Goal: Task Accomplishment & Management: Manage account settings

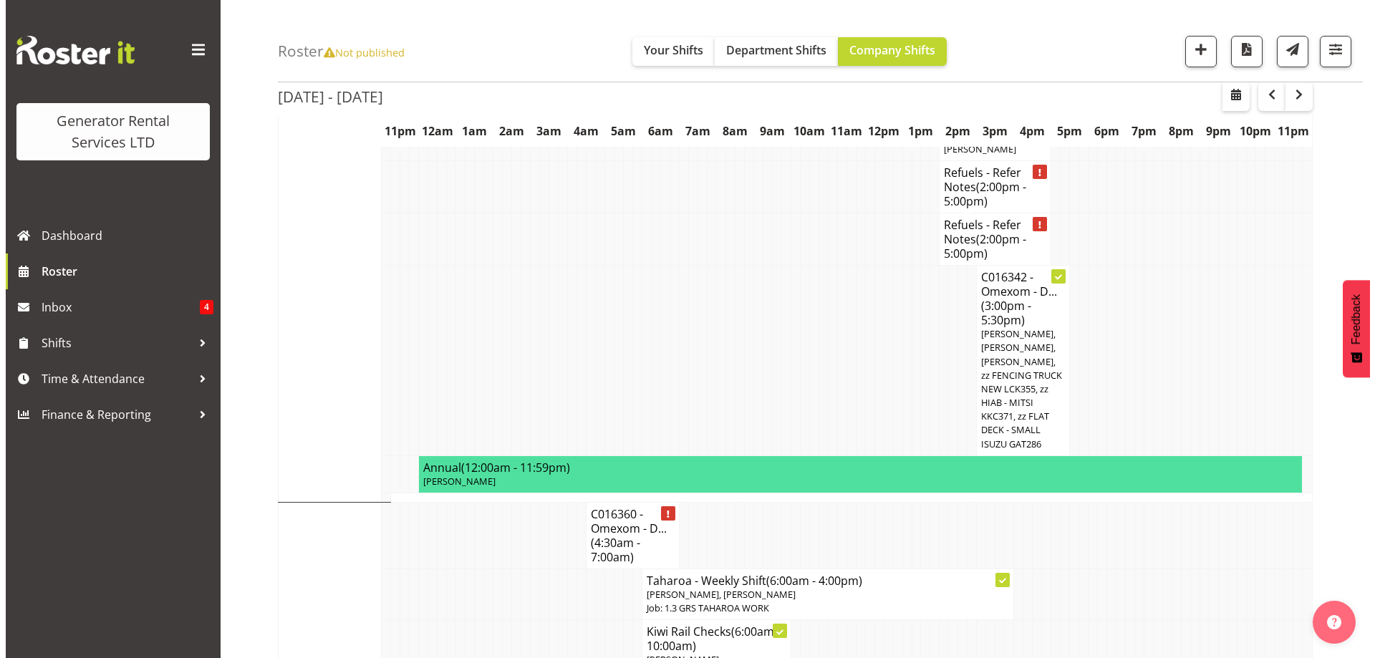
scroll to position [1192, 0]
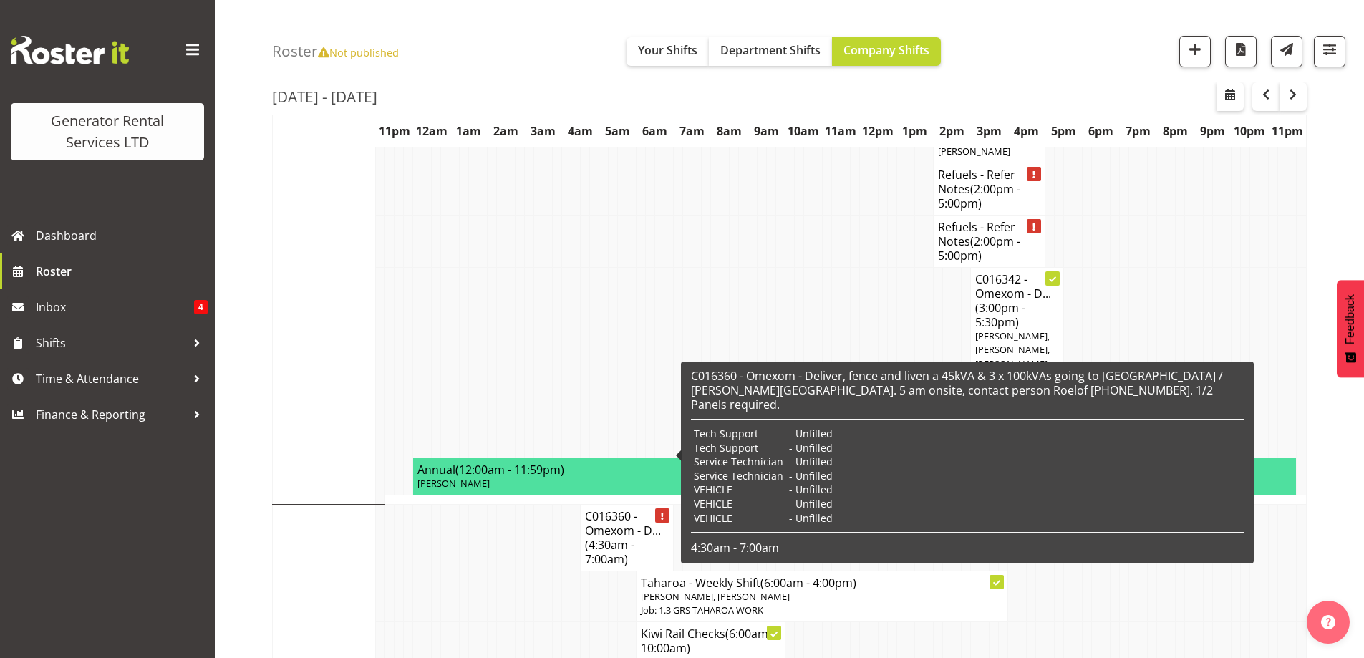
click at [604, 509] on h4 "C016360 - Omexom - D... (4:30am - 7:00am)" at bounding box center [627, 537] width 84 height 57
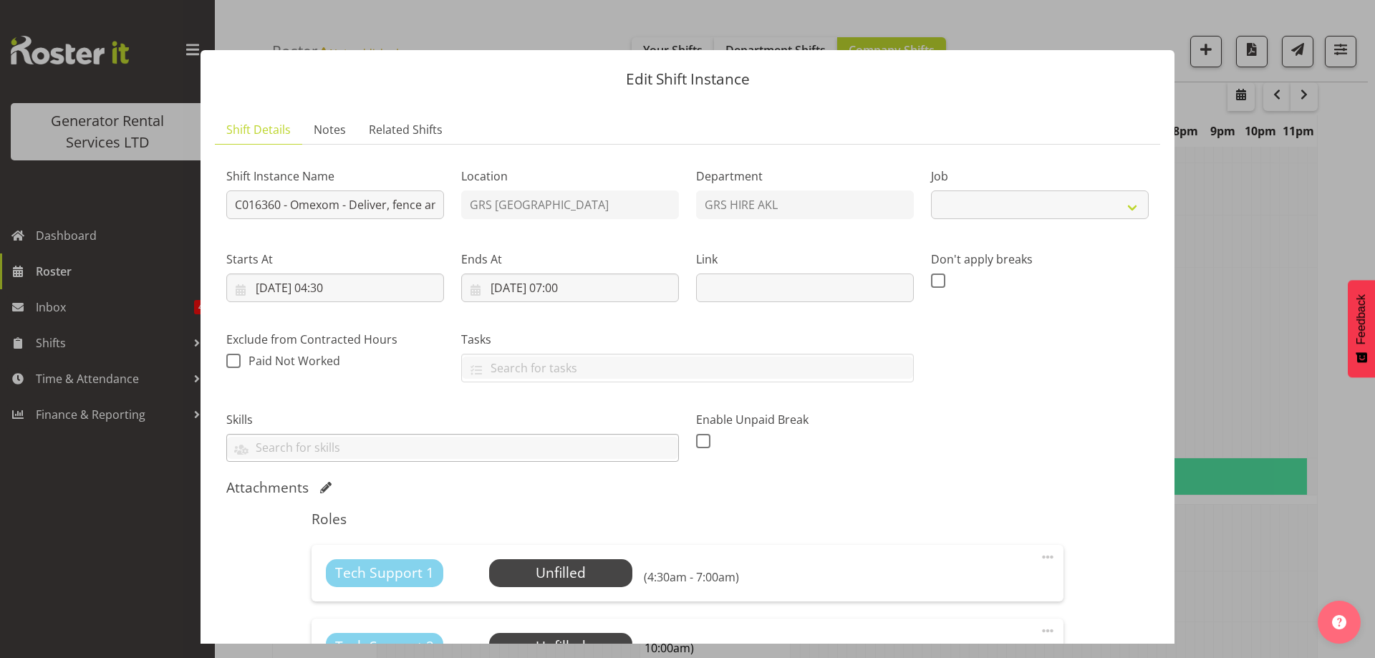
select select "7504"
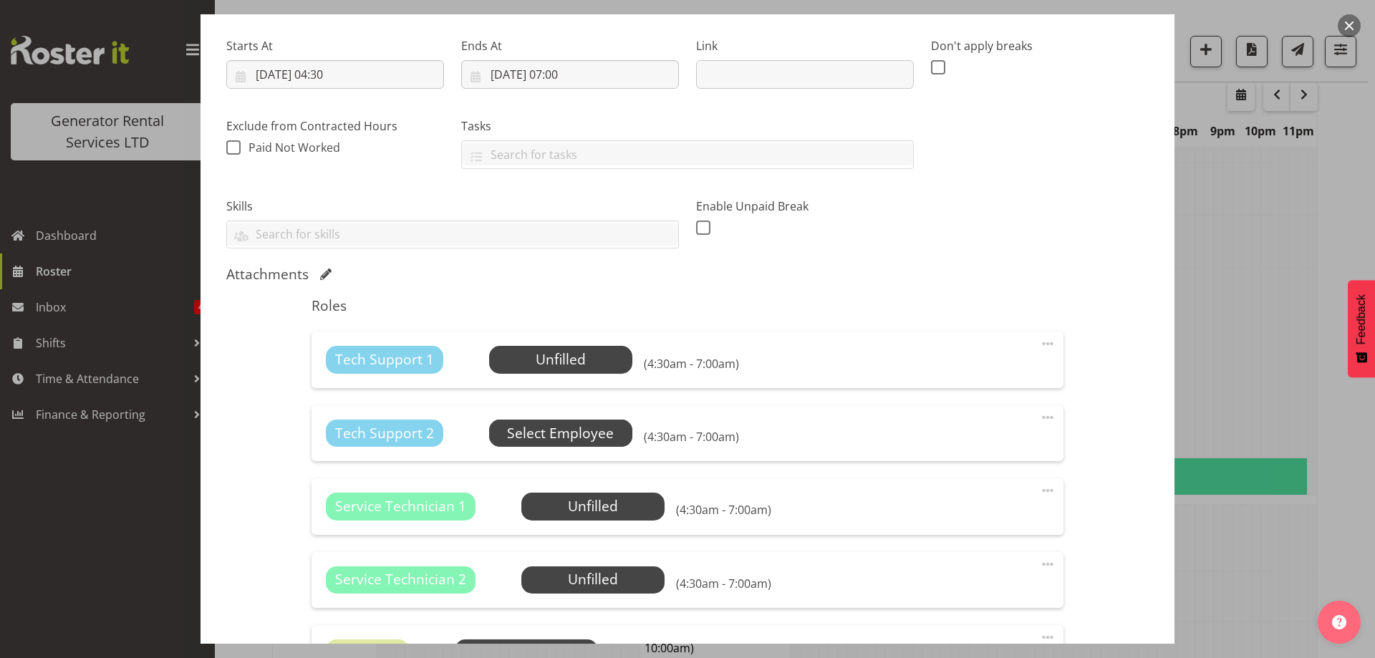
scroll to position [215, 0]
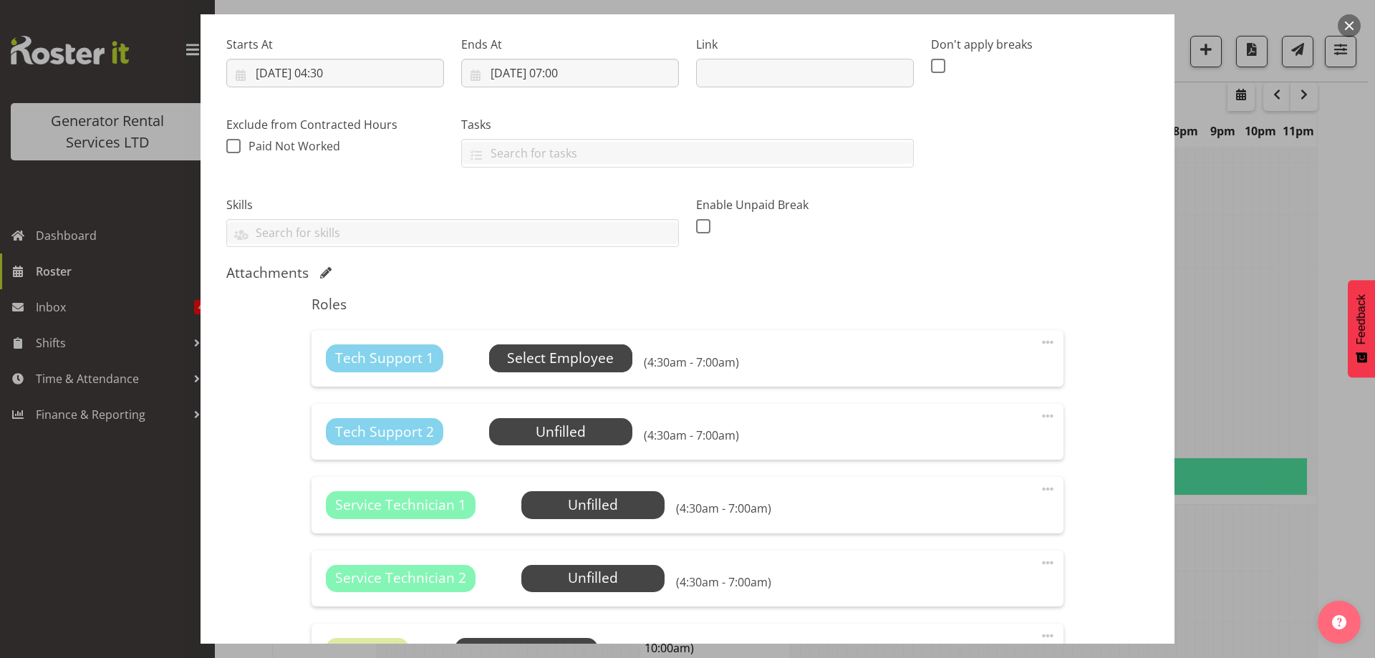
click at [544, 364] on span "Select Employee" at bounding box center [560, 358] width 107 height 21
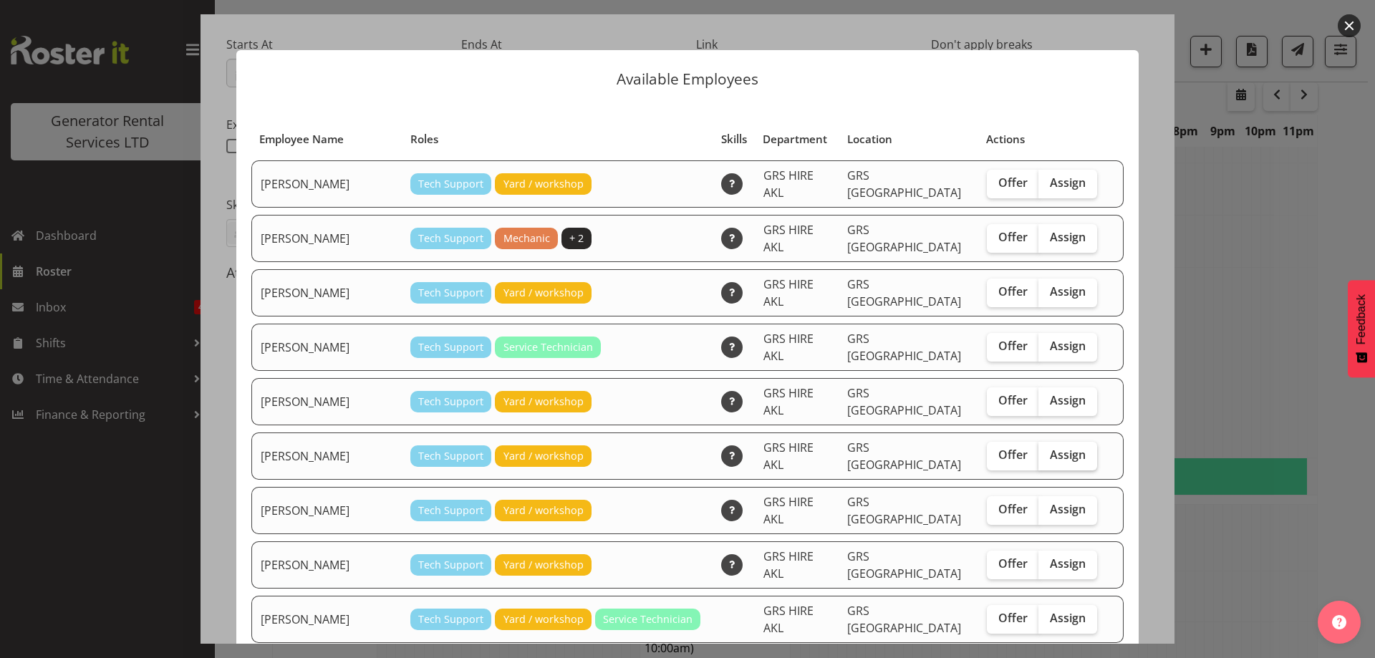
click at [1050, 447] on span "Assign" at bounding box center [1068, 454] width 36 height 14
click at [1038, 450] on input "Assign" at bounding box center [1042, 454] width 9 height 9
checkbox input "true"
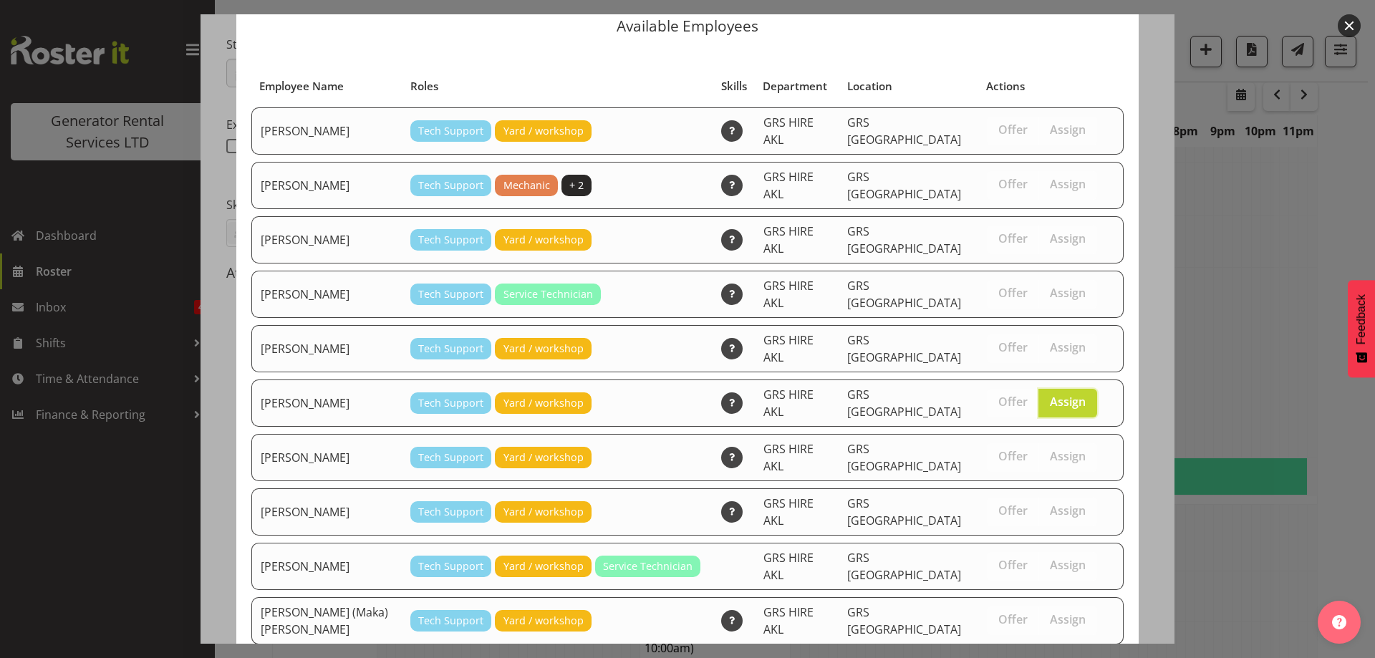
scroll to position [86, 0]
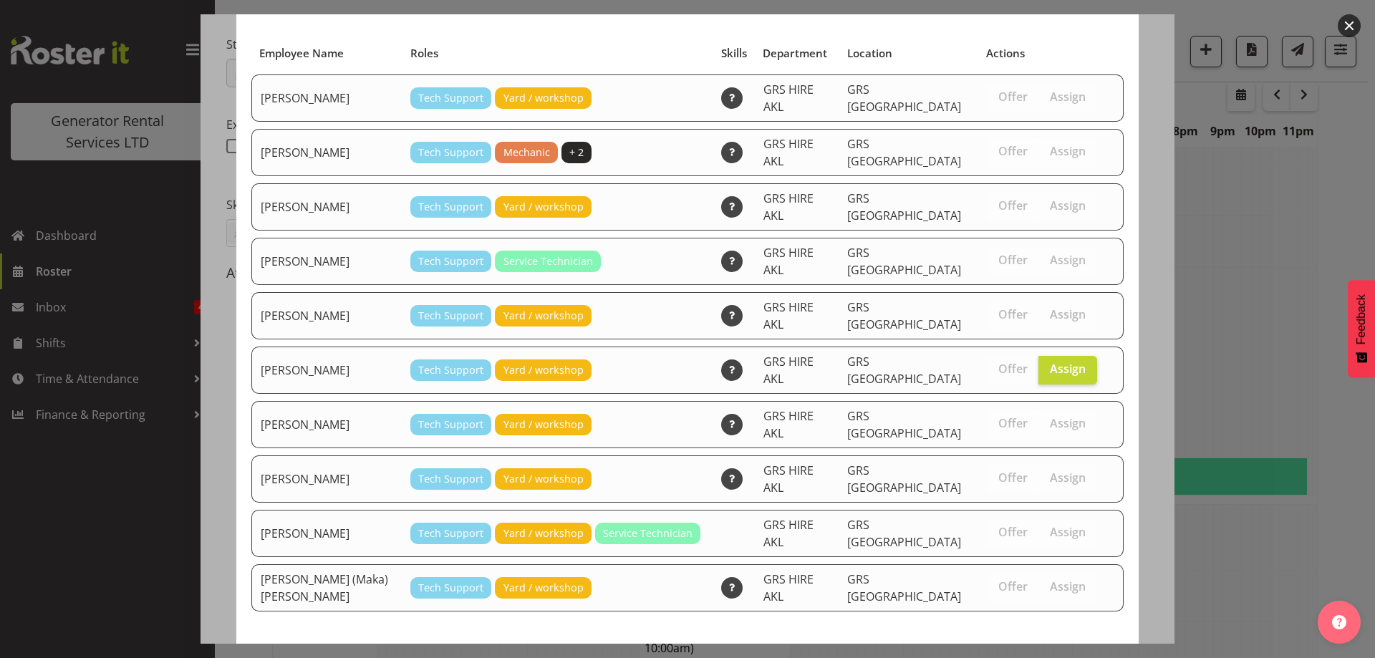
click at [1055, 655] on span "Assign [PERSON_NAME]" at bounding box center [1042, 663] width 145 height 17
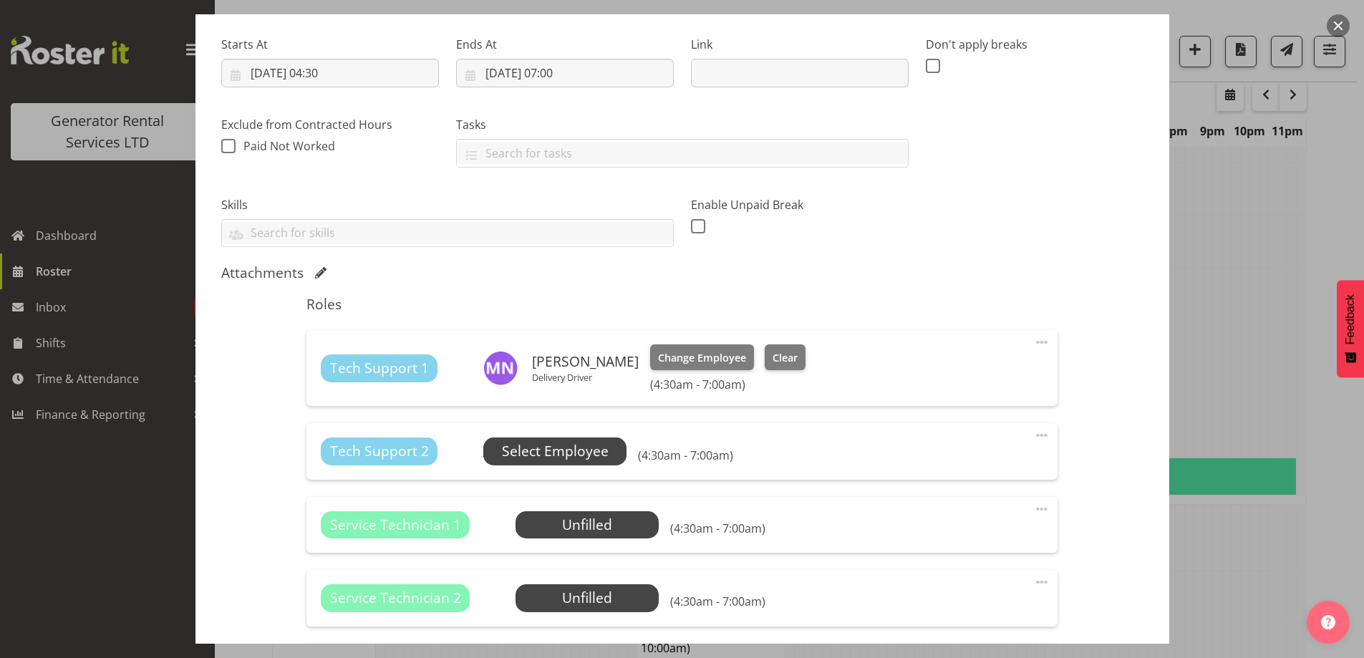
click at [581, 453] on span "Select Employee" at bounding box center [555, 451] width 107 height 21
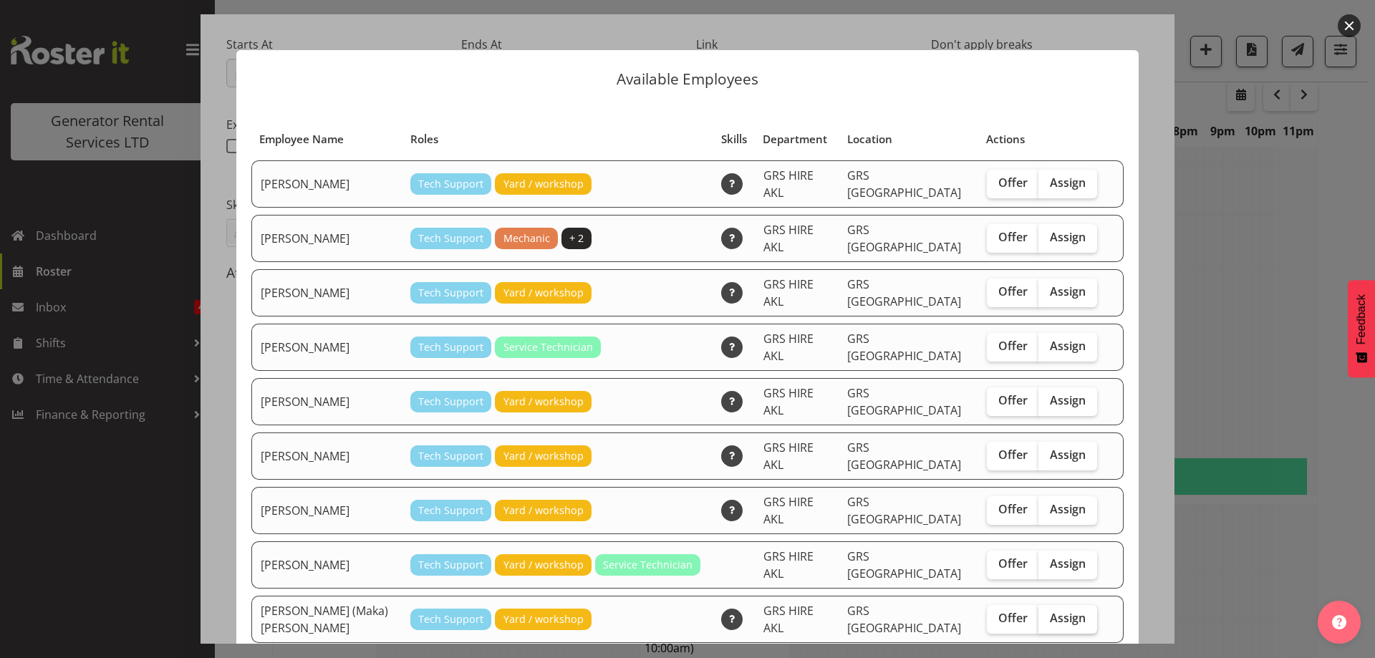
click at [1050, 611] on span "Assign" at bounding box center [1068, 618] width 36 height 14
click at [1040, 614] on input "Assign" at bounding box center [1042, 618] width 9 height 9
checkbox input "true"
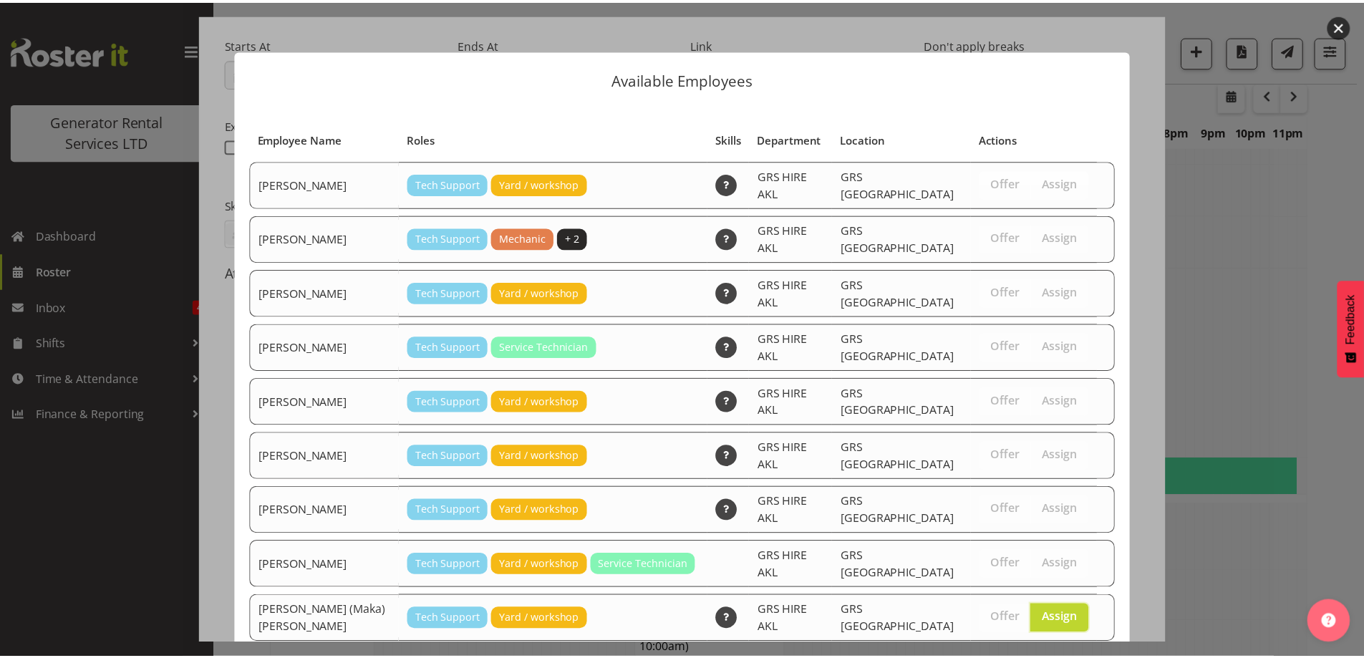
scroll to position [37, 0]
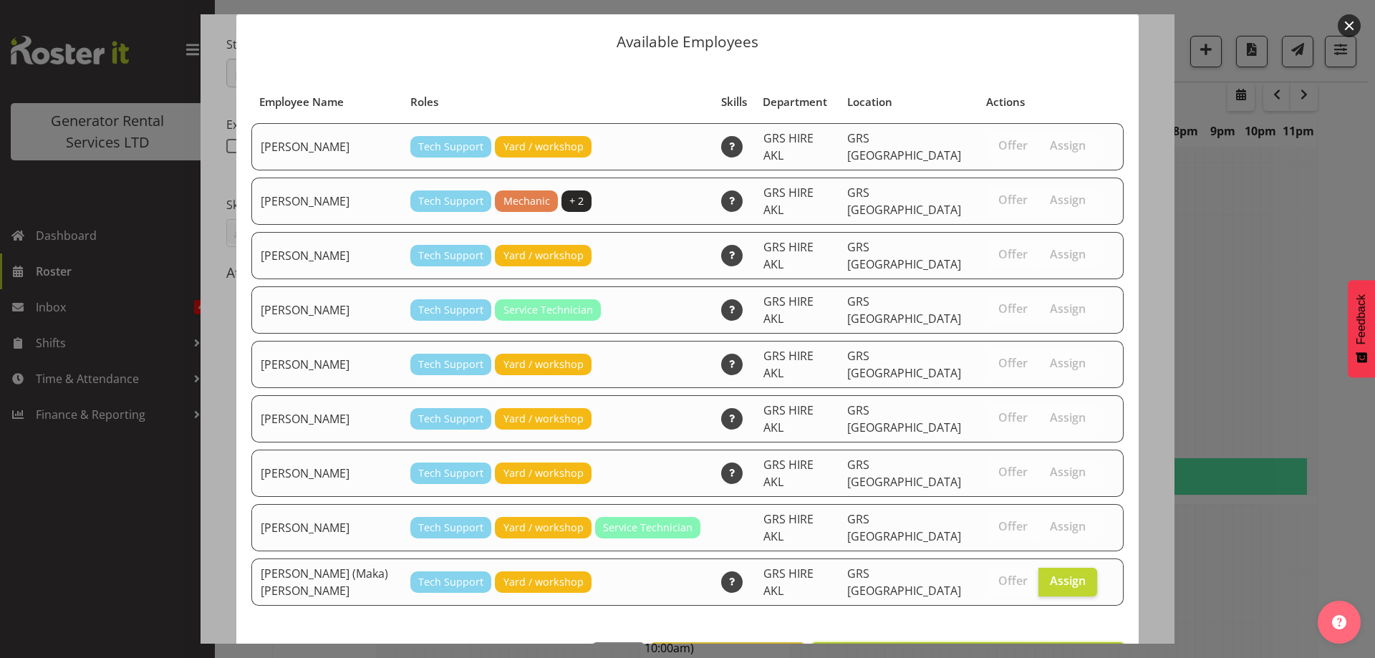
click at [1040, 649] on span "Assign [PERSON_NAME] (Maka) [PERSON_NAME]" at bounding box center [967, 657] width 294 height 17
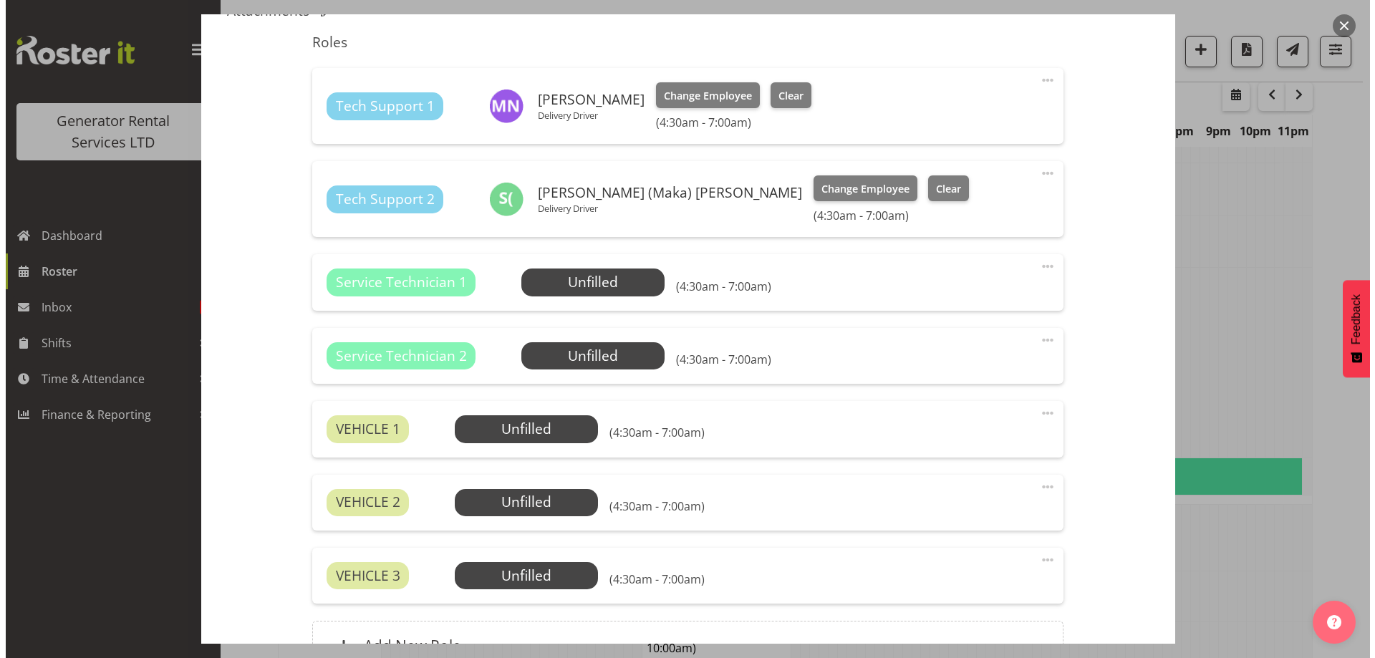
scroll to position [501, 0]
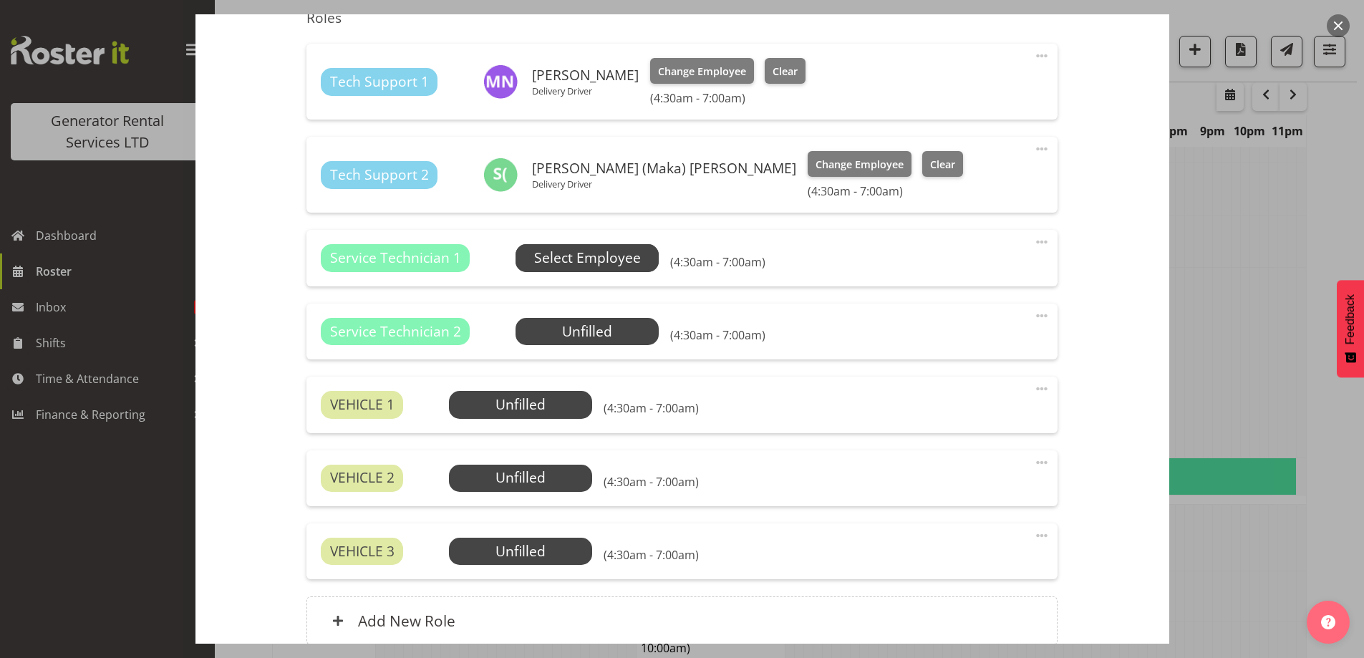
click at [563, 255] on span "Select Employee" at bounding box center [587, 258] width 107 height 21
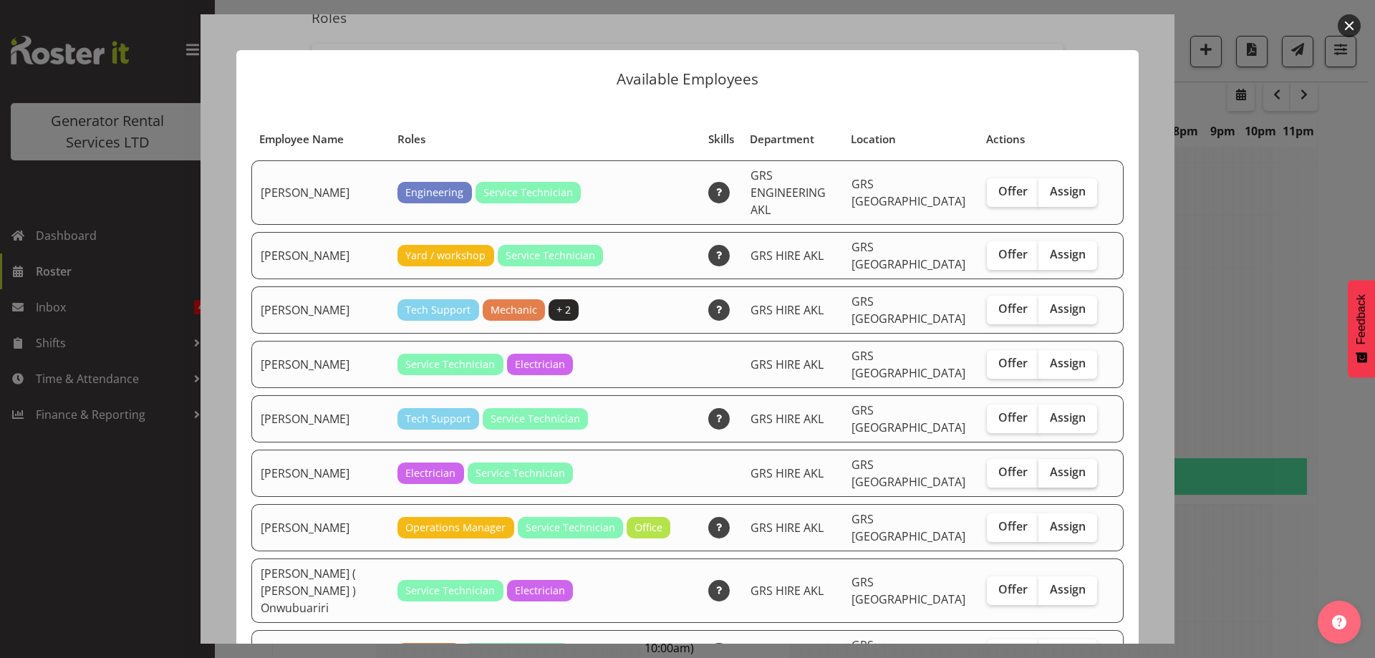
click at [1073, 465] on span "Assign" at bounding box center [1068, 472] width 36 height 14
click at [1047, 468] on input "Assign" at bounding box center [1042, 472] width 9 height 9
checkbox input "true"
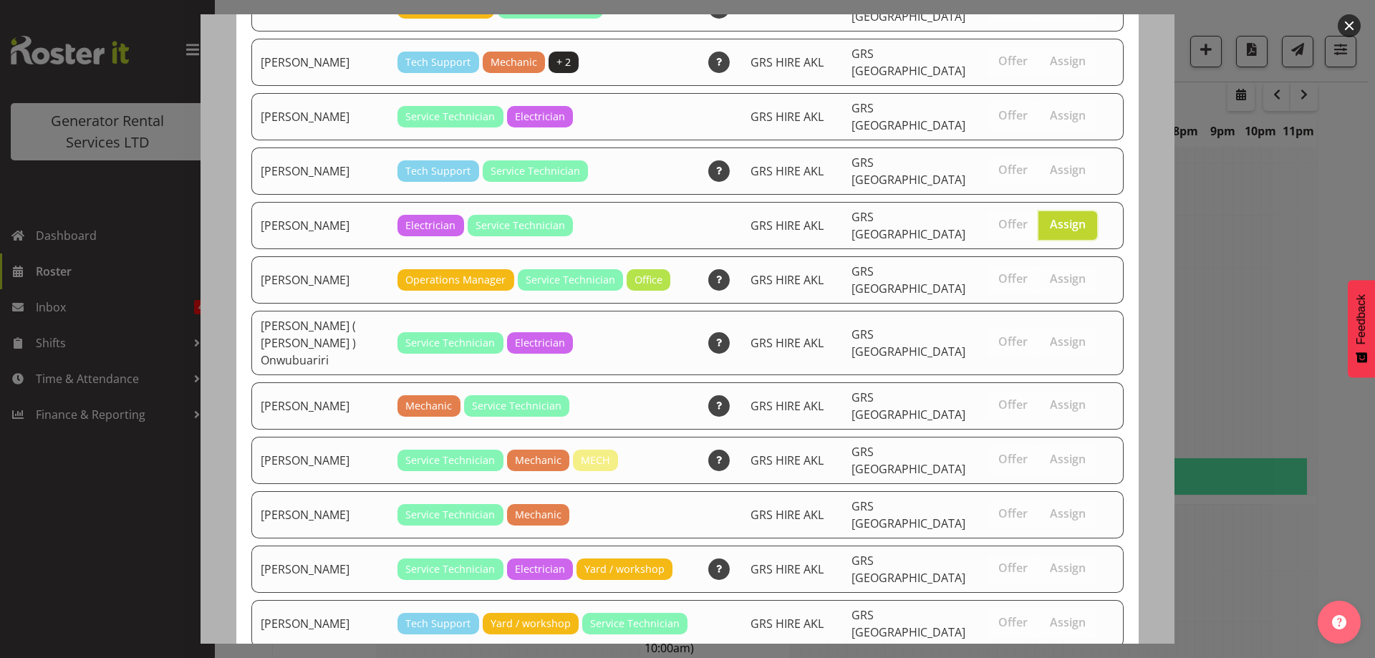
scroll to position [415, 0]
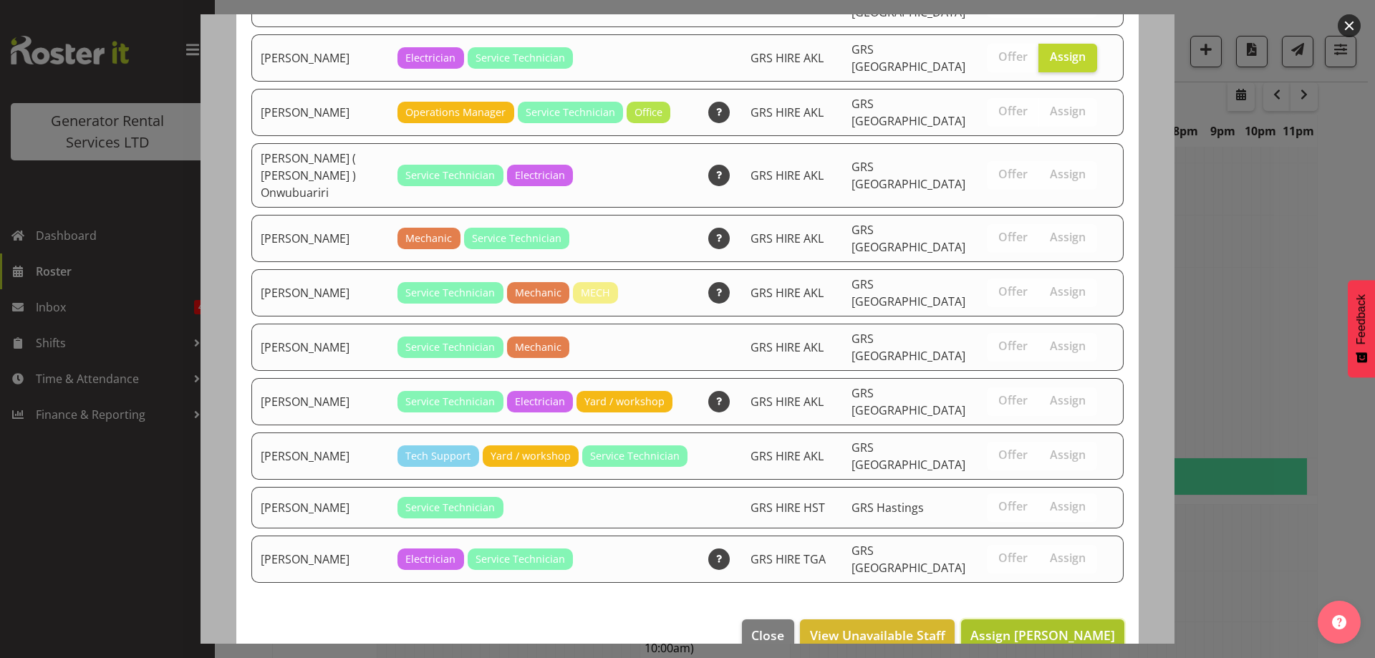
click at [1062, 626] on span "Assign [PERSON_NAME]" at bounding box center [1042, 634] width 145 height 17
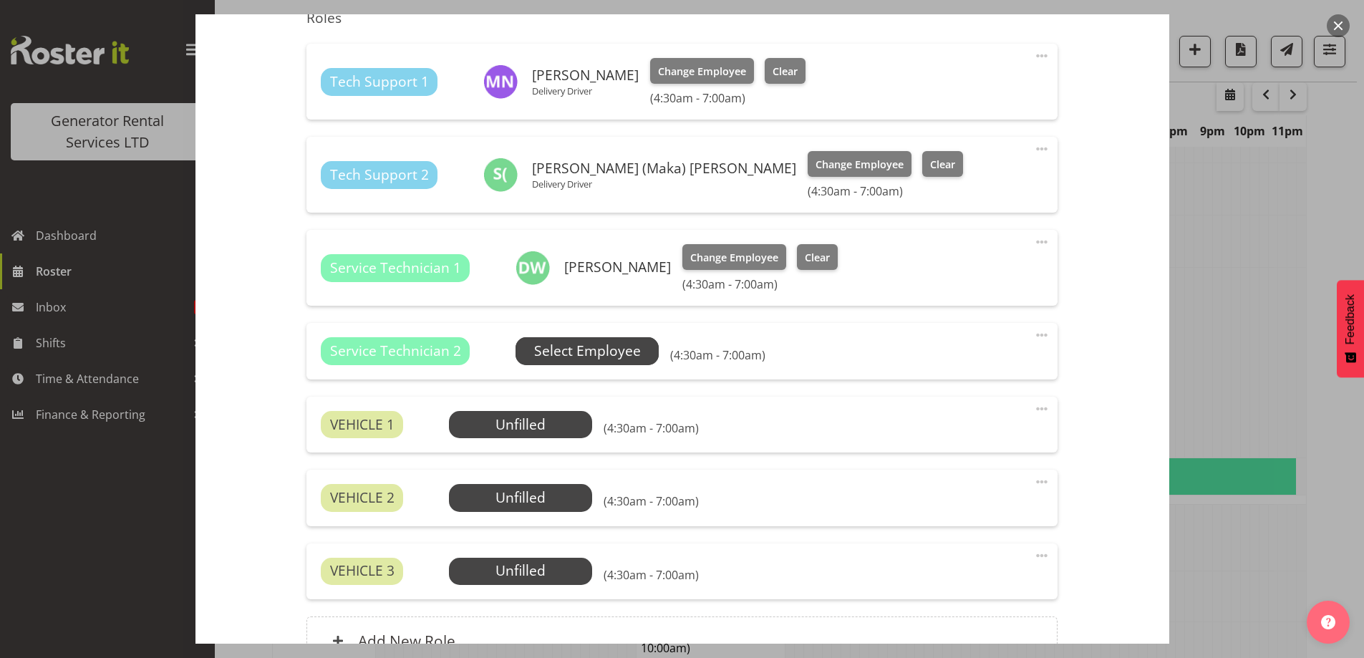
click at [591, 353] on span "Select Employee" at bounding box center [587, 351] width 107 height 21
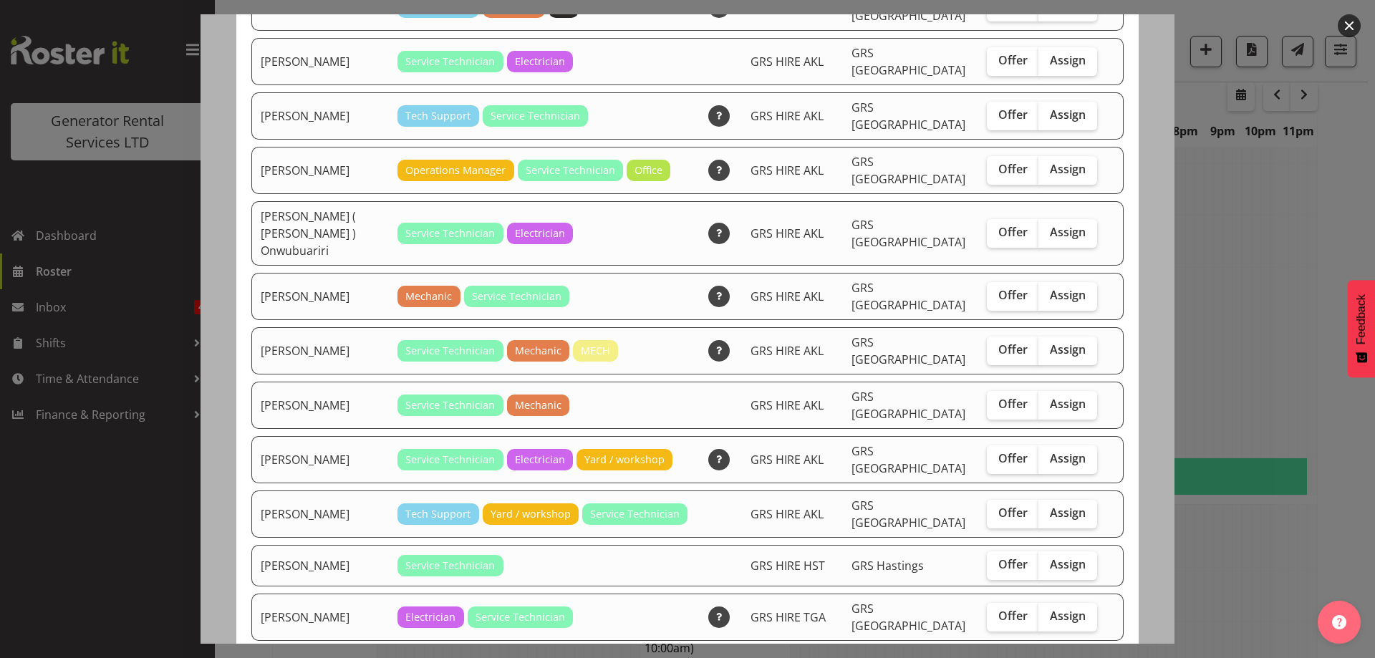
scroll to position [361, 0]
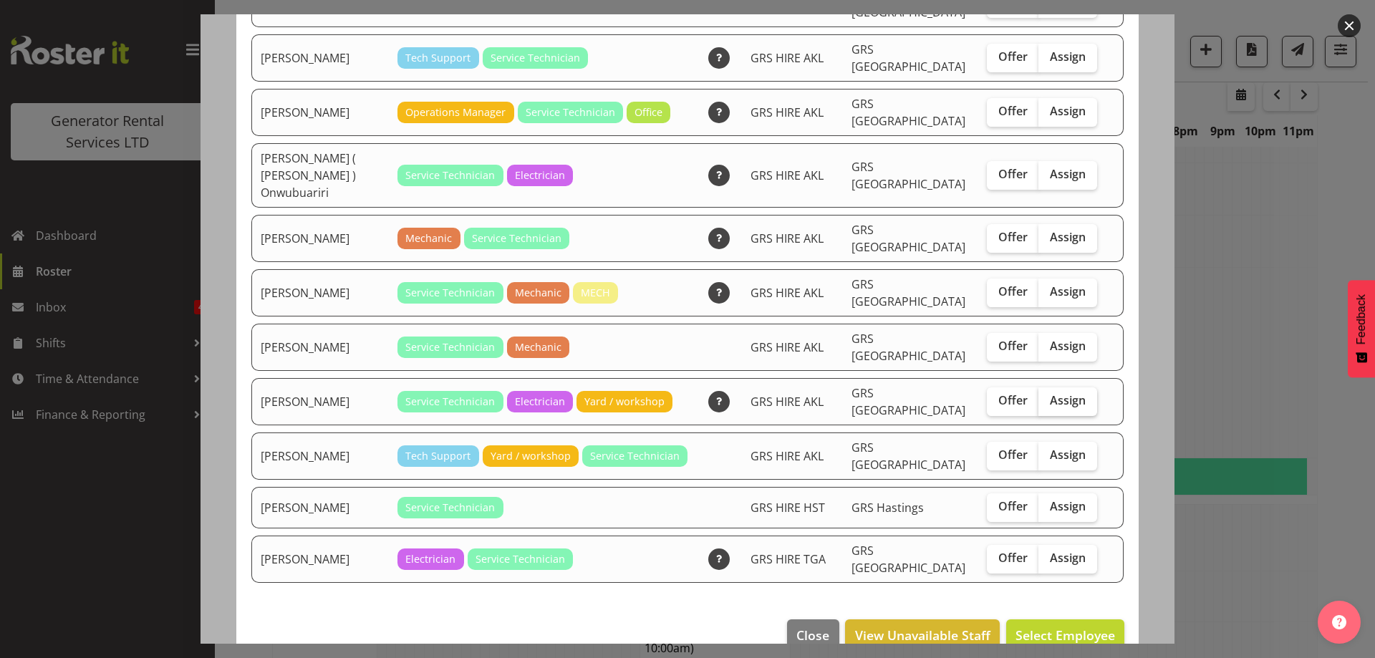
click at [1052, 393] on span "Assign" at bounding box center [1068, 400] width 36 height 14
click at [1047, 396] on input "Assign" at bounding box center [1042, 400] width 9 height 9
checkbox input "true"
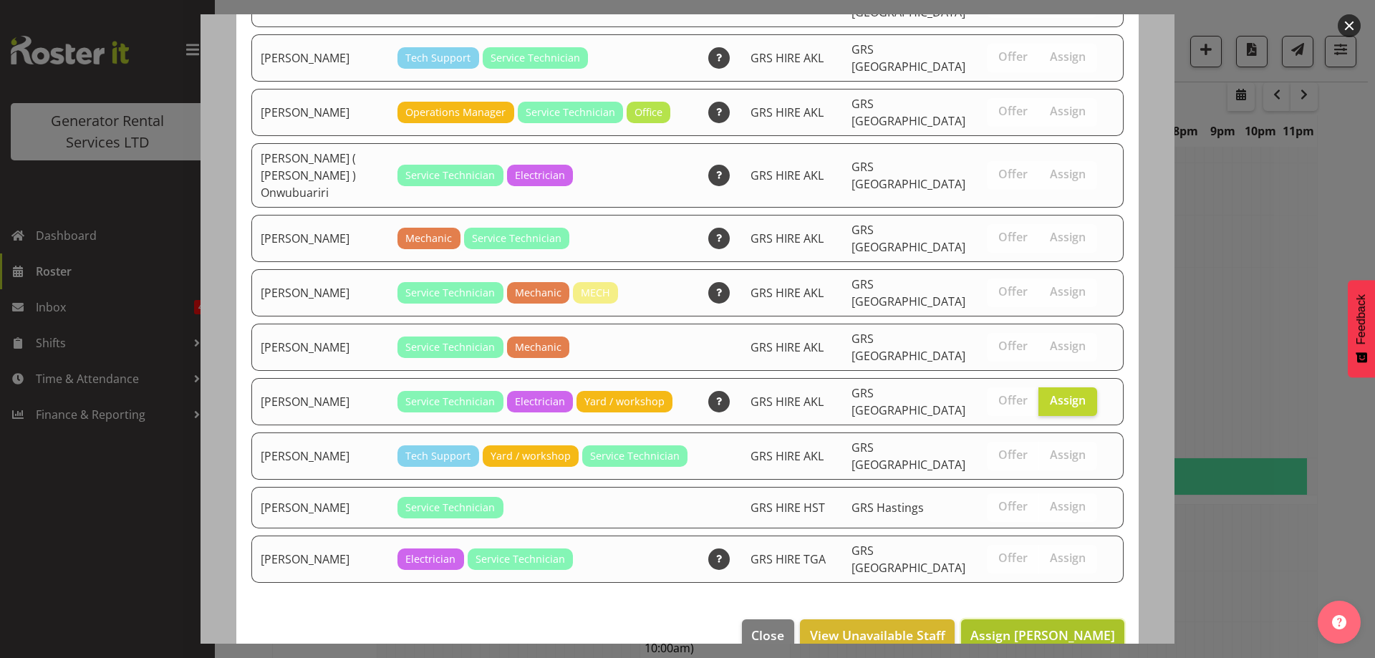
click at [1078, 626] on span "Assign [PERSON_NAME]" at bounding box center [1042, 634] width 145 height 17
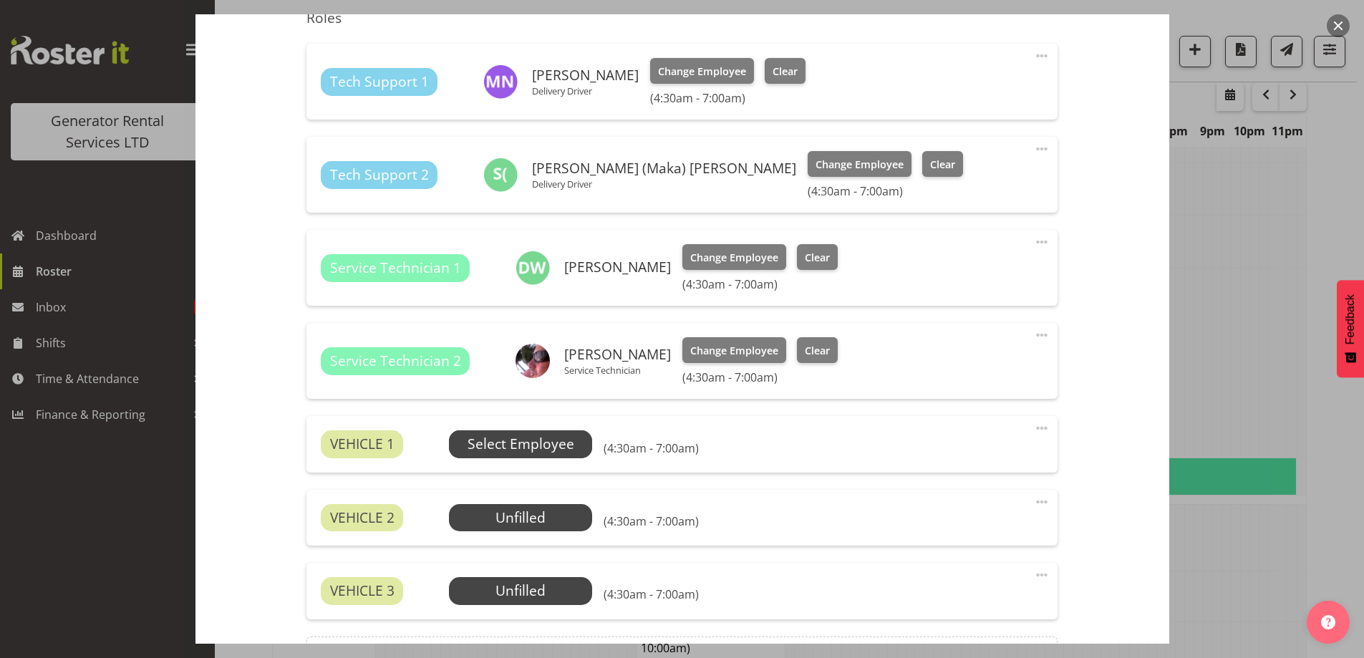
click at [543, 444] on span "Select Employee" at bounding box center [521, 444] width 107 height 21
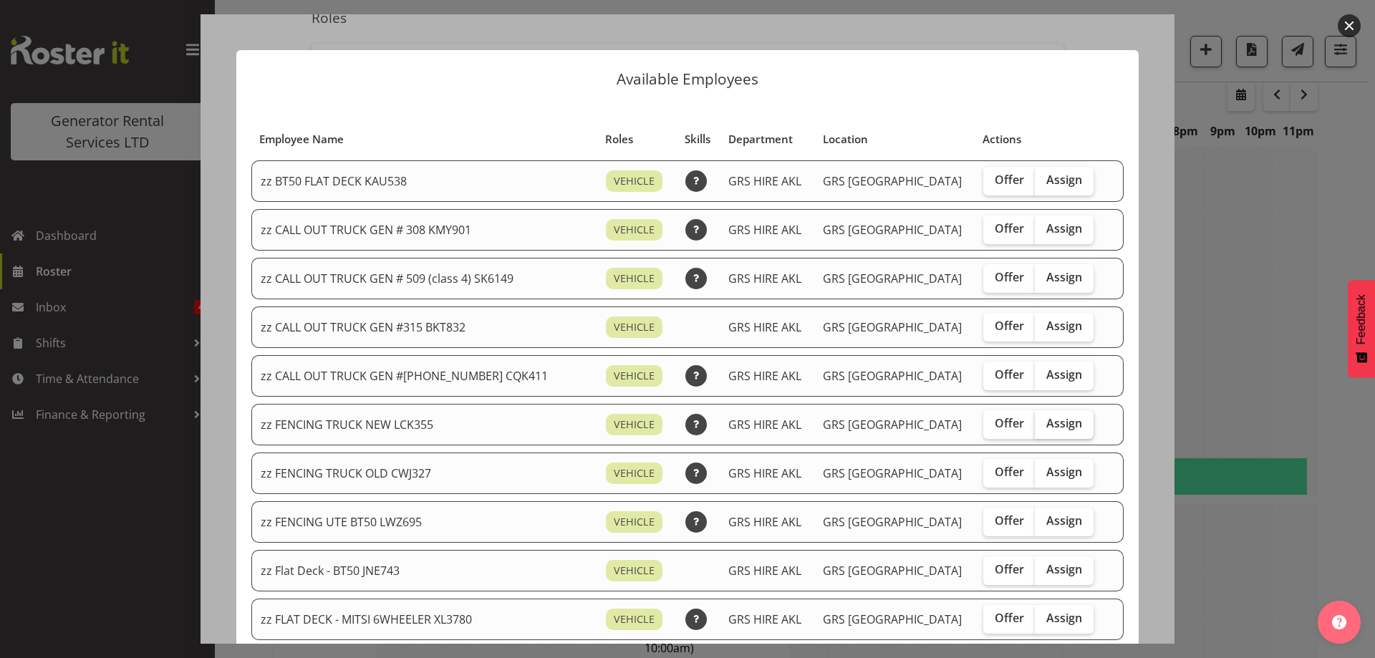
click at [1062, 427] on label "Assign" at bounding box center [1064, 424] width 59 height 29
click at [1044, 427] on input "Assign" at bounding box center [1039, 423] width 9 height 9
checkbox input "true"
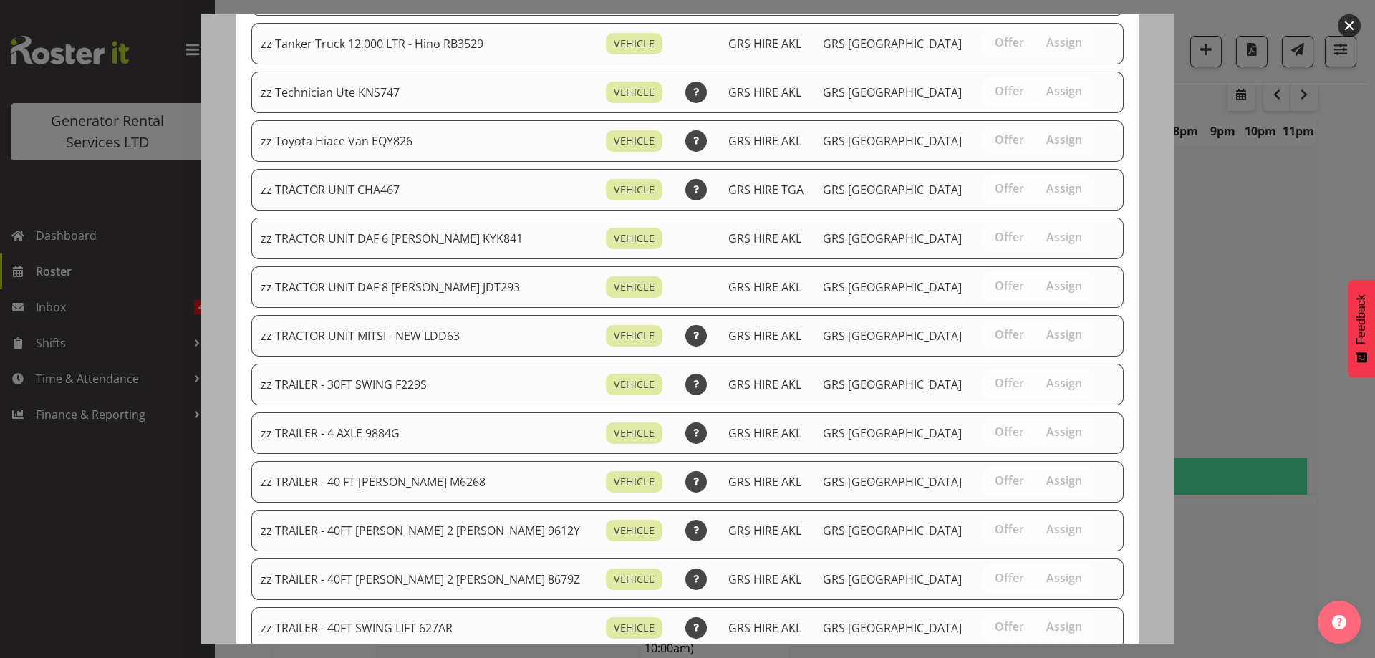
scroll to position [1790, 0]
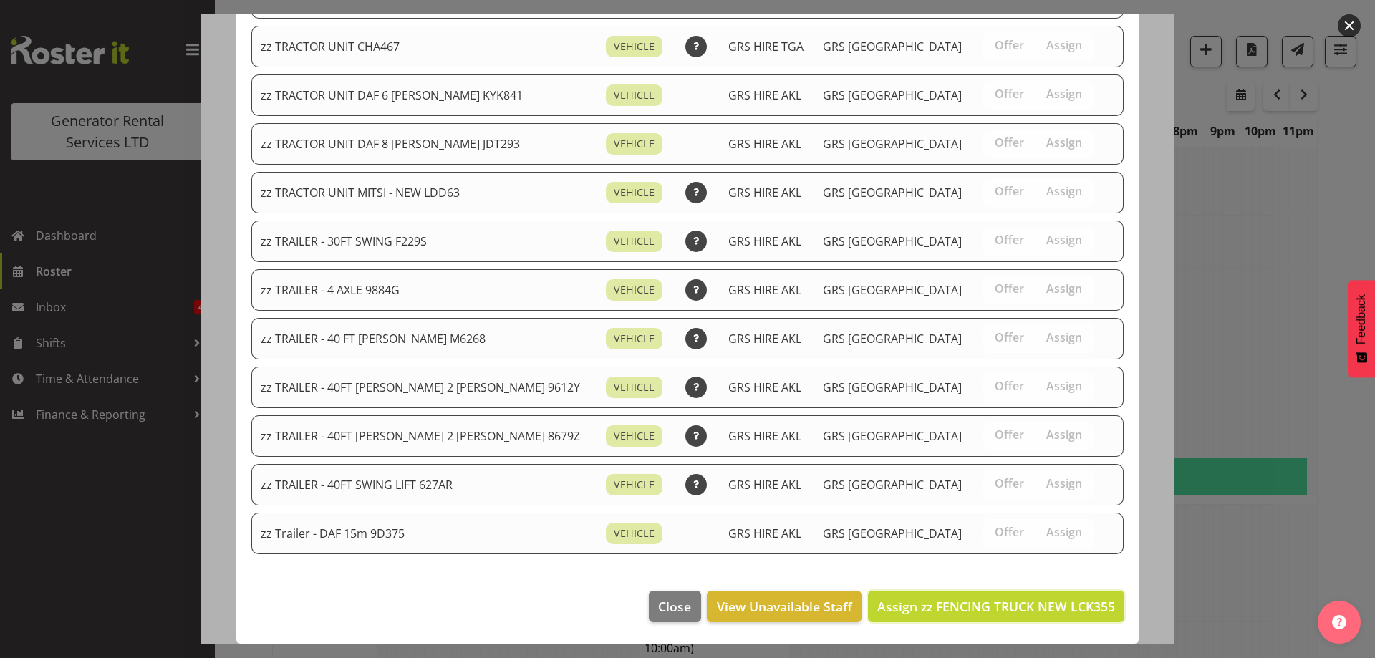
click at [1029, 594] on button "Assign zz FENCING TRUCK NEW LCK355" at bounding box center [996, 607] width 256 height 32
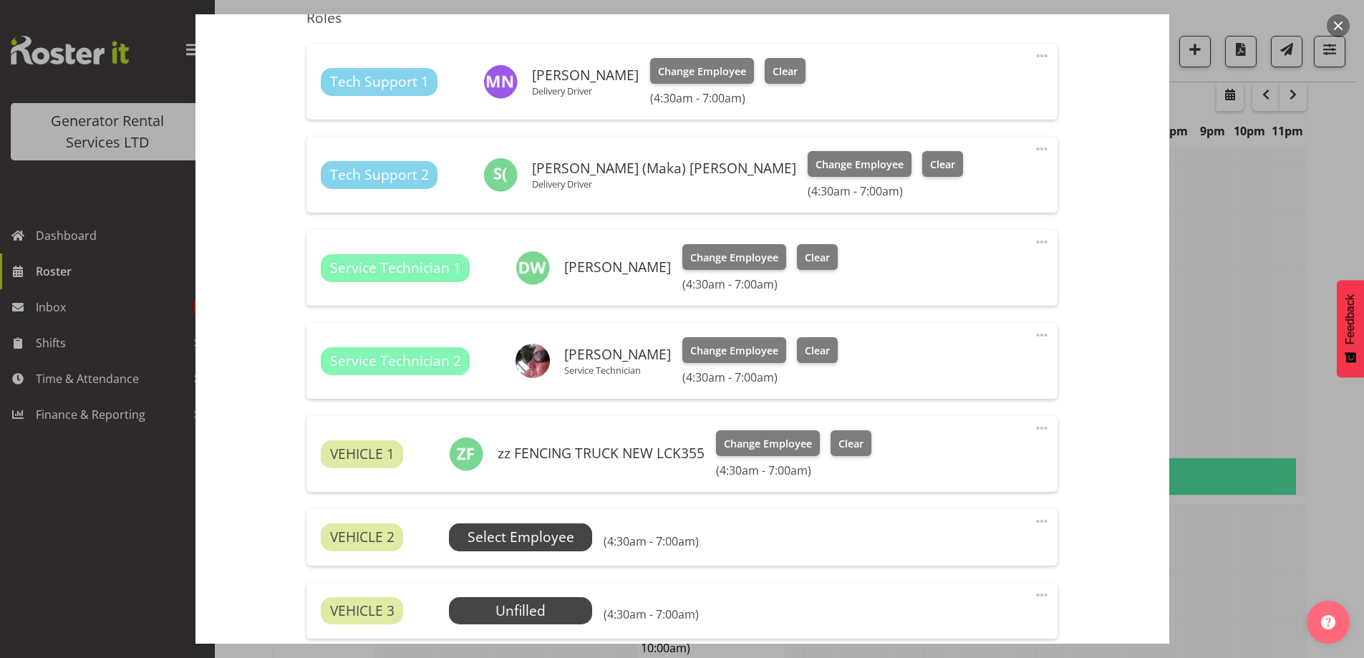
click at [478, 533] on span "Select Employee" at bounding box center [521, 537] width 107 height 21
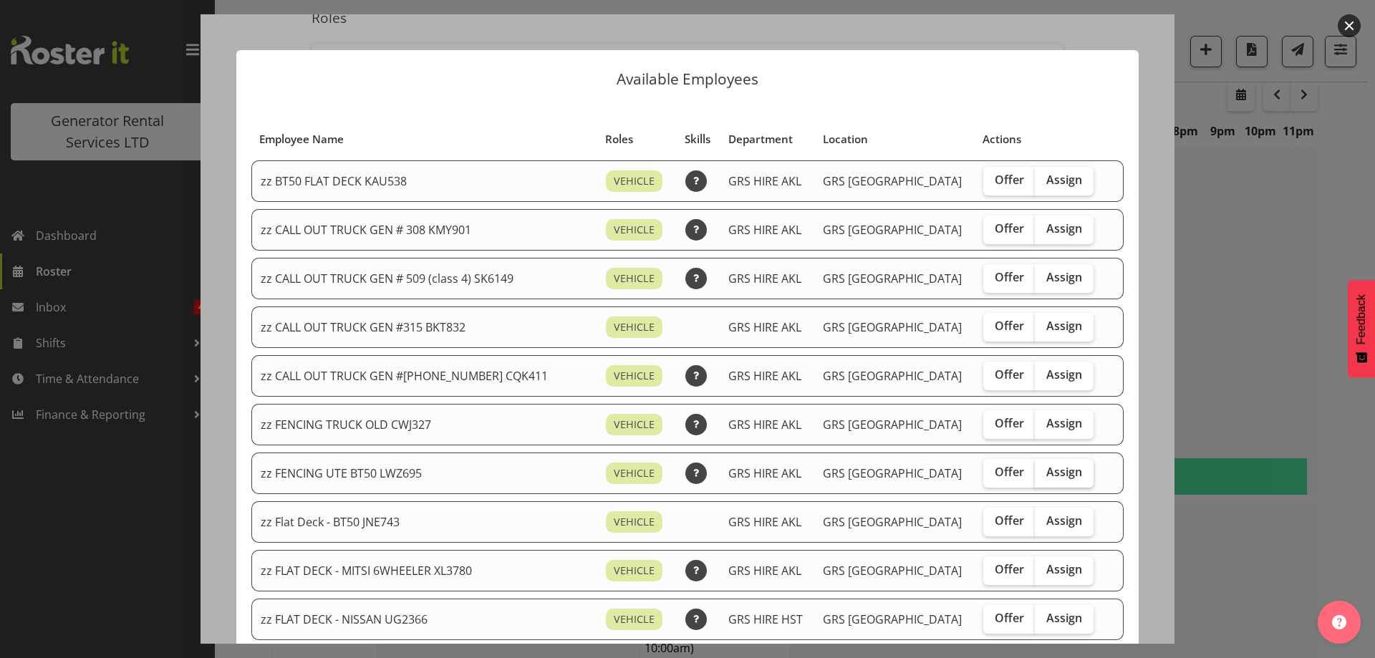
click at [1046, 470] on span "Assign" at bounding box center [1064, 472] width 36 height 14
click at [1036, 470] on input "Assign" at bounding box center [1039, 472] width 9 height 9
checkbox input "true"
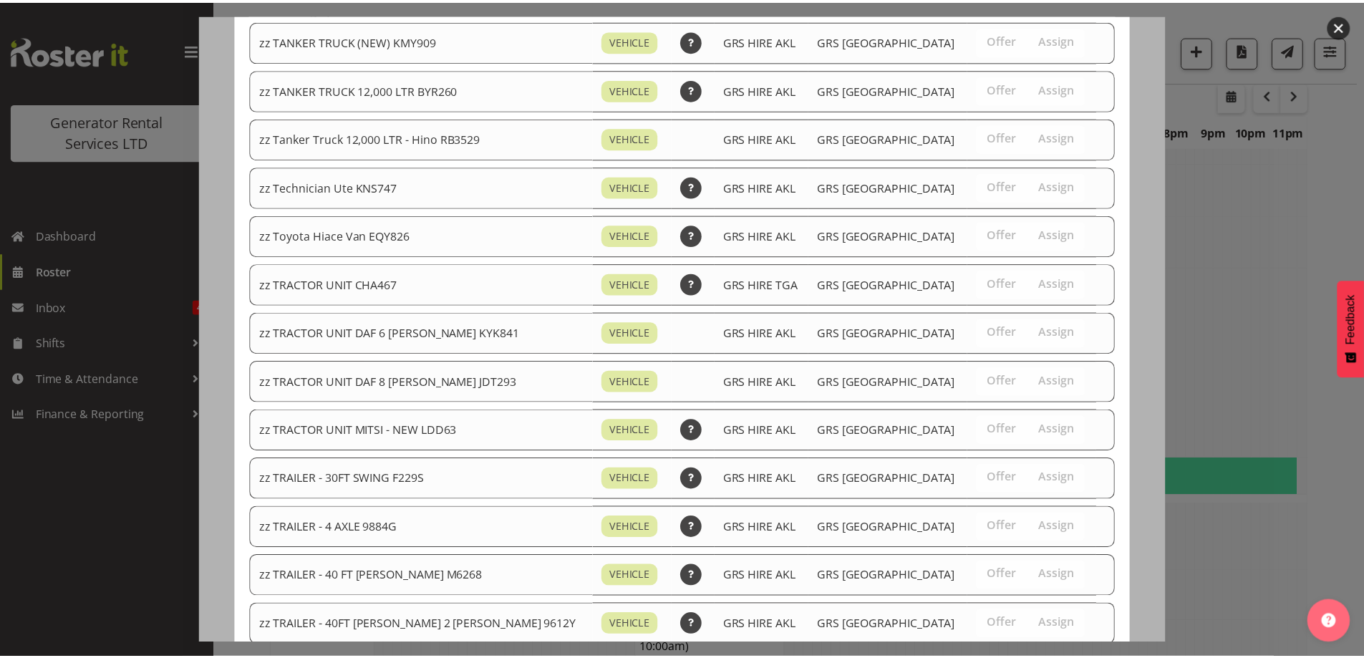
scroll to position [1741, 0]
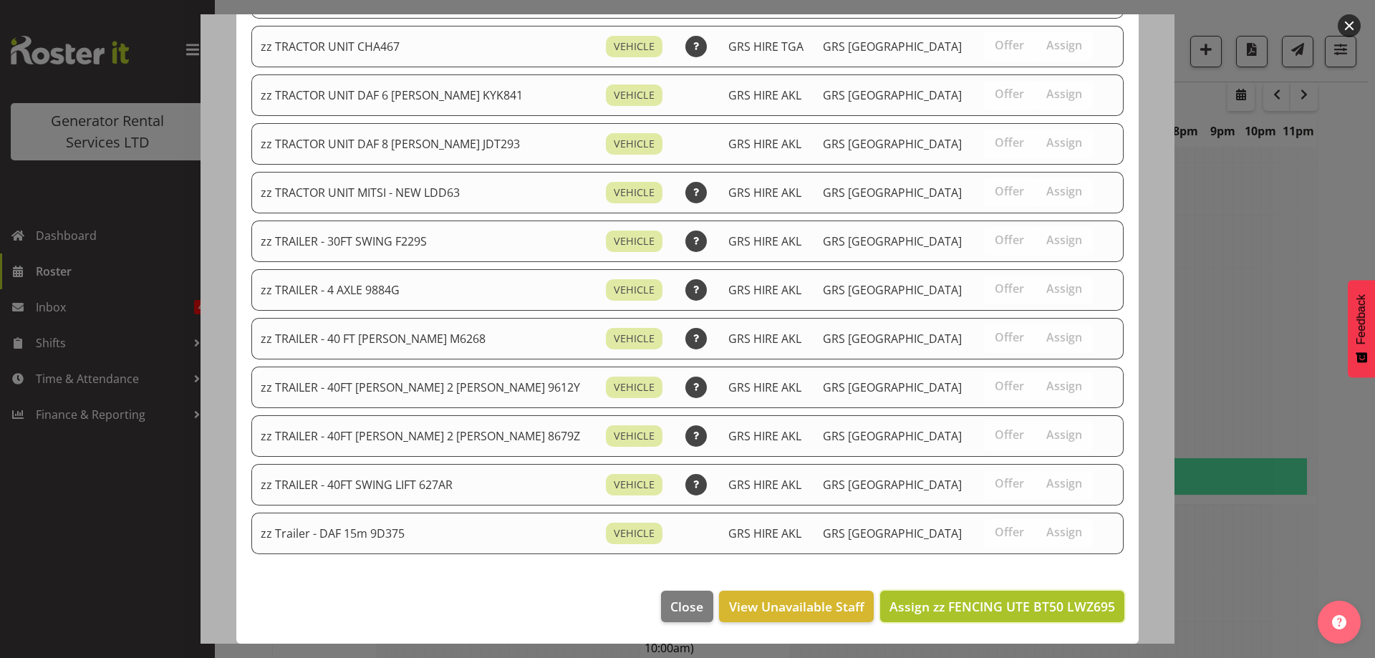
click at [1057, 606] on span "Assign zz FENCING UTE BT50 LWZ695" at bounding box center [1002, 606] width 226 height 17
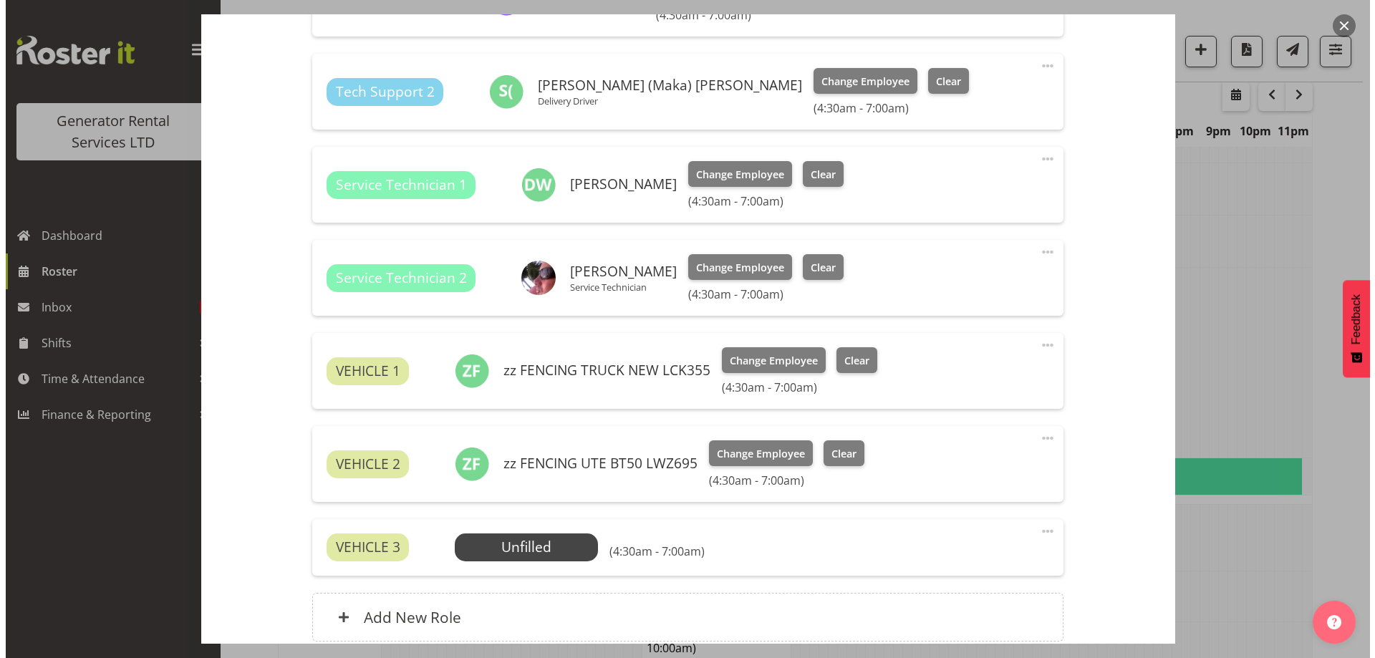
scroll to position [644, 0]
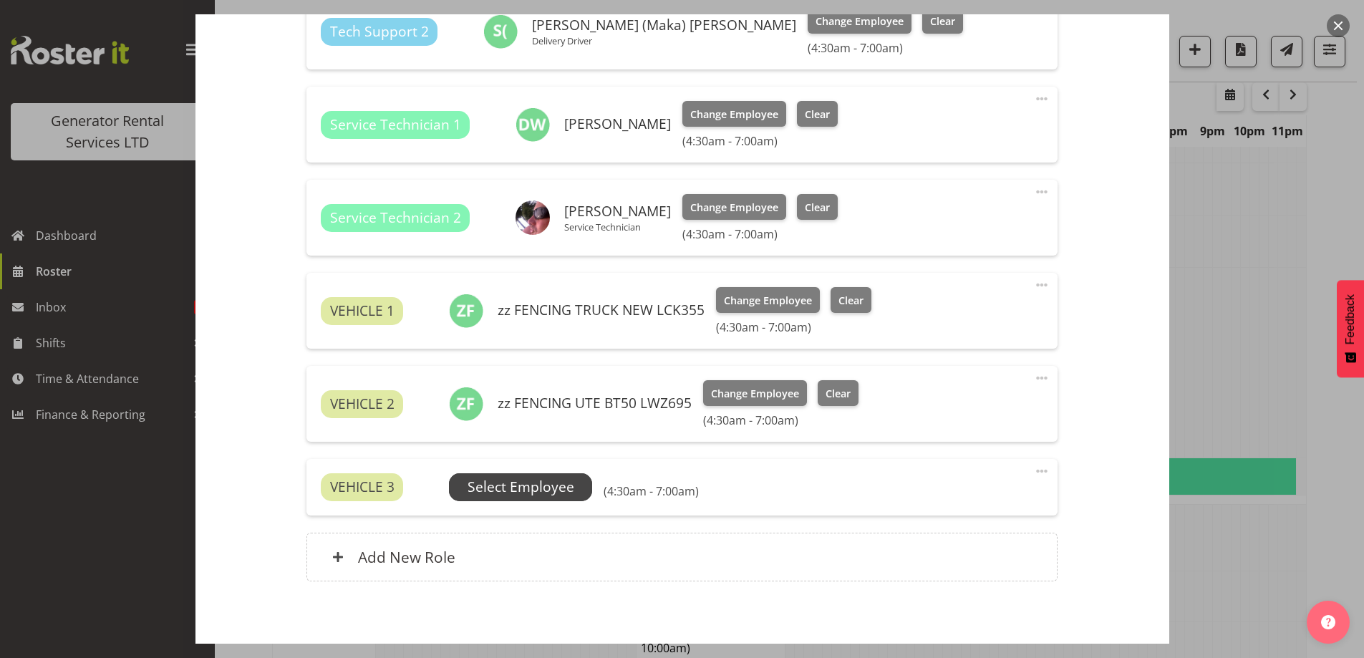
click at [515, 483] on span "Select Employee" at bounding box center [521, 487] width 107 height 21
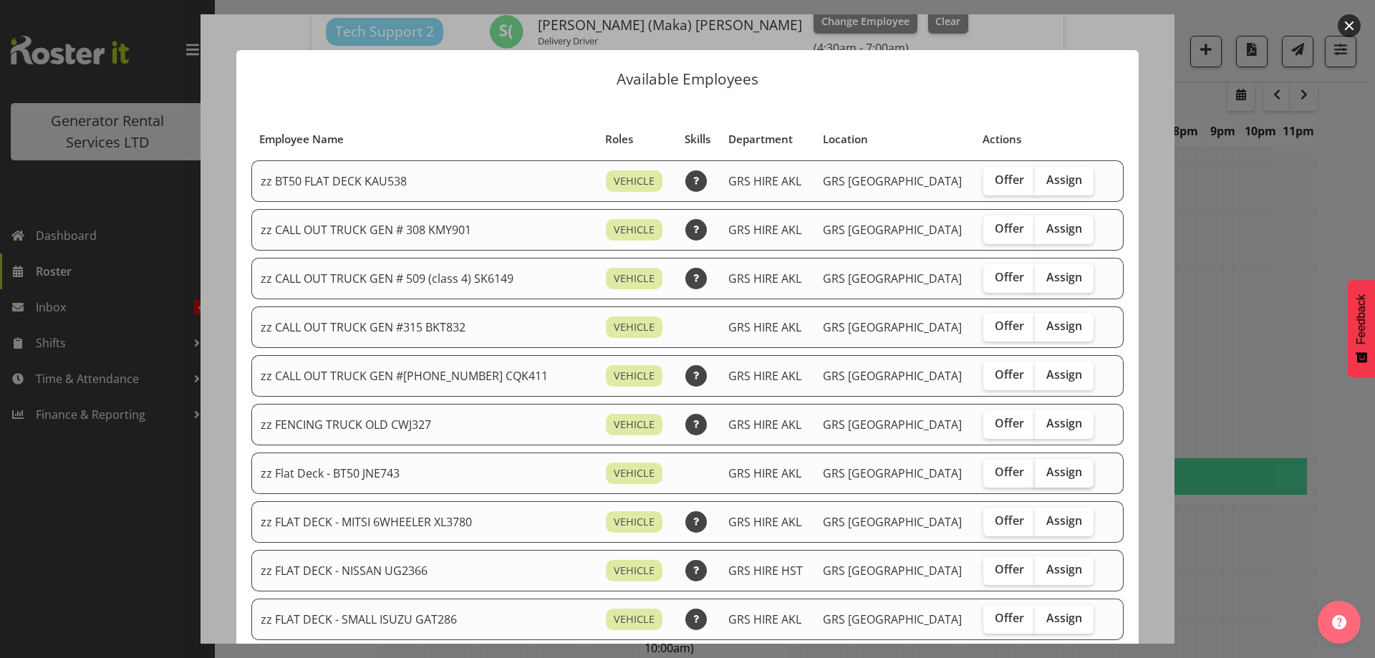
click at [1049, 475] on span "Assign" at bounding box center [1064, 472] width 36 height 14
click at [1044, 475] on input "Assign" at bounding box center [1039, 472] width 9 height 9
checkbox input "true"
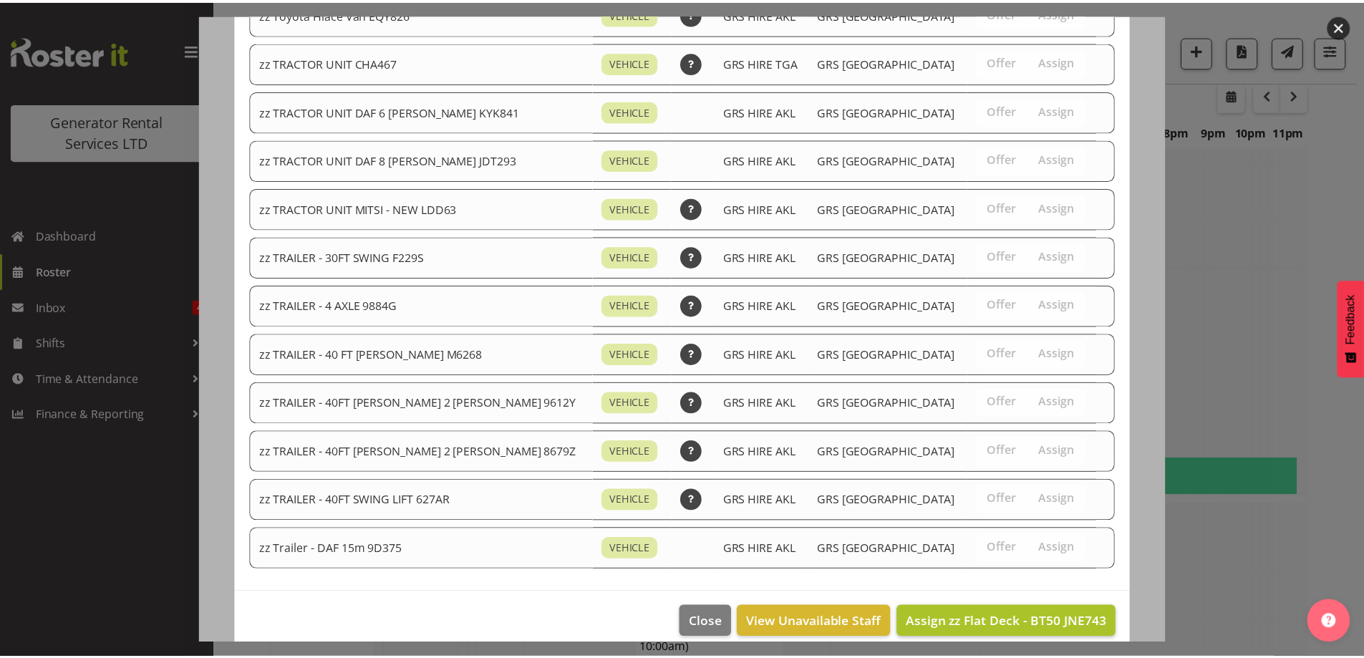
scroll to position [1693, 0]
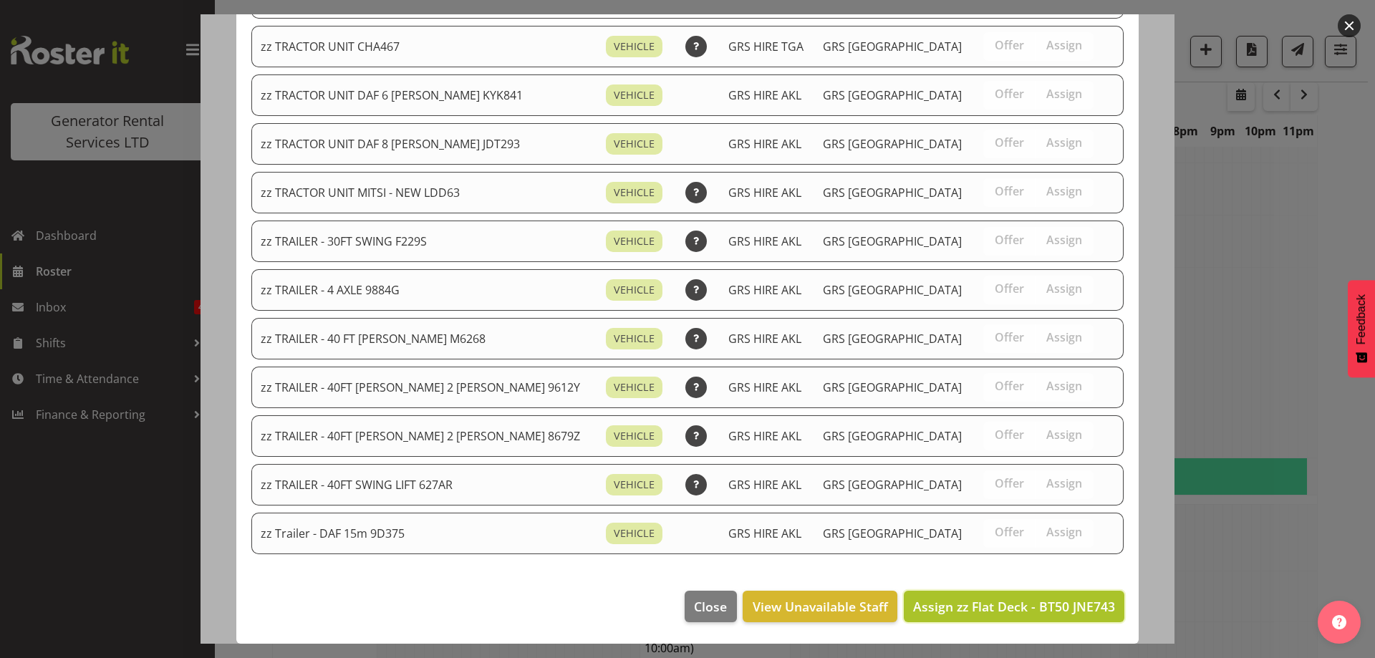
click at [1004, 618] on button "Assign zz Flat Deck - BT50 JNE743" at bounding box center [1014, 607] width 221 height 32
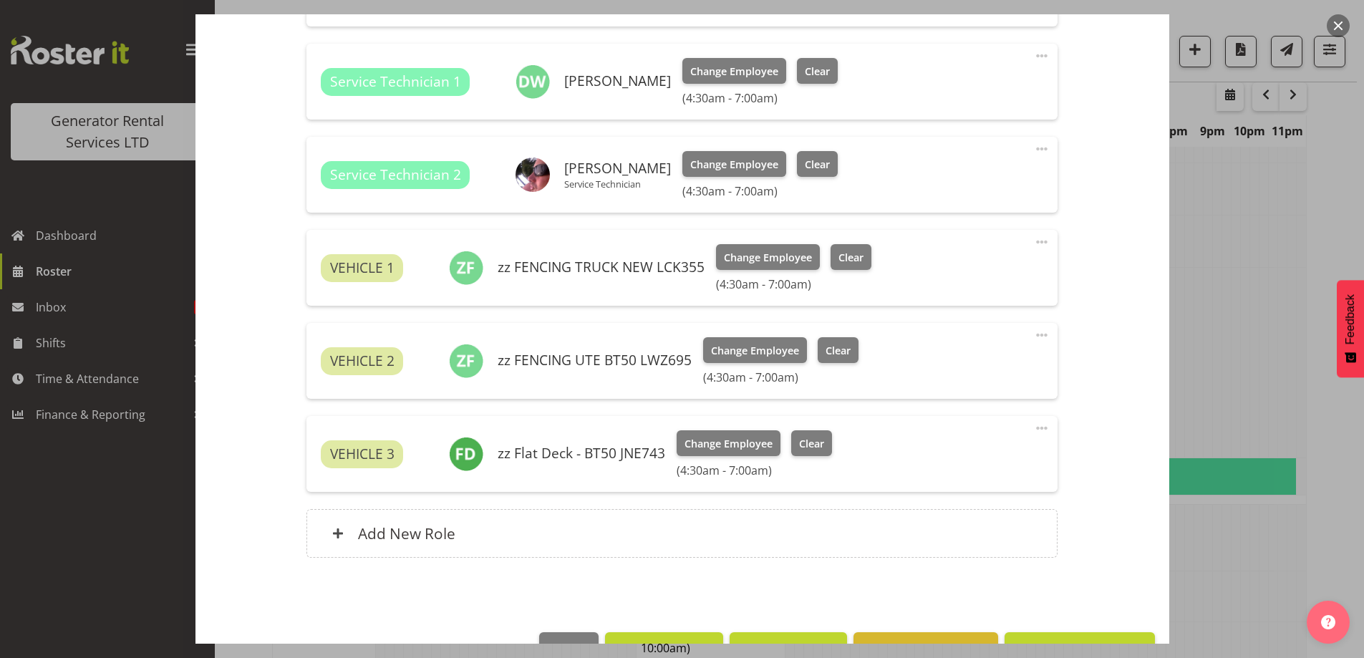
scroll to position [729, 0]
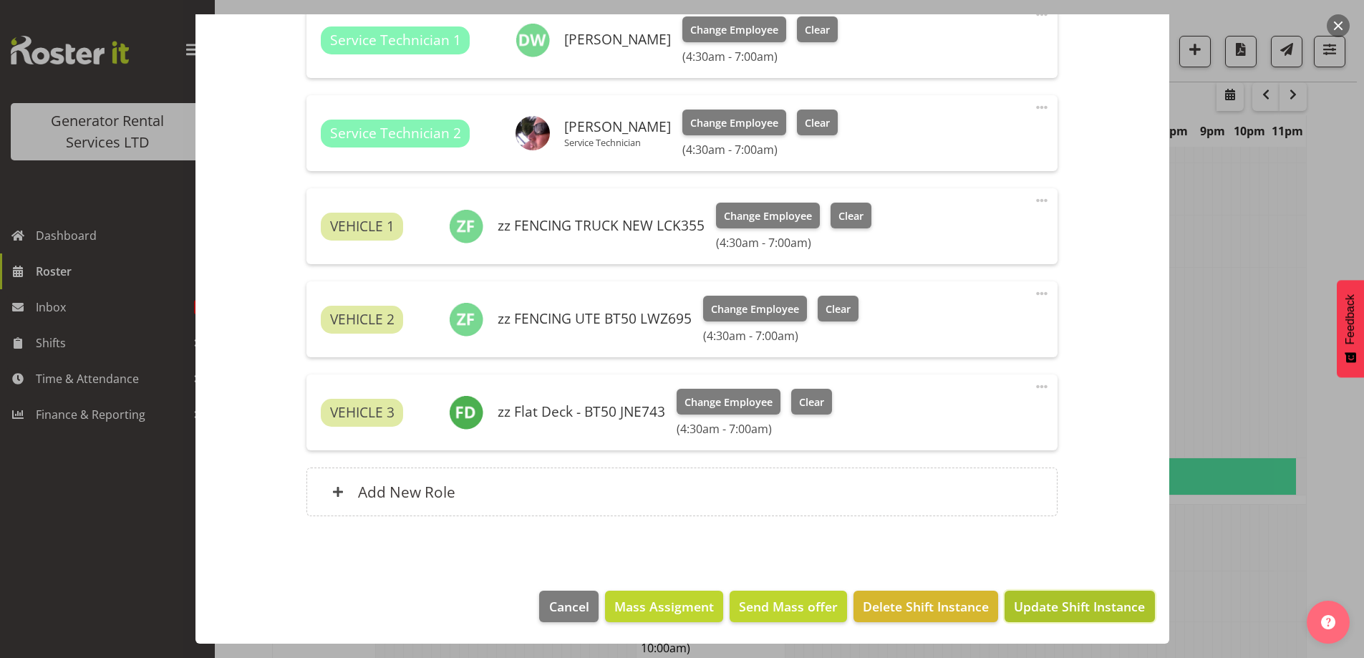
click at [1050, 599] on span "Update Shift Instance" at bounding box center [1079, 606] width 131 height 19
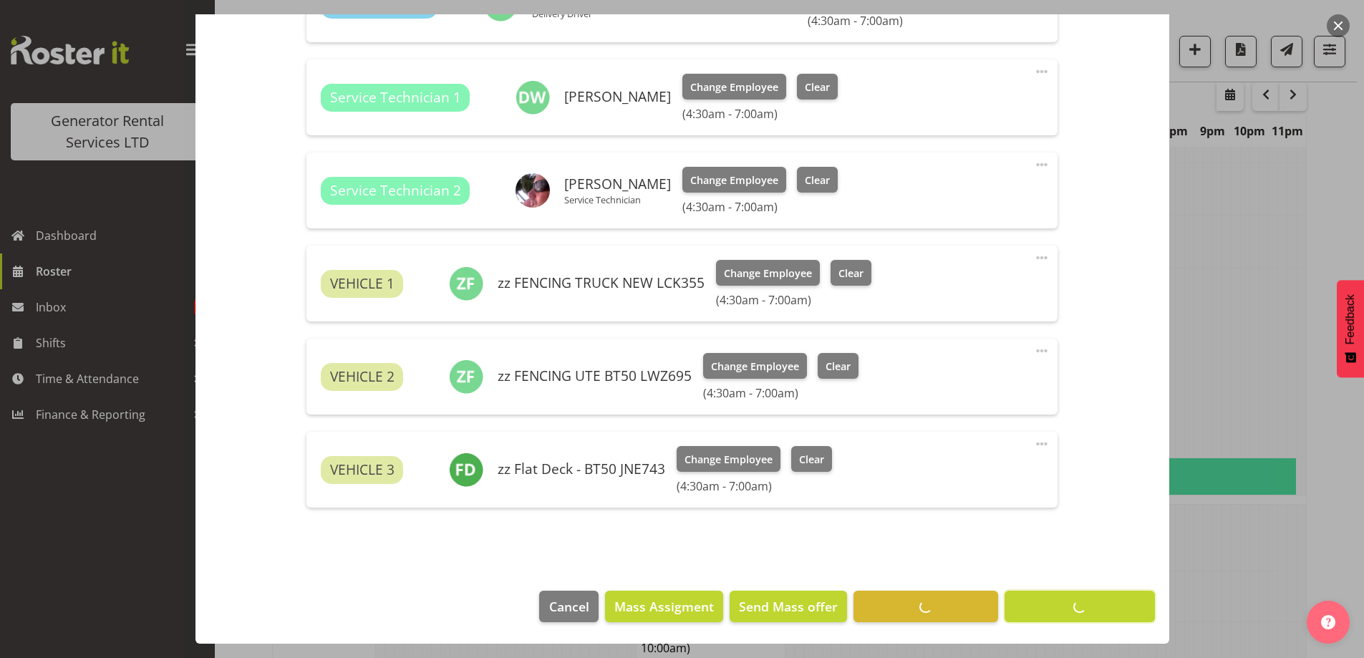
scroll to position [47, 0]
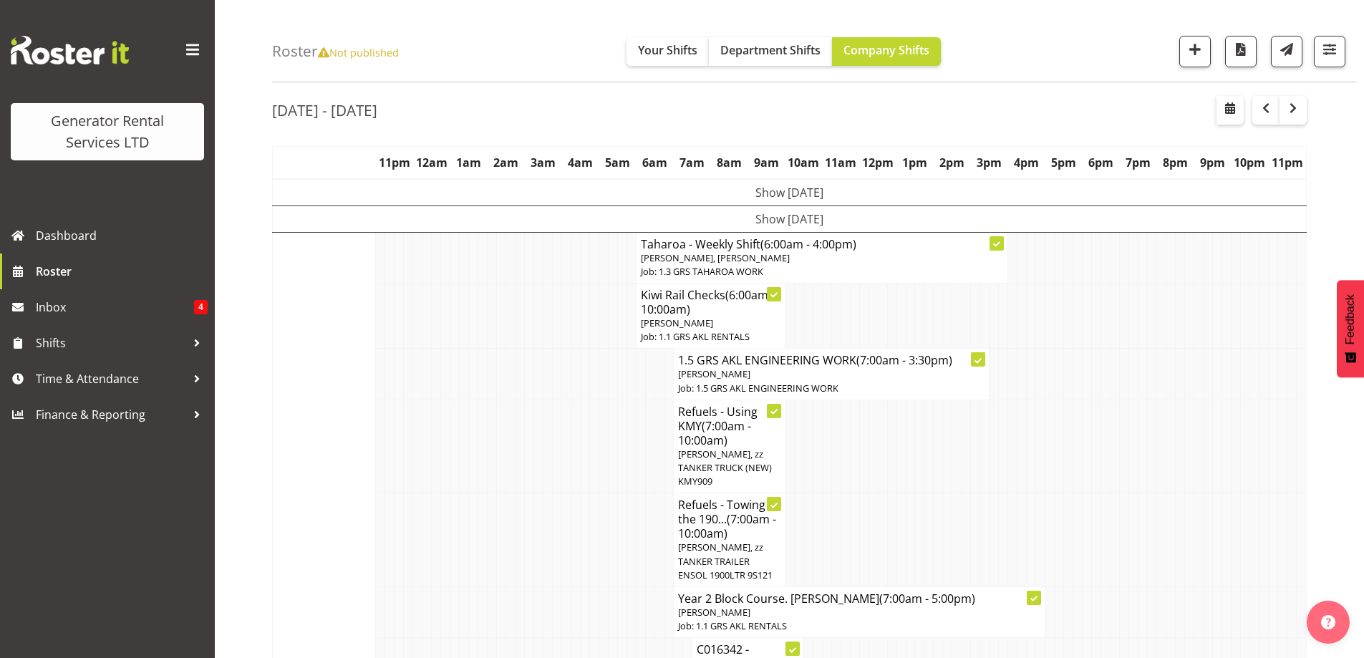
click at [586, 498] on td at bounding box center [585, 540] width 9 height 94
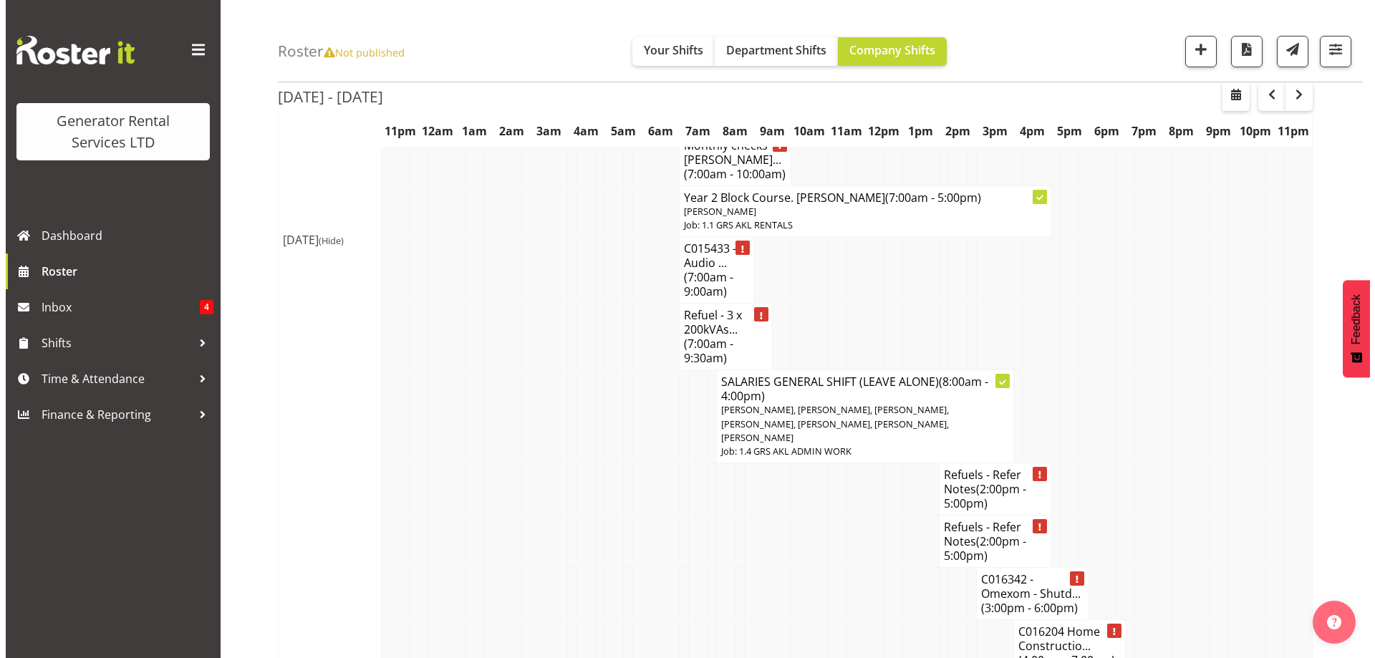
scroll to position [2123, 0]
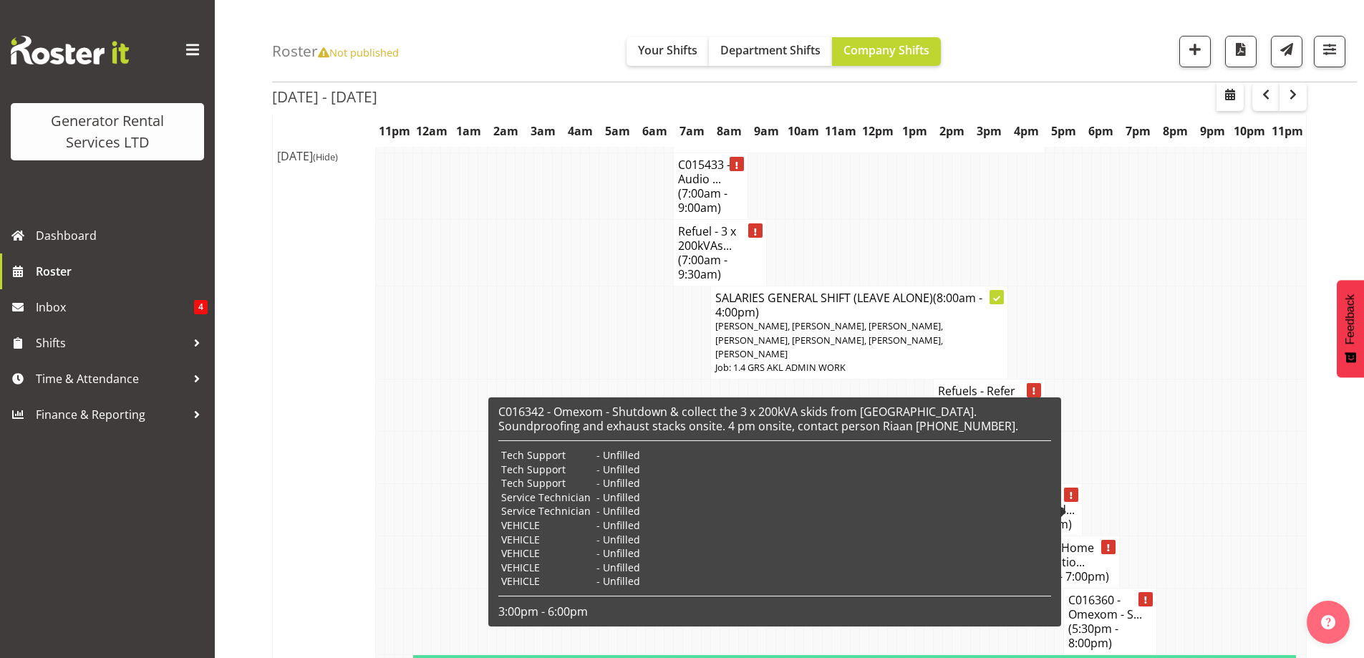
click at [1101, 593] on h4 "C016360 - Omexom - S... (5:30pm - 8:00pm)" at bounding box center [1110, 621] width 84 height 57
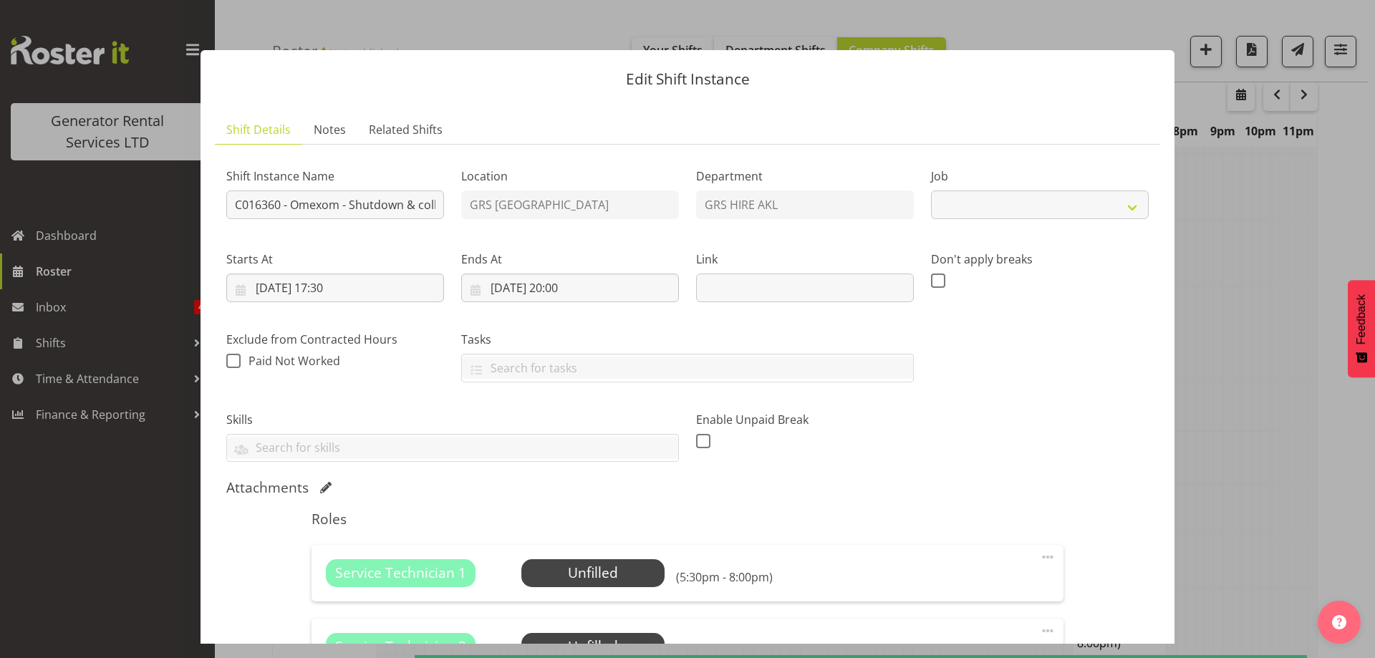
select select "7504"
drag, startPoint x: 387, startPoint y: 208, endPoint x: 477, endPoint y: 223, distance: 90.7
click at [477, 223] on div "Shift Instance Name C016360 - Omexom - Shutdown & collect a 45kVA & 3 x 100kVAs…" at bounding box center [687, 309] width 939 height 324
click at [368, 205] on input "C016360 - Omexom - Shutdown & collect a 45kVA & 3 x 100kVAs from [GEOGRAPHIC_DA…" at bounding box center [335, 204] width 218 height 29
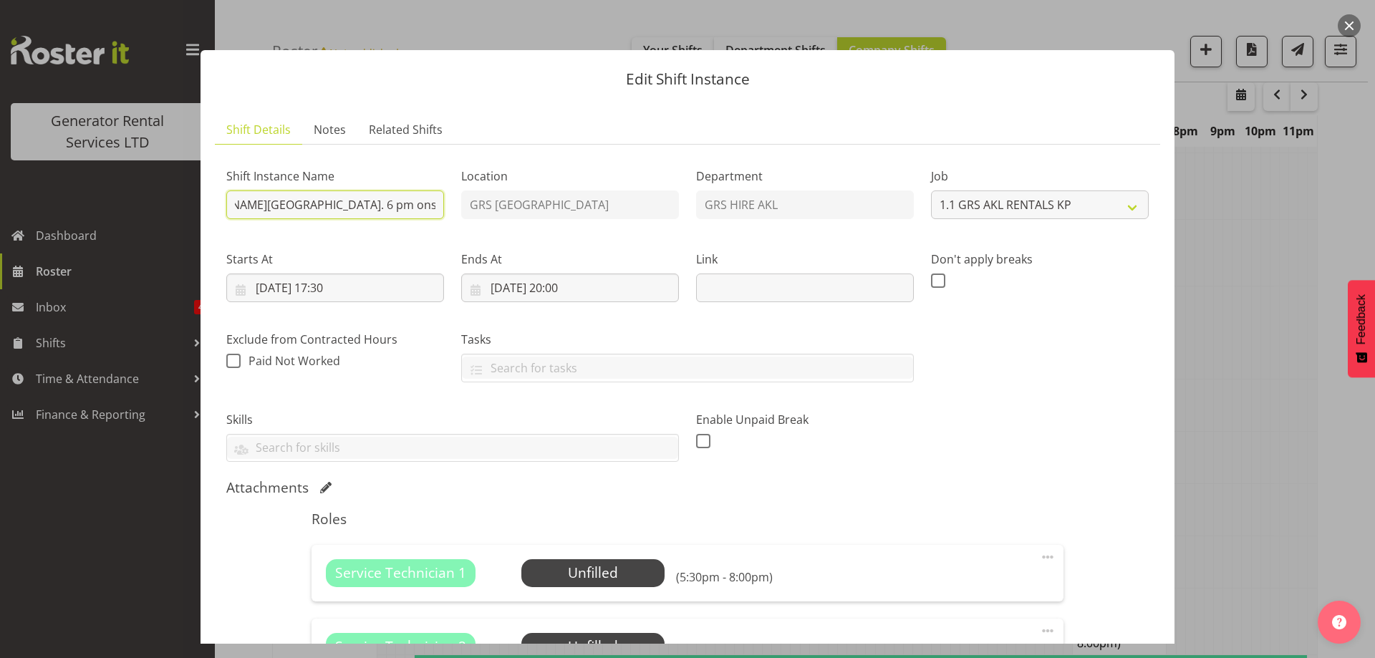
drag, startPoint x: 368, startPoint y: 204, endPoint x: 258, endPoint y: 200, distance: 110.3
click at [253, 200] on input "C016360 - Omexom - Shutdown & collect a 45kVA & 3 x 100kVAs from [GEOGRAPHIC_DA…" at bounding box center [335, 204] width 218 height 29
click at [429, 422] on label "Skills" at bounding box center [452, 419] width 452 height 17
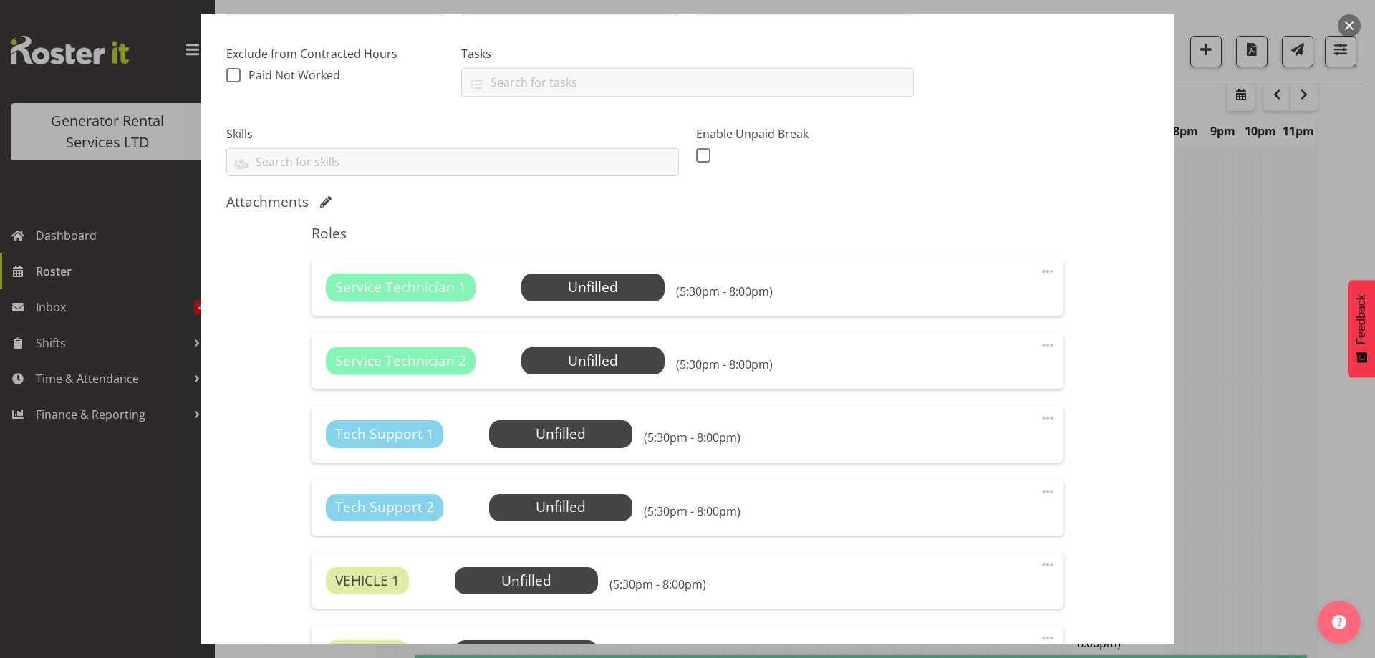
scroll to position [286, 0]
click at [601, 289] on span "Select Employee" at bounding box center [592, 286] width 107 height 21
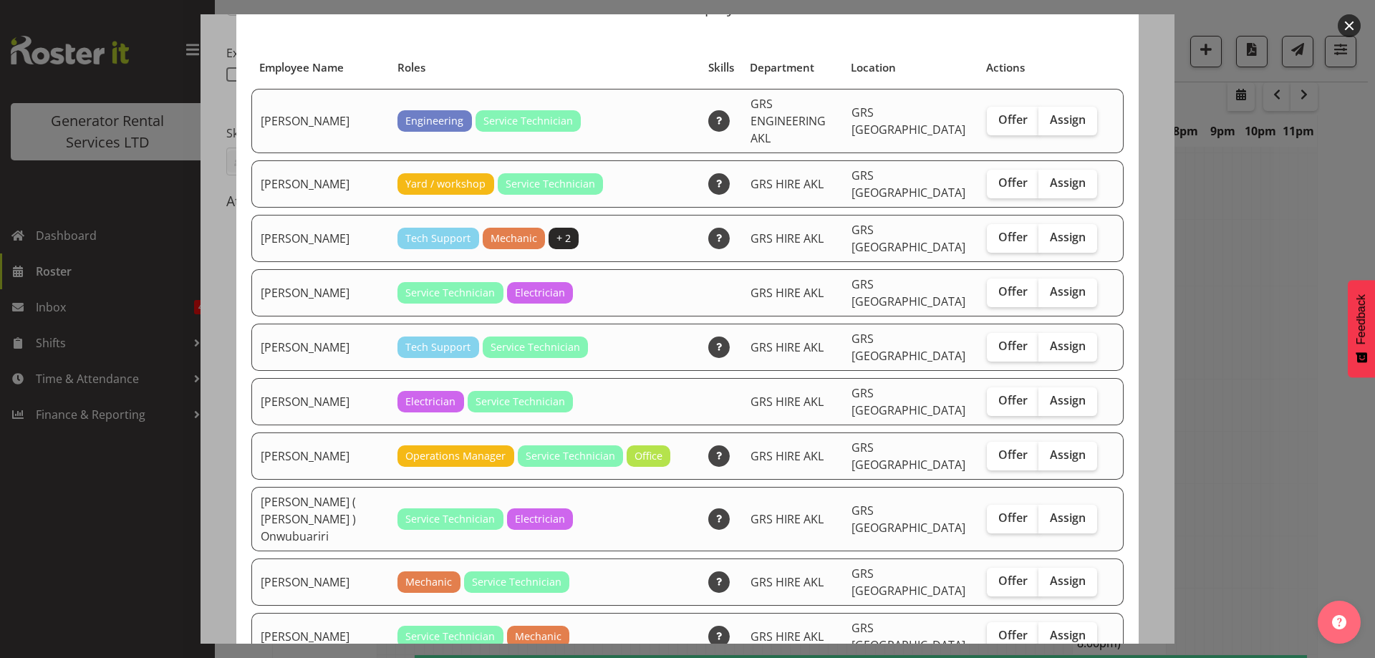
scroll to position [215, 0]
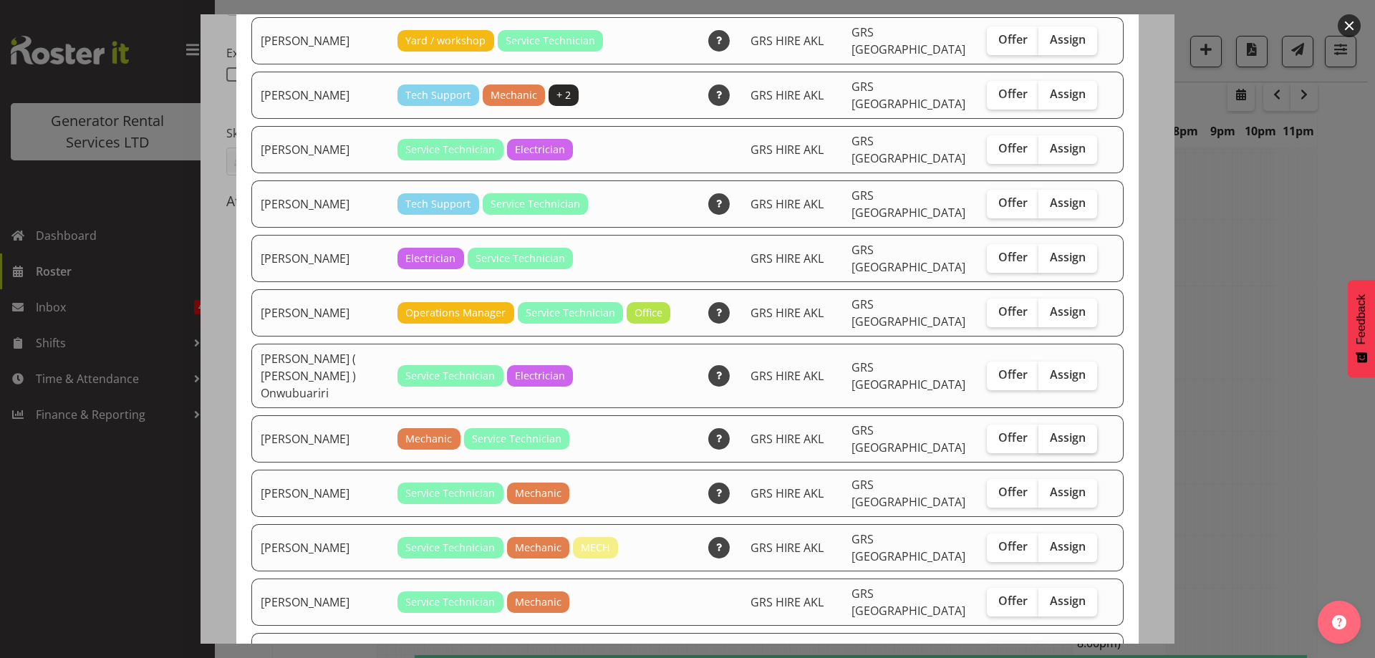
click at [1050, 430] on span "Assign" at bounding box center [1068, 437] width 36 height 14
click at [1039, 433] on input "Assign" at bounding box center [1042, 437] width 9 height 9
checkbox input "true"
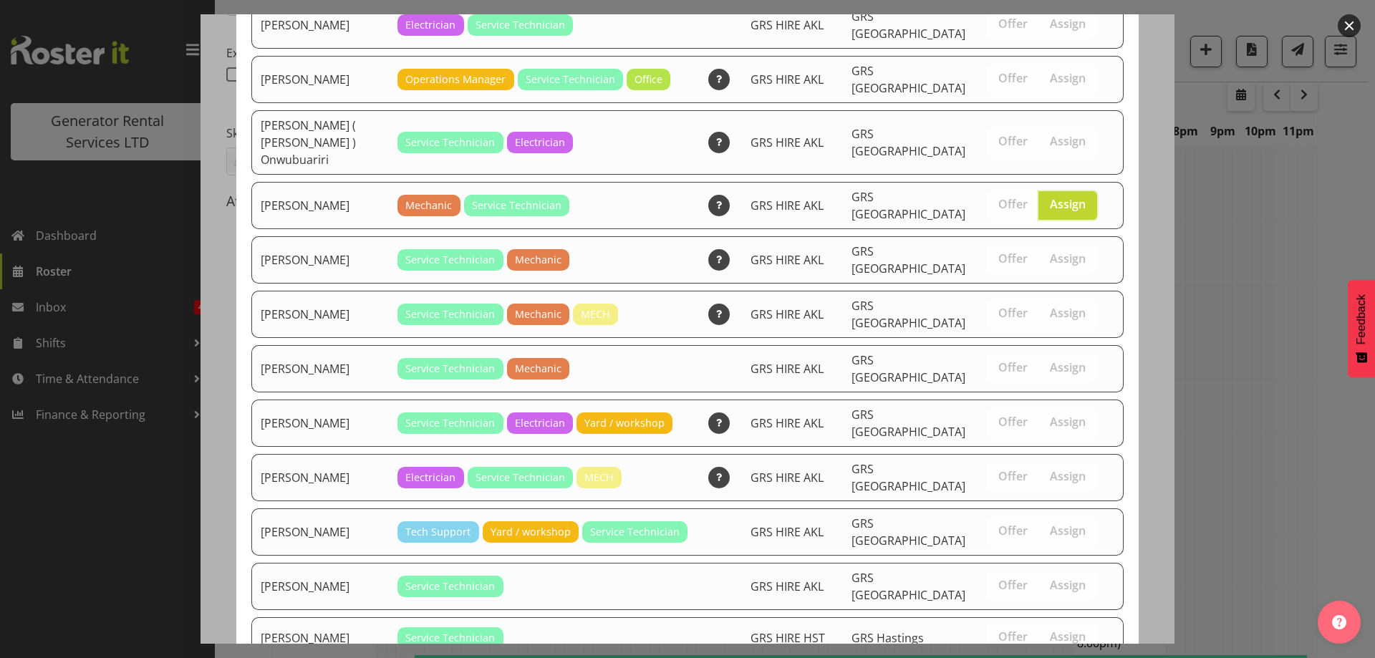
scroll to position [578, 0]
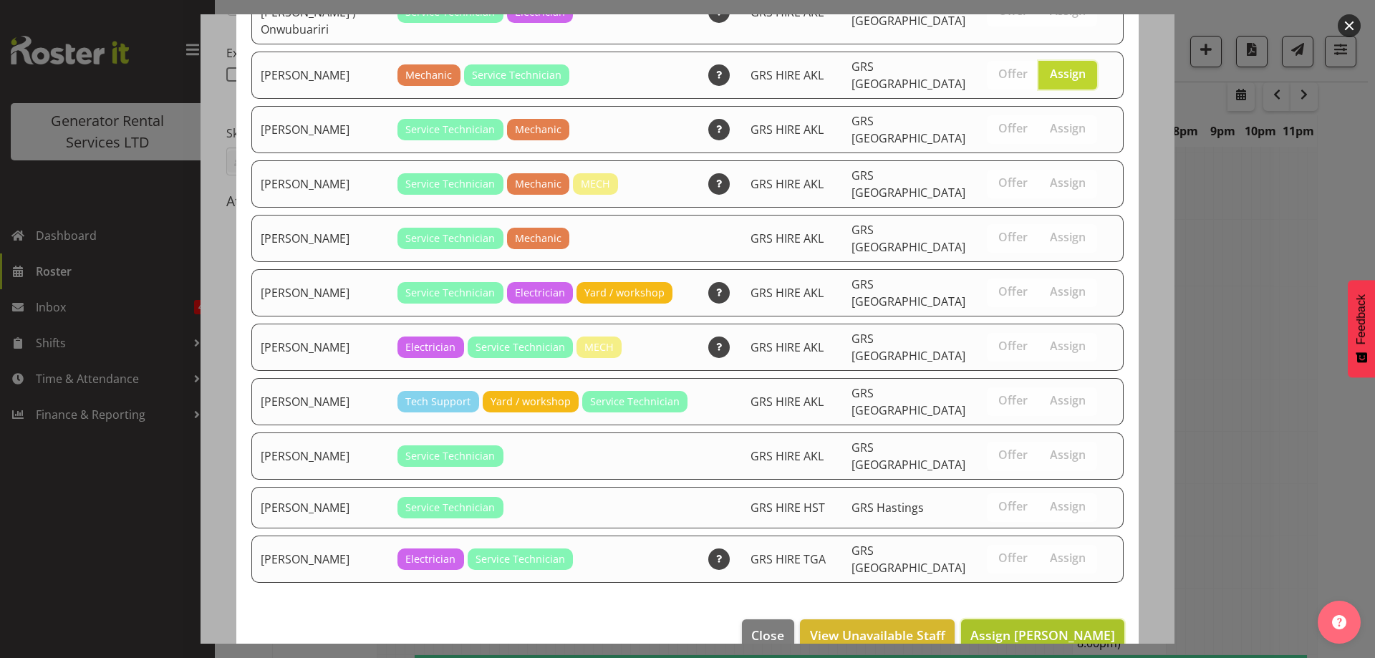
click at [1036, 626] on span "Assign [PERSON_NAME]" at bounding box center [1042, 634] width 145 height 17
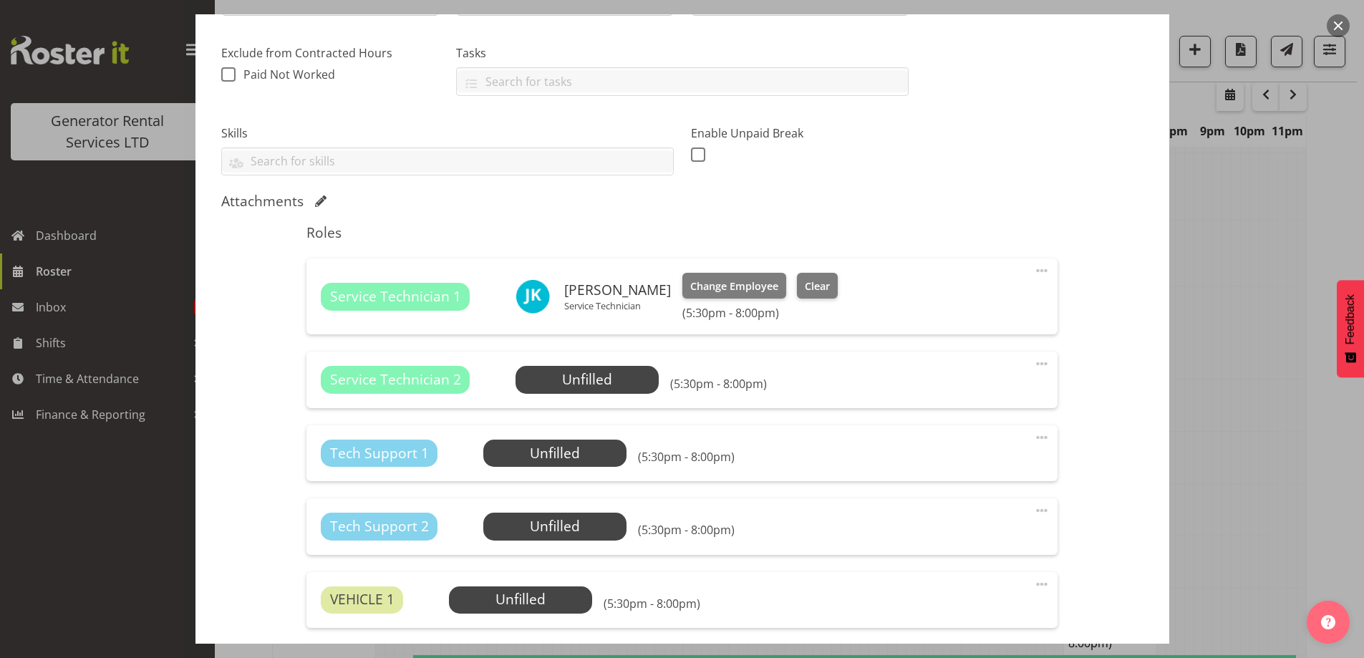
click at [539, 362] on div "Service Technician 2 Unfilled Select Employee (5:30pm - 8:00pm) Edit Cover Role…" at bounding box center [681, 380] width 751 height 56
click at [544, 381] on span "Select Employee" at bounding box center [587, 379] width 107 height 21
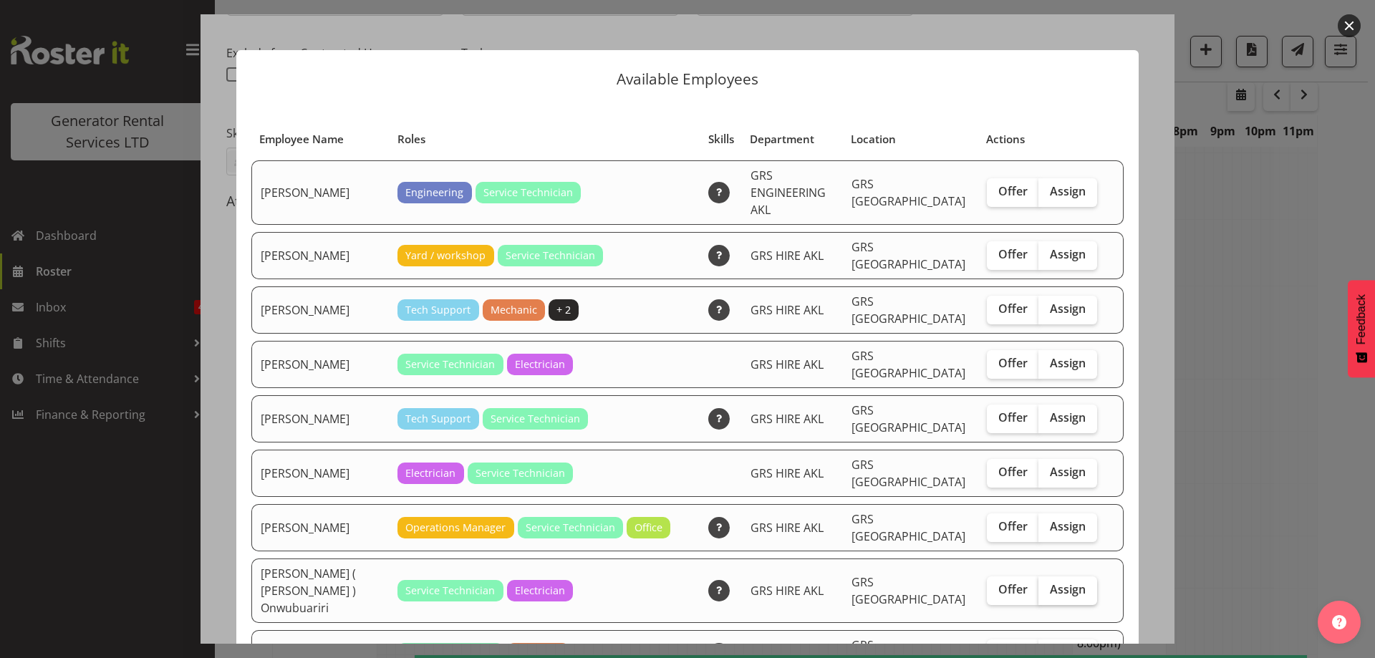
click at [1056, 582] on span "Assign" at bounding box center [1068, 589] width 36 height 14
click at [1047, 585] on input "Assign" at bounding box center [1042, 589] width 9 height 9
checkbox input "true"
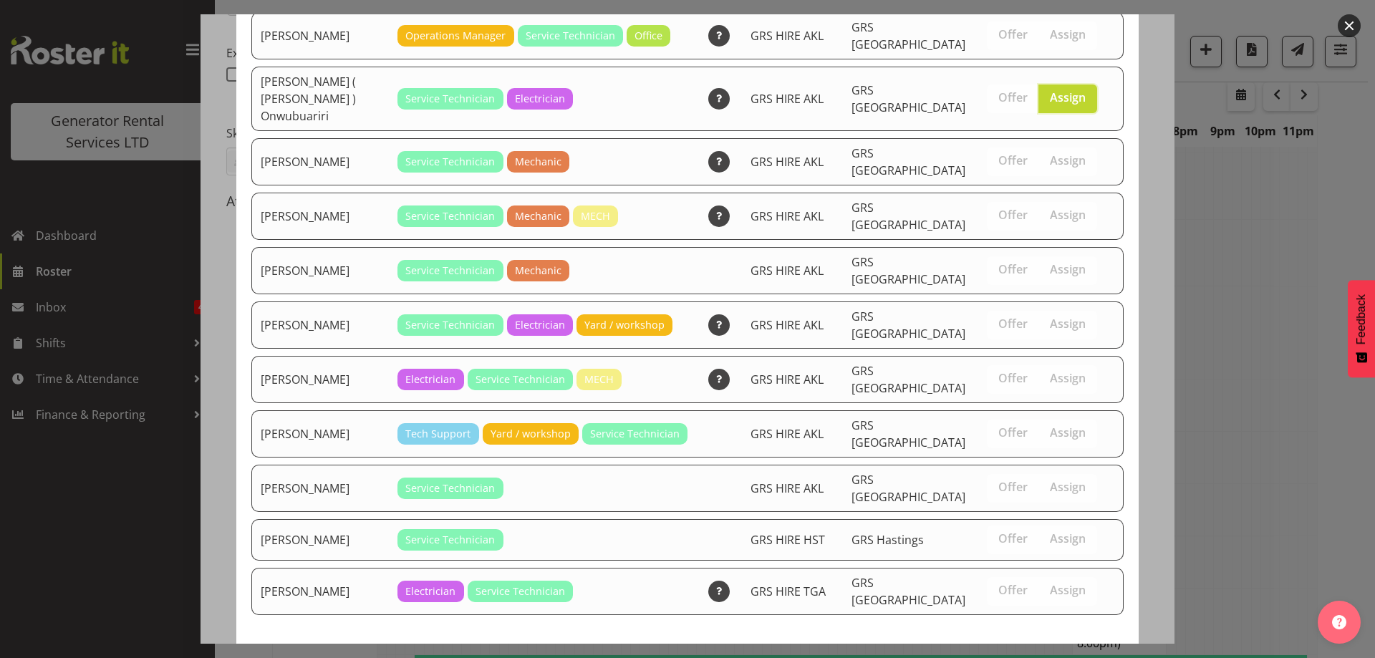
scroll to position [501, 0]
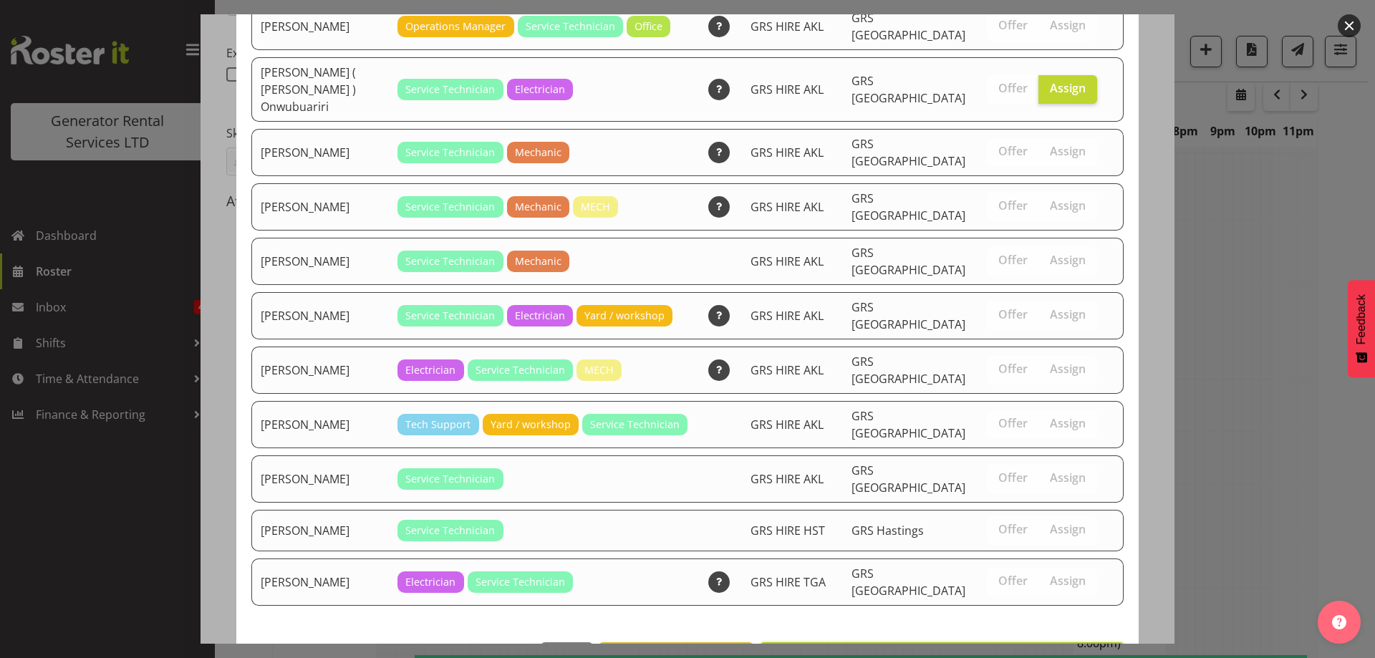
click at [1043, 649] on span "Assign [PERSON_NAME] ( [PERSON_NAME] ) Onwubuariri" at bounding box center [942, 657] width 346 height 17
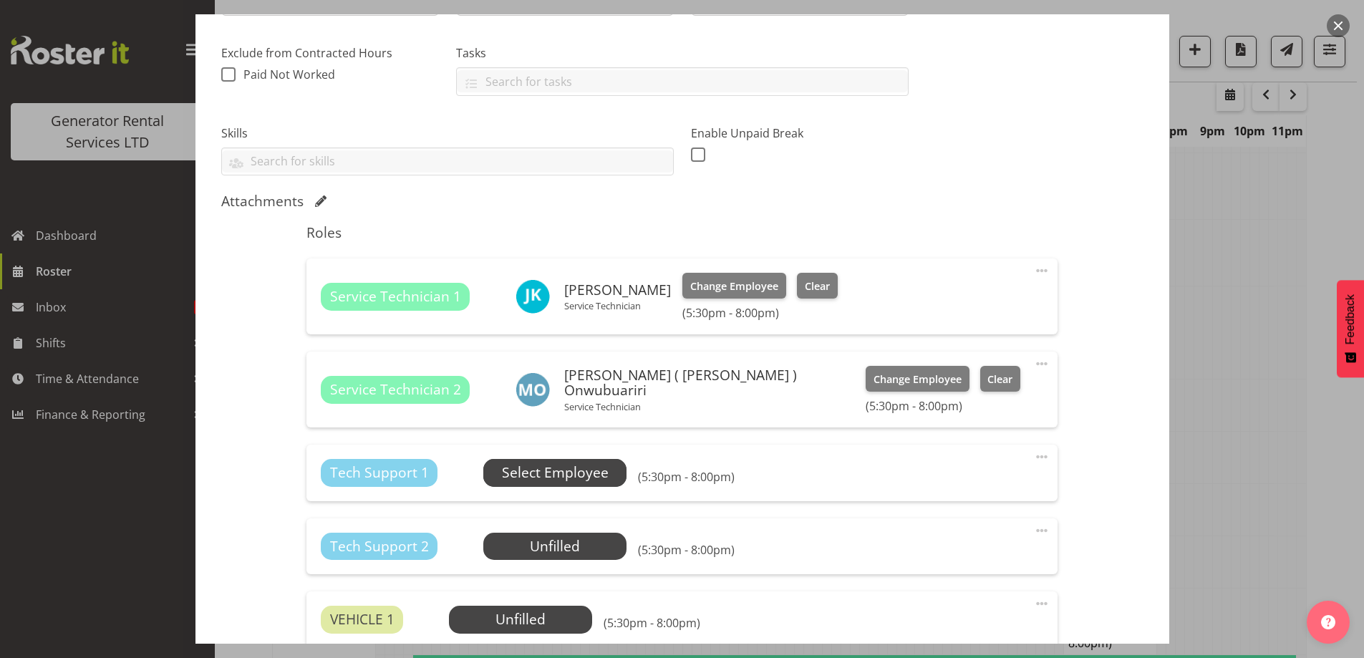
click at [584, 475] on span "Select Employee" at bounding box center [555, 473] width 107 height 21
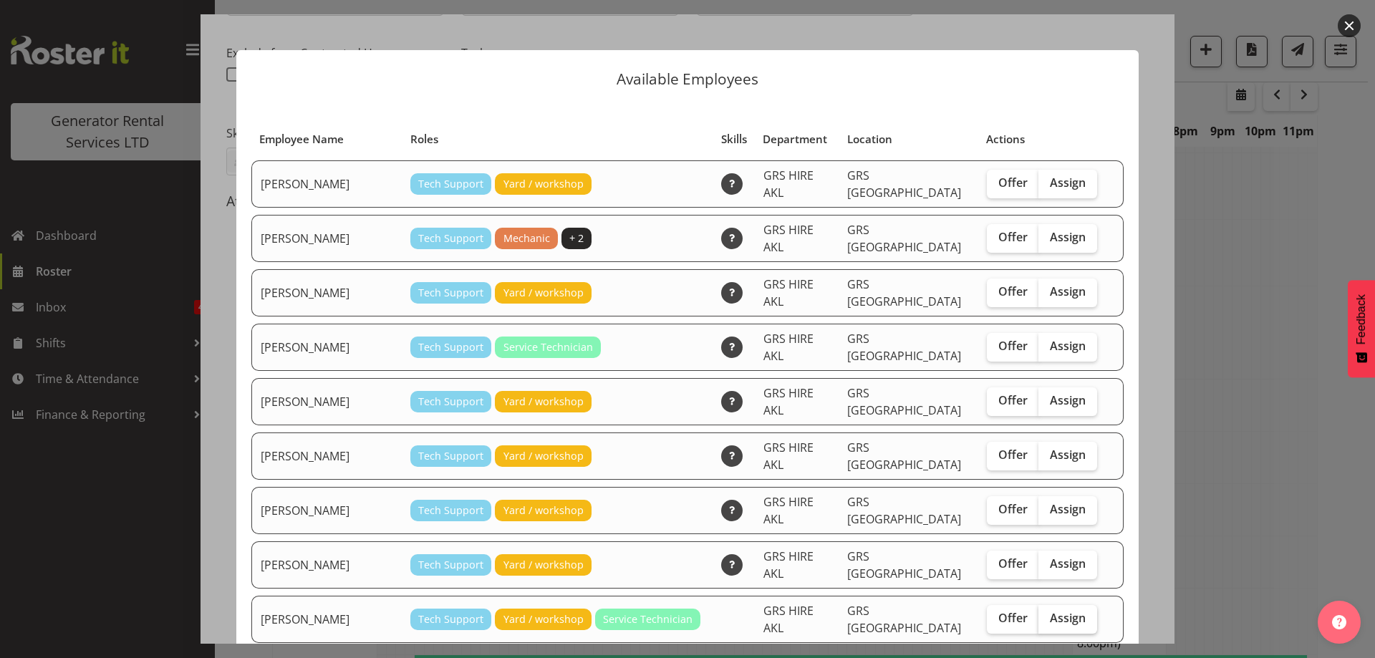
drag, startPoint x: 1057, startPoint y: 573, endPoint x: 1047, endPoint y: 574, distance: 10.0
click at [1050, 611] on span "Assign" at bounding box center [1068, 618] width 36 height 14
click at [1047, 614] on input "Assign" at bounding box center [1042, 618] width 9 height 9
checkbox input "true"
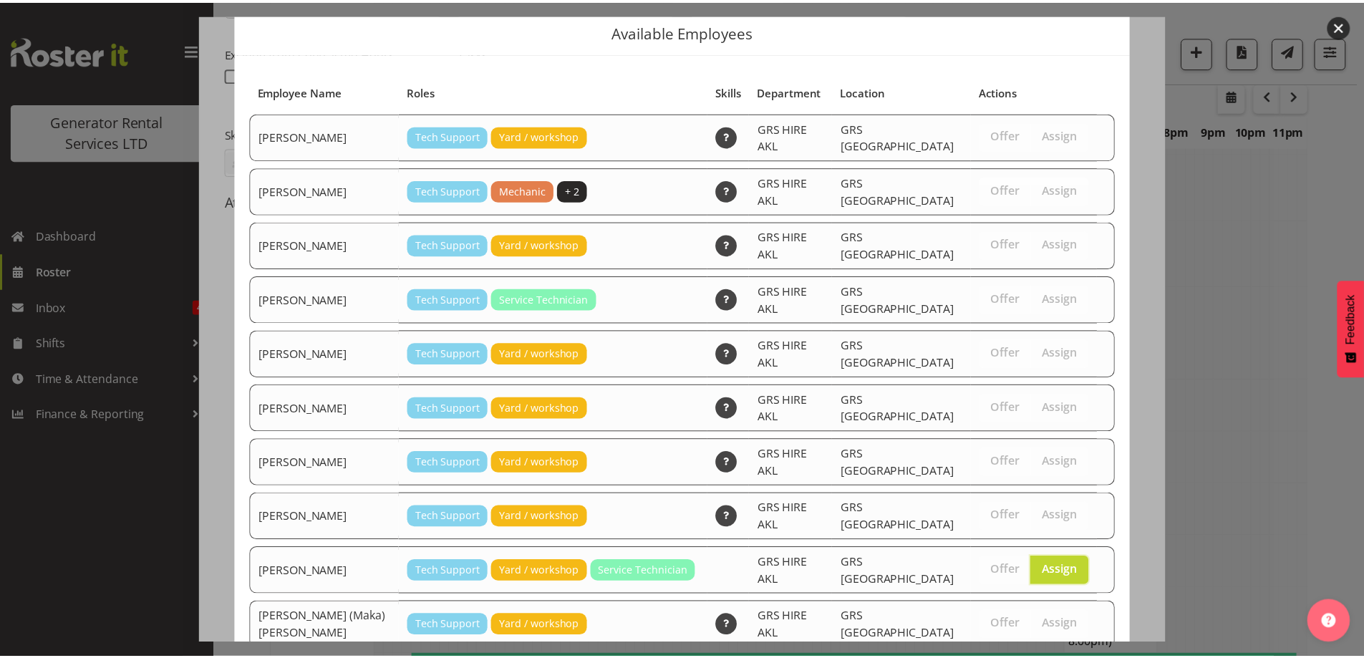
scroll to position [86, 0]
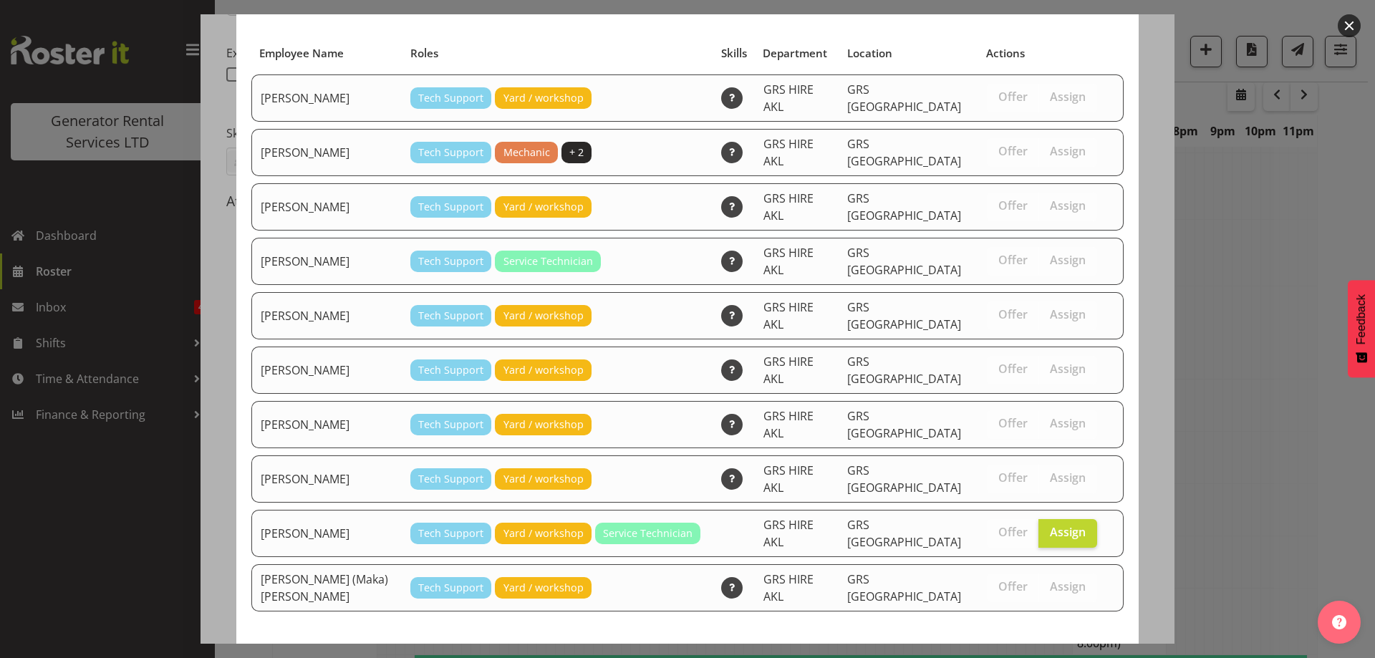
click at [1057, 655] on span "Assign [PERSON_NAME]" at bounding box center [1042, 663] width 145 height 17
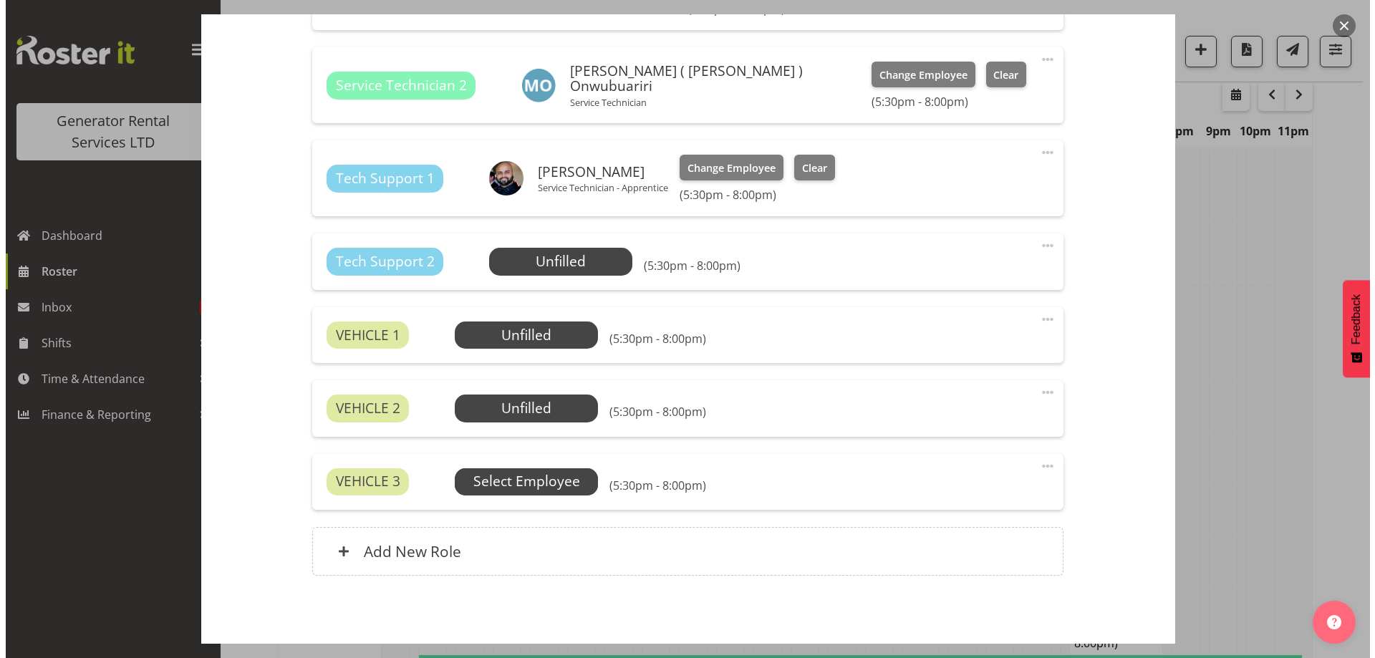
scroll to position [644, 0]
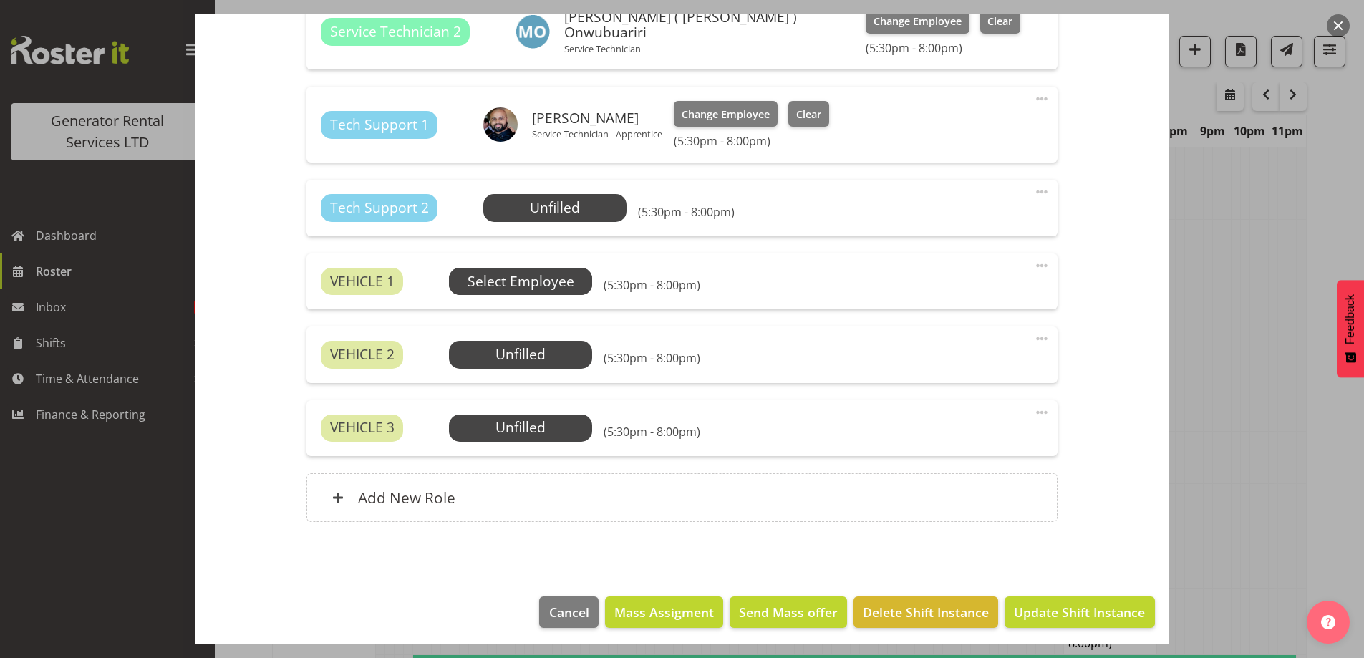
drag, startPoint x: 534, startPoint y: 262, endPoint x: 526, endPoint y: 278, distance: 17.9
click at [531, 267] on div "VEHICLE 1 Unfilled Select Employee (5:30pm - 8:00pm) Edit Cover Role Delete" at bounding box center [681, 281] width 751 height 56
click at [526, 279] on span "Select Employee" at bounding box center [521, 281] width 107 height 21
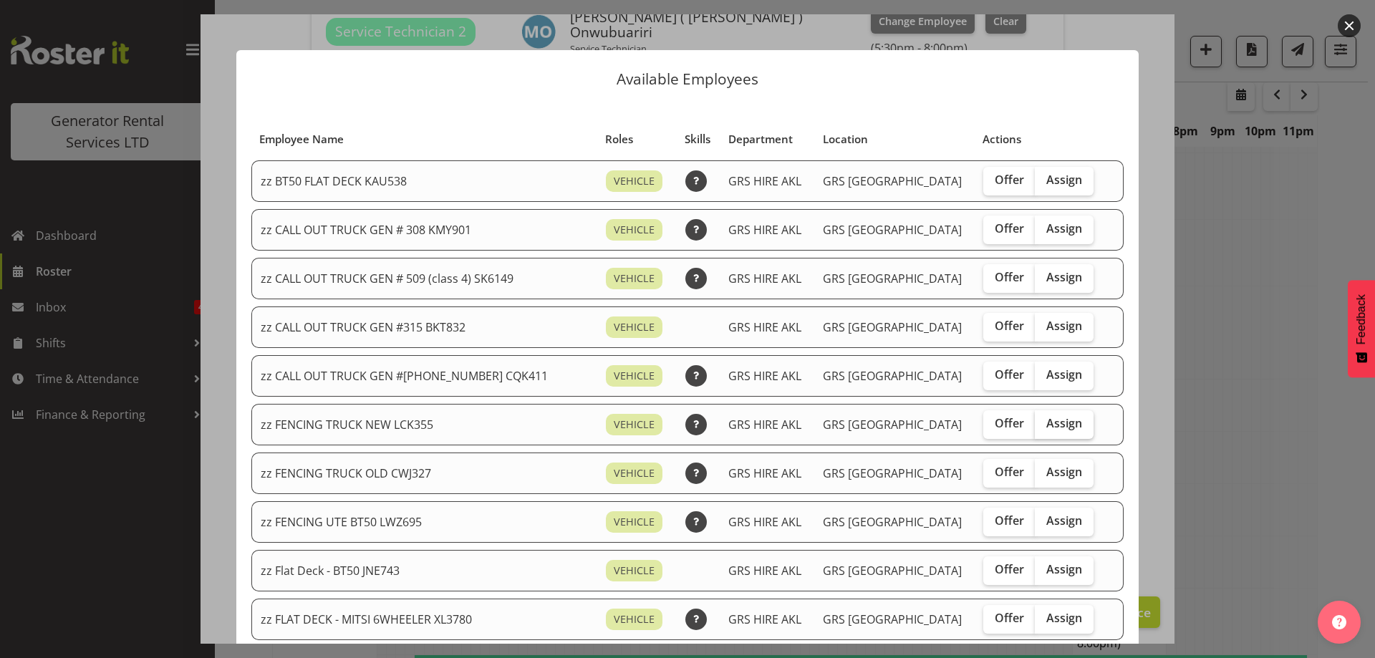
click at [1060, 429] on label "Assign" at bounding box center [1064, 424] width 59 height 29
click at [1044, 428] on input "Assign" at bounding box center [1039, 423] width 9 height 9
checkbox input "true"
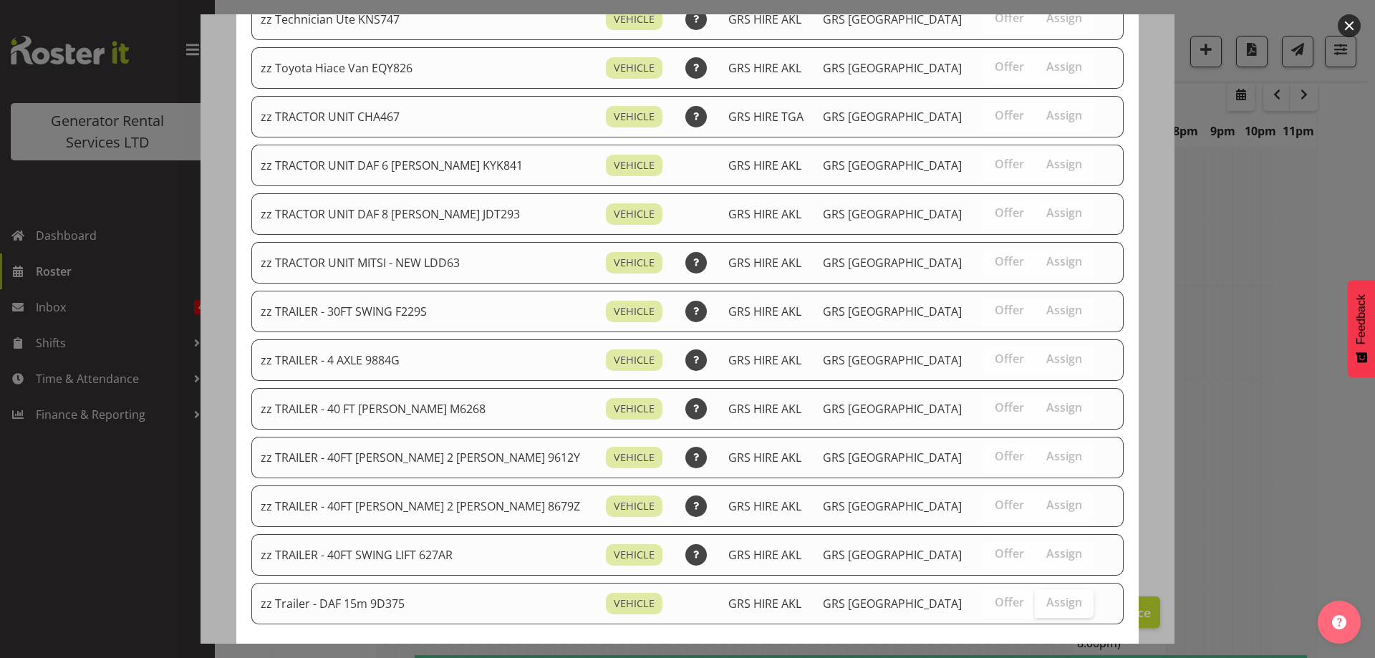
scroll to position [1790, 0]
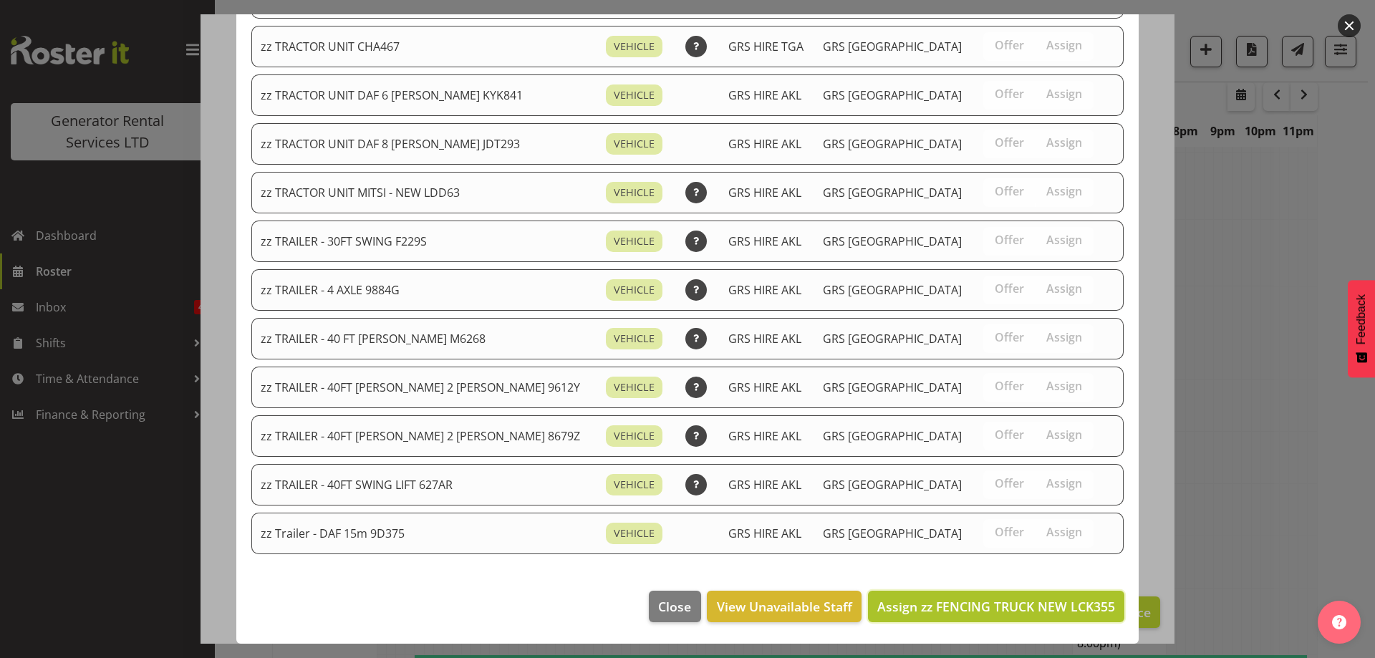
click at [1033, 597] on span "Assign zz FENCING TRUCK NEW LCK355" at bounding box center [996, 606] width 238 height 19
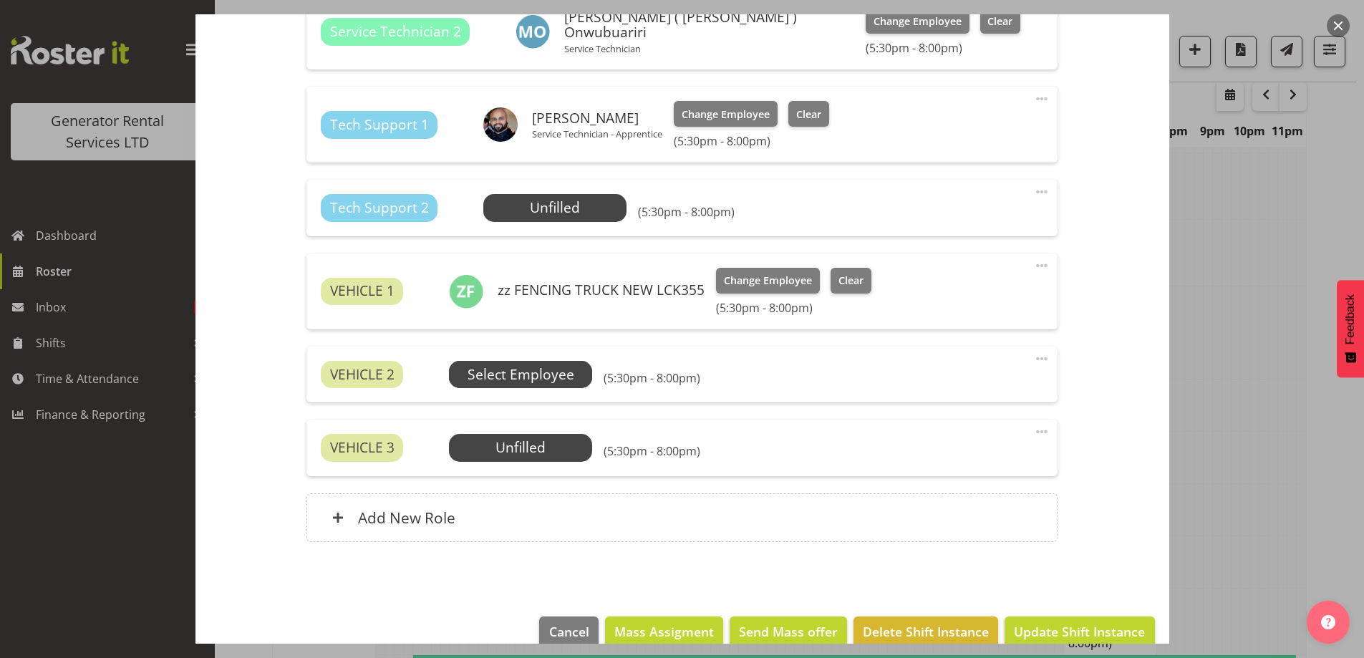
click at [550, 380] on span "Select Employee" at bounding box center [521, 374] width 107 height 21
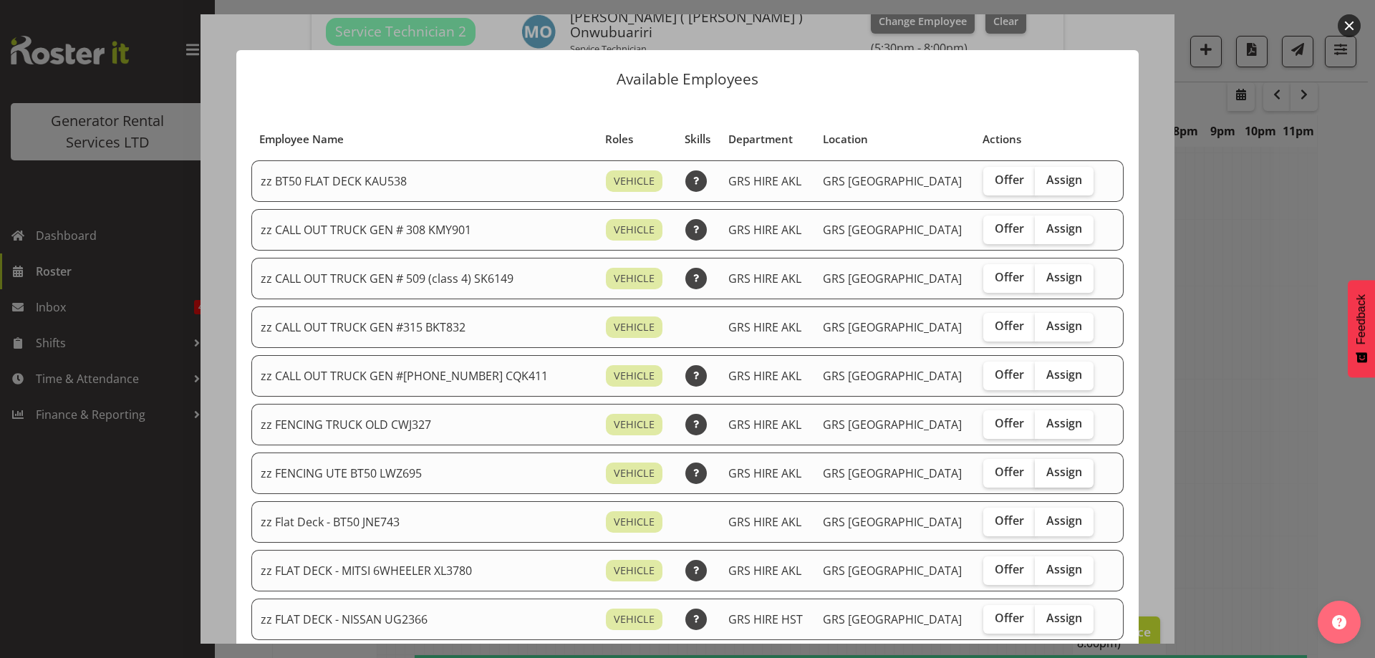
click at [1046, 470] on span "Assign" at bounding box center [1064, 472] width 36 height 14
click at [1035, 470] on input "Assign" at bounding box center [1039, 472] width 9 height 9
checkbox input "true"
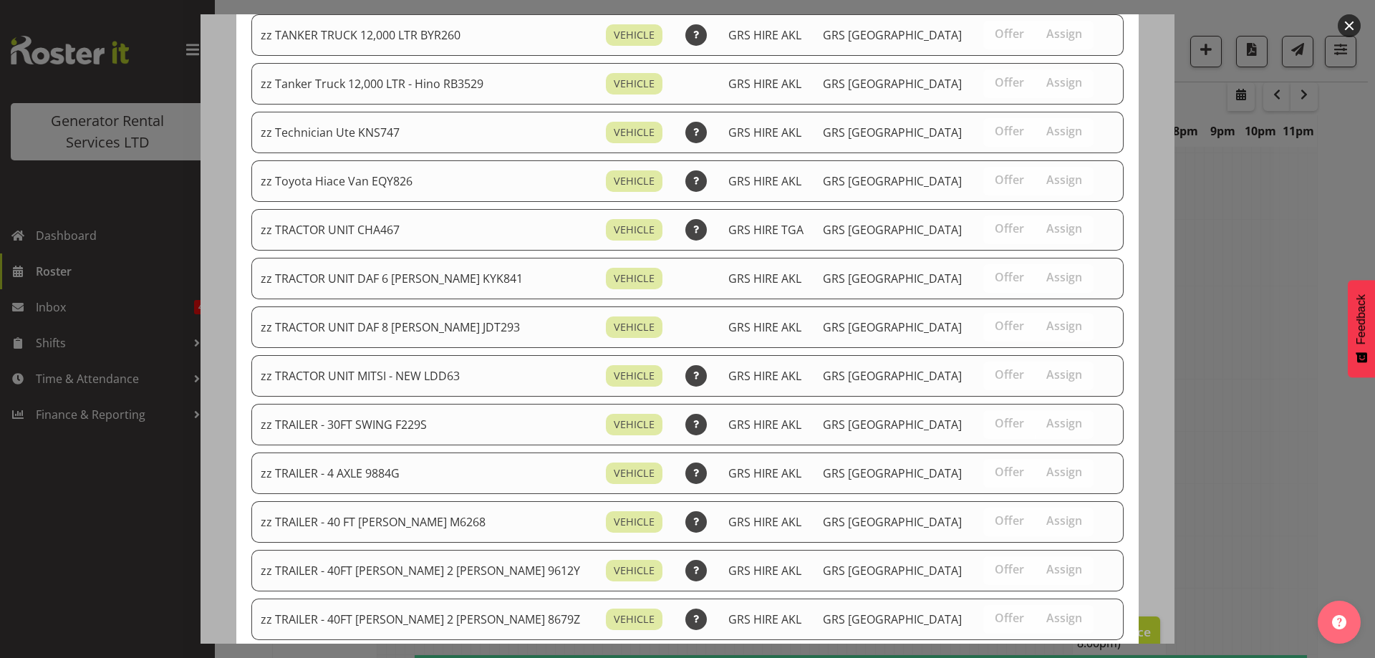
scroll to position [1741, 0]
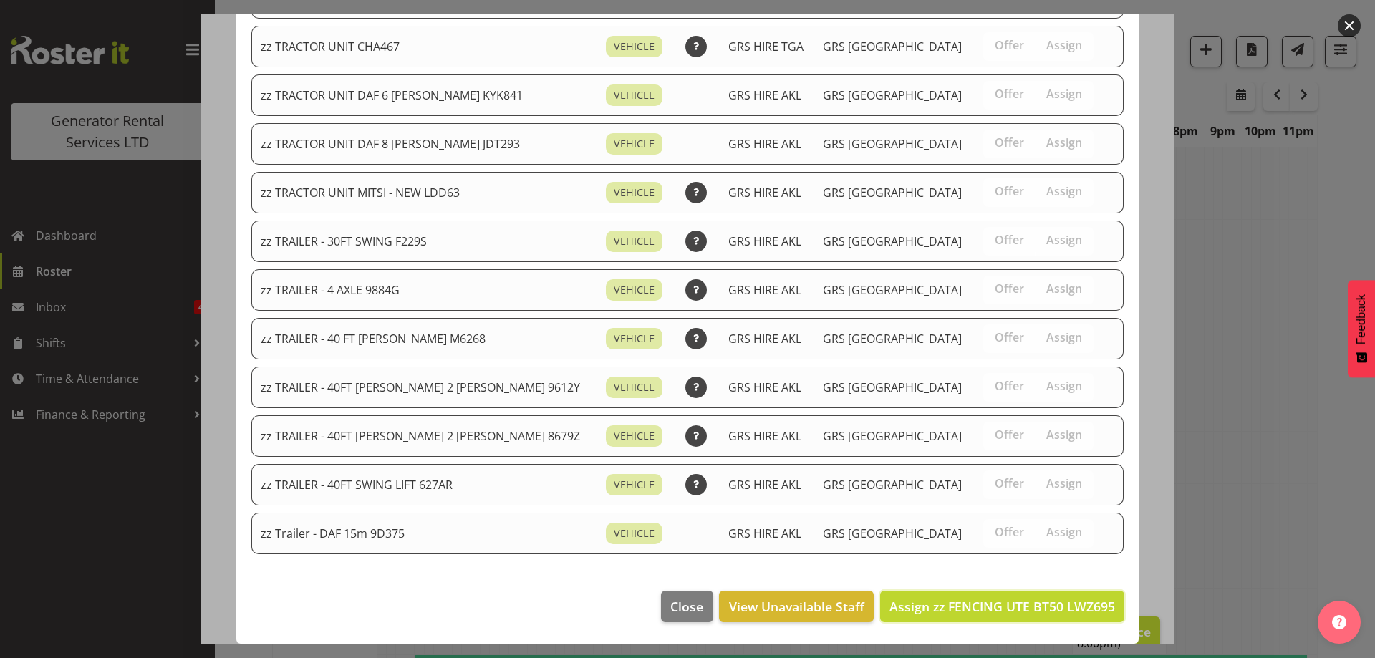
click at [1029, 594] on button "Assign zz FENCING UTE BT50 LWZ695" at bounding box center [1002, 607] width 244 height 32
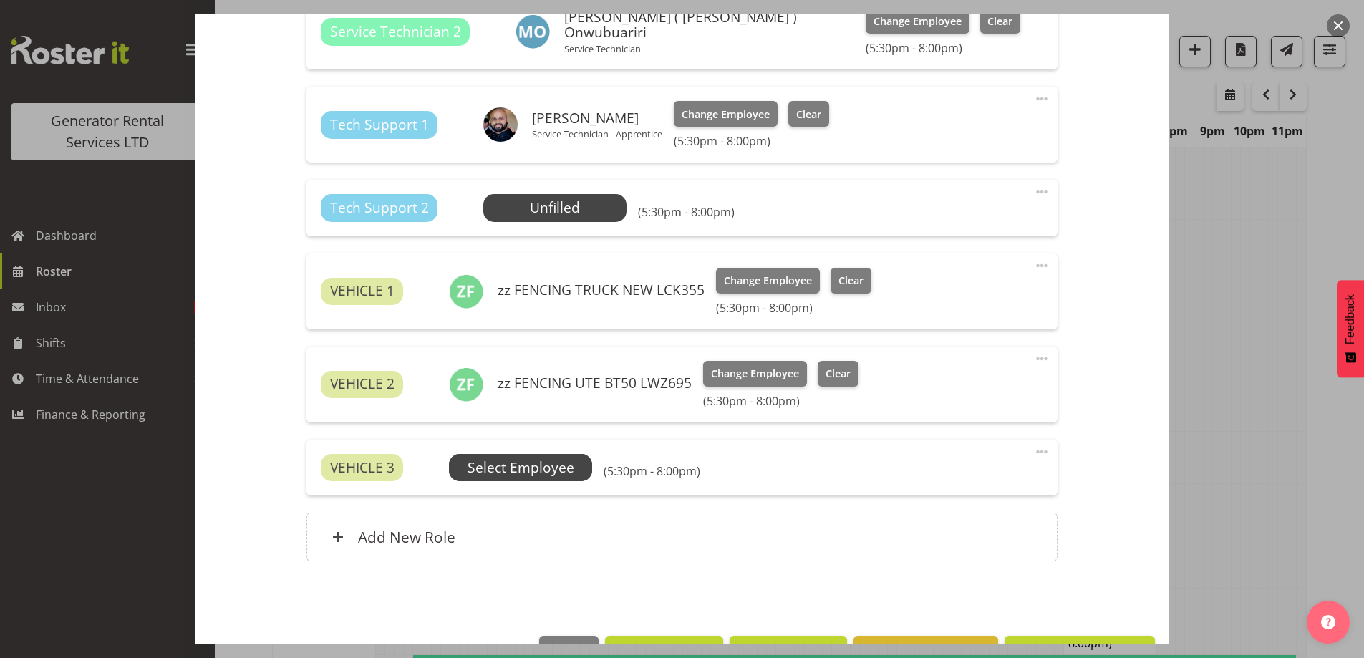
click at [563, 470] on span "Select Employee" at bounding box center [521, 467] width 107 height 21
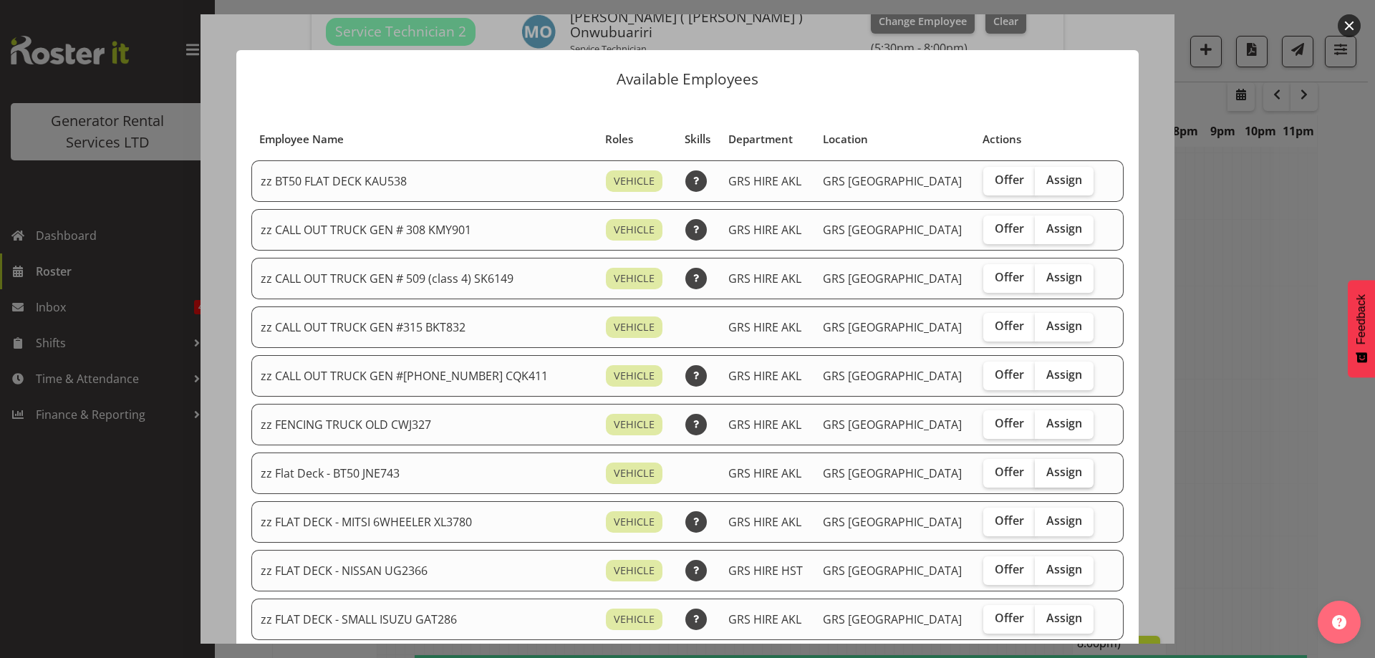
click at [1035, 464] on label "Assign" at bounding box center [1064, 473] width 59 height 29
click at [1035, 468] on input "Assign" at bounding box center [1039, 472] width 9 height 9
checkbox input "true"
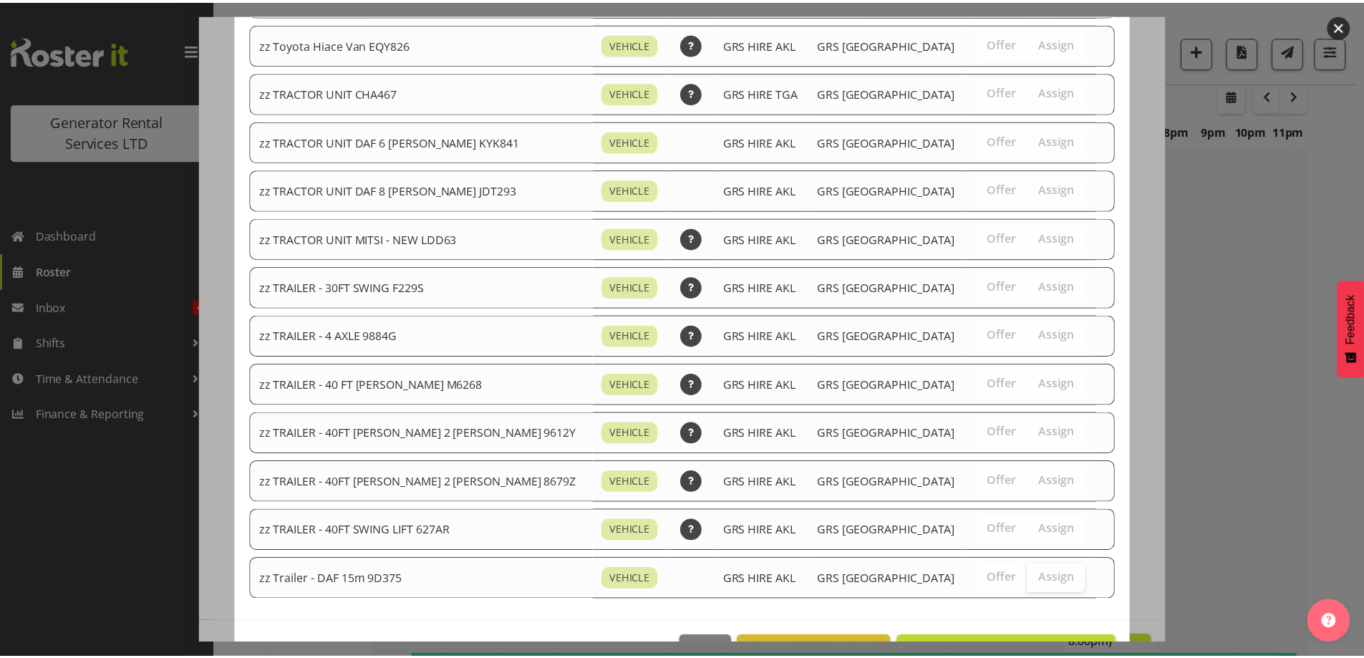
scroll to position [1693, 0]
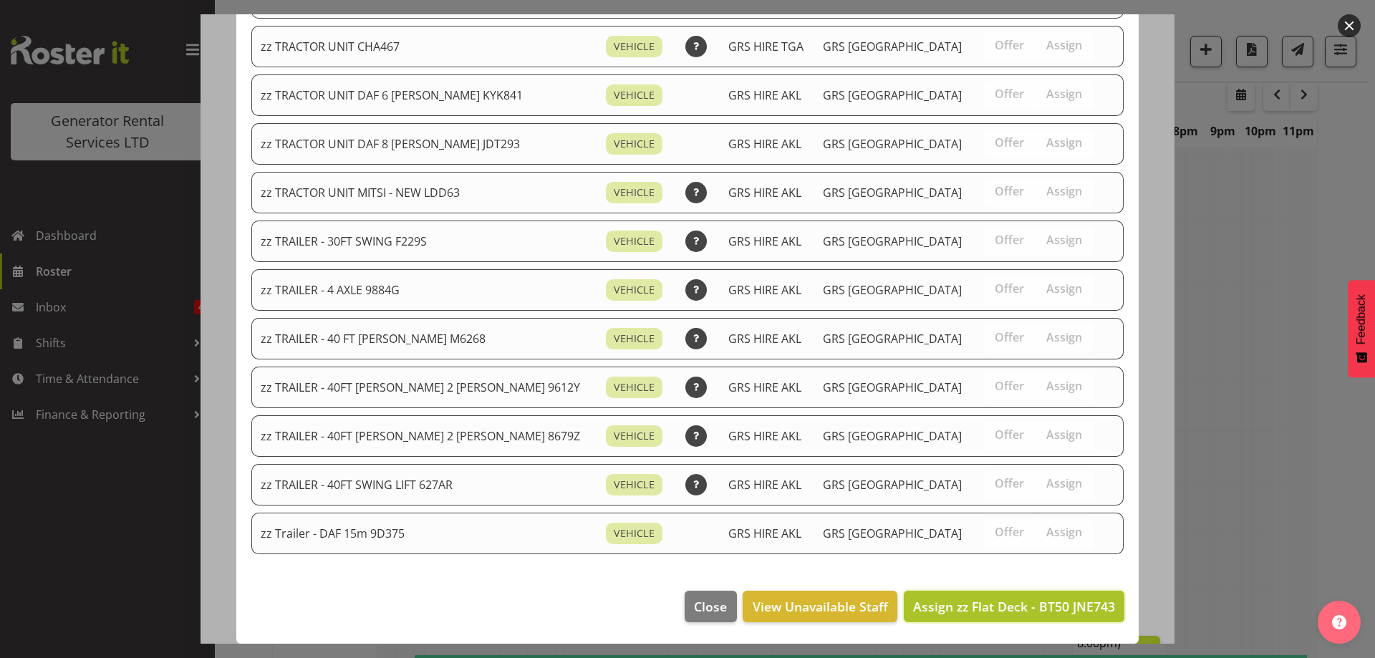
click at [1027, 616] on button "Assign zz Flat Deck - BT50 JNE743" at bounding box center [1014, 607] width 221 height 32
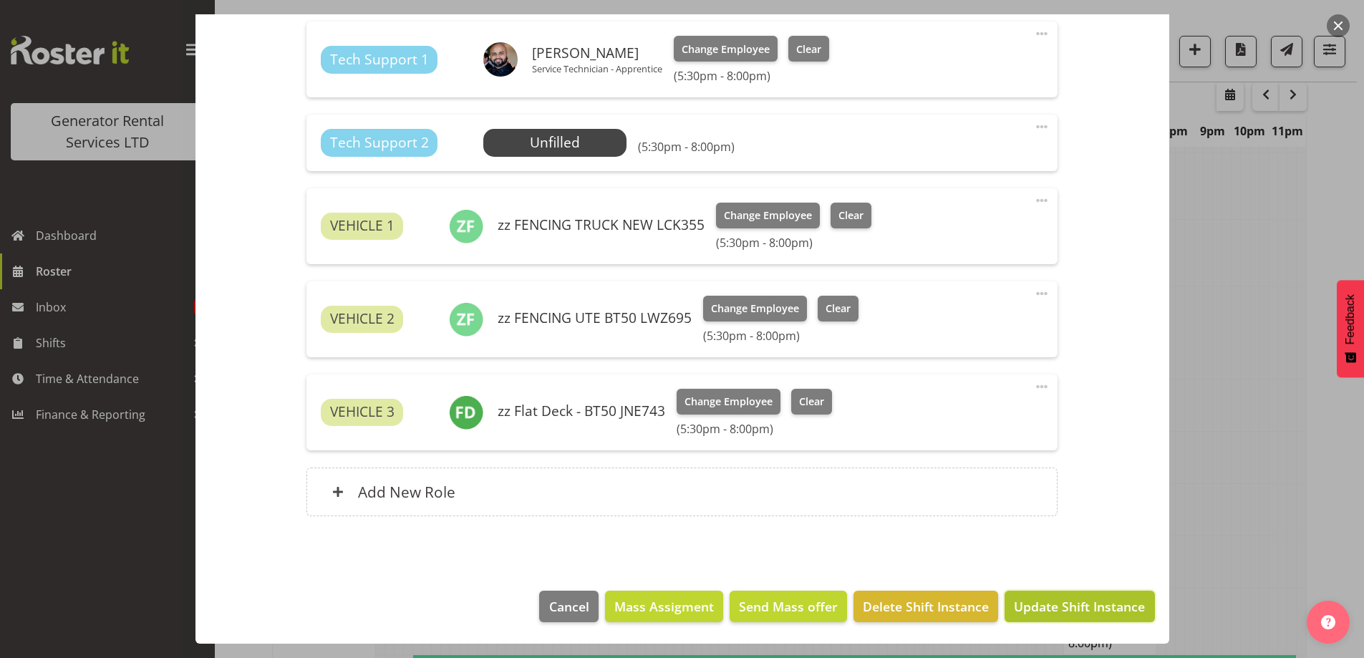
click at [1037, 601] on span "Update Shift Instance" at bounding box center [1079, 606] width 131 height 19
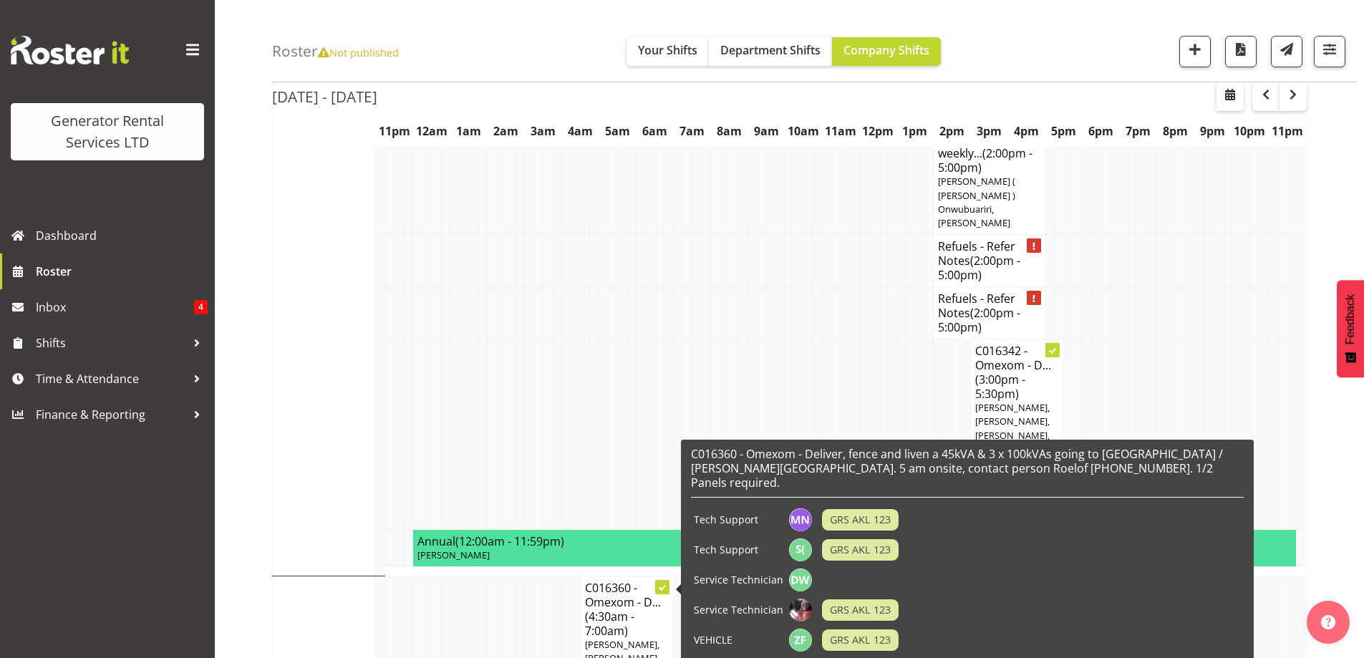
scroll to position [1693, 0]
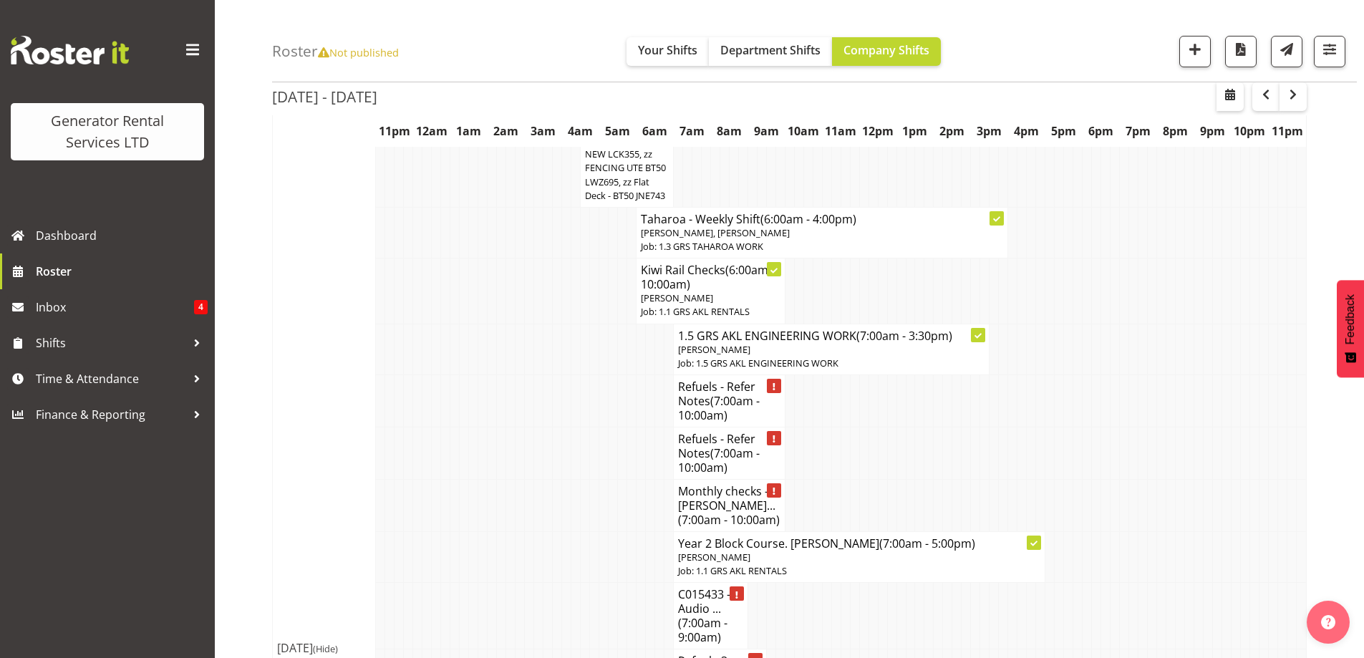
click at [542, 583] on td at bounding box center [538, 616] width 9 height 67
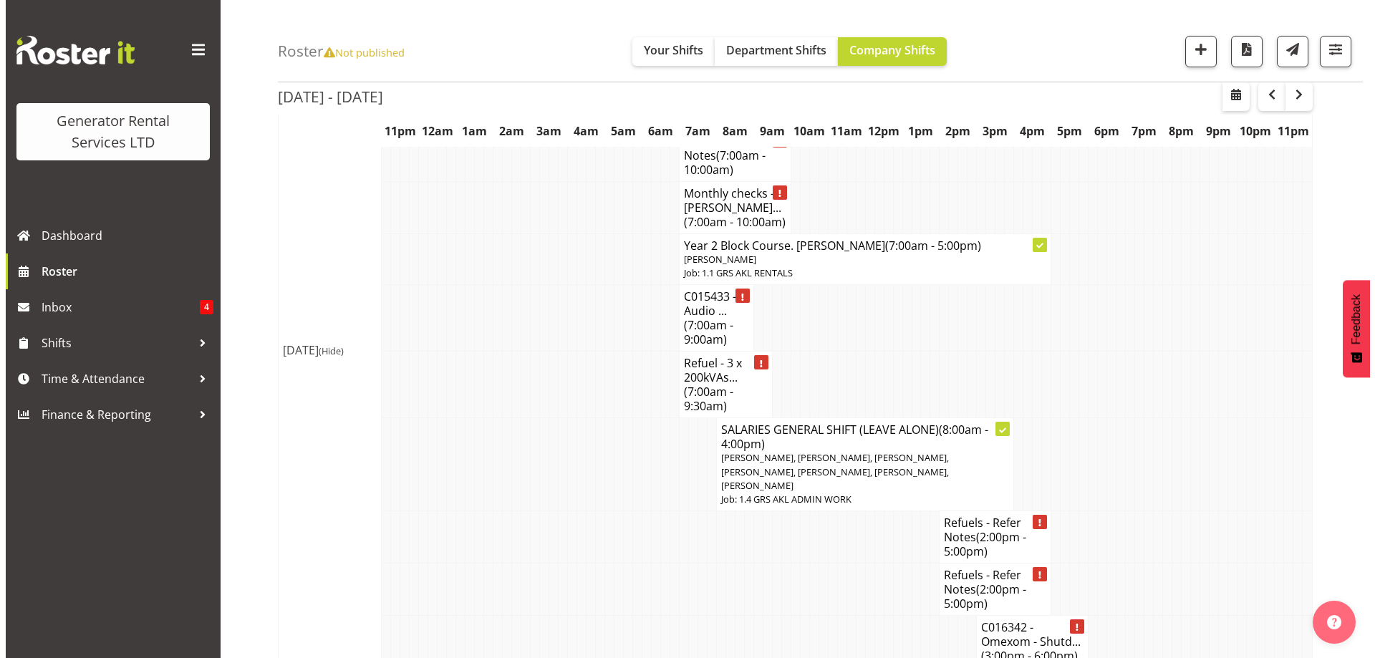
scroll to position [2051, 0]
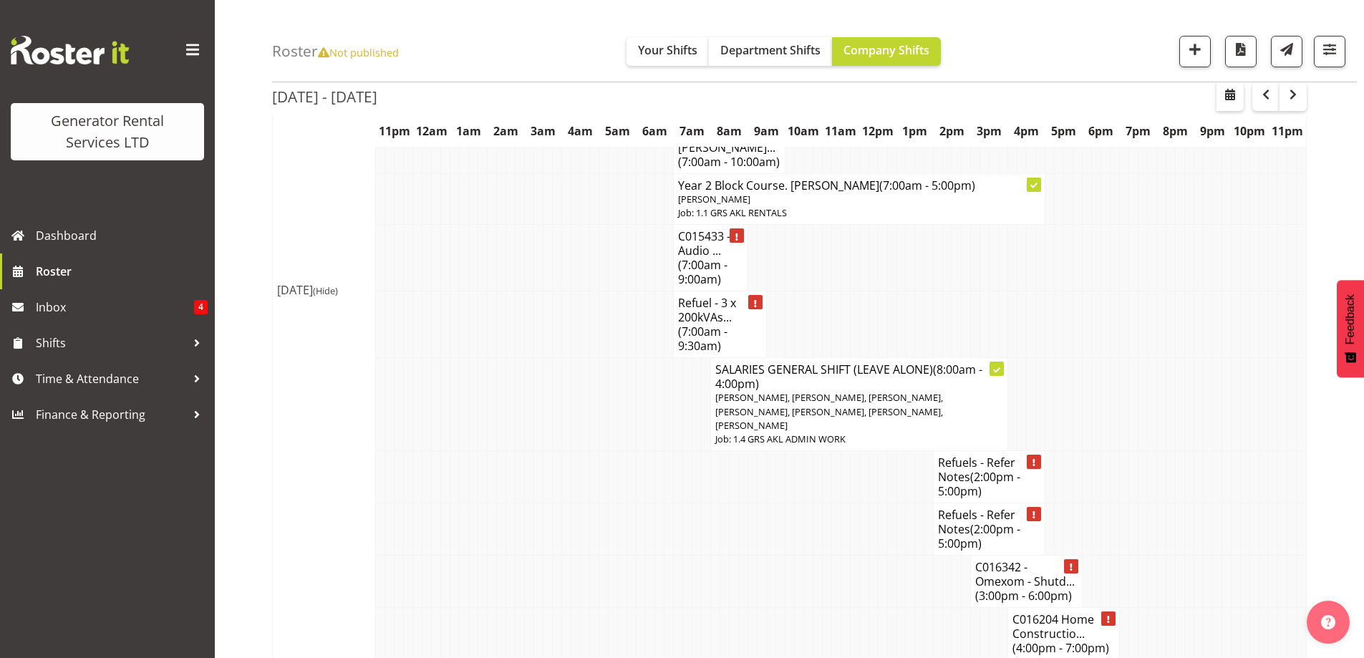
click at [1042, 560] on h4 "C016342 - Omexom - Shutd... (3:00pm - 6:00pm)" at bounding box center [1026, 581] width 102 height 43
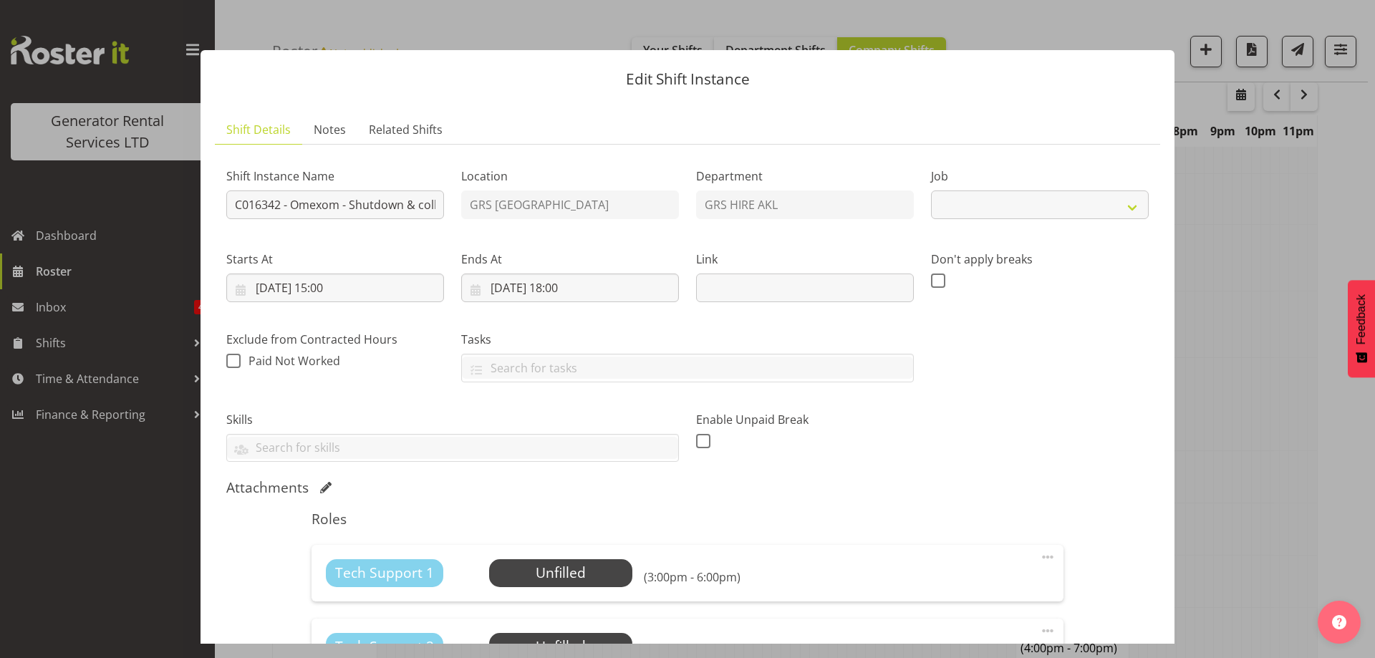
select select "7504"
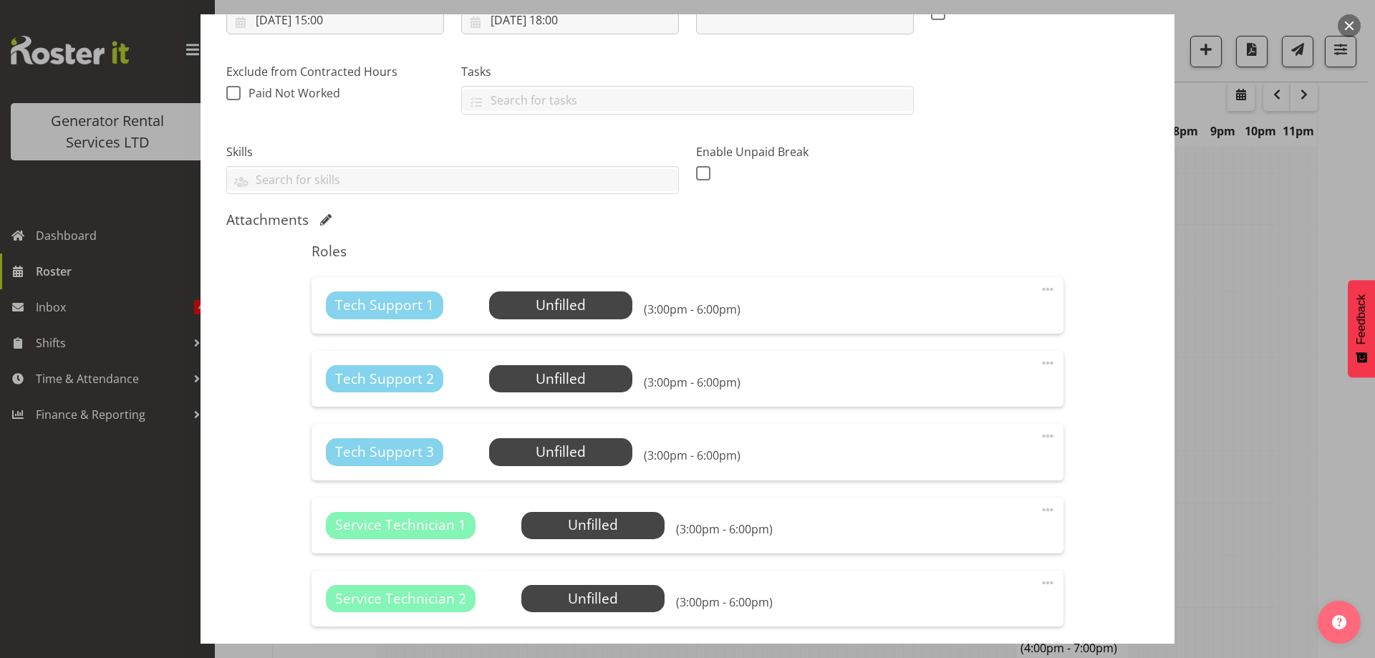
scroll to position [286, 0]
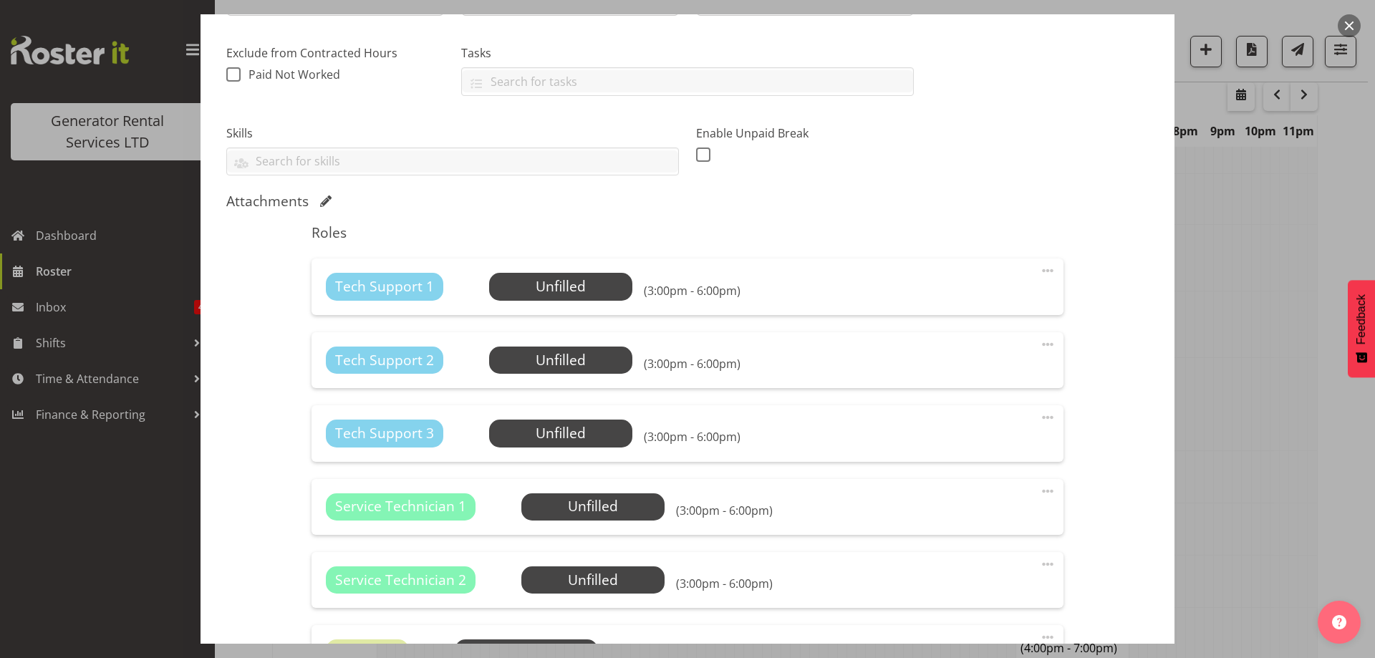
click at [531, 262] on div "Tech Support 1 Unfilled Select Employee (3:00pm - 6:00pm) Edit Cover Role Delete" at bounding box center [686, 286] width 751 height 56
click at [538, 289] on span "Select Employee" at bounding box center [560, 286] width 107 height 21
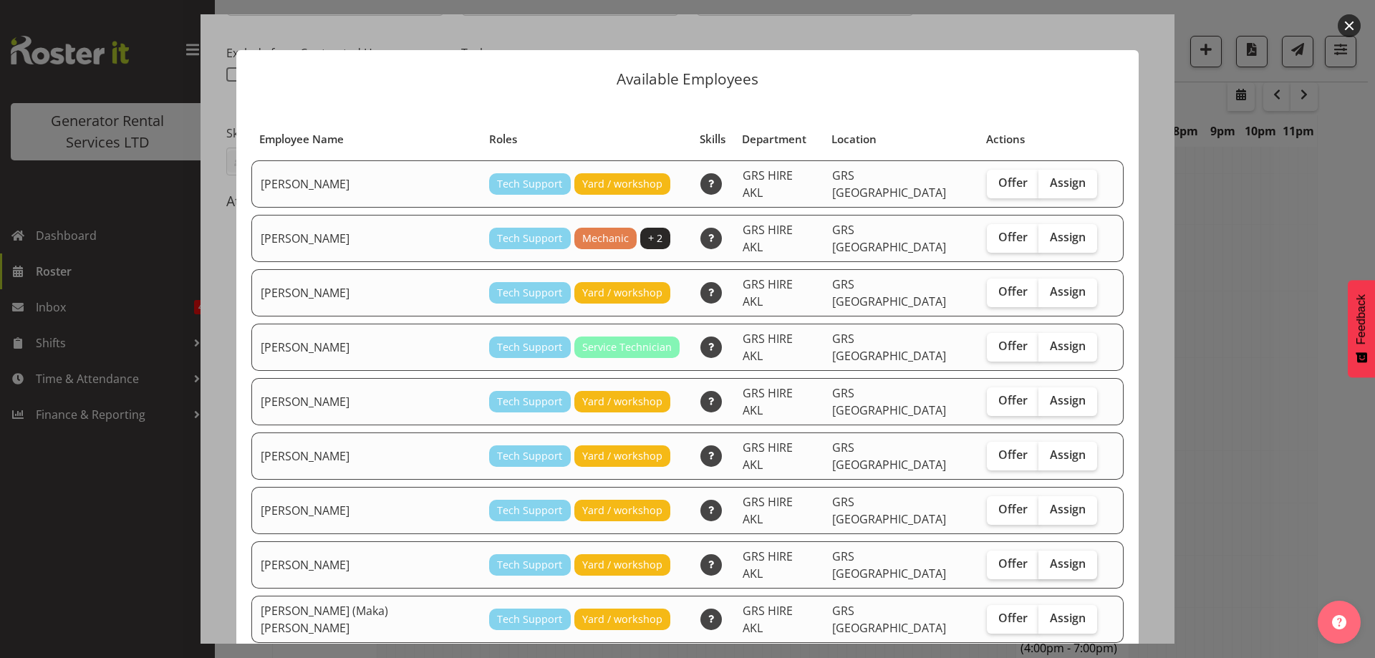
click at [1050, 556] on span "Assign" at bounding box center [1068, 563] width 36 height 14
click at [1038, 559] on input "Assign" at bounding box center [1042, 563] width 9 height 9
checkbox input "true"
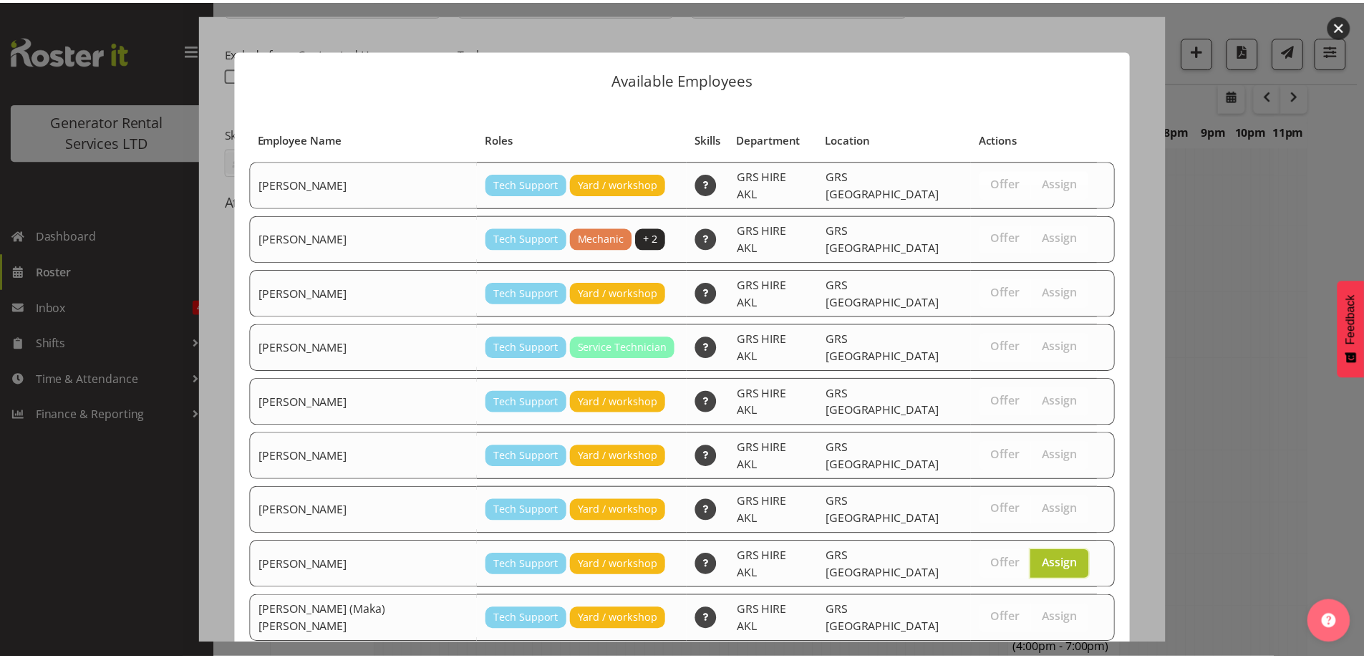
scroll to position [37, 0]
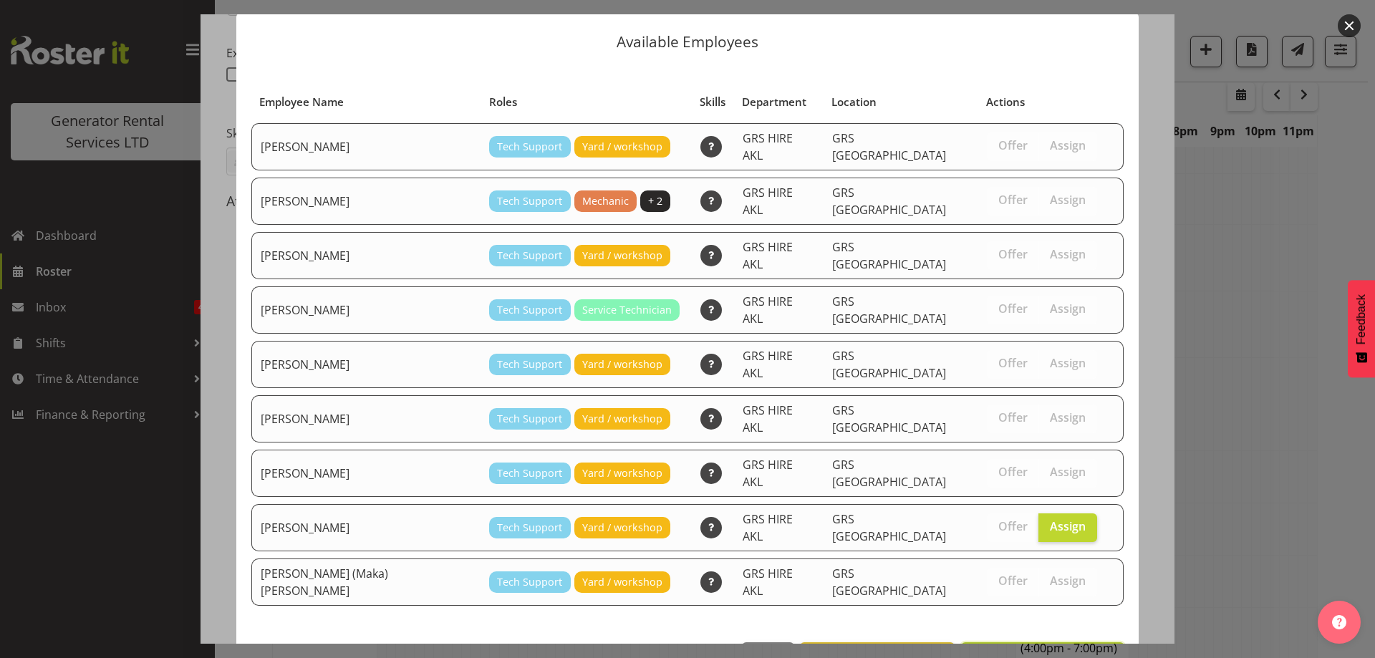
click at [1052, 649] on span "Assign [PERSON_NAME]" at bounding box center [1042, 657] width 145 height 17
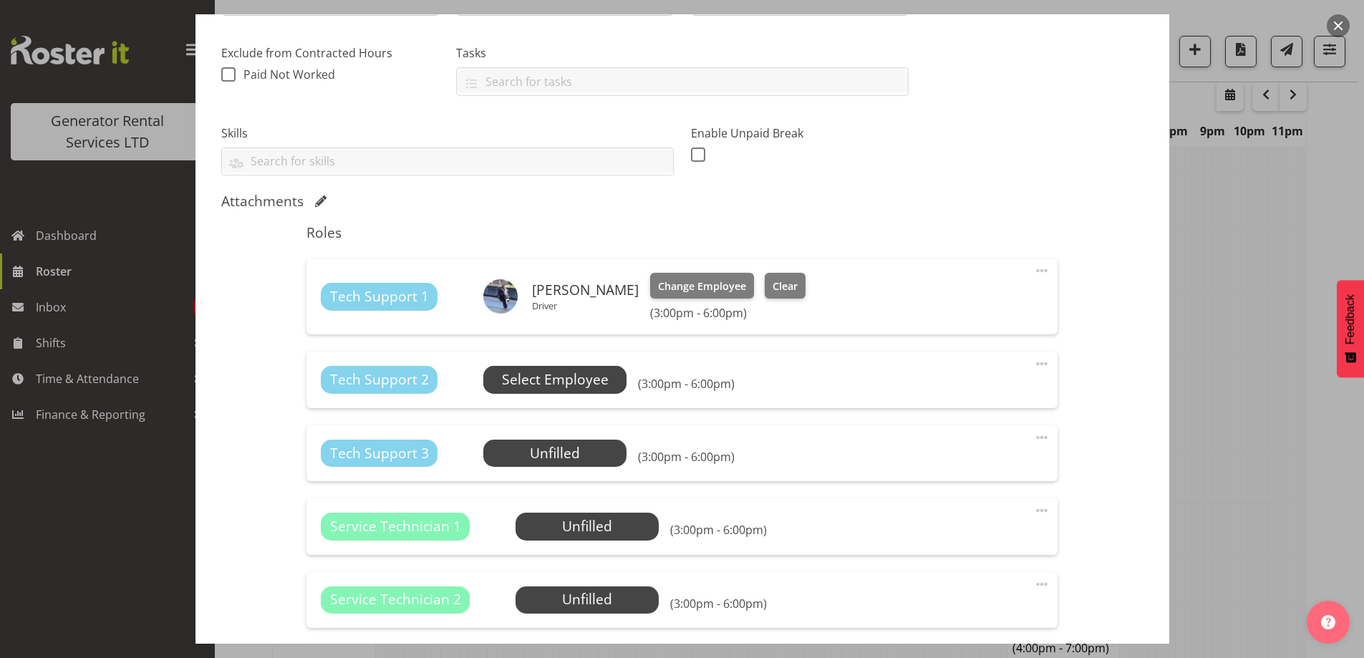
click at [572, 385] on span "Select Employee" at bounding box center [555, 379] width 107 height 21
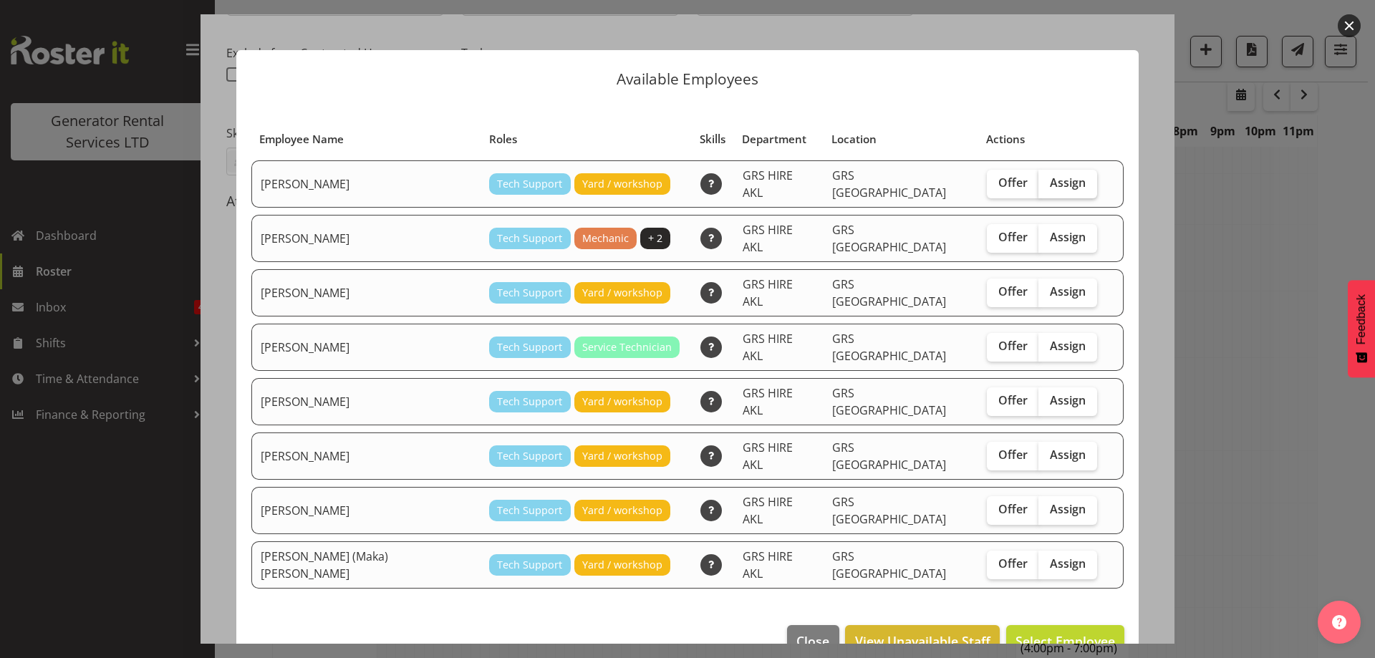
click at [1051, 173] on label "Assign" at bounding box center [1067, 184] width 59 height 29
click at [1047, 178] on input "Assign" at bounding box center [1042, 182] width 9 height 9
checkbox input "true"
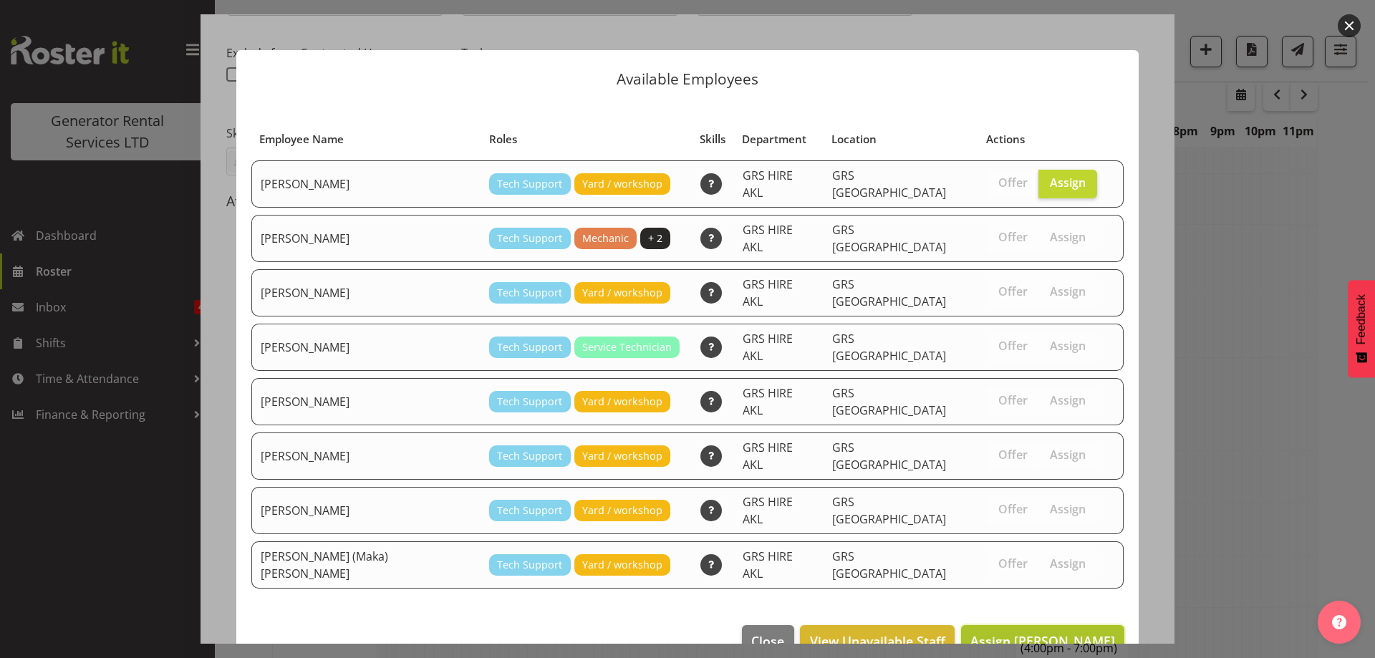
click at [1040, 632] on span "Assign [PERSON_NAME]" at bounding box center [1042, 640] width 145 height 17
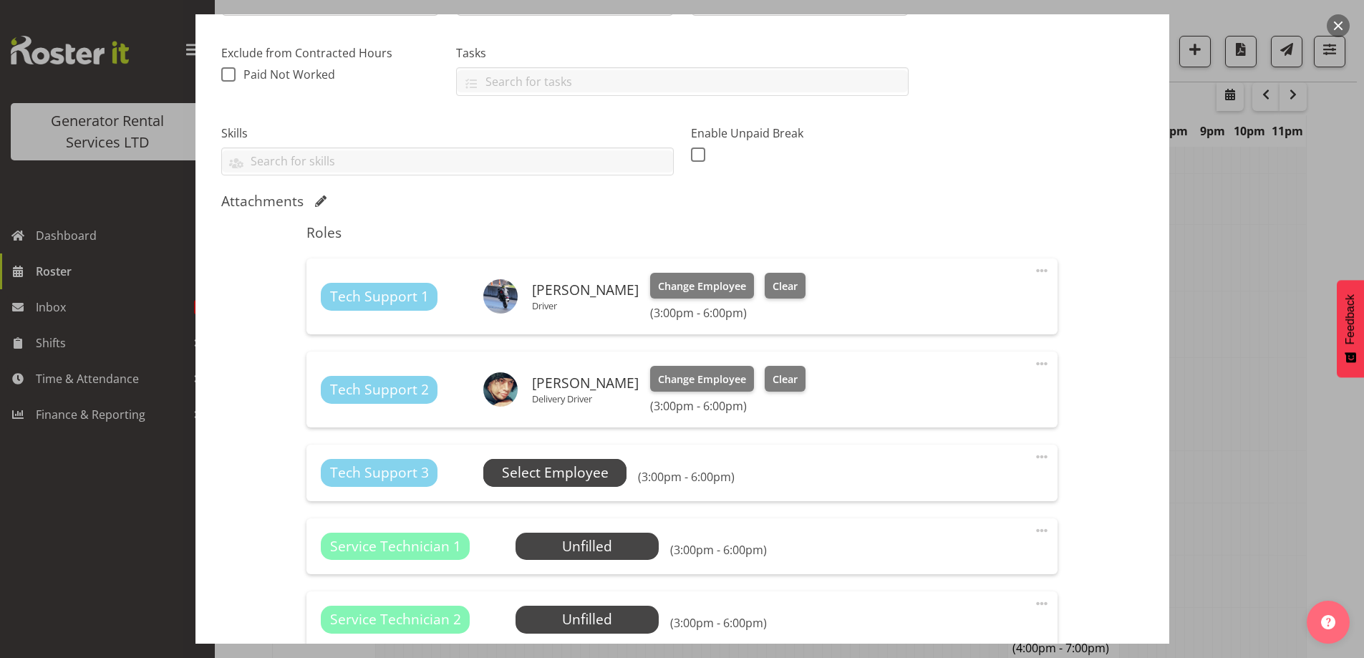
click at [587, 474] on span "Select Employee" at bounding box center [555, 473] width 107 height 21
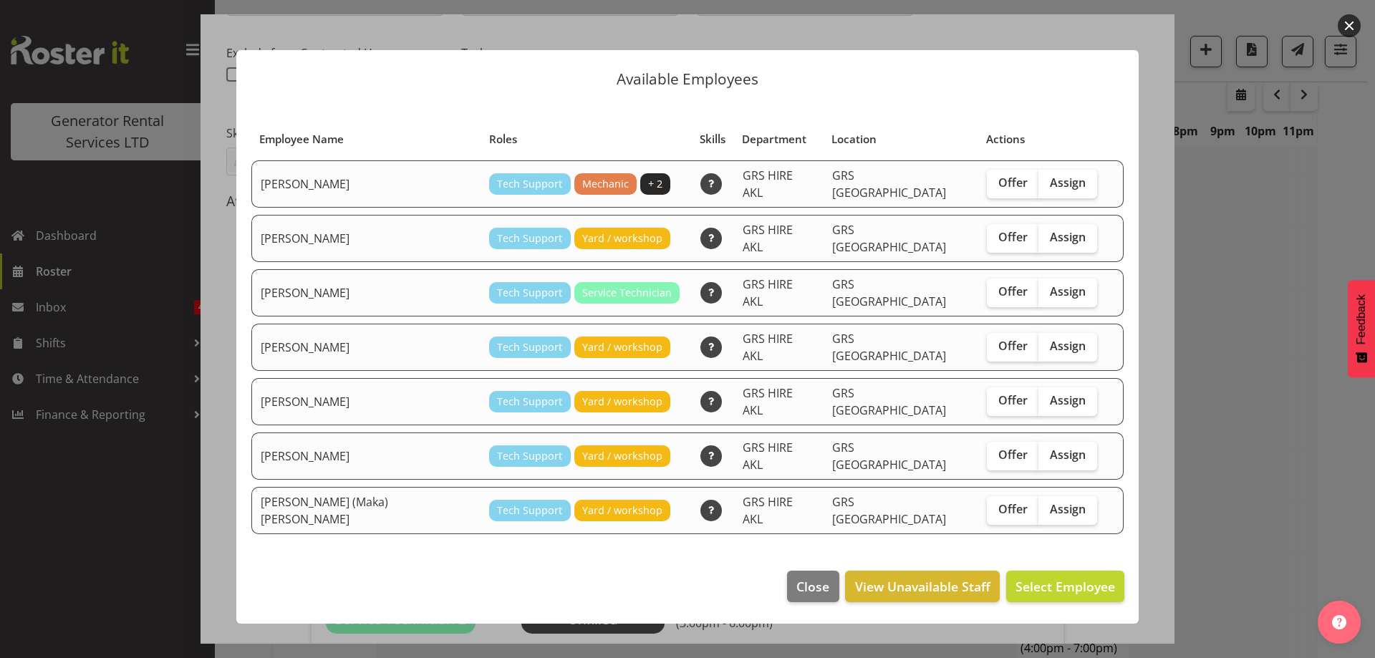
click at [1061, 194] on div "Offer Assign" at bounding box center [1042, 184] width 110 height 29
click at [1053, 198] on label "Assign" at bounding box center [1067, 184] width 59 height 29
click at [1047, 188] on input "Assign" at bounding box center [1042, 182] width 9 height 9
checkbox input "true"
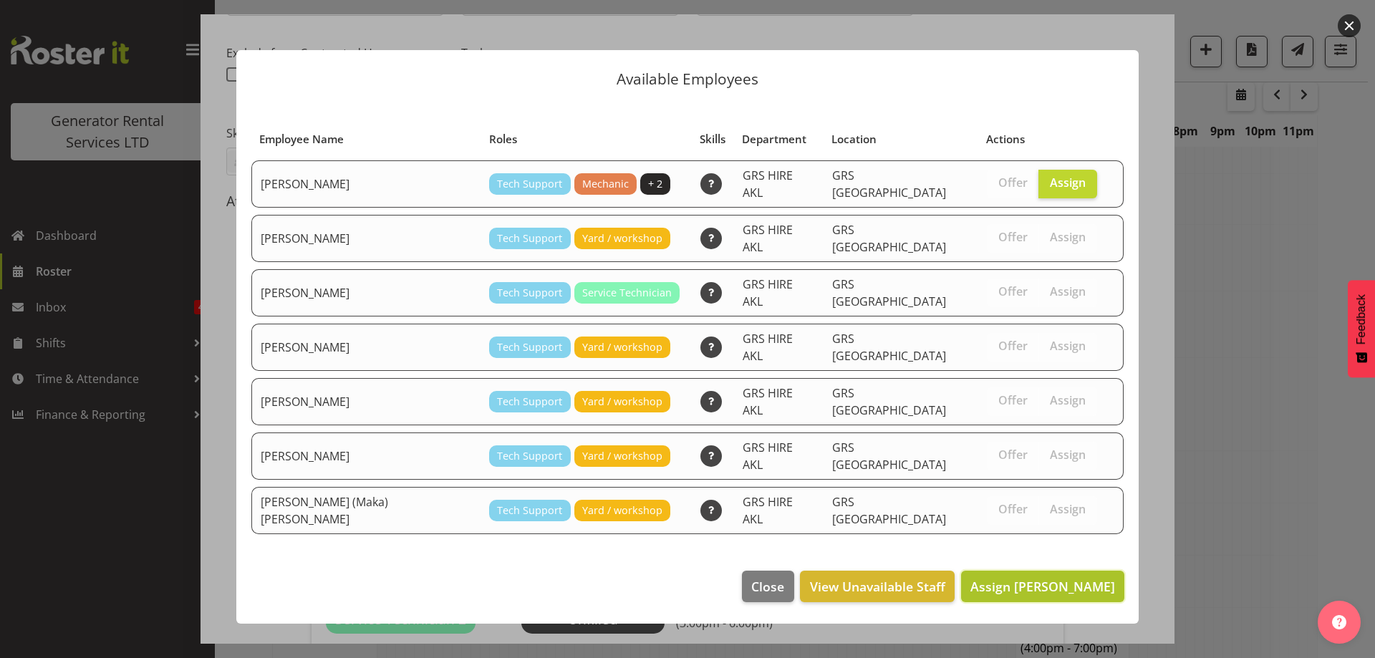
click at [1035, 578] on span "Assign [PERSON_NAME]" at bounding box center [1042, 586] width 145 height 17
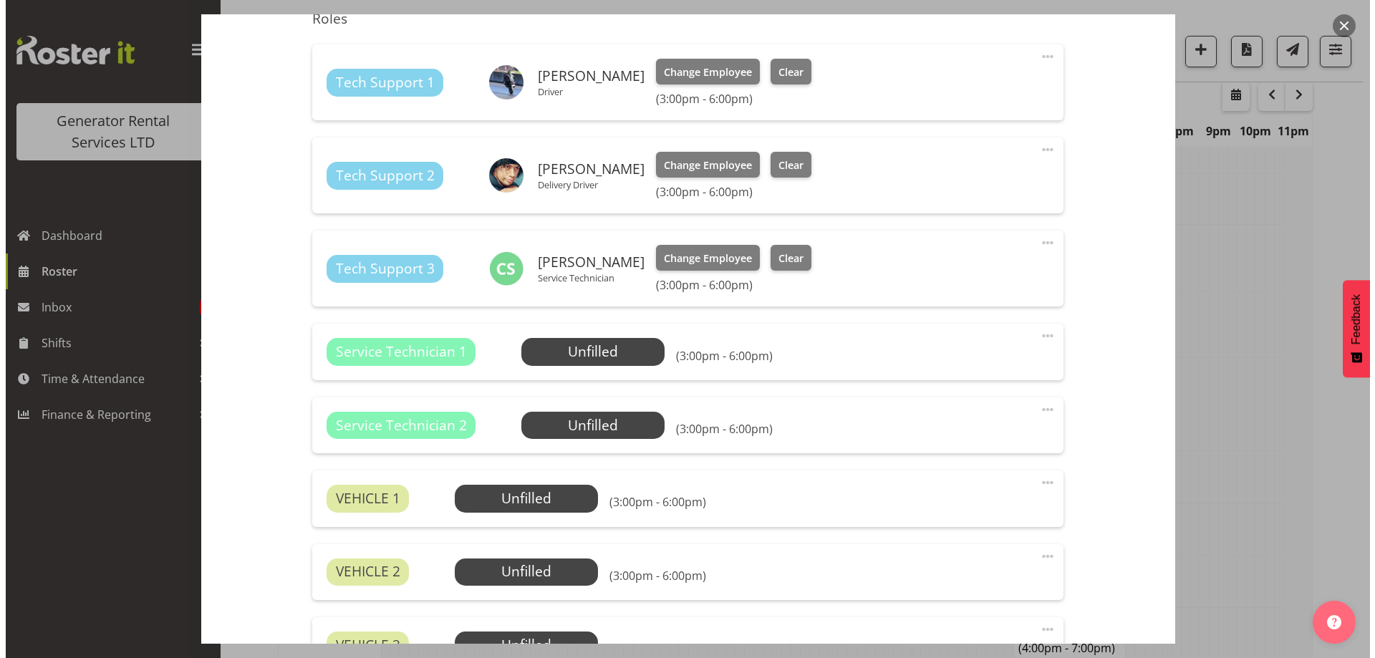
scroll to position [501, 0]
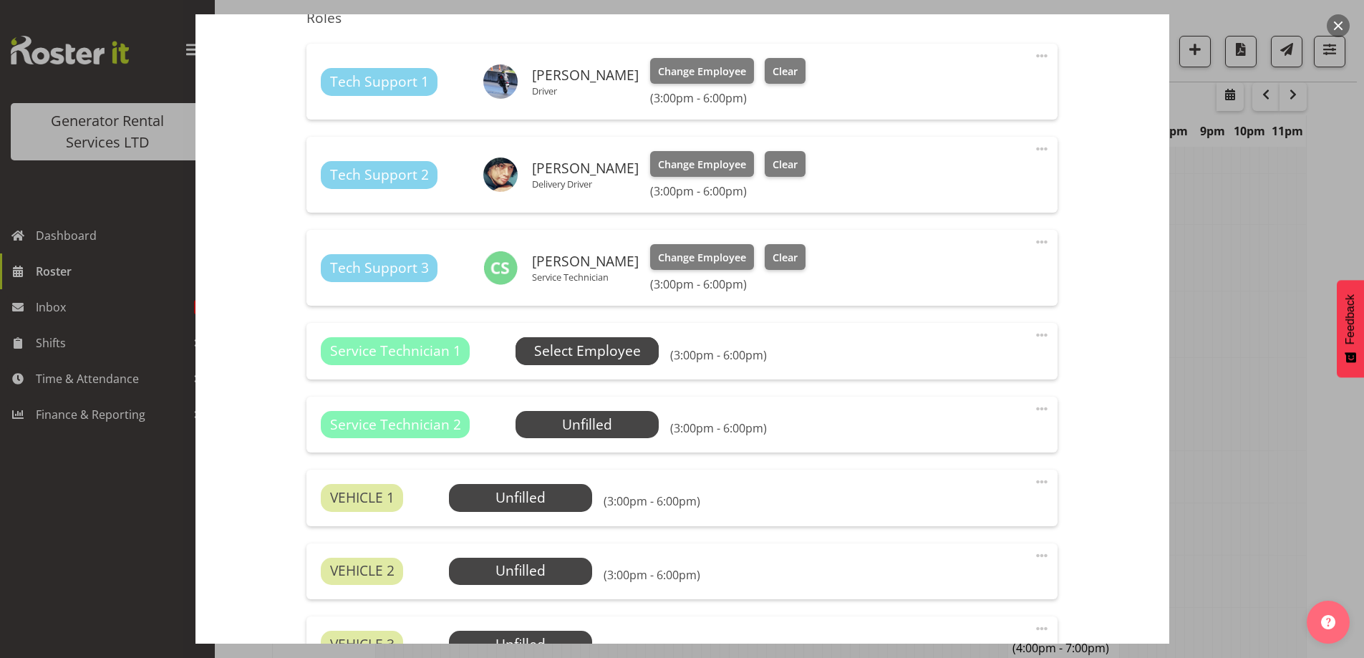
click at [620, 344] on span "Select Employee" at bounding box center [587, 351] width 107 height 21
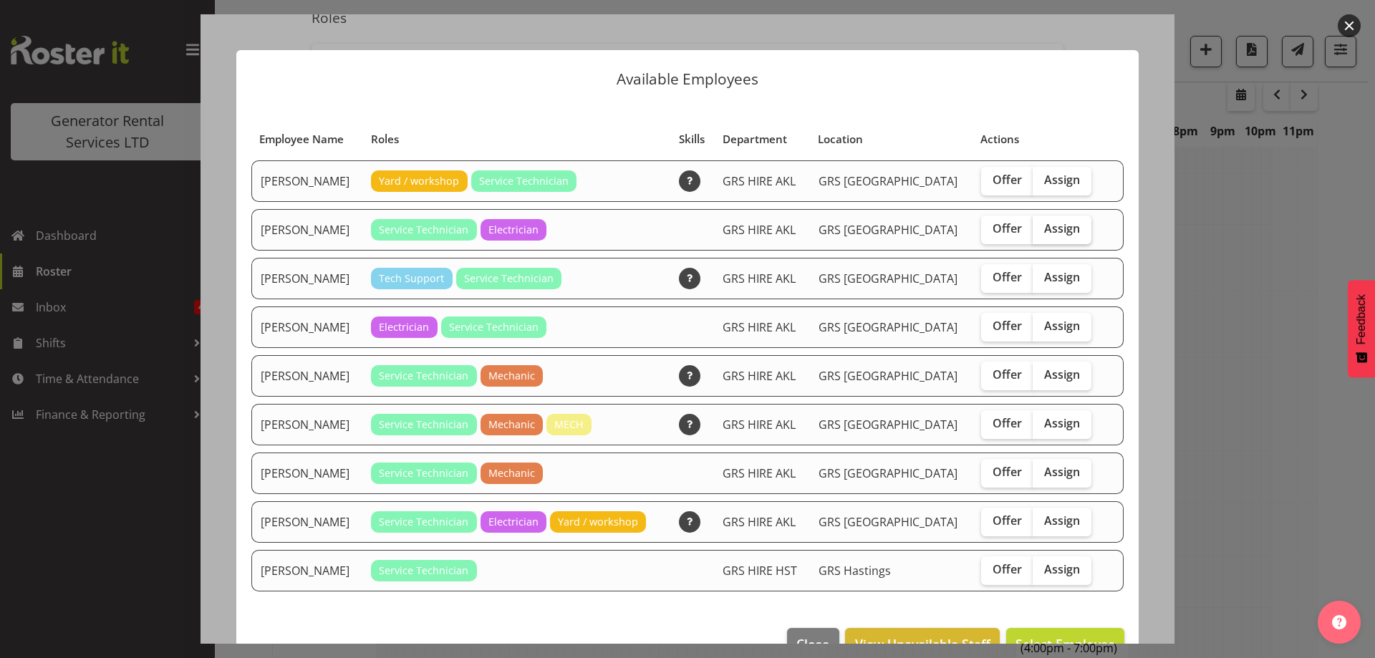
click at [1044, 230] on span "Assign" at bounding box center [1062, 228] width 36 height 14
click at [1032, 230] on input "Assign" at bounding box center [1036, 228] width 9 height 9
checkbox input "true"
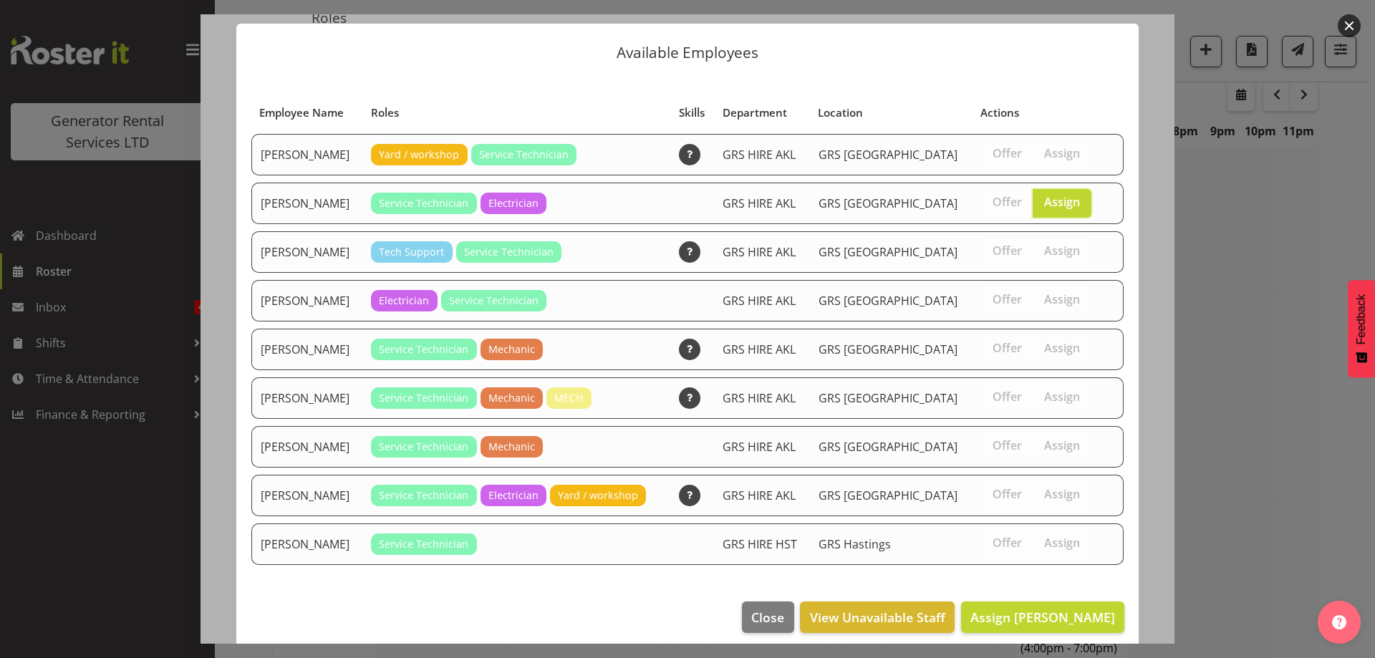
scroll to position [37, 0]
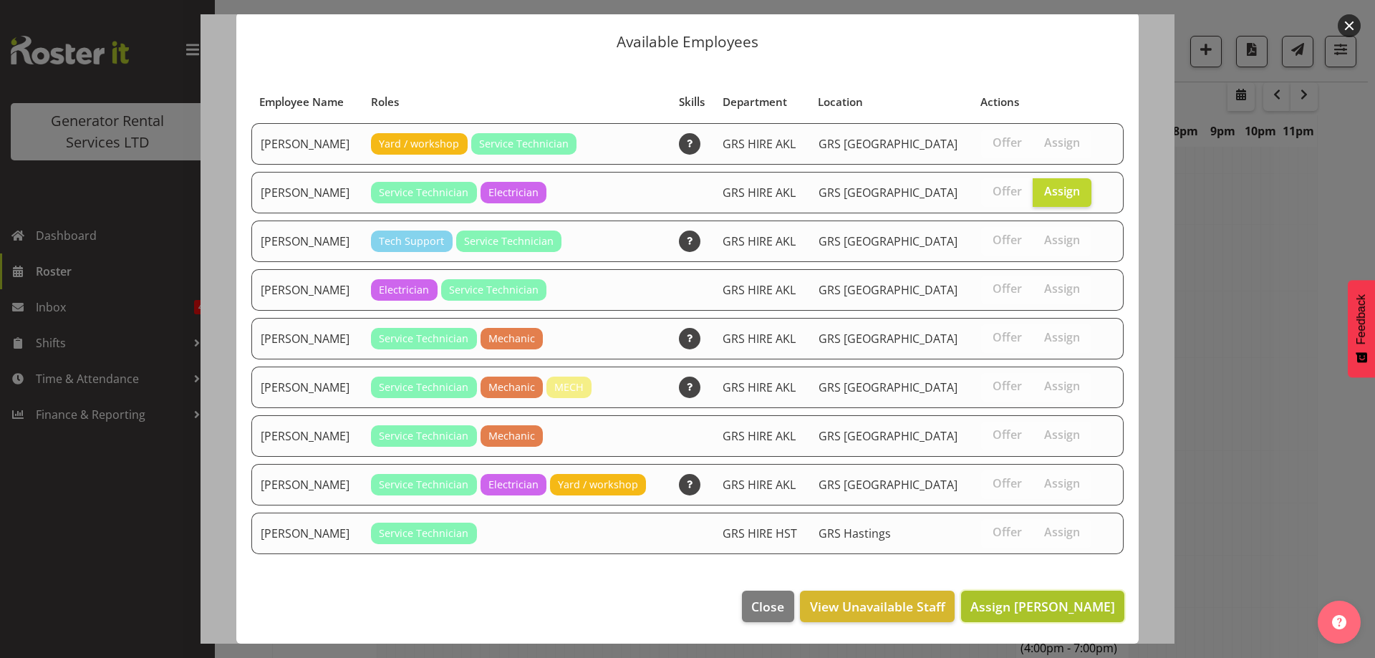
click at [1042, 600] on span "Assign [PERSON_NAME]" at bounding box center [1042, 606] width 145 height 17
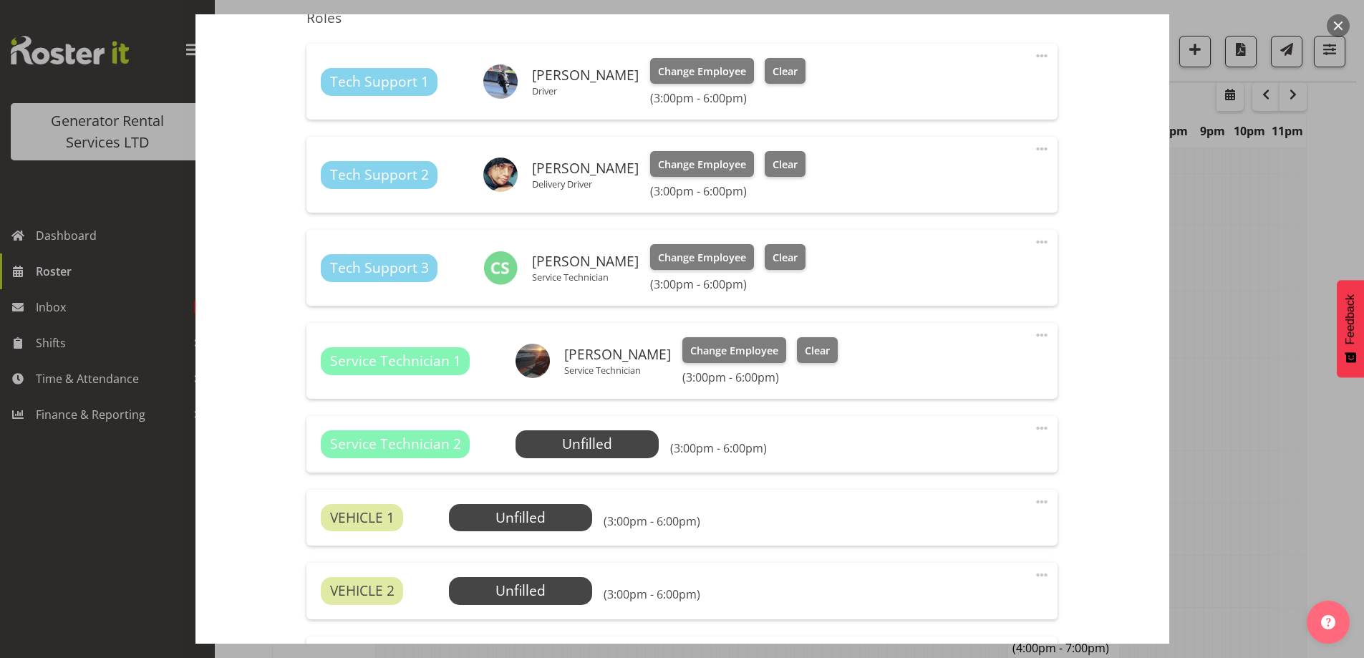
click at [1040, 430] on span at bounding box center [1041, 428] width 17 height 17
click at [969, 505] on link "Delete" at bounding box center [981, 511] width 137 height 26
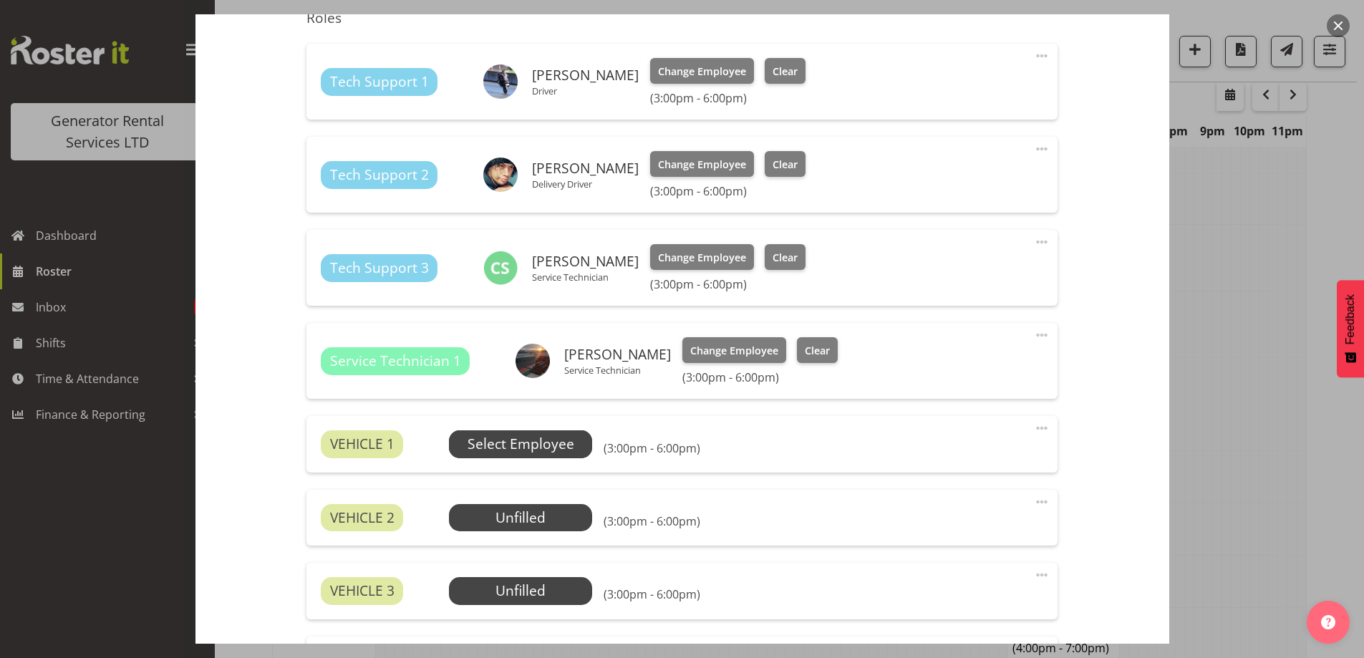
click at [475, 449] on span "Select Employee" at bounding box center [521, 444] width 107 height 21
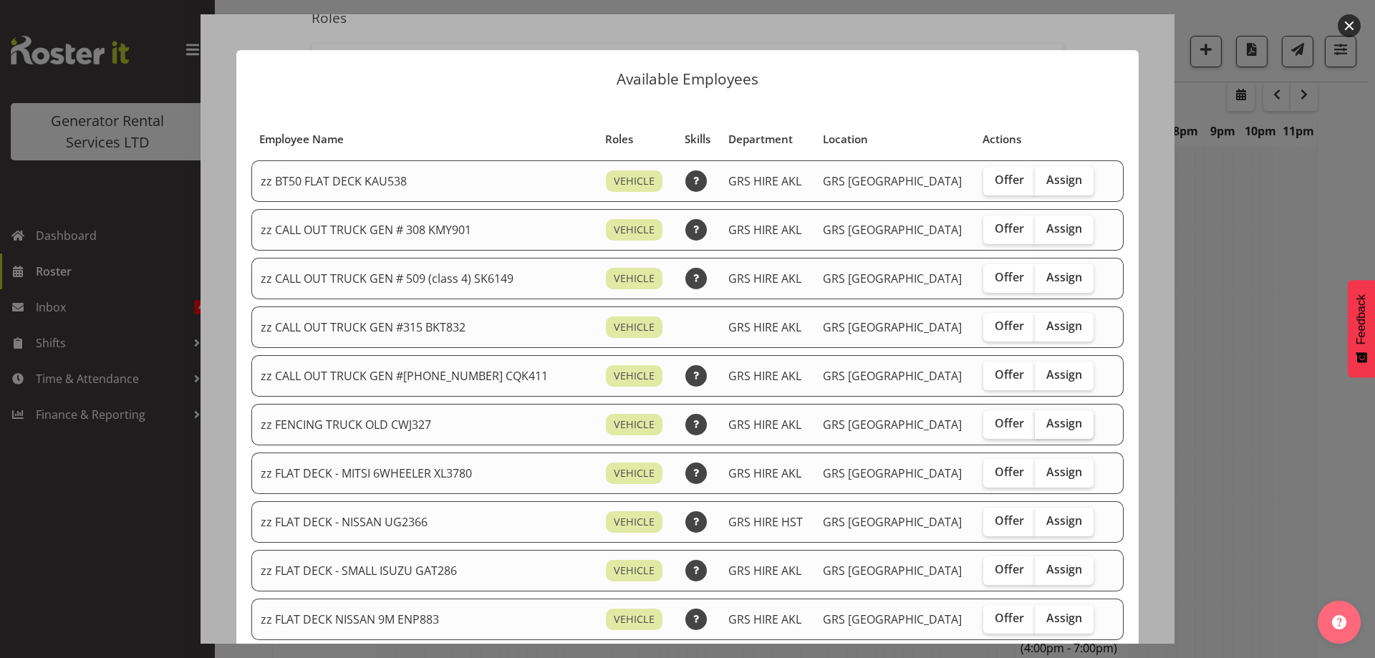
click at [1046, 422] on span "Assign" at bounding box center [1064, 423] width 36 height 14
click at [1044, 422] on input "Assign" at bounding box center [1039, 423] width 9 height 9
checkbox input "true"
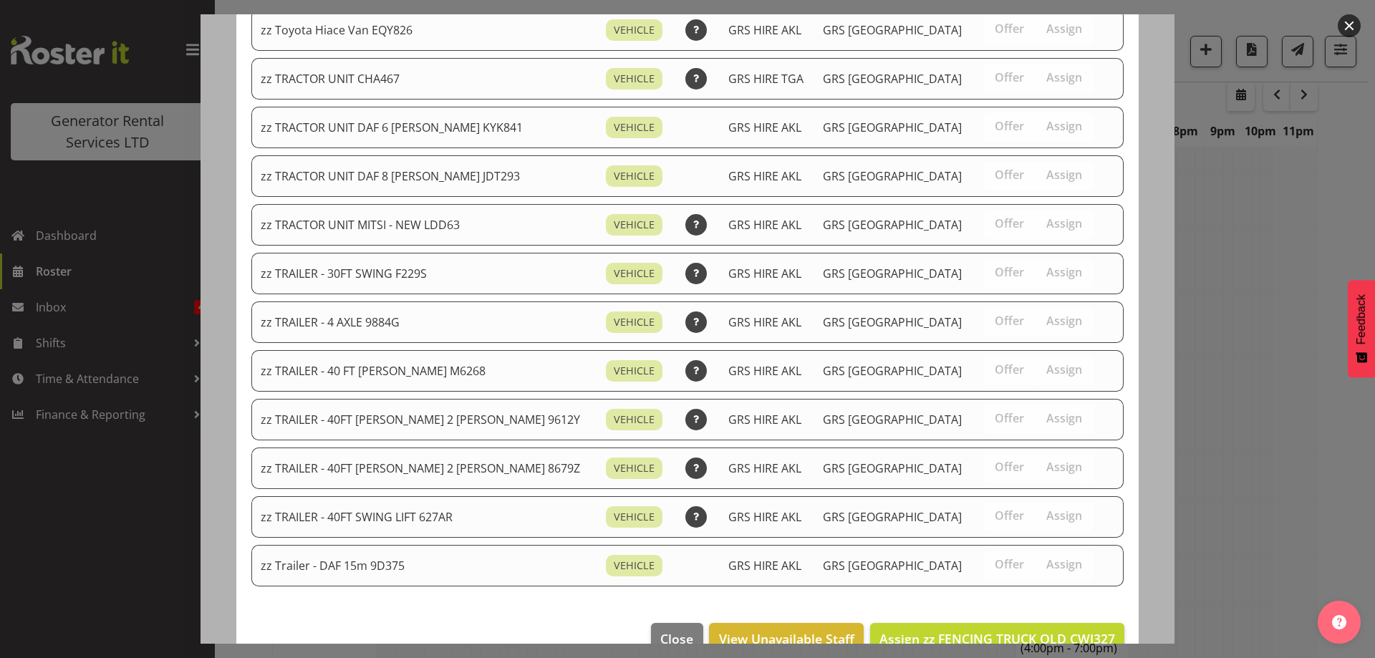
scroll to position [1644, 0]
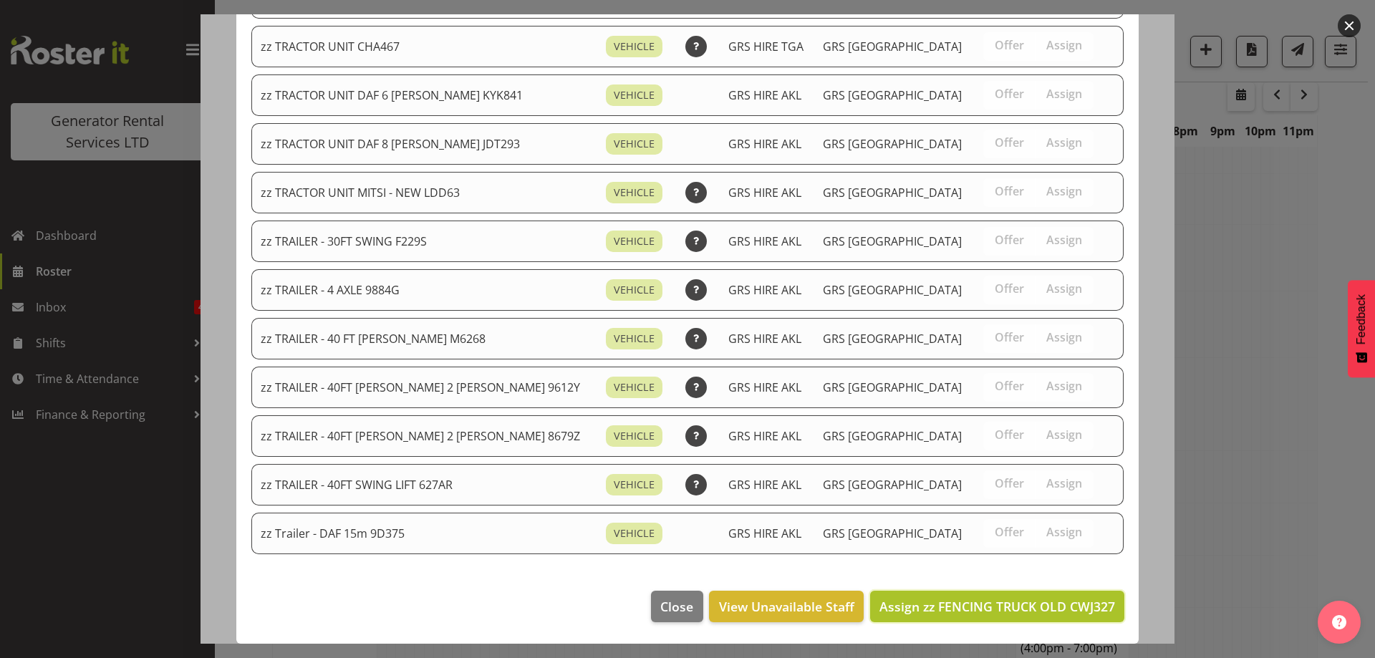
click at [1019, 597] on span "Assign zz FENCING TRUCK OLD CWJ327" at bounding box center [997, 606] width 236 height 19
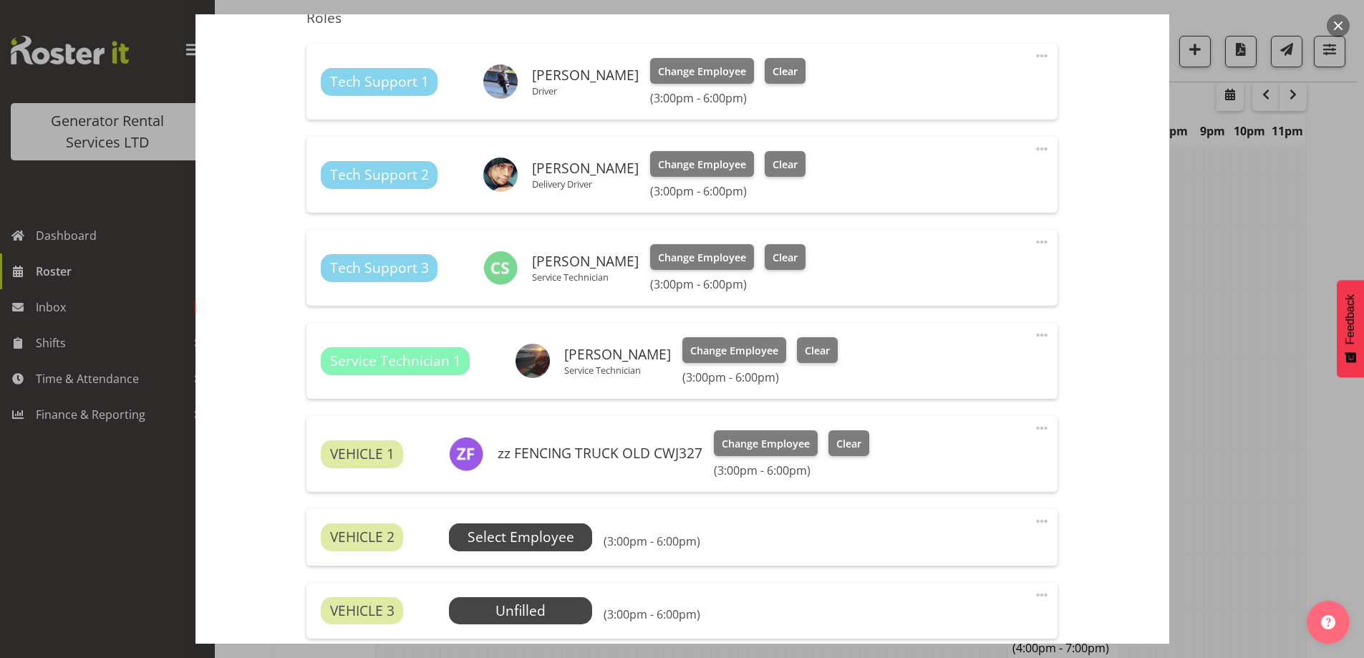
click at [451, 528] on span "Select Employee" at bounding box center [520, 536] width 143 height 27
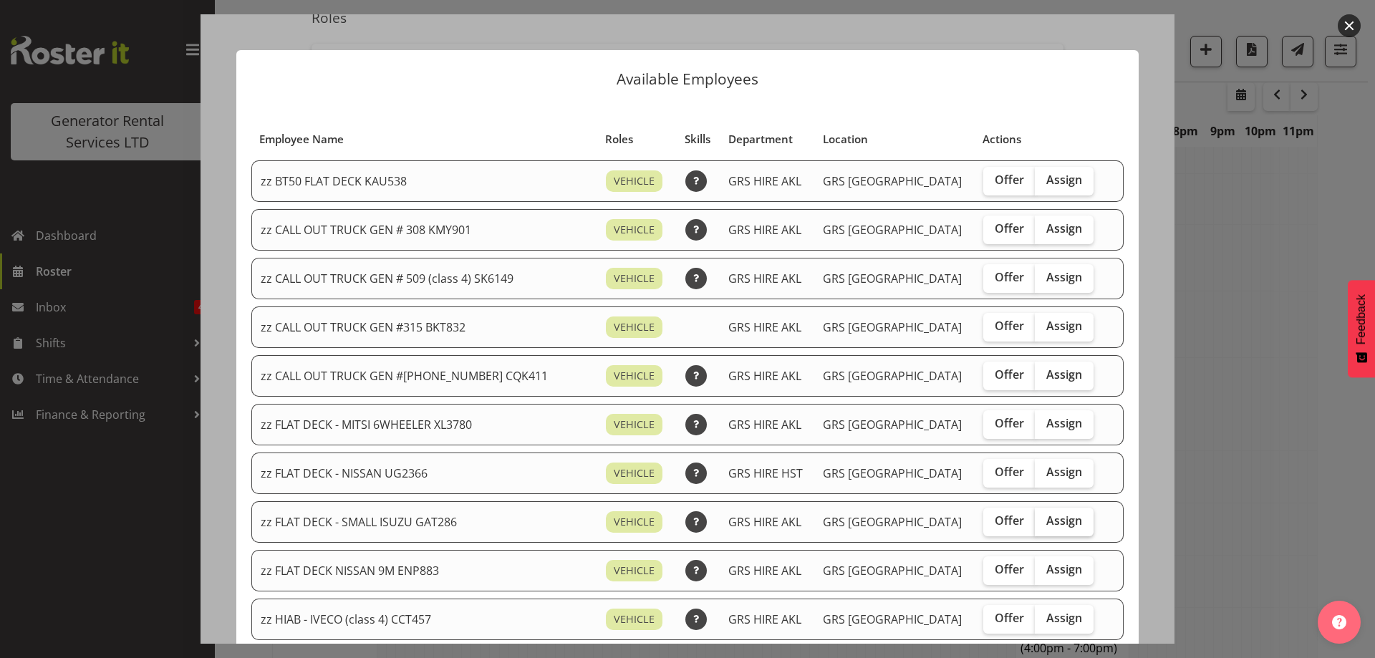
click at [1046, 526] on span "Assign" at bounding box center [1064, 520] width 36 height 14
click at [1044, 526] on input "Assign" at bounding box center [1039, 520] width 9 height 9
checkbox input "true"
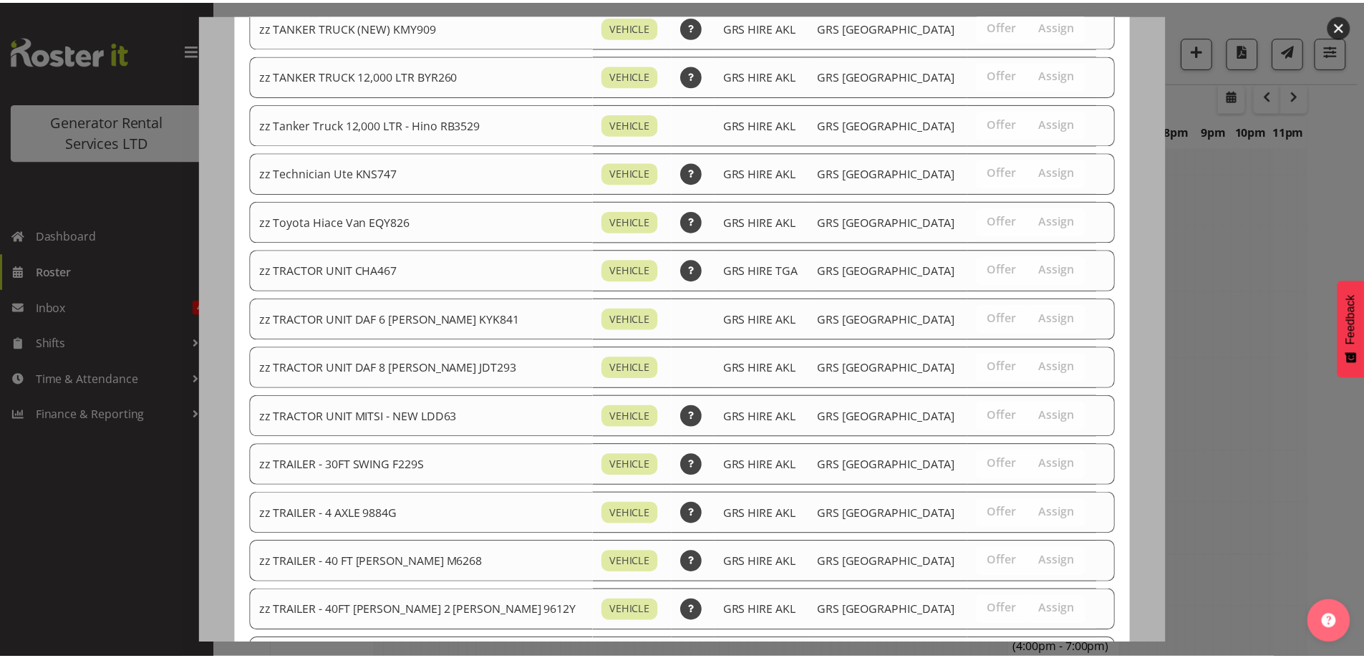
scroll to position [1595, 0]
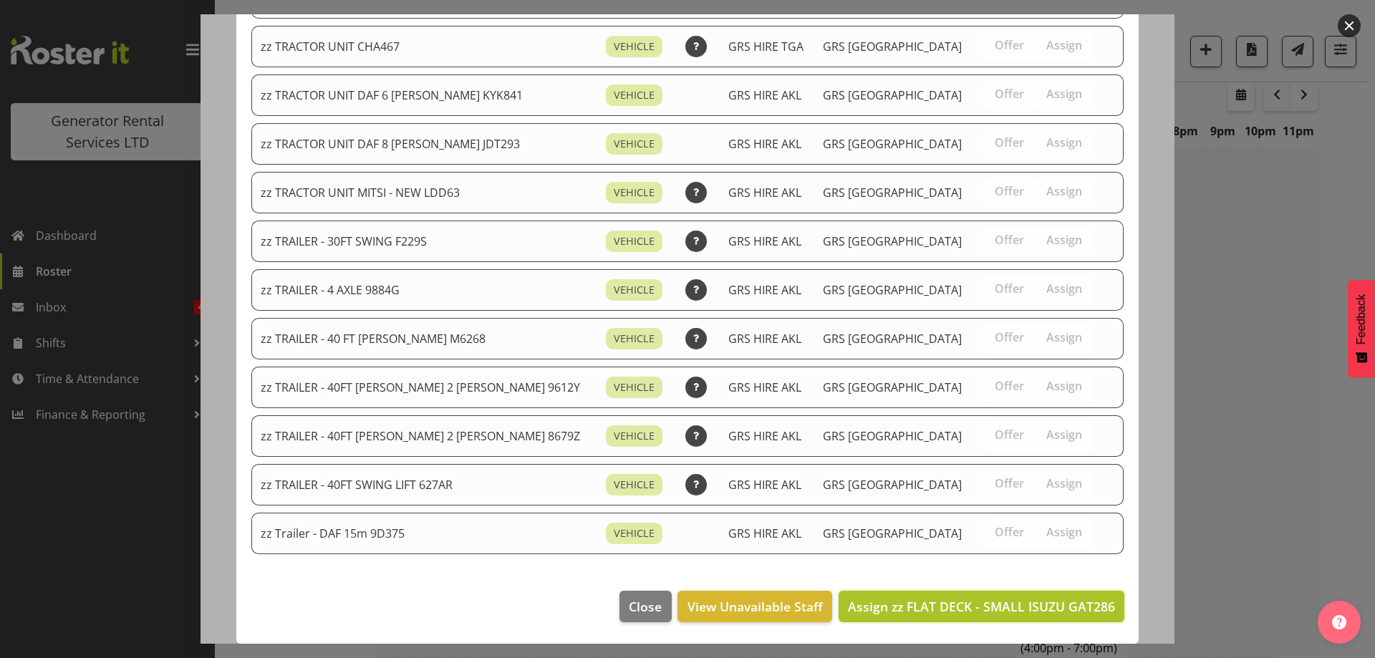
click at [1050, 609] on span "Assign zz FLAT DECK - SMALL ISUZU GAT286" at bounding box center [981, 606] width 267 height 17
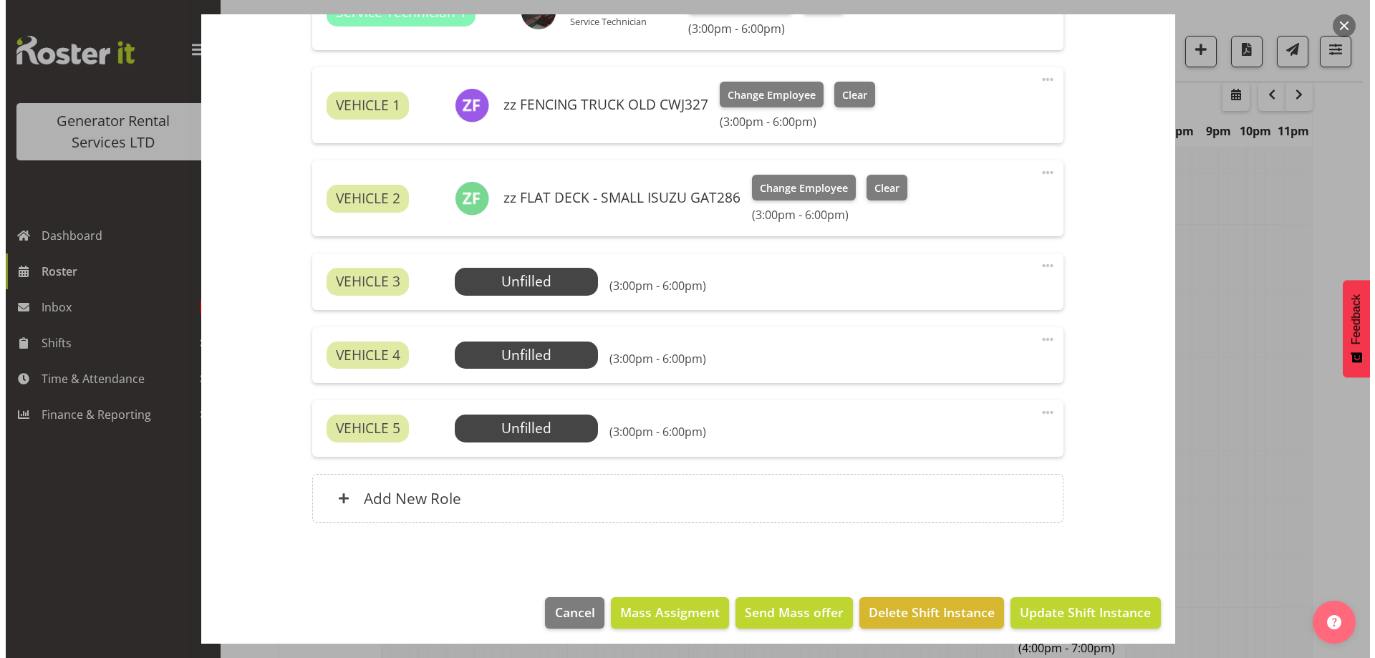
scroll to position [856, 0]
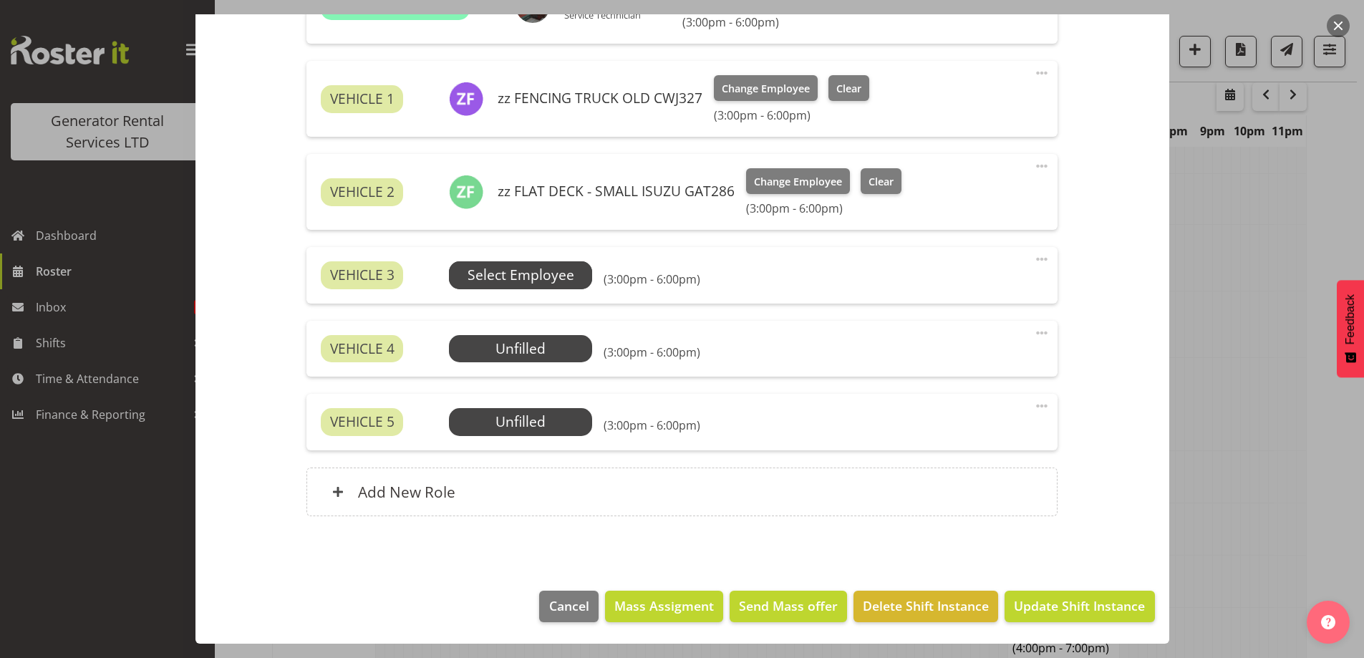
click at [552, 261] on span "Select Employee" at bounding box center [520, 274] width 143 height 27
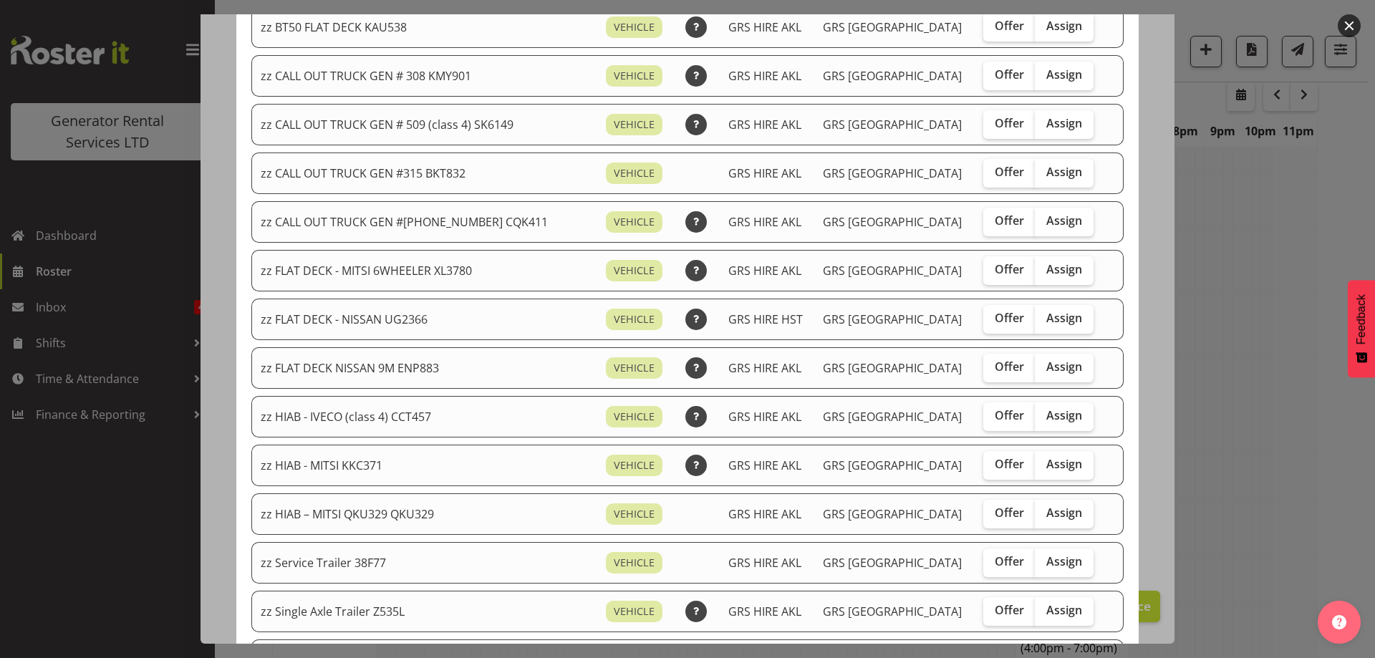
scroll to position [358, 0]
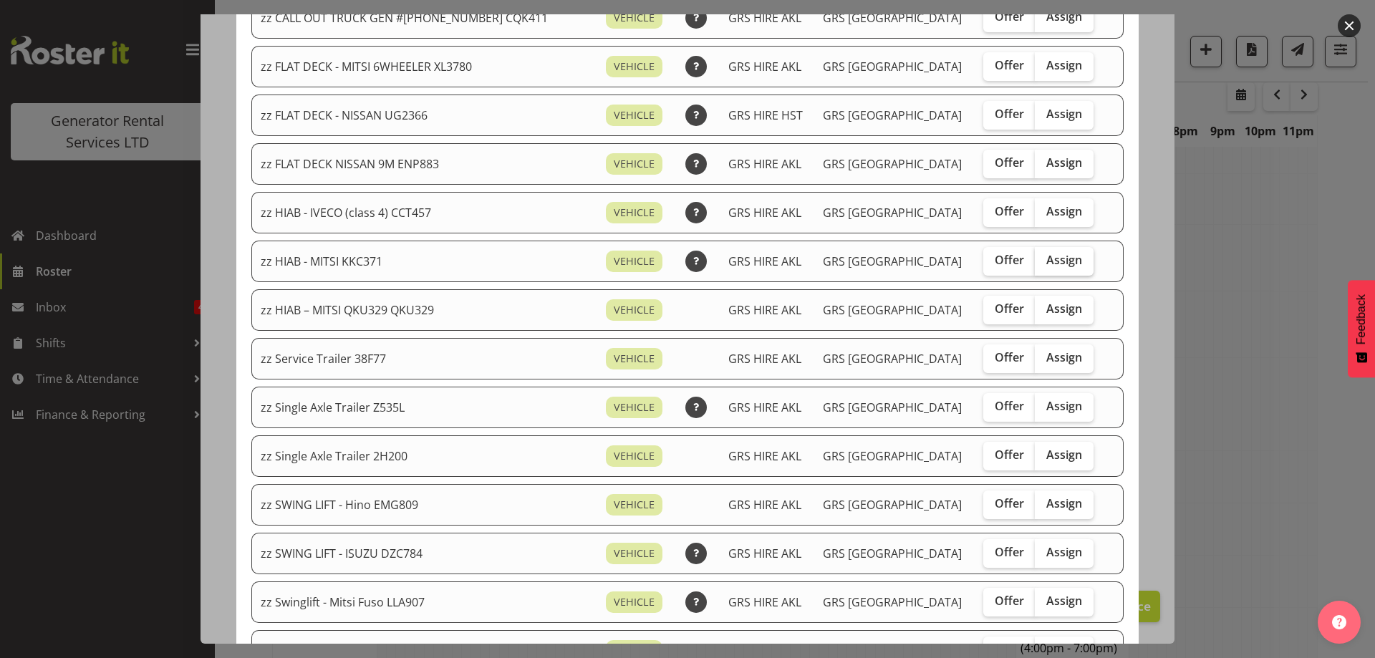
click at [1046, 262] on span "Assign" at bounding box center [1064, 260] width 36 height 14
click at [1040, 262] on input "Assign" at bounding box center [1039, 260] width 9 height 9
checkbox input "true"
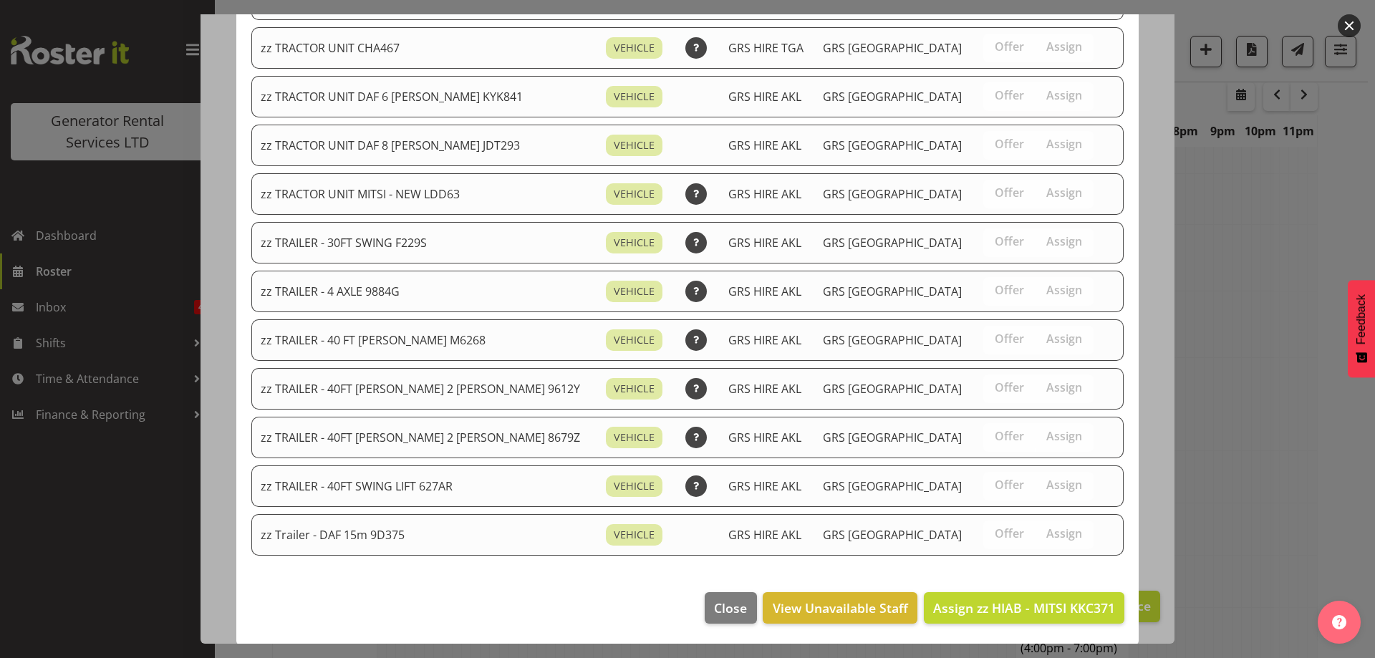
scroll to position [1546, 0]
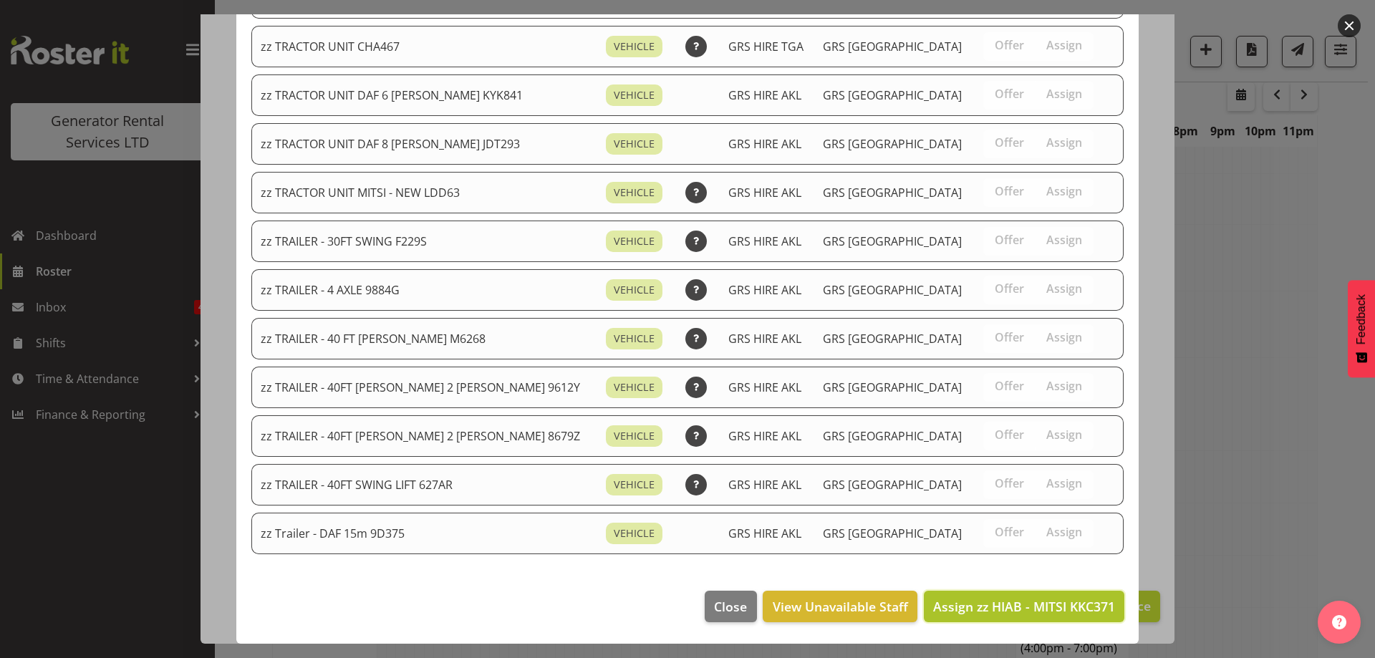
click at [1046, 601] on span "Assign zz HIAB - MITSI KKC371" at bounding box center [1024, 606] width 182 height 17
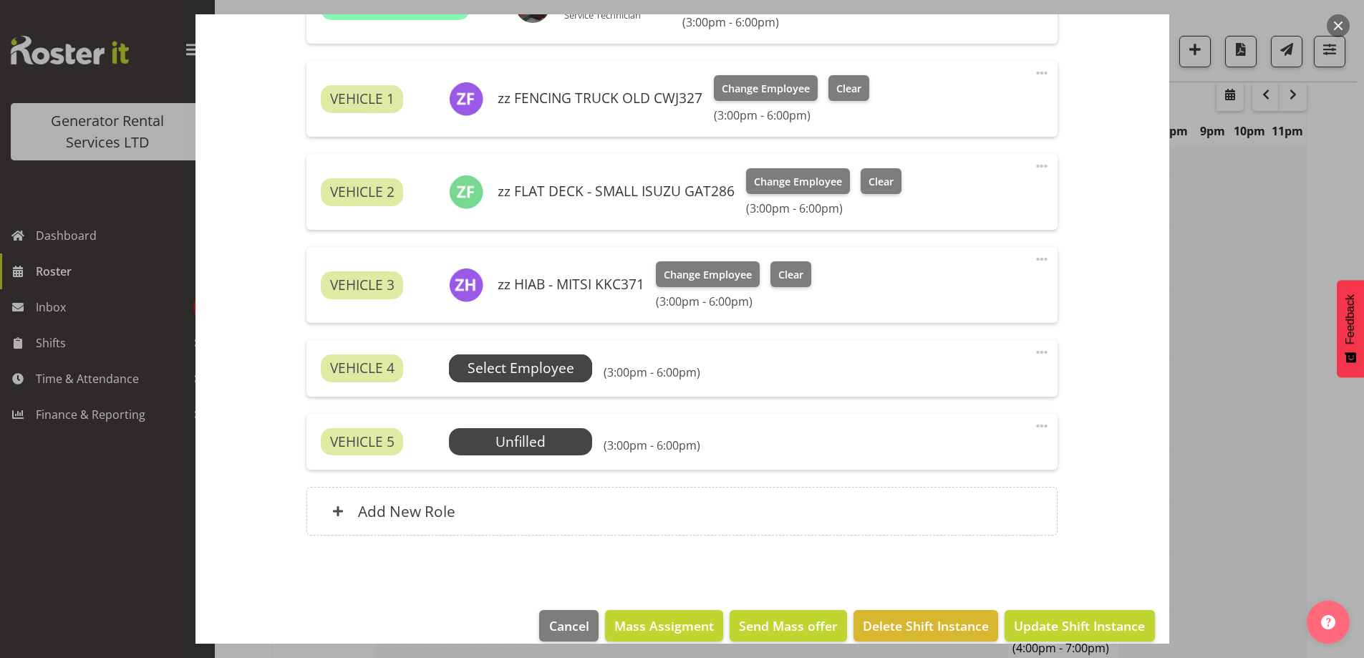
click at [559, 382] on span "Select Employee" at bounding box center [520, 367] width 143 height 27
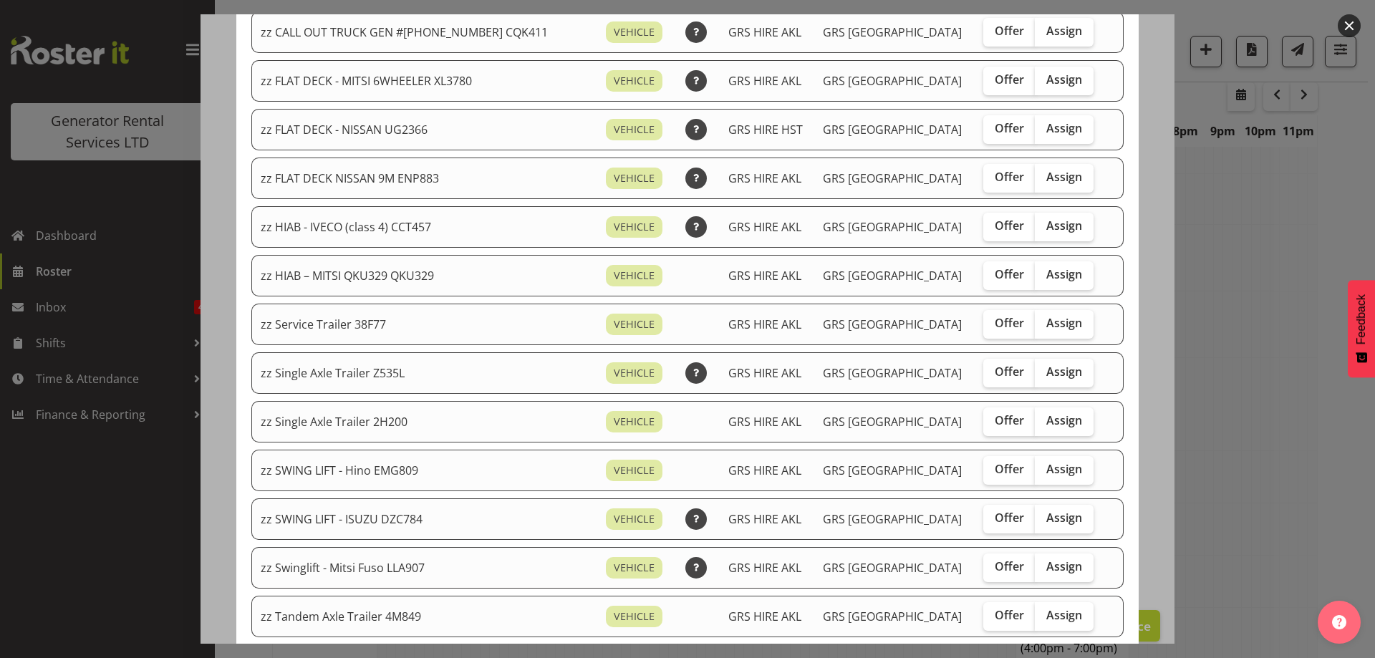
scroll to position [358, 0]
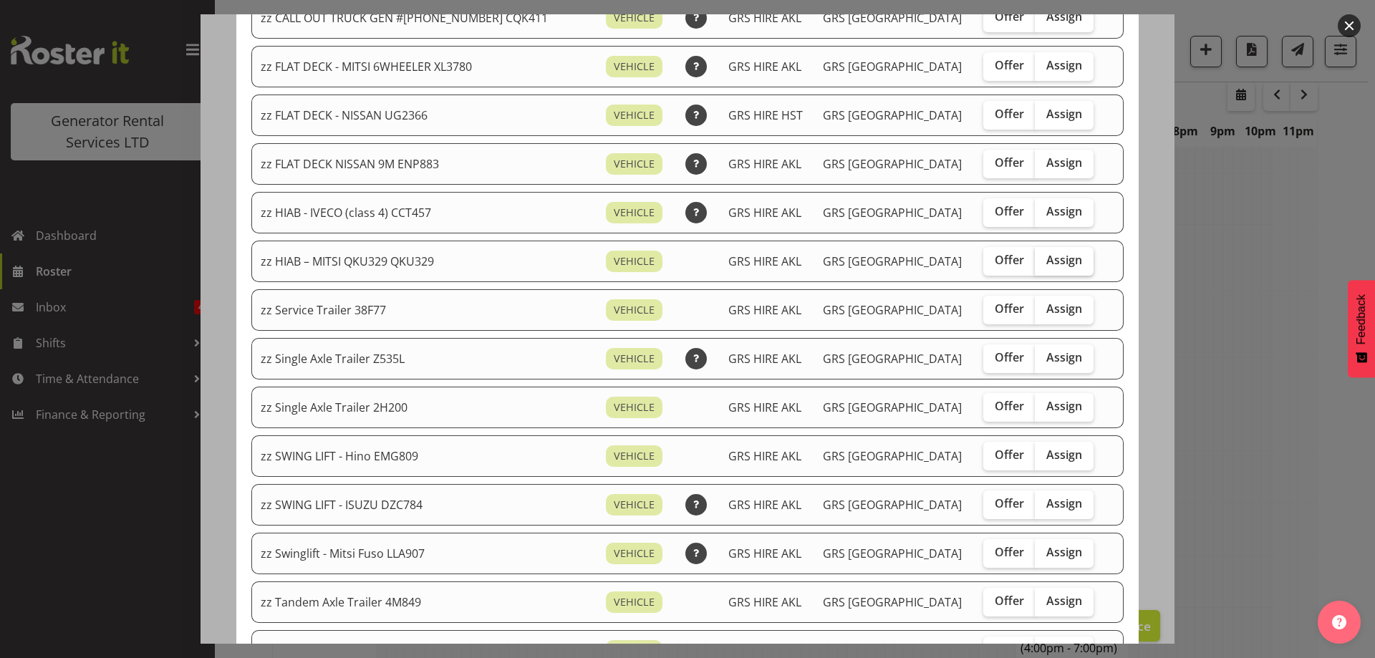
click at [1046, 258] on span "Assign" at bounding box center [1064, 260] width 36 height 14
click at [1040, 258] on input "Assign" at bounding box center [1039, 260] width 9 height 9
checkbox input "true"
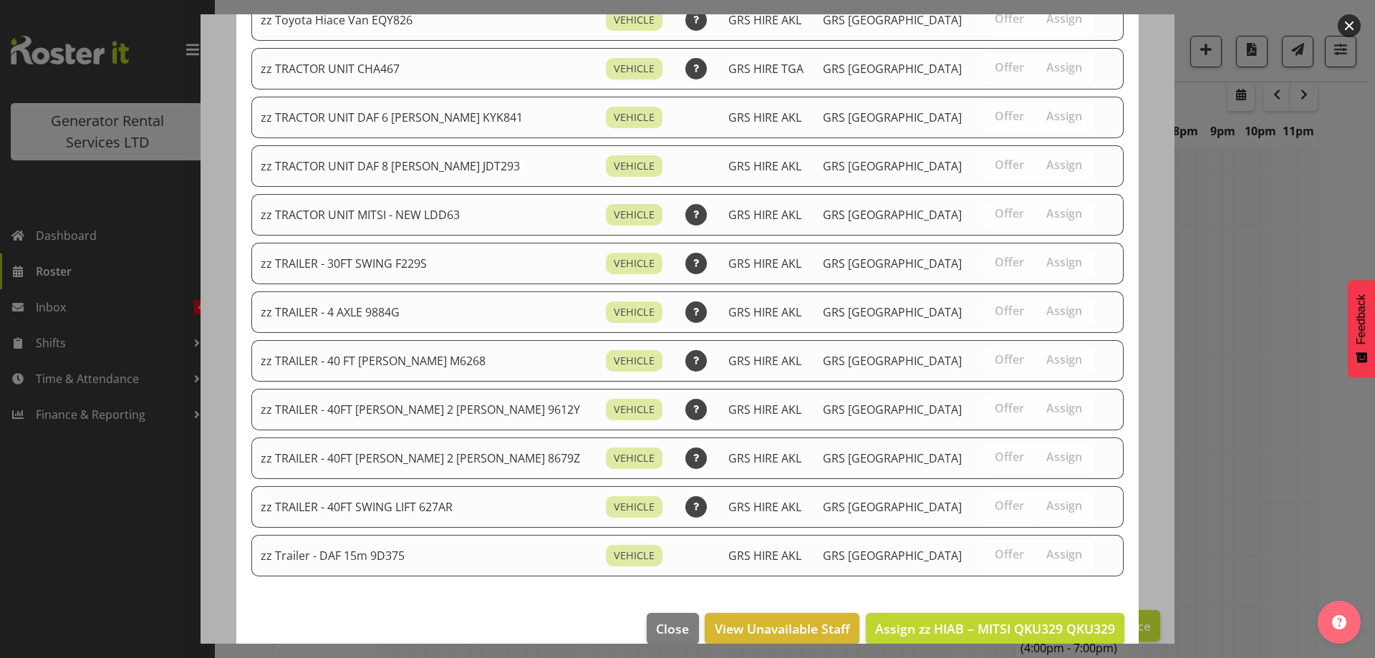
scroll to position [1498, 0]
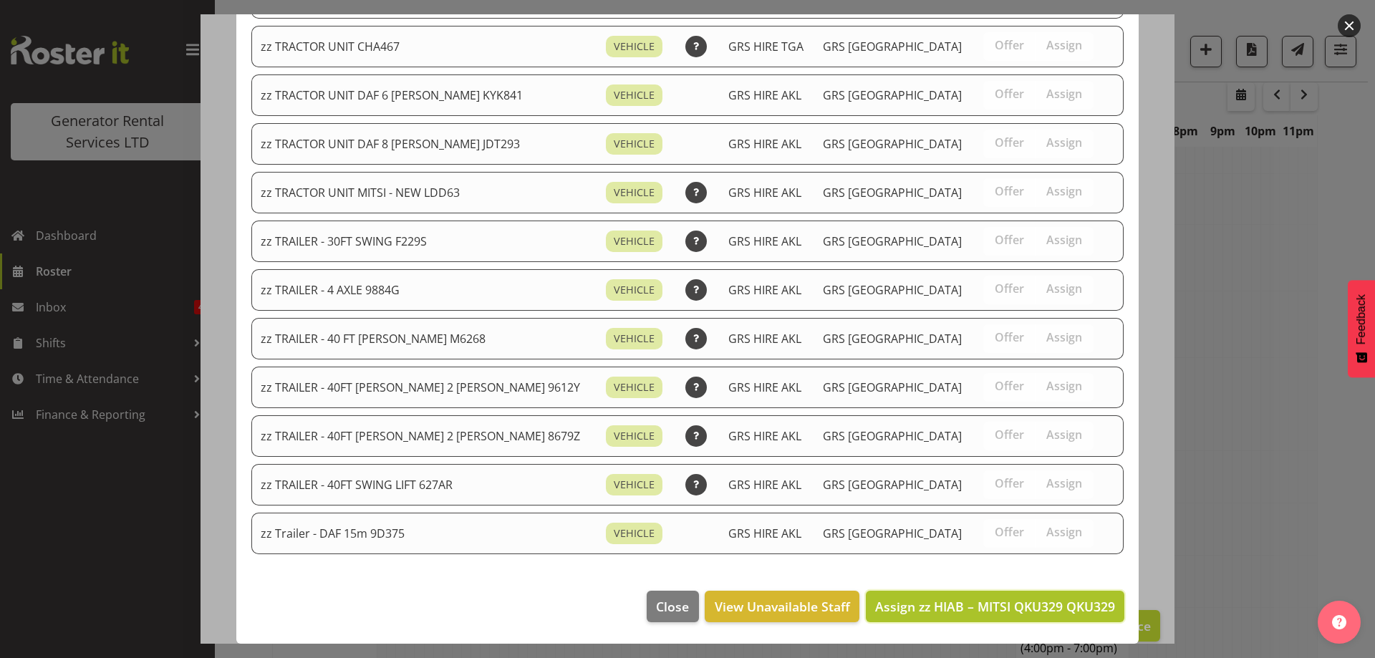
click at [1028, 601] on span "Assign zz HIAB – MITSI QKU329 QKU329" at bounding box center [995, 606] width 240 height 17
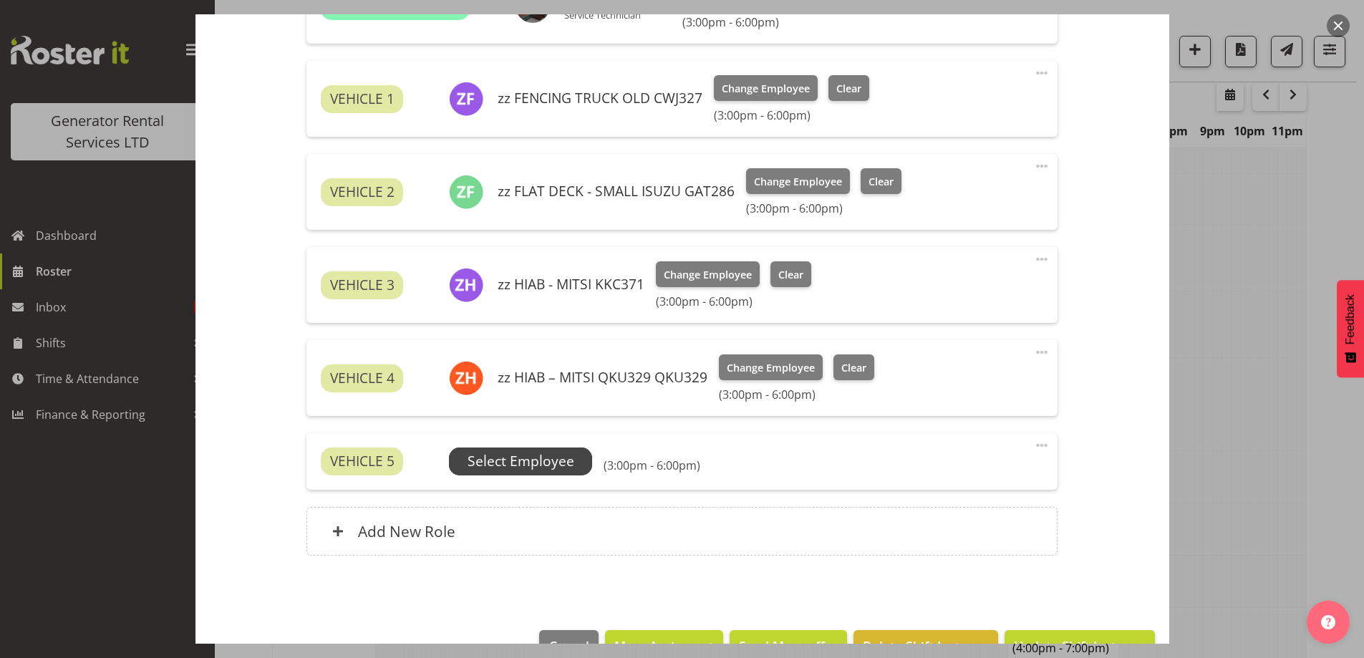
click at [521, 461] on span "Select Employee" at bounding box center [521, 461] width 107 height 21
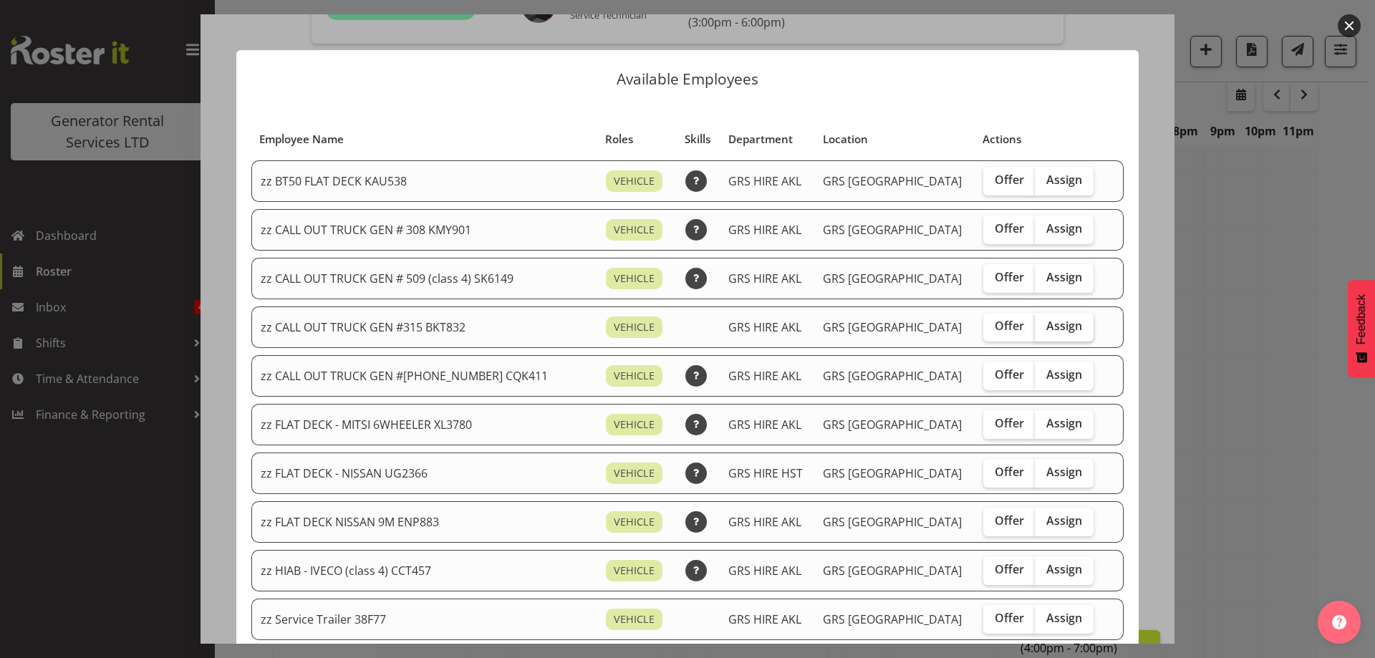
click at [1050, 326] on span "Assign" at bounding box center [1064, 326] width 36 height 14
click at [1044, 326] on input "Assign" at bounding box center [1039, 325] width 9 height 9
checkbox input "true"
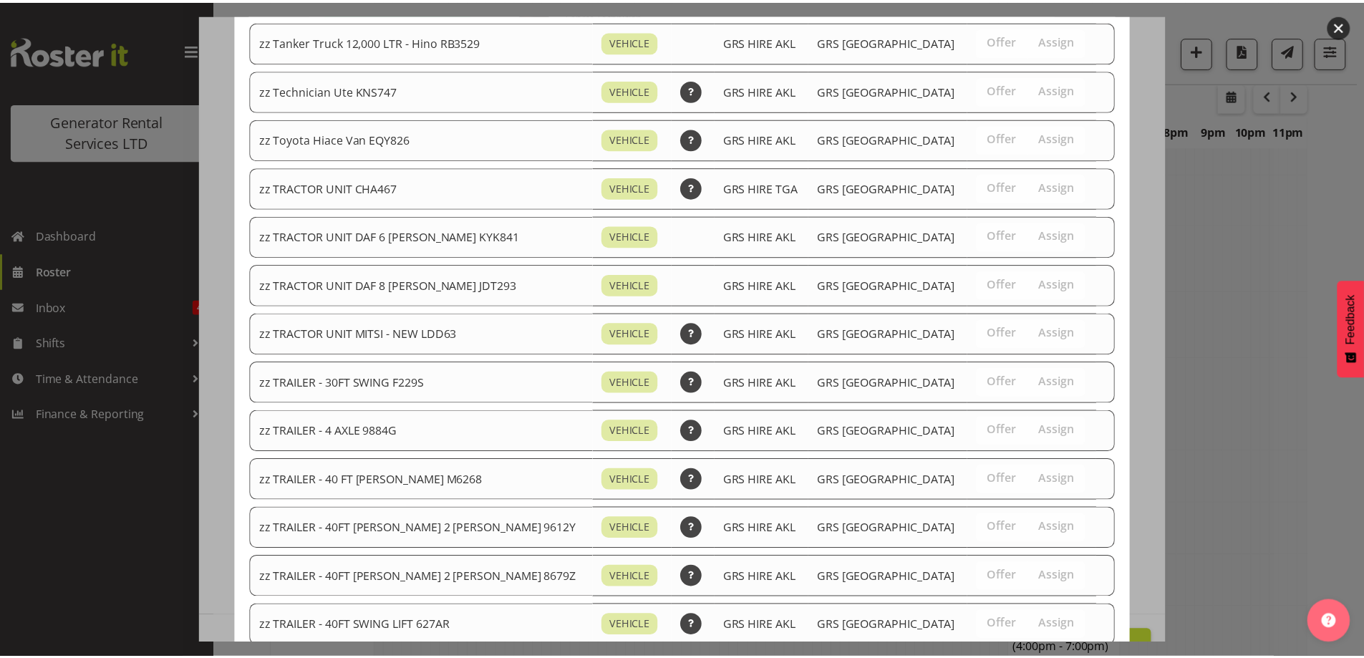
scroll to position [1449, 0]
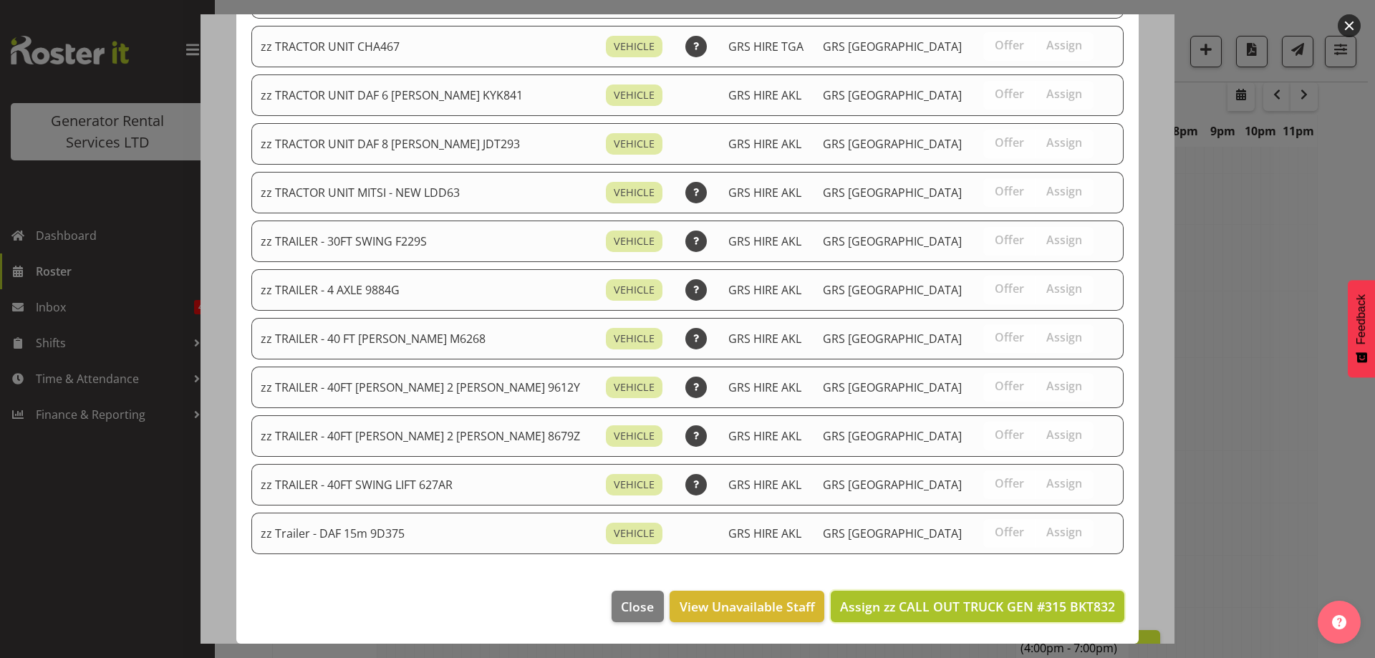
click at [1045, 596] on button "Assign zz CALL OUT TRUCK GEN #315 BKT832" at bounding box center [978, 607] width 294 height 32
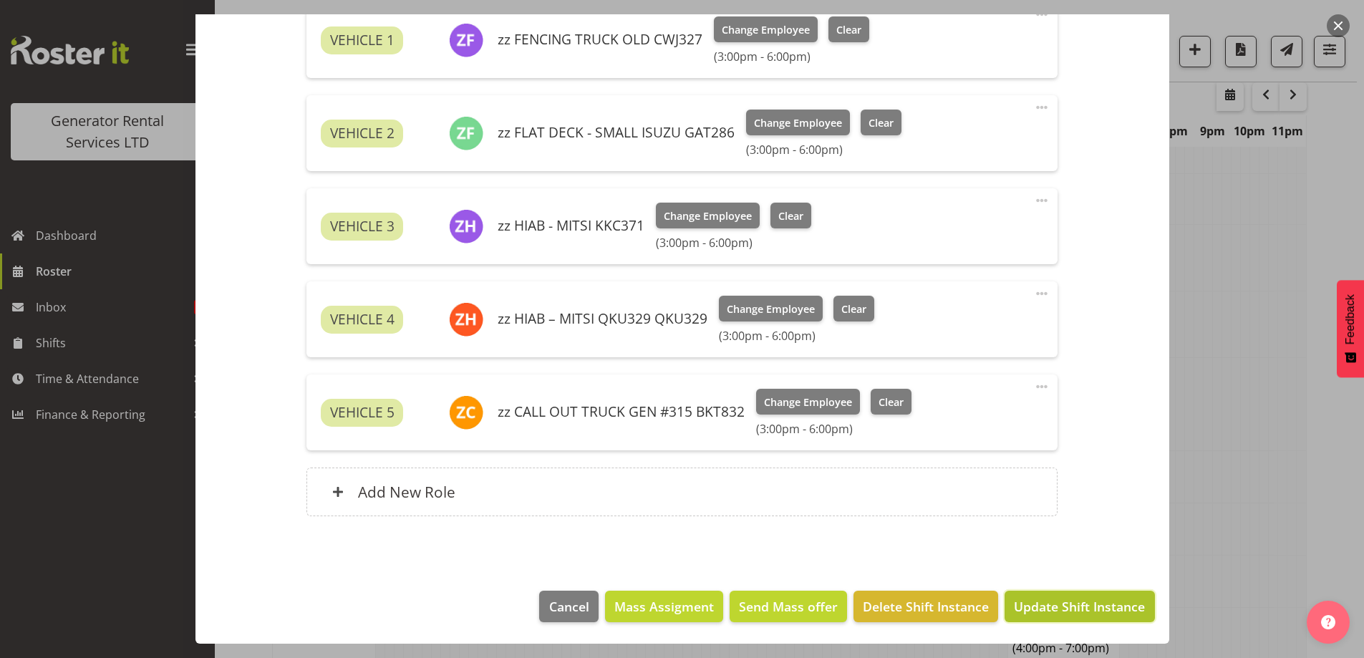
click at [1069, 612] on span "Update Shift Instance" at bounding box center [1079, 606] width 131 height 19
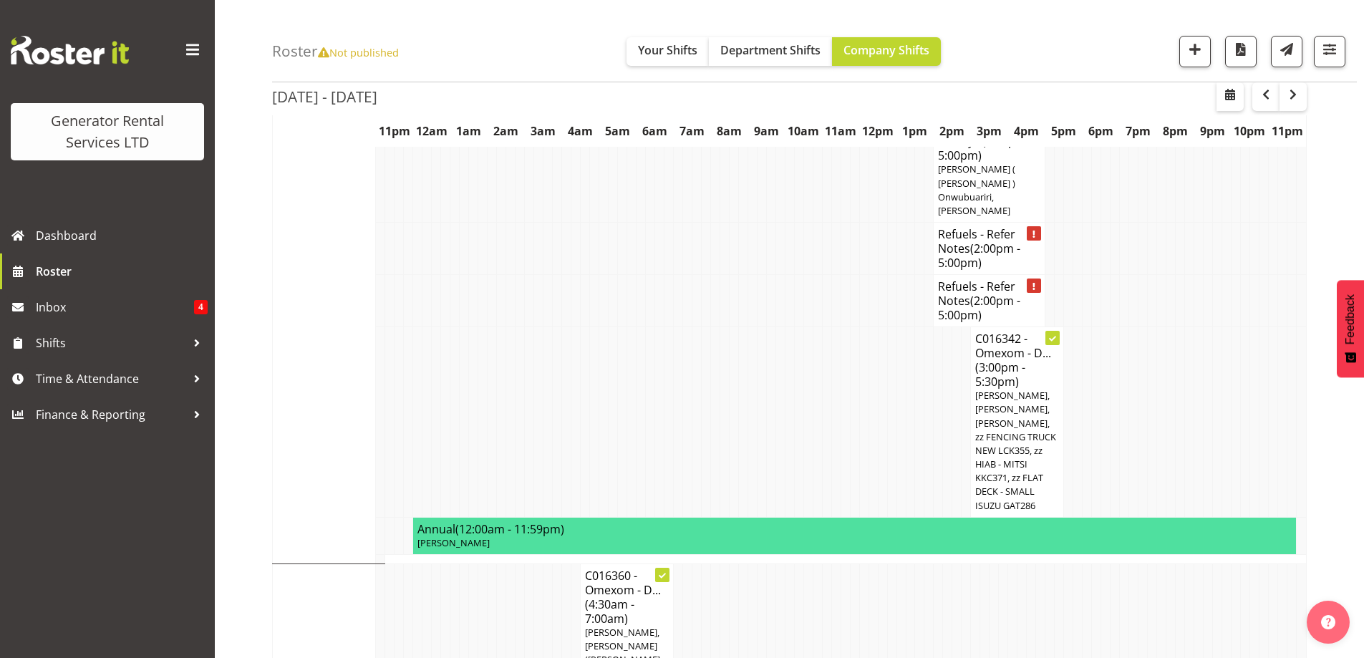
scroll to position [1120, 0]
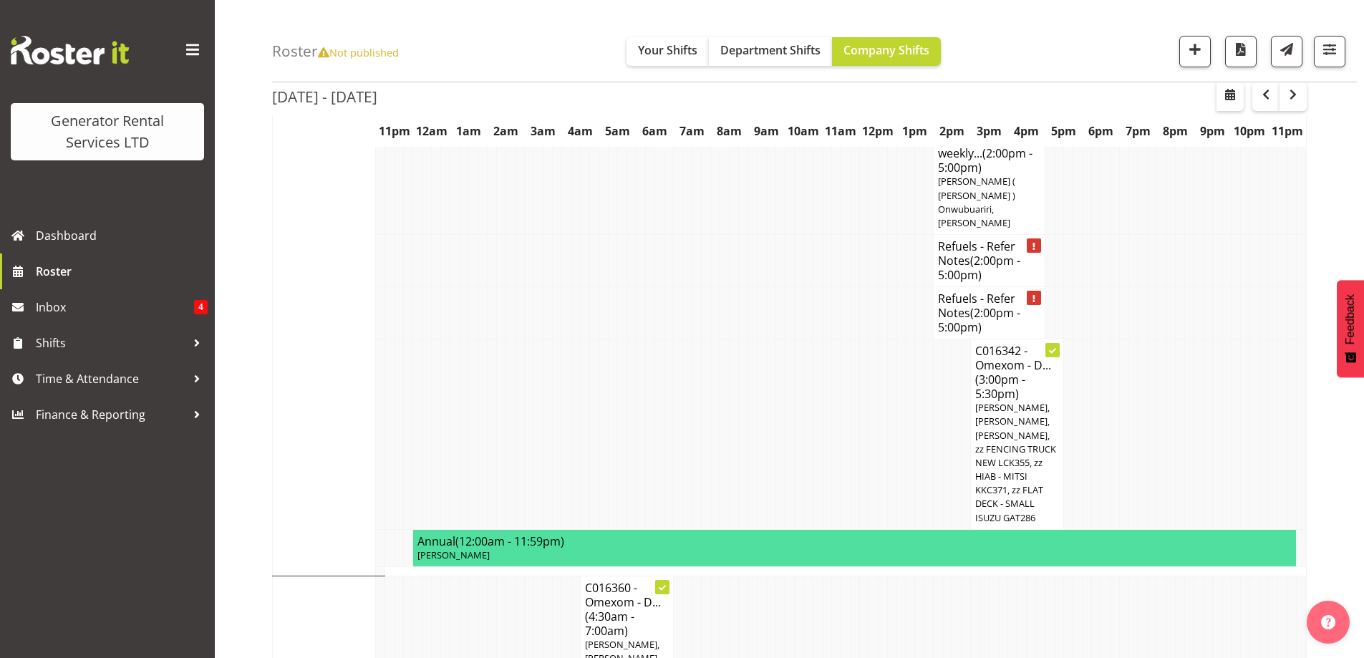
click at [1118, 339] on td at bounding box center [1114, 434] width 9 height 190
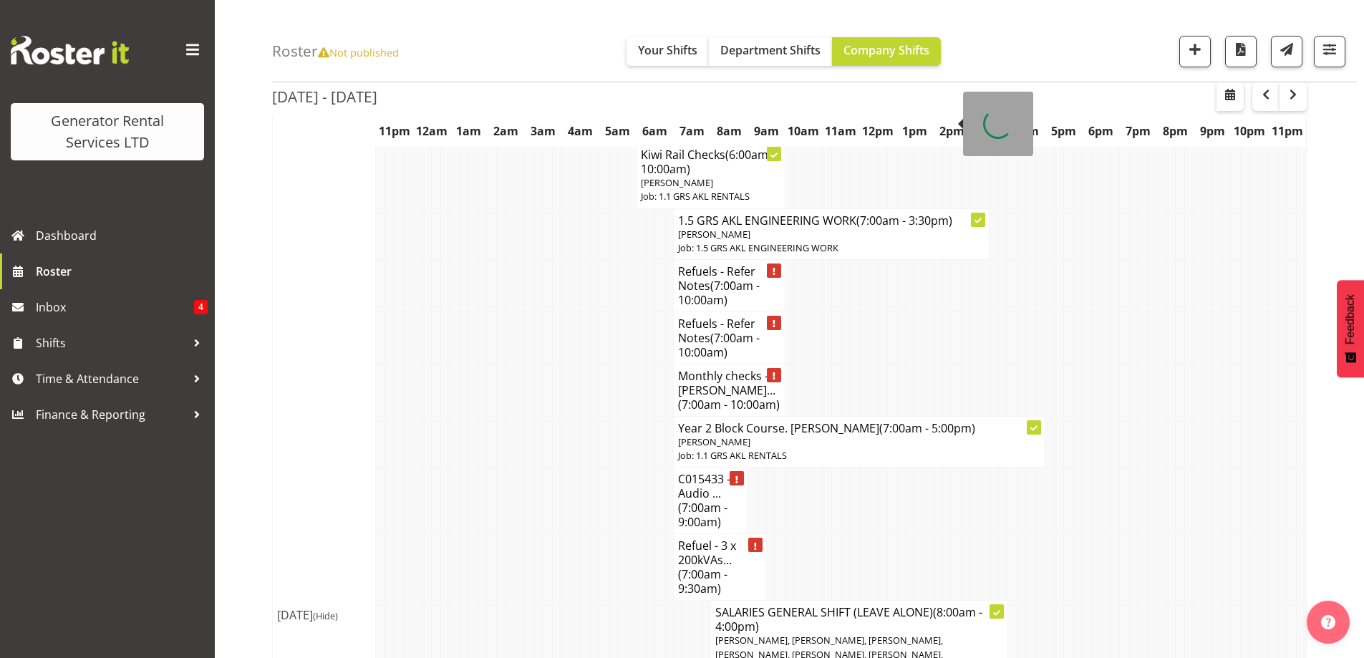
scroll to position [1836, 0]
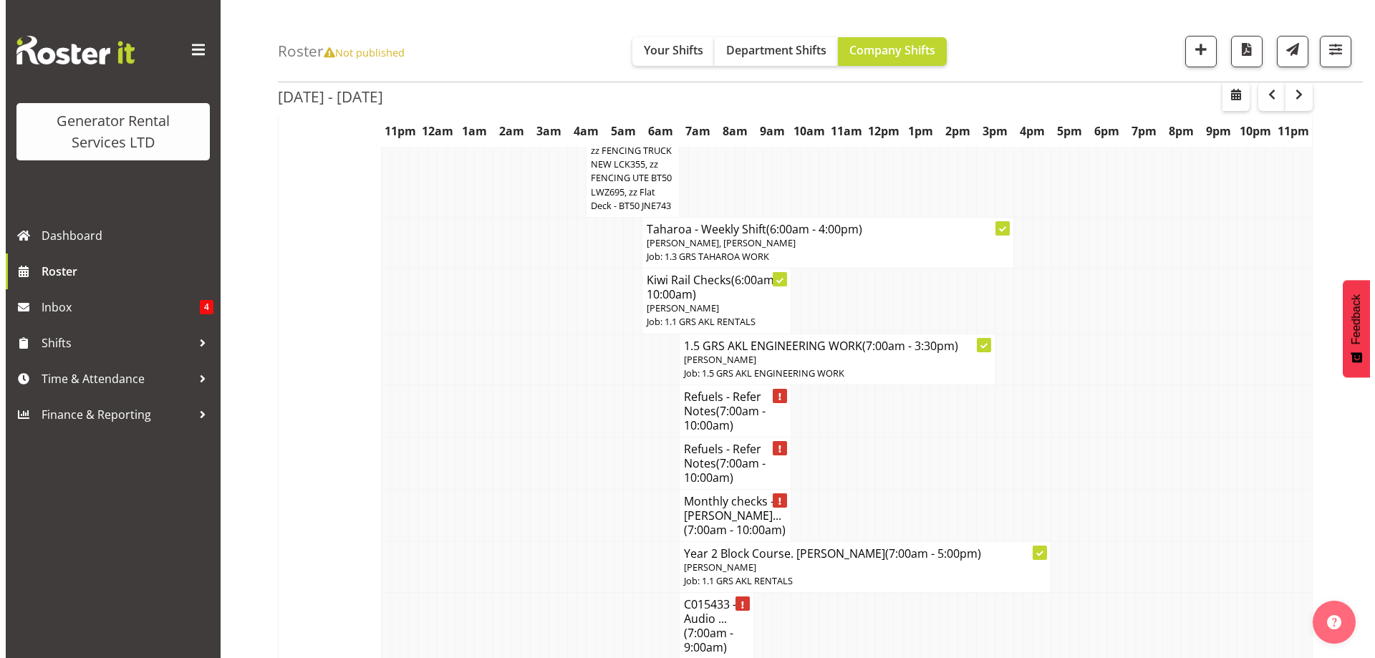
scroll to position [1765, 0]
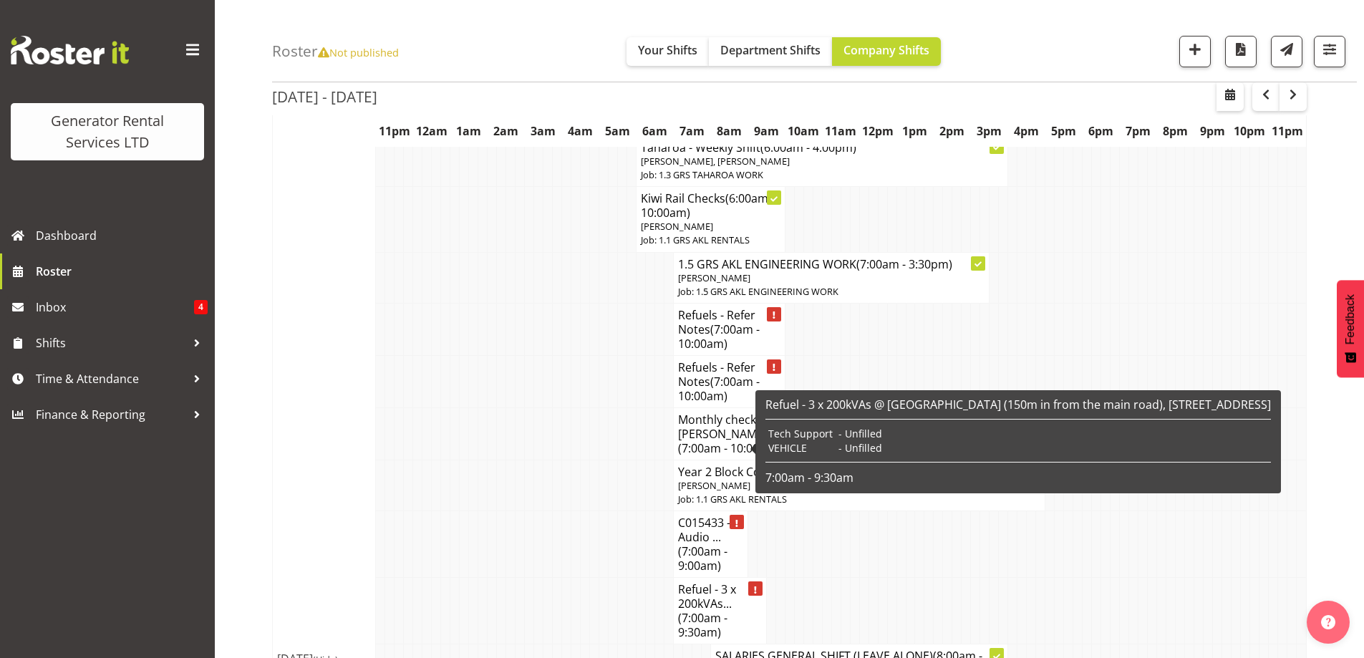
click at [689, 515] on h4 "C015433 - Audio ... (7:00am - 9:00am)" at bounding box center [710, 543] width 65 height 57
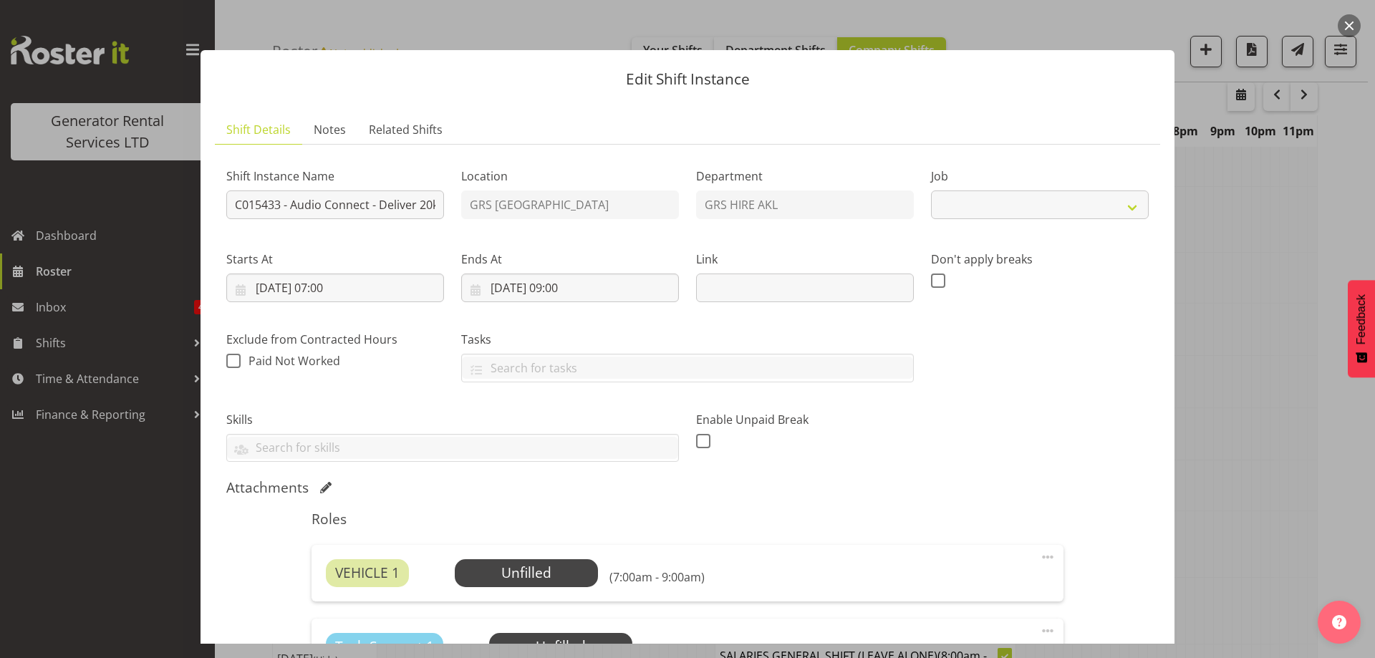
select select "9"
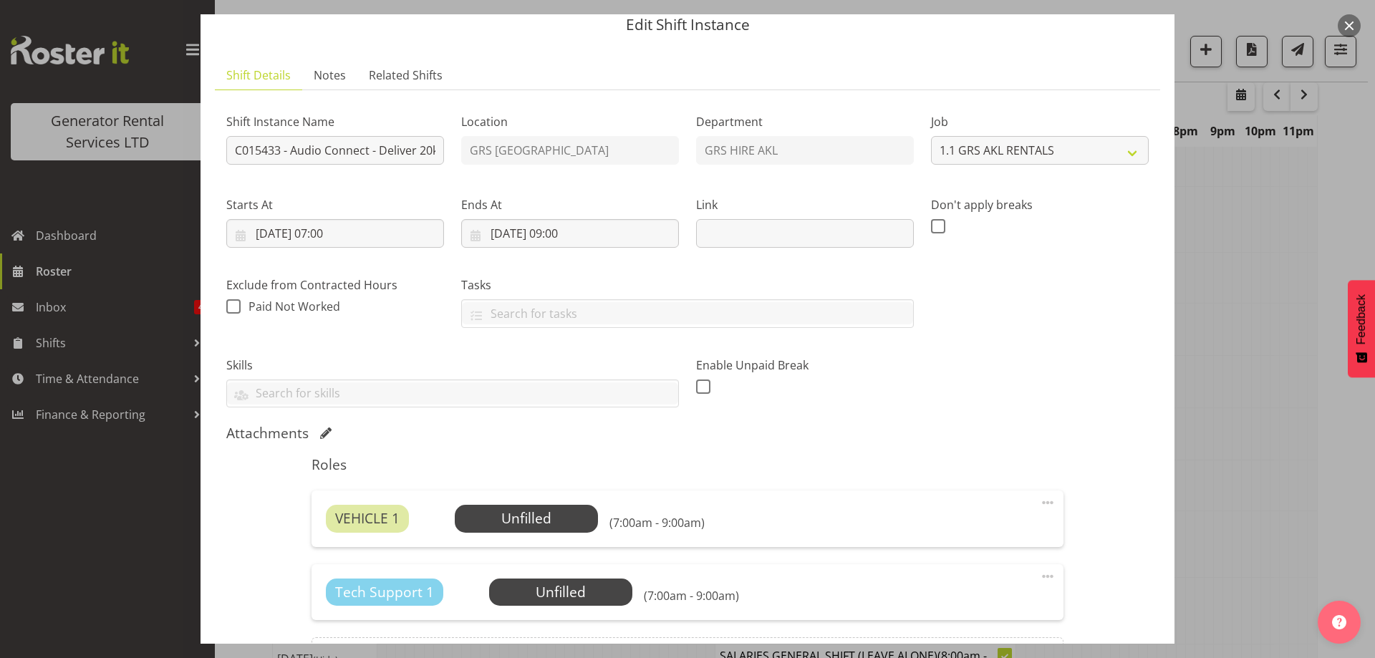
scroll to position [143, 0]
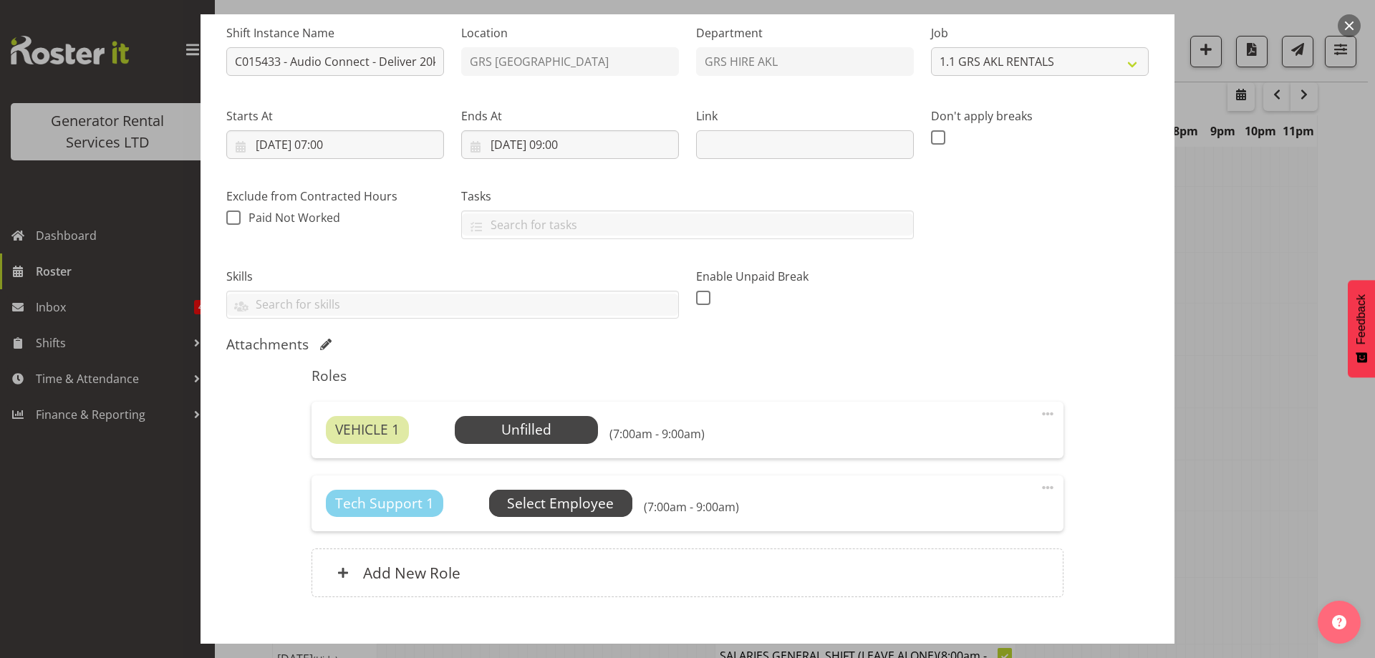
click at [523, 494] on span "Select Employee" at bounding box center [560, 503] width 107 height 21
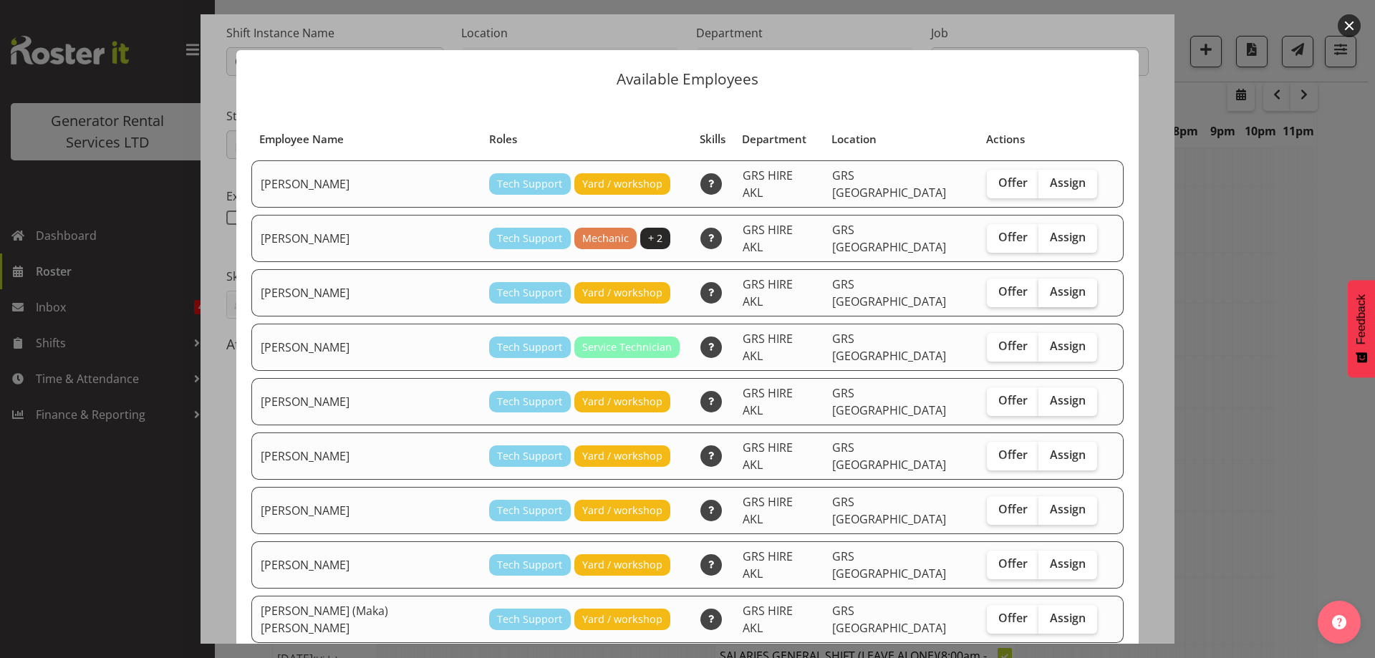
click at [1050, 284] on span "Assign" at bounding box center [1068, 291] width 36 height 14
click at [1038, 287] on input "Assign" at bounding box center [1042, 291] width 9 height 9
checkbox input "true"
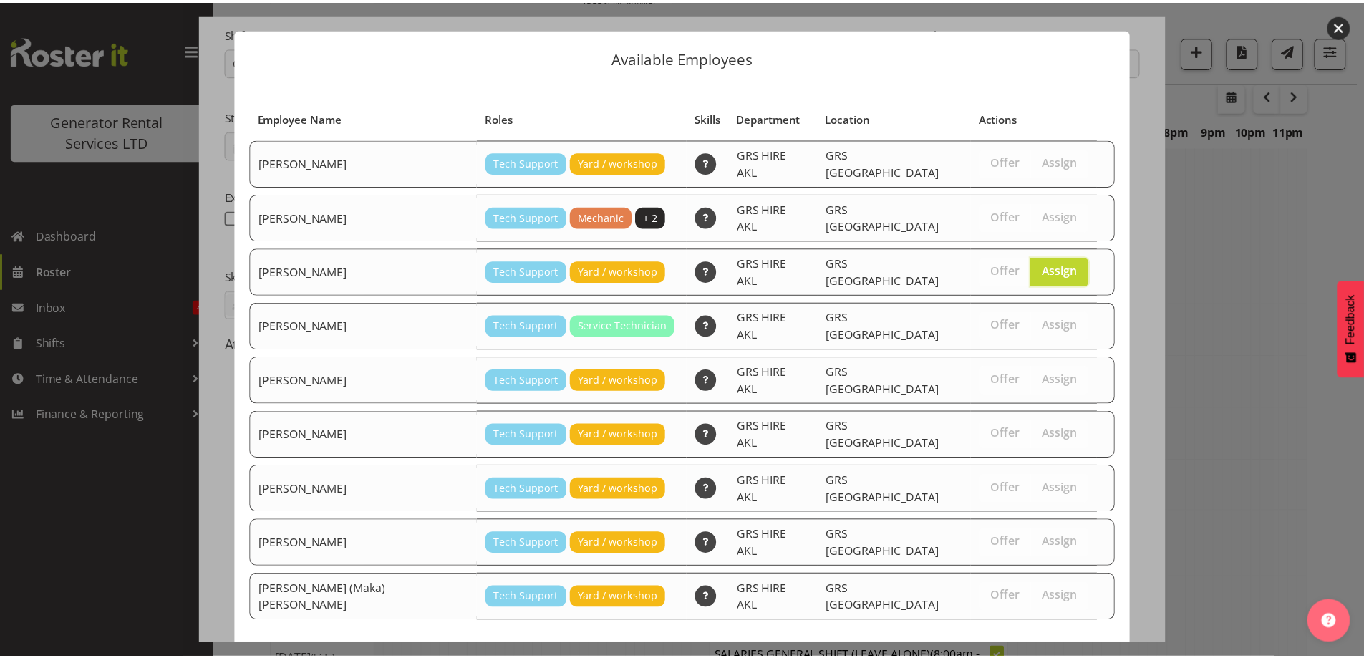
scroll to position [37, 0]
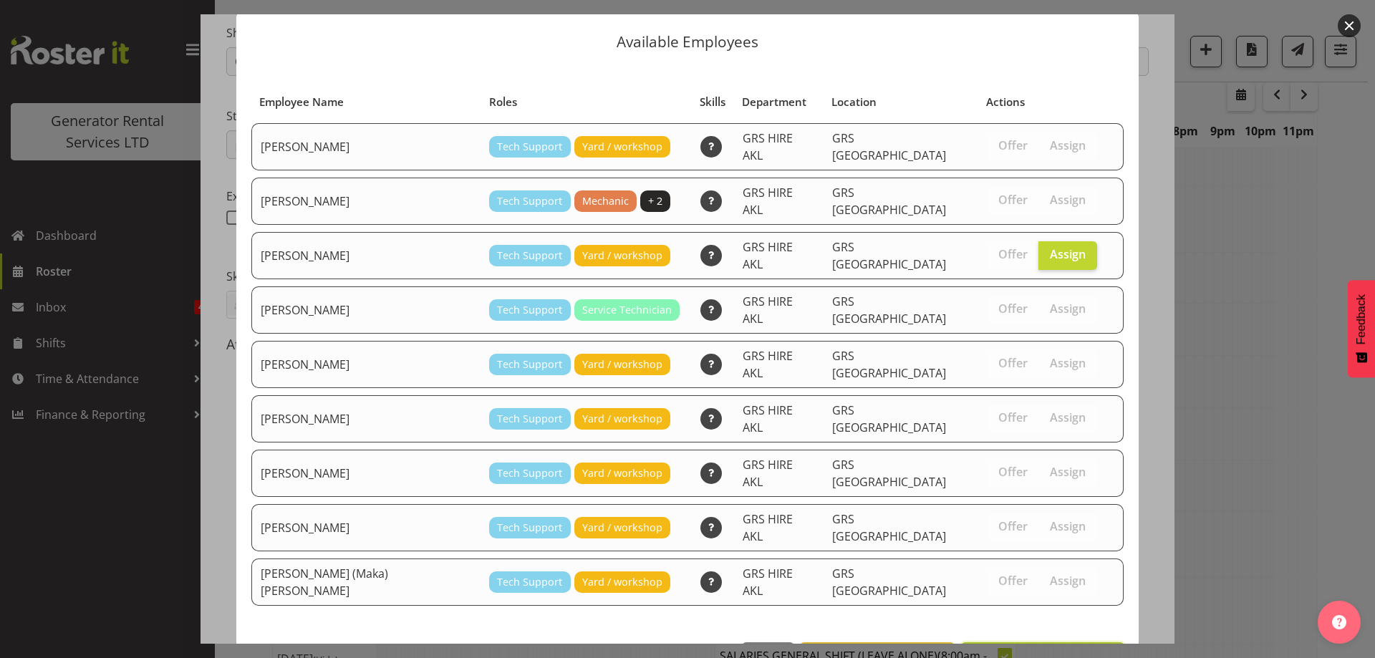
click at [1025, 649] on span "Assign [PERSON_NAME]" at bounding box center [1042, 657] width 145 height 17
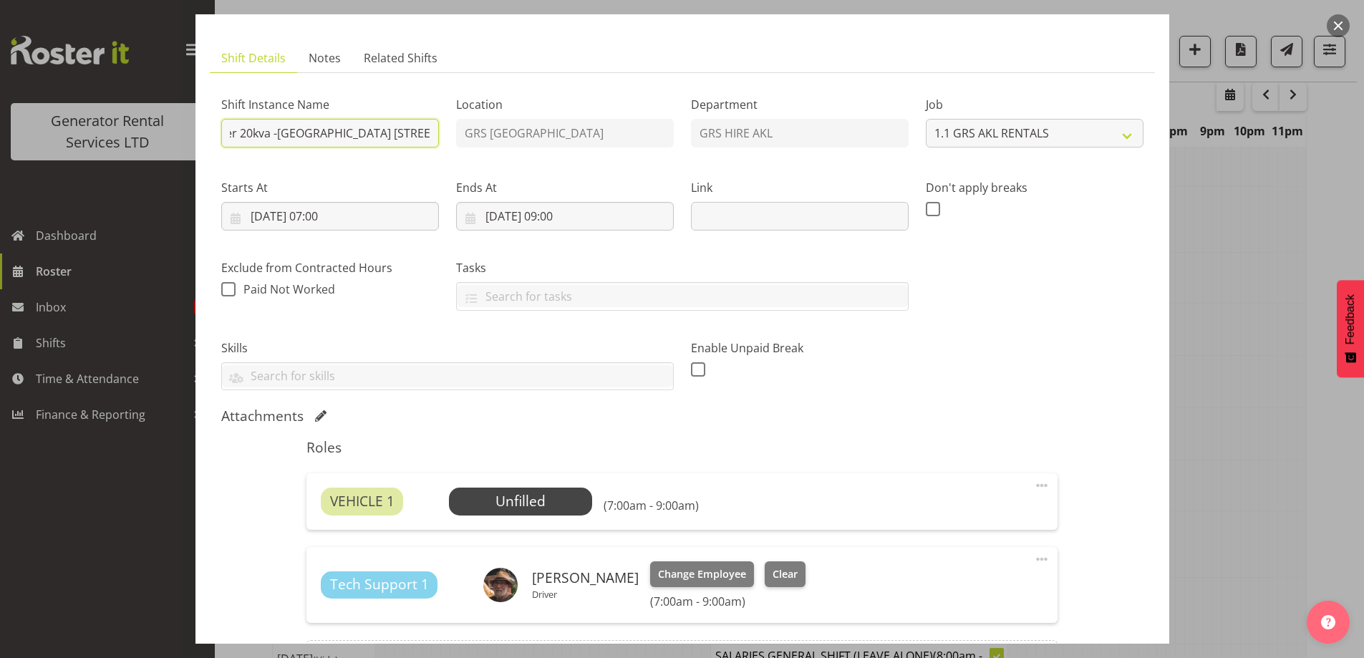
scroll to position [0, 424]
drag, startPoint x: 383, startPoint y: 141, endPoint x: 472, endPoint y: 152, distance: 89.4
click at [483, 155] on div "Shift Instance Name C015433 - Audio Connect - Deliver 20kva -[GEOGRAPHIC_DATA] …" at bounding box center [682, 238] width 939 height 324
click at [1034, 486] on span at bounding box center [1041, 485] width 17 height 17
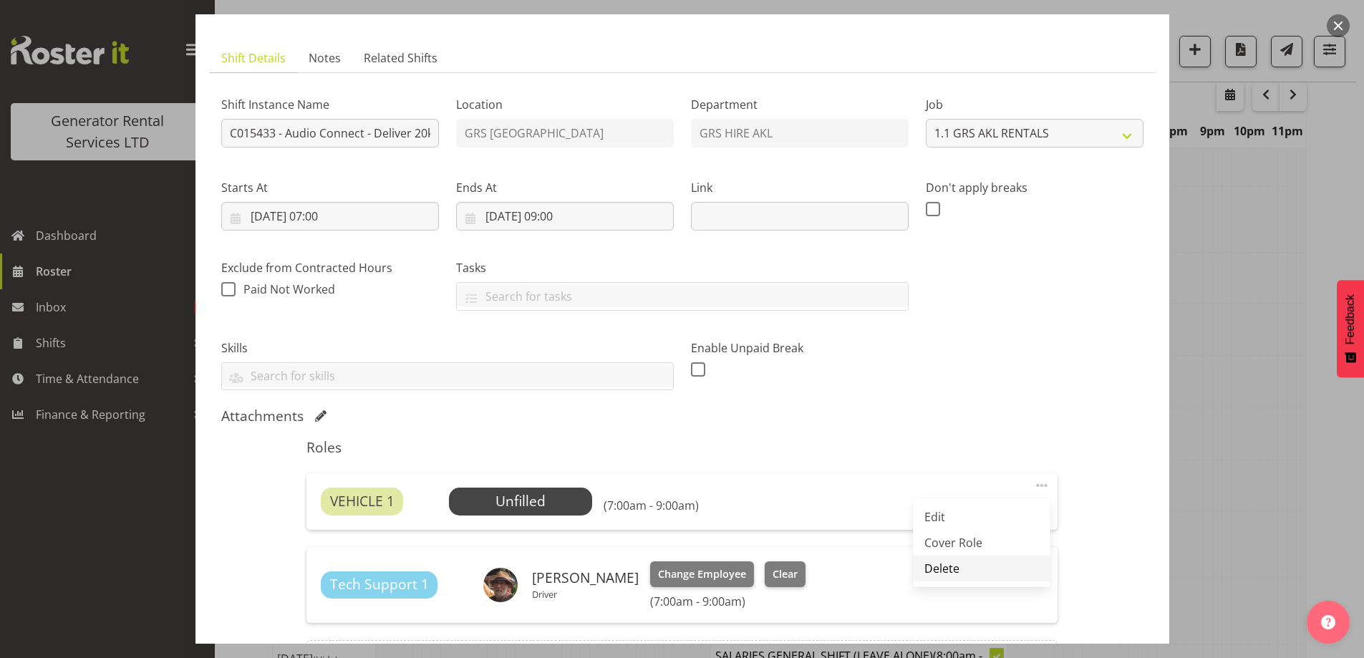
click at [937, 564] on link "Delete" at bounding box center [981, 569] width 137 height 26
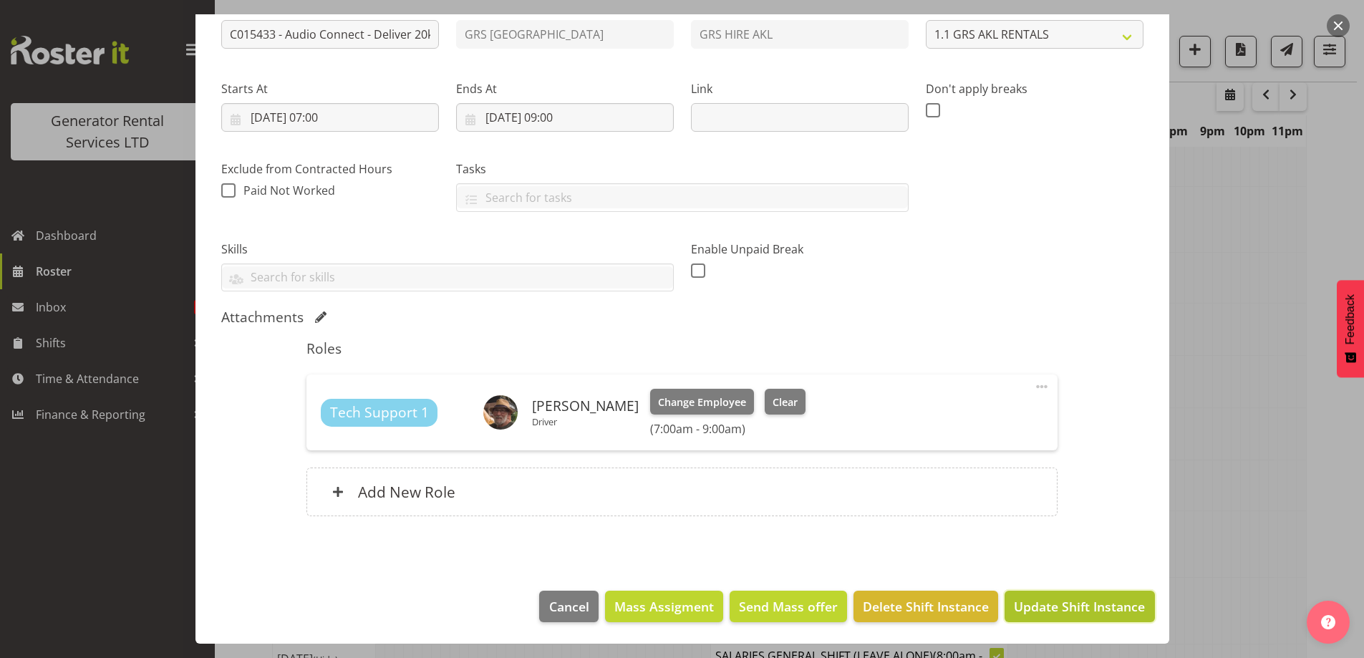
click at [1115, 621] on button "Update Shift Instance" at bounding box center [1079, 607] width 150 height 32
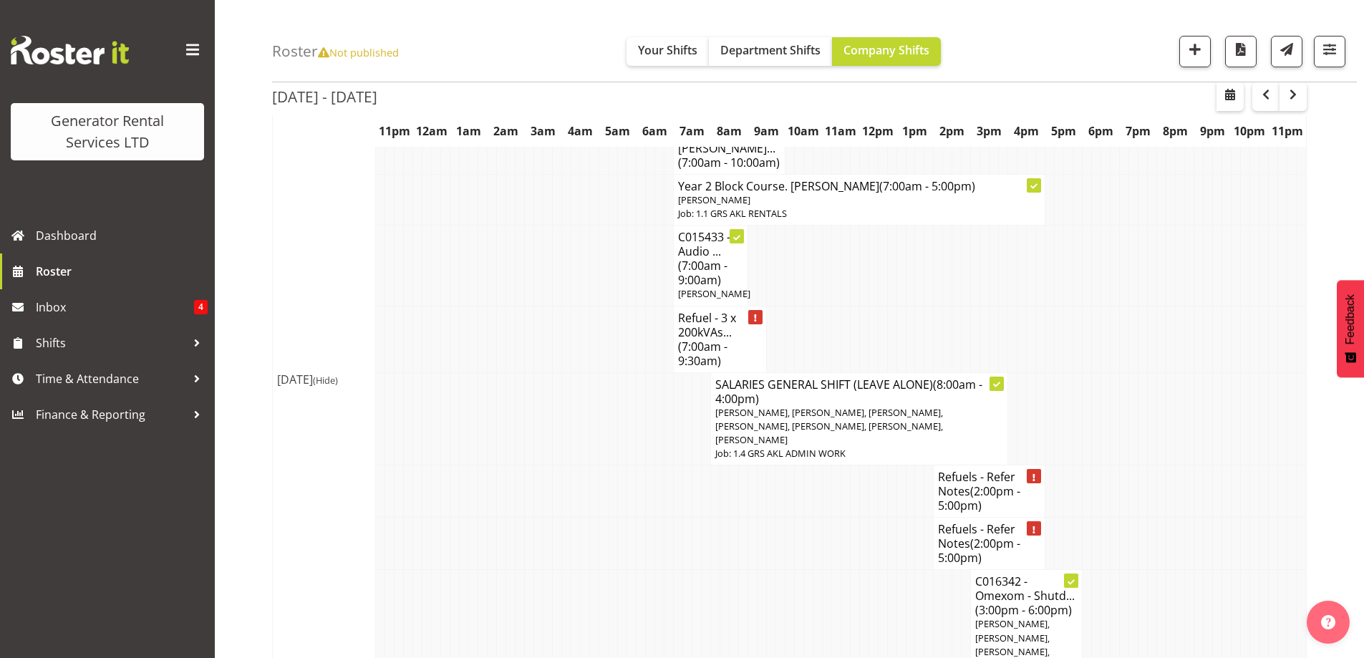
scroll to position [2051, 0]
click at [627, 465] on td at bounding box center [630, 491] width 9 height 52
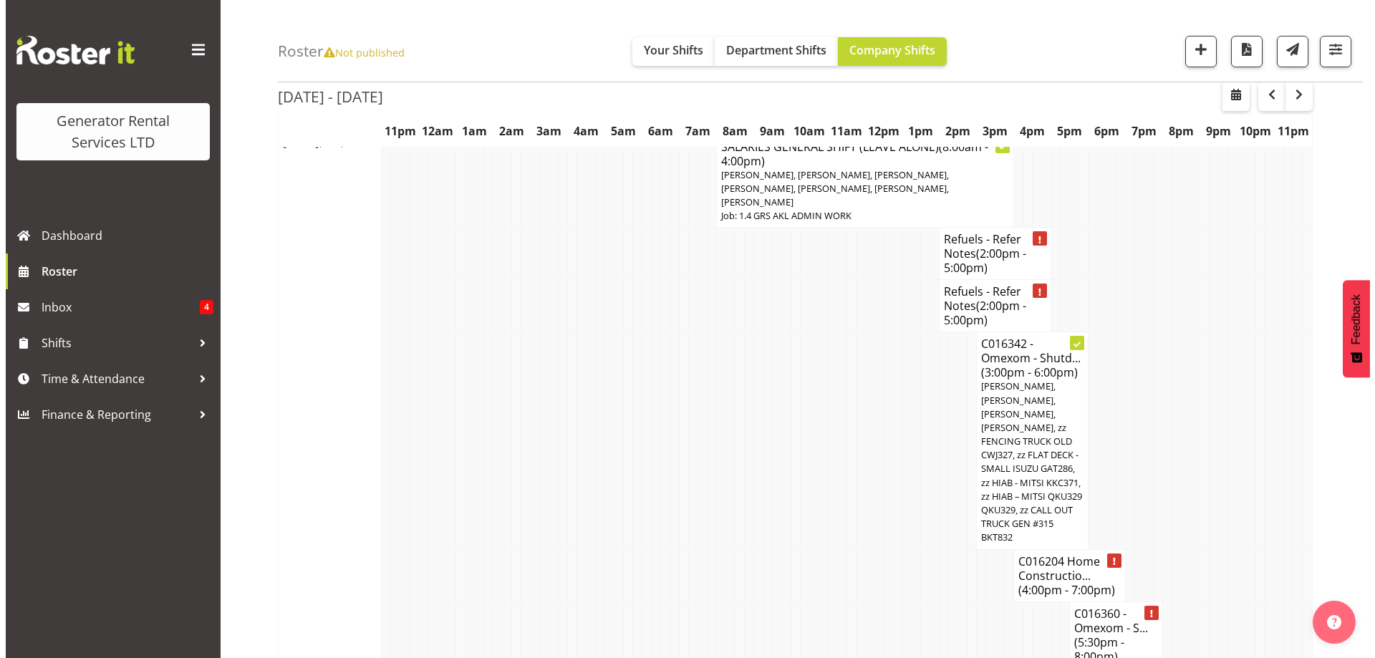
scroll to position [2266, 0]
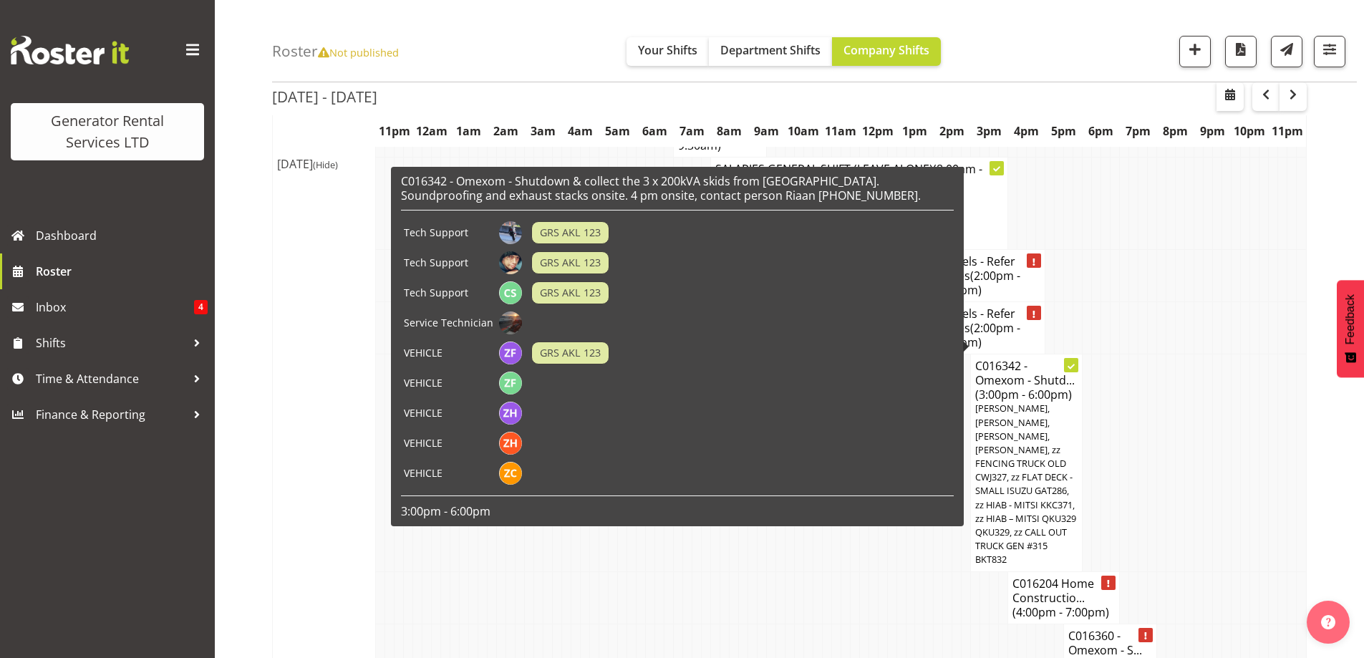
click at [1053, 402] on span "[PERSON_NAME], [PERSON_NAME], [PERSON_NAME], [PERSON_NAME], zz FENCING TRUCK OL…" at bounding box center [1025, 484] width 101 height 164
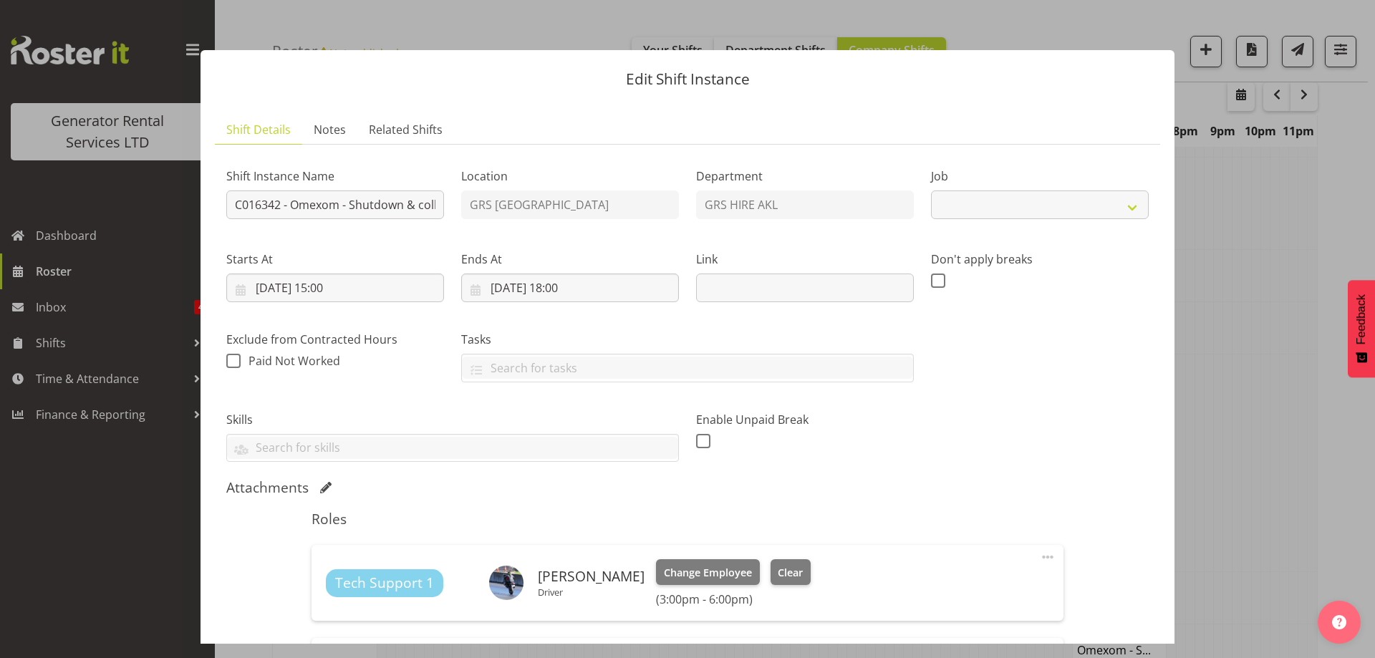
select select "7504"
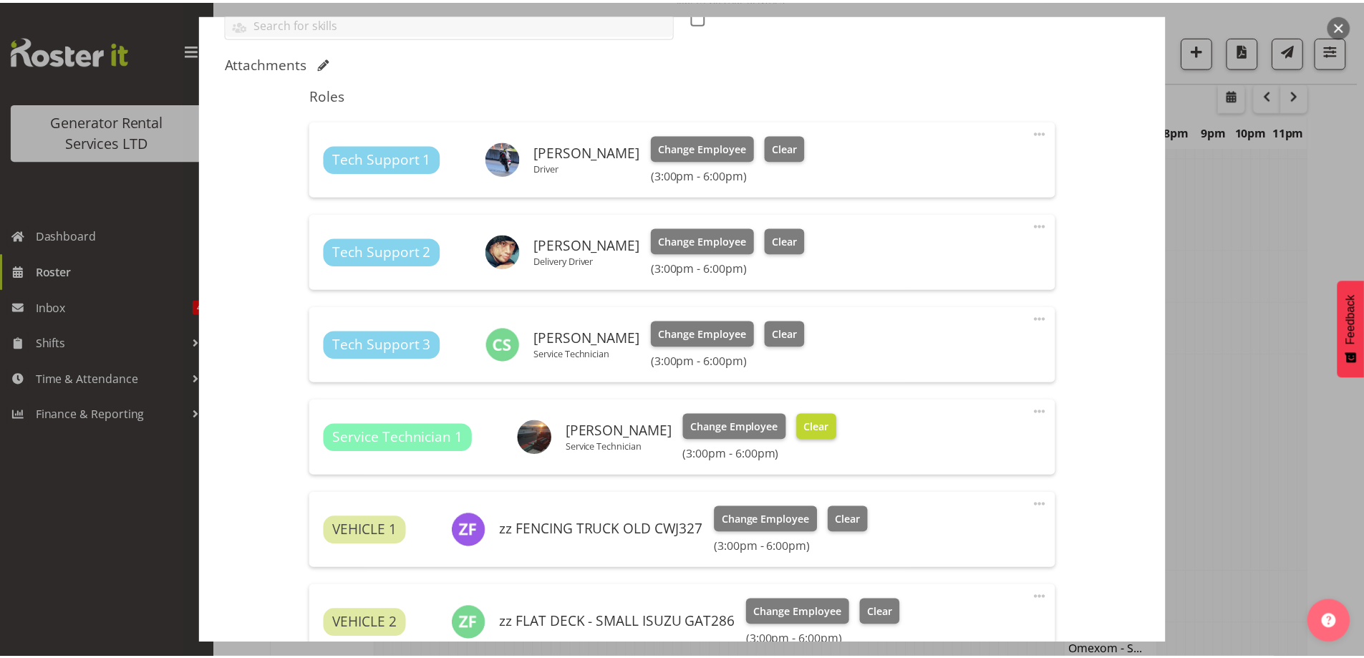
scroll to position [430, 0]
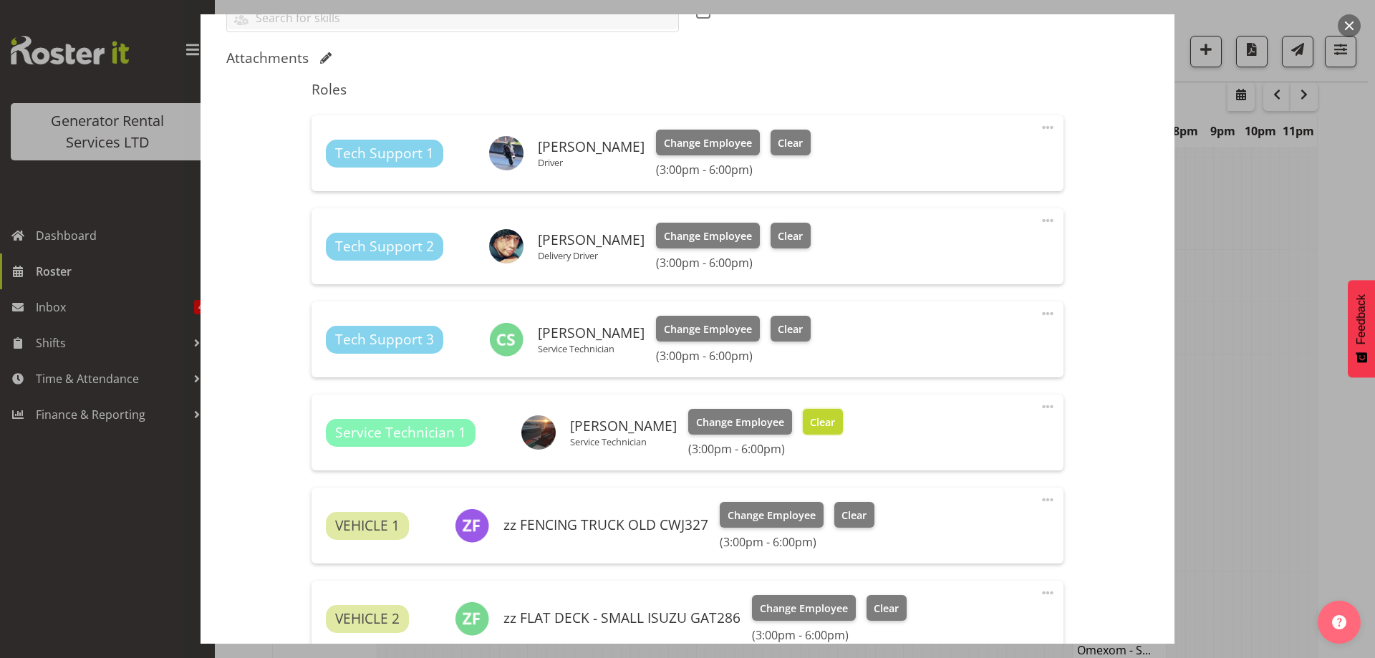
drag, startPoint x: 820, startPoint y: 425, endPoint x: 980, endPoint y: 440, distance: 160.4
click at [821, 425] on button "Clear" at bounding box center [823, 422] width 41 height 26
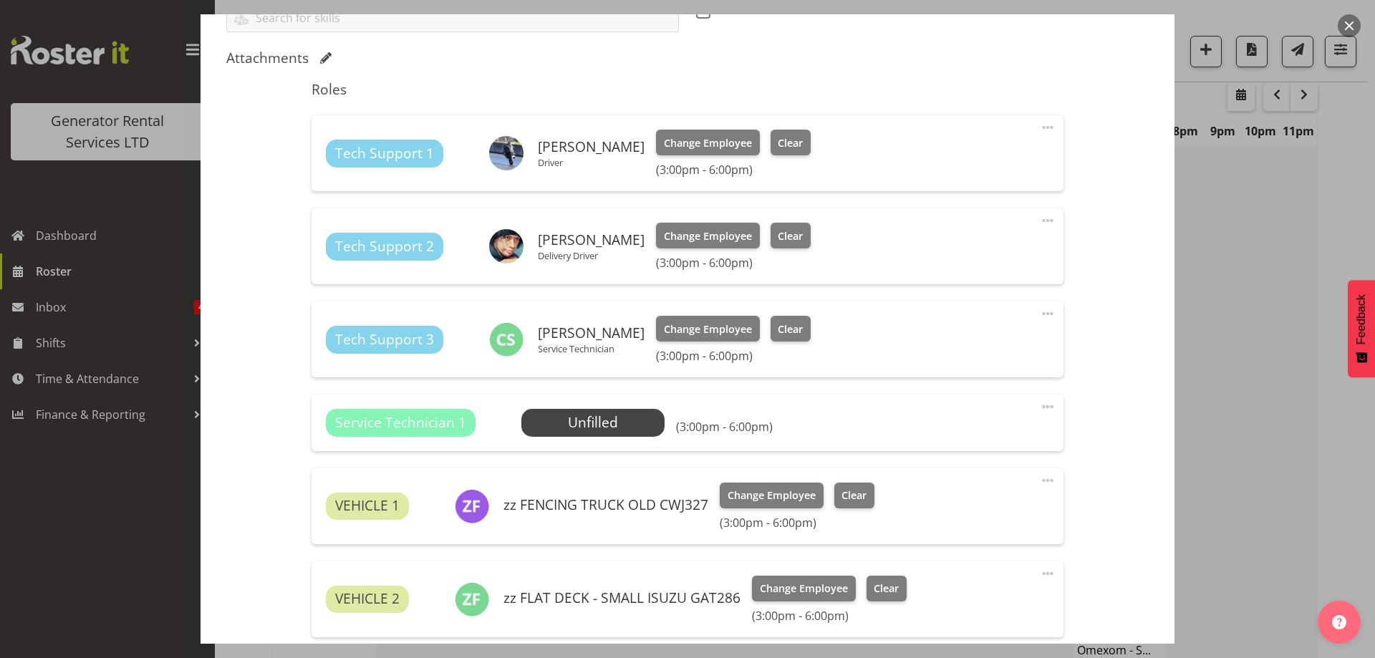
click at [1040, 407] on span at bounding box center [1047, 406] width 17 height 17
click at [896, 411] on div "Service Technician 1 Unfilled Select Employee (3:00pm - 6:00pm)" at bounding box center [687, 422] width 722 height 27
click at [591, 425] on span "Select Employee" at bounding box center [592, 422] width 107 height 21
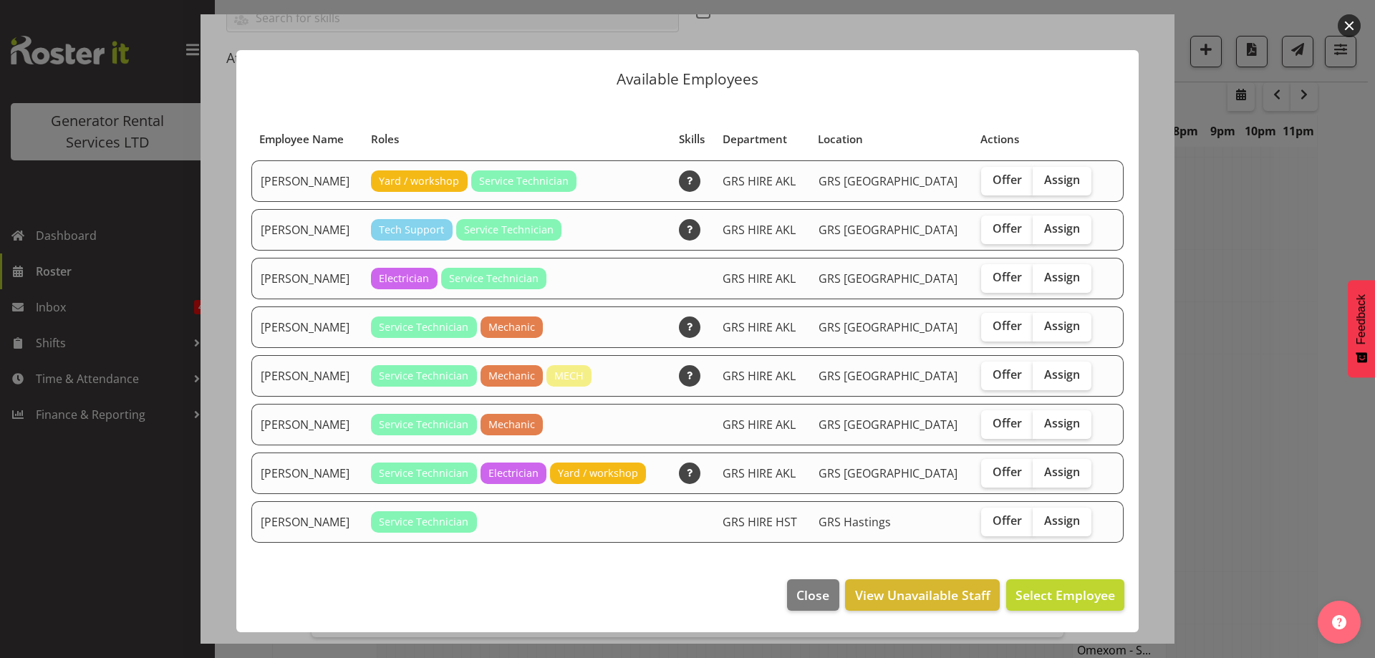
click at [1240, 344] on div at bounding box center [687, 329] width 1375 height 658
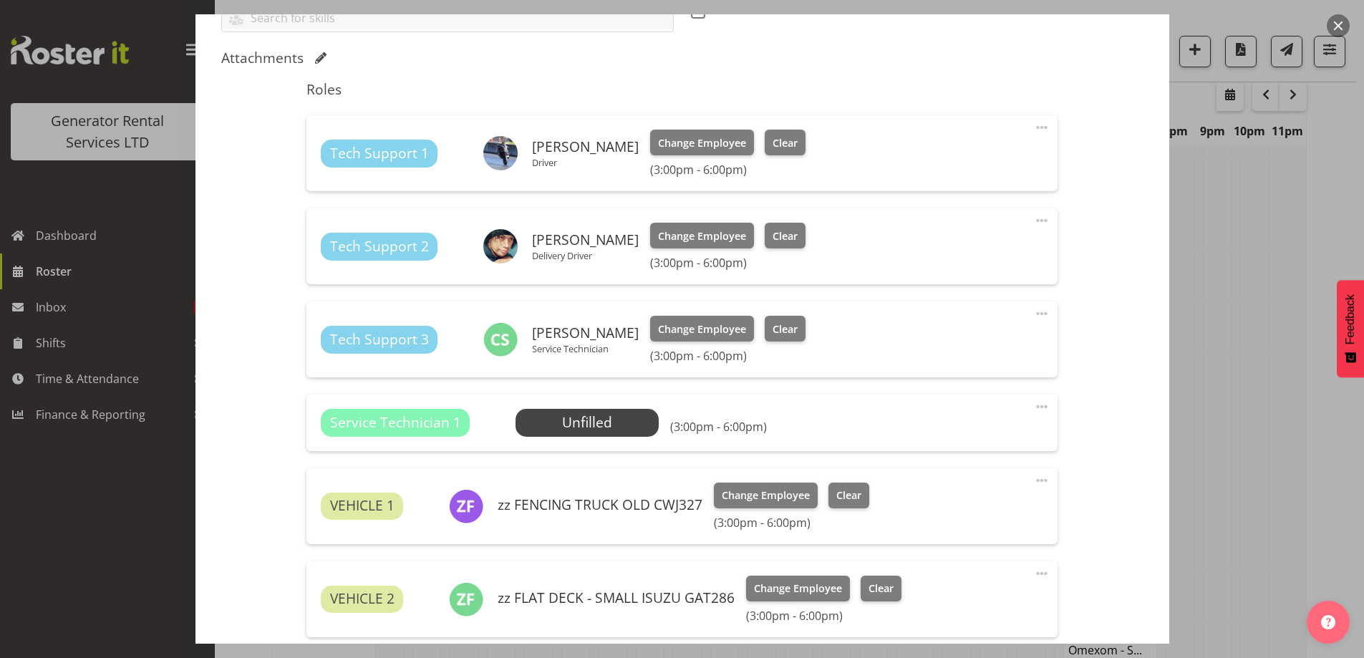
click at [1038, 408] on span at bounding box center [1041, 406] width 17 height 17
click at [969, 495] on link "Delete" at bounding box center [981, 490] width 137 height 26
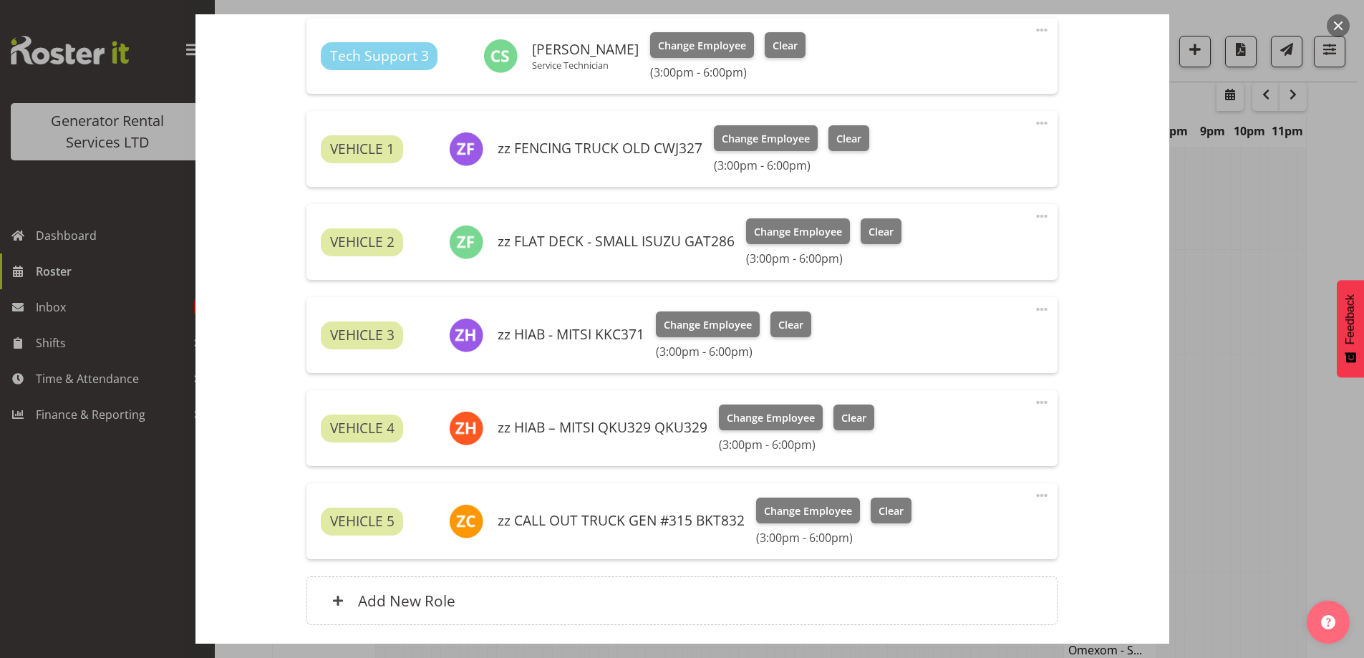
scroll to position [716, 0]
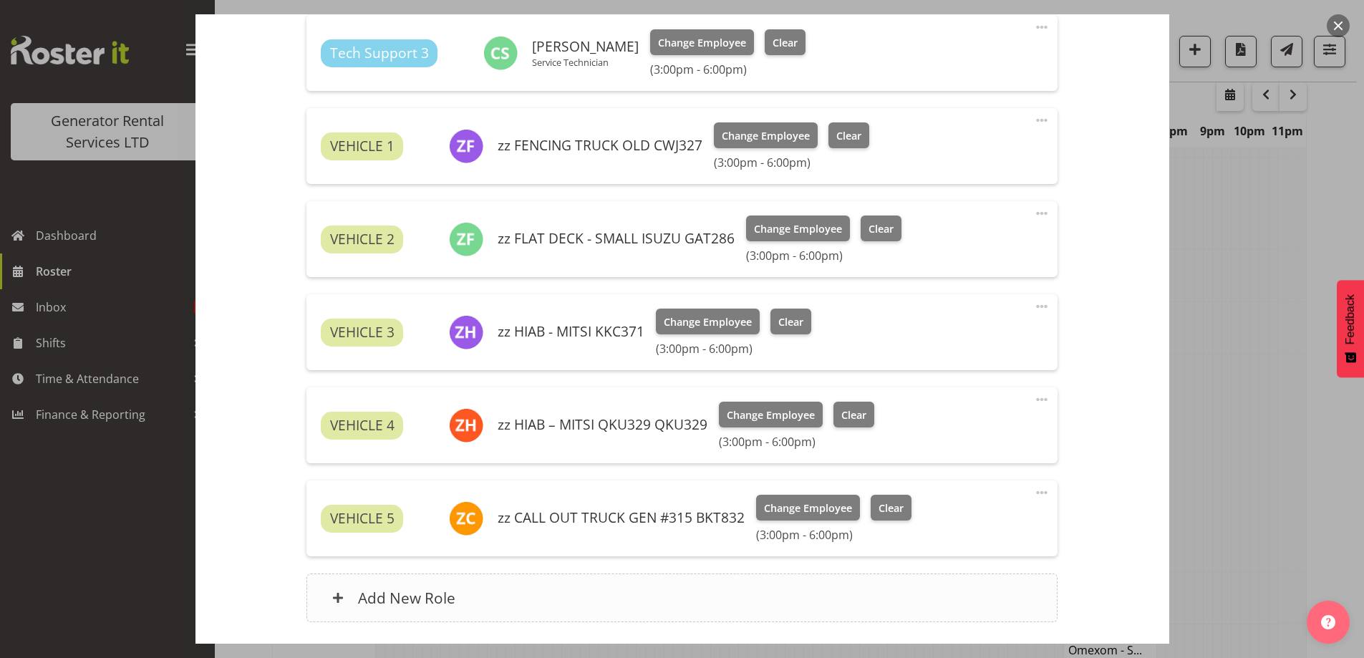
click at [560, 605] on div "Add New Role" at bounding box center [681, 597] width 751 height 49
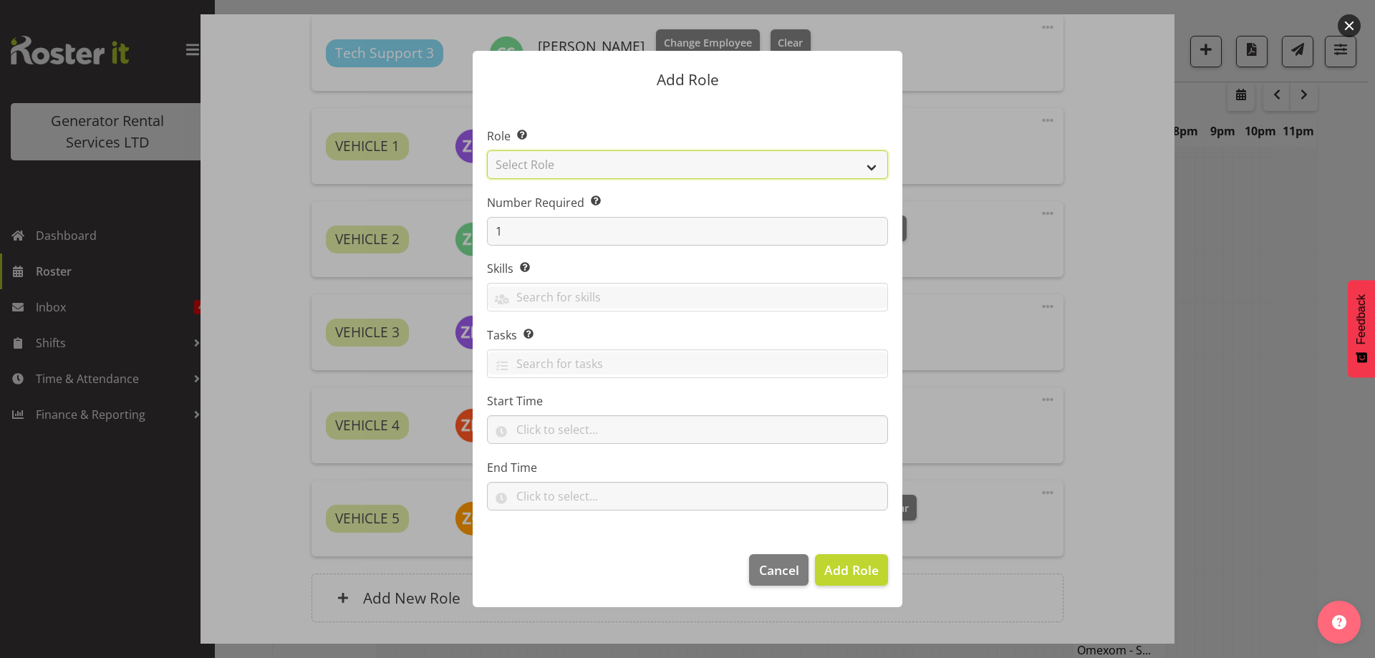
click at [621, 163] on select "Select Role Account Manager Electrician Engineering GM HSEQ manager MECH Mechan…" at bounding box center [687, 164] width 401 height 29
select select "20"
click at [487, 150] on select "Select Role Account Manager Electrician Engineering GM HSEQ manager MECH Mechan…" at bounding box center [687, 164] width 401 height 29
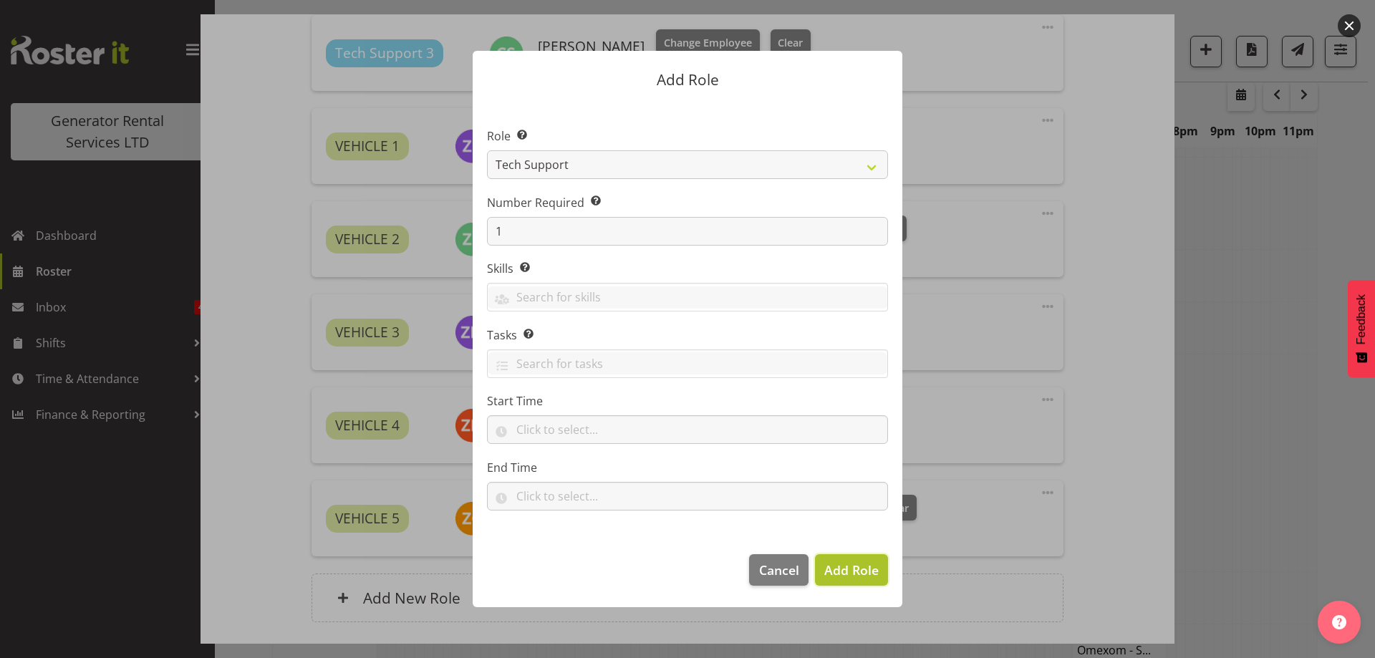
click at [842, 570] on span "Add Role" at bounding box center [851, 569] width 54 height 17
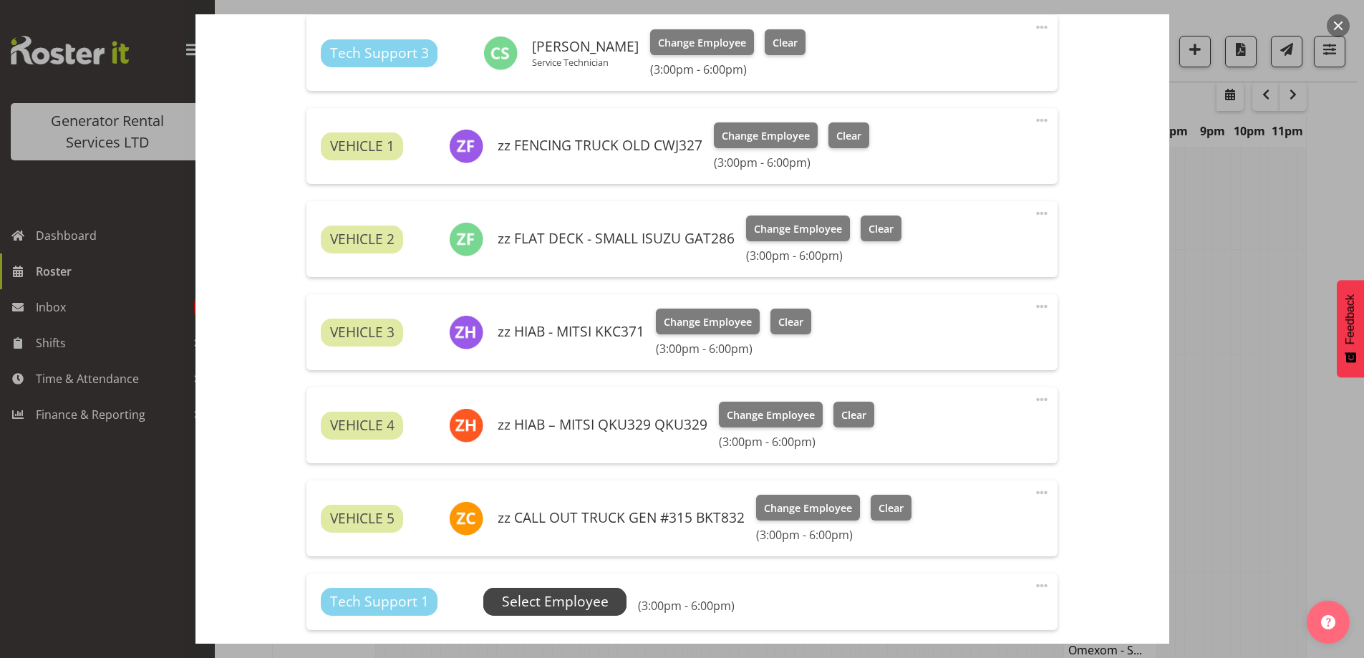
click at [573, 596] on span "Select Employee" at bounding box center [555, 601] width 107 height 21
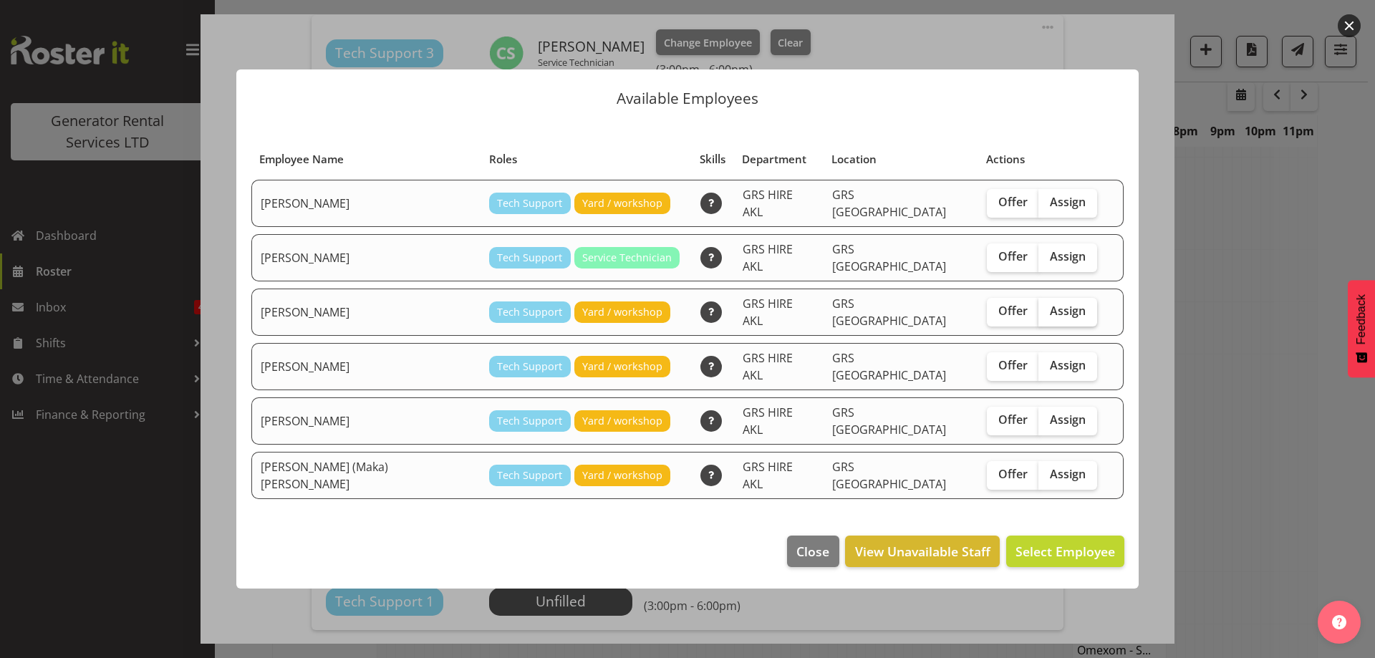
click at [1051, 312] on label "Assign" at bounding box center [1067, 312] width 59 height 29
click at [1047, 312] on input "Assign" at bounding box center [1042, 310] width 9 height 9
checkbox input "true"
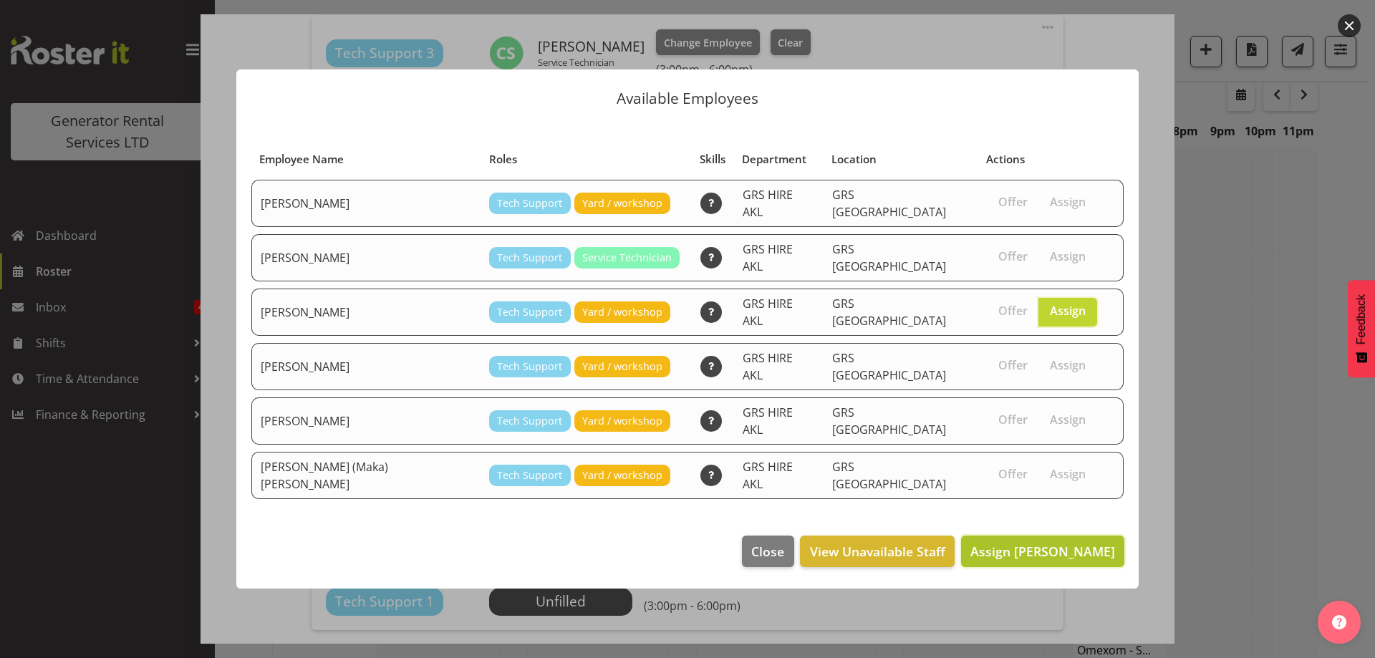
click at [1045, 543] on span "Assign [PERSON_NAME]" at bounding box center [1042, 551] width 145 height 17
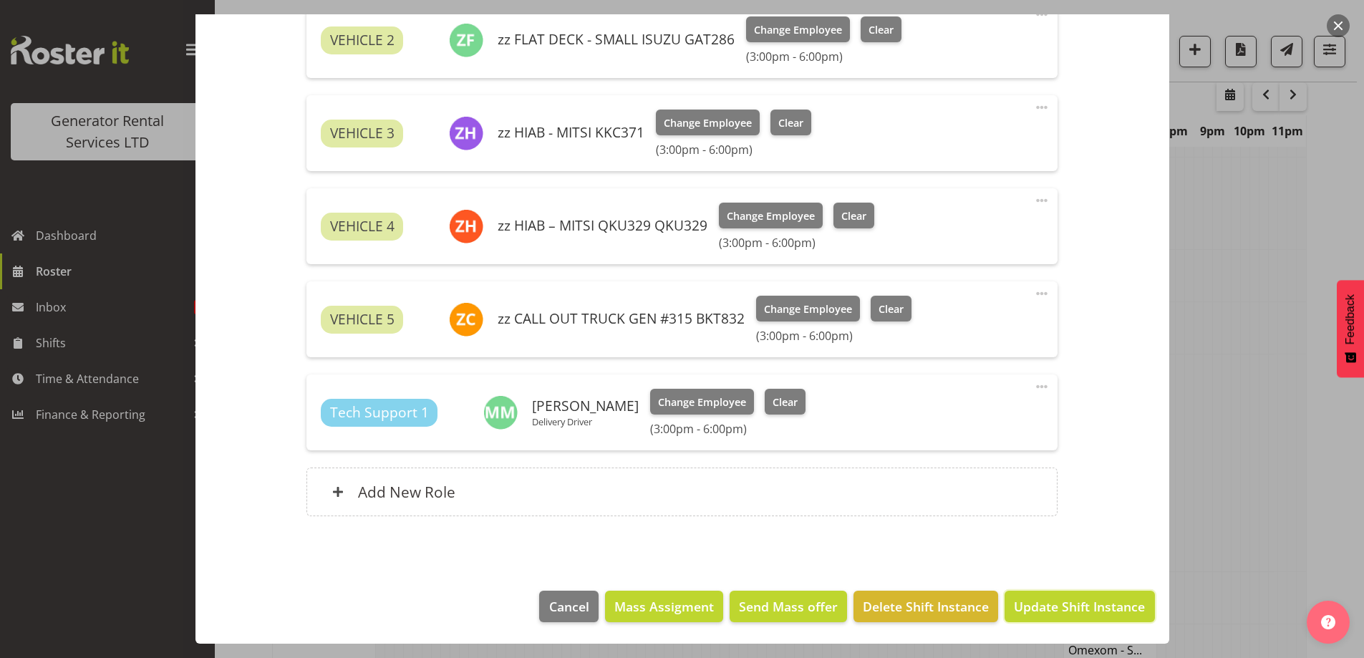
click at [1067, 591] on button "Update Shift Instance" at bounding box center [1079, 607] width 150 height 32
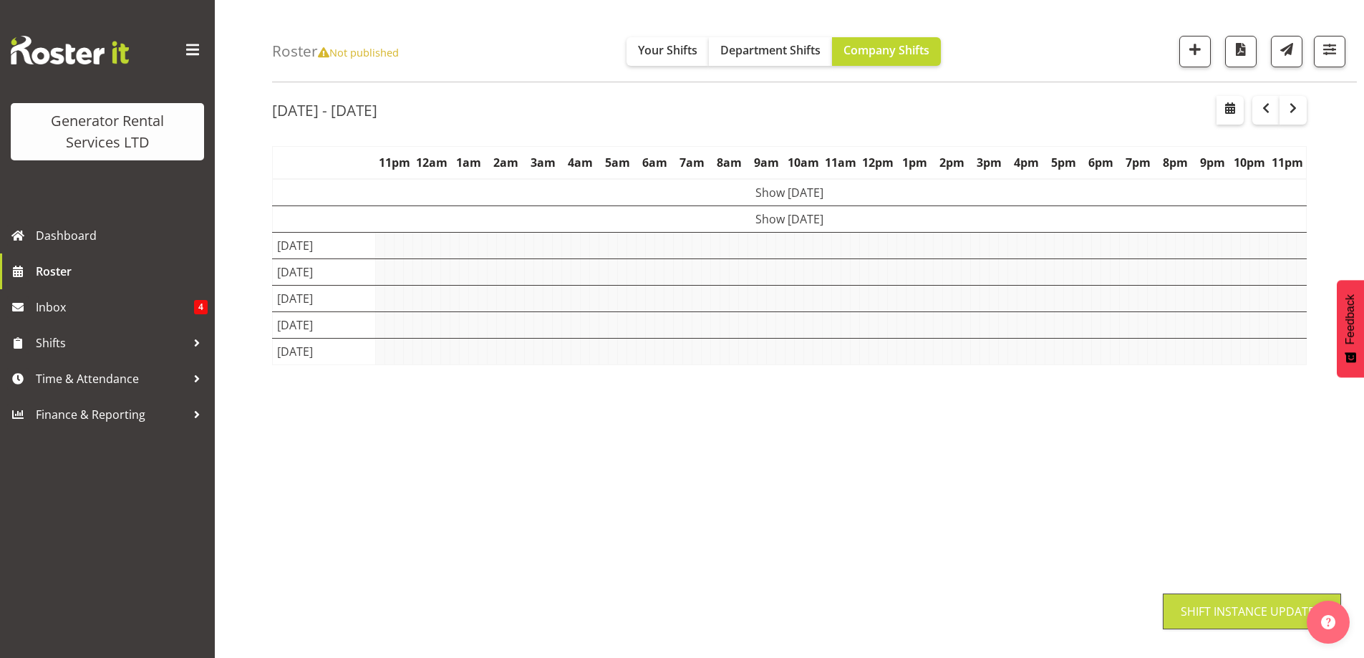
scroll to position [47, 0]
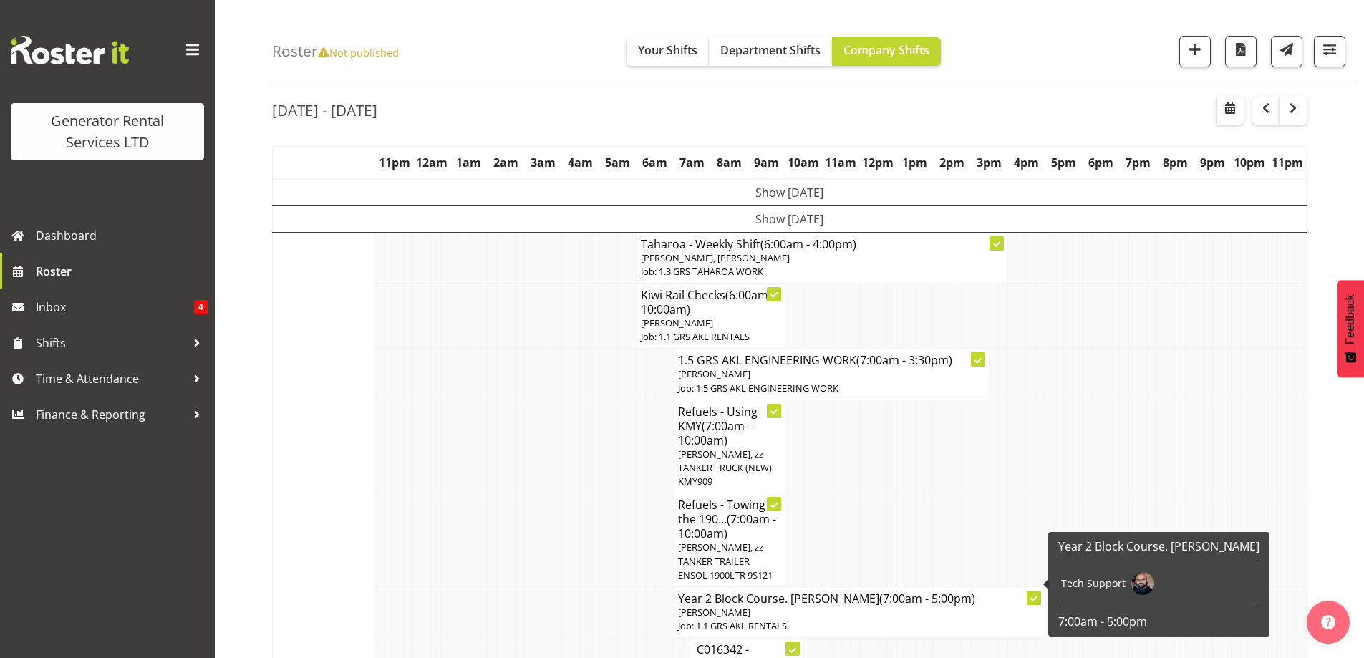
click at [573, 512] on td at bounding box center [575, 540] width 9 height 94
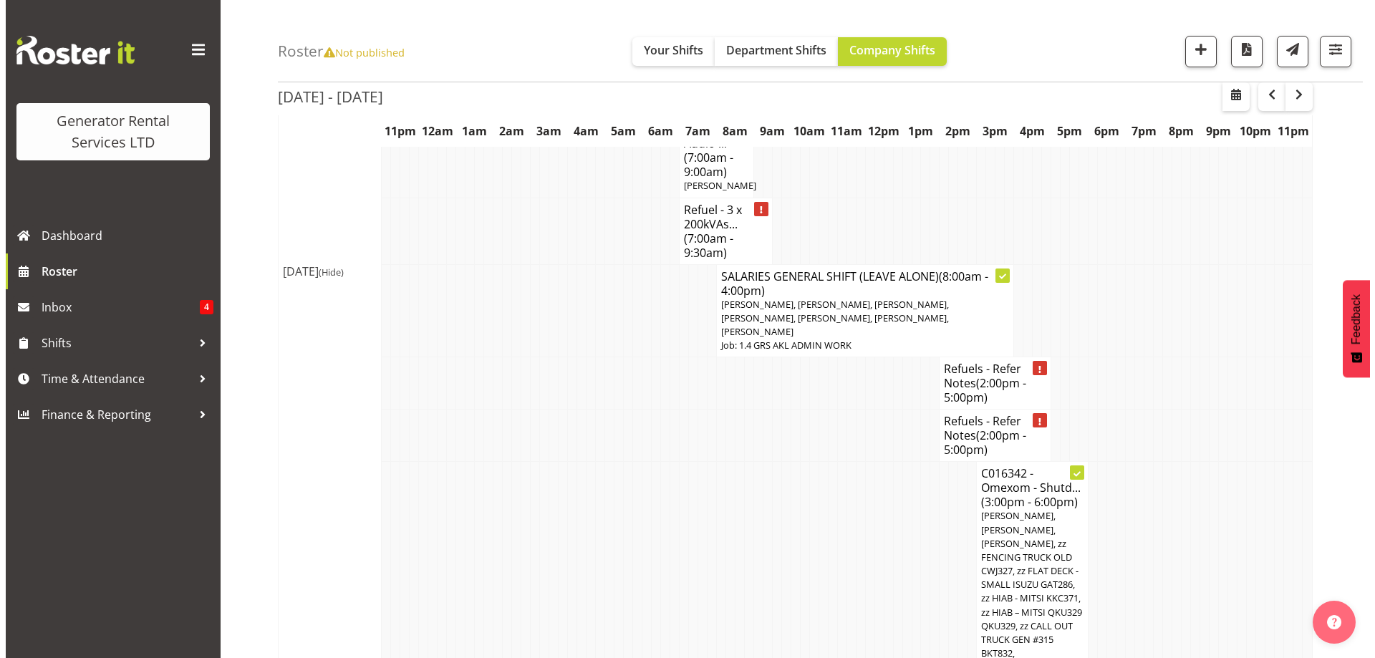
scroll to position [2338, 0]
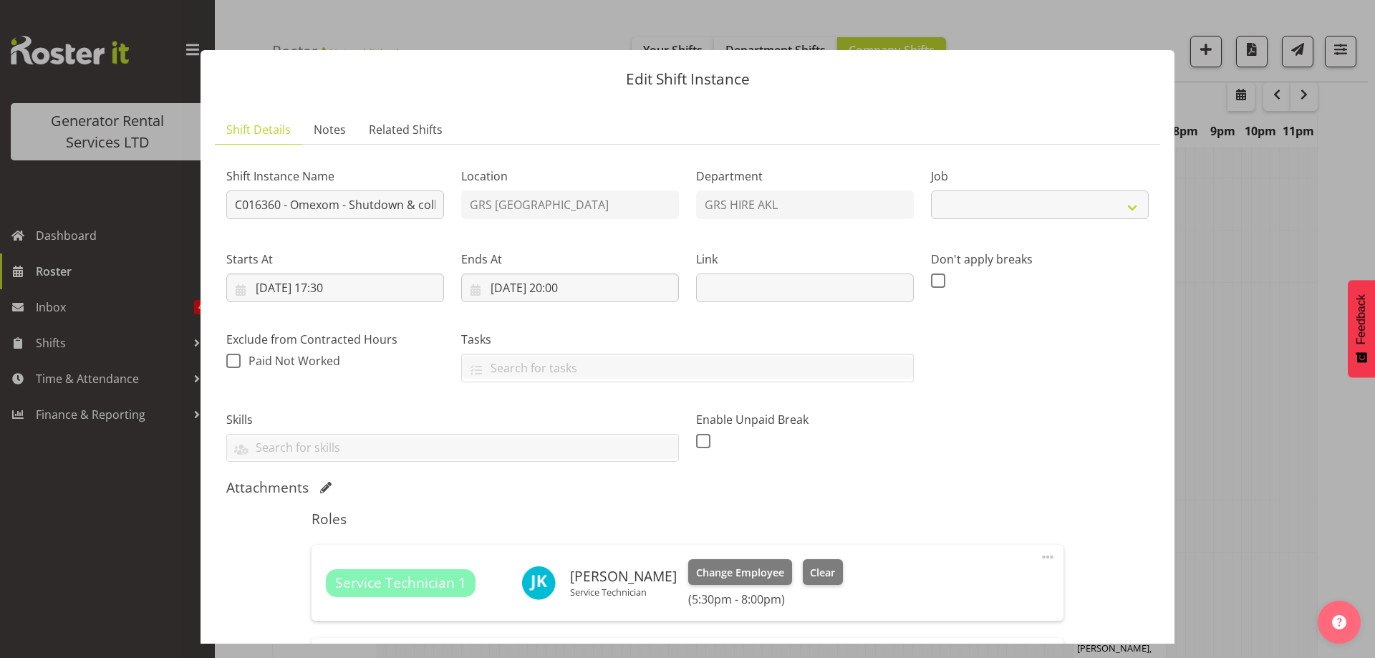
select select "7504"
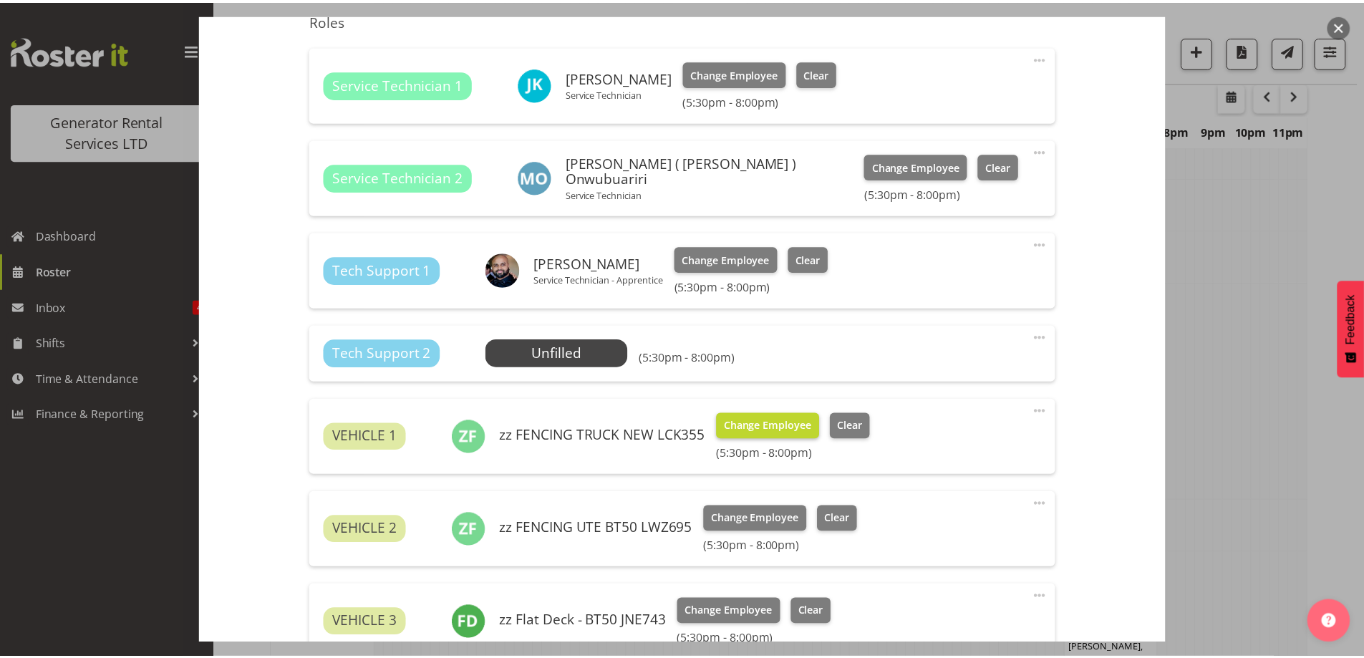
scroll to position [501, 0]
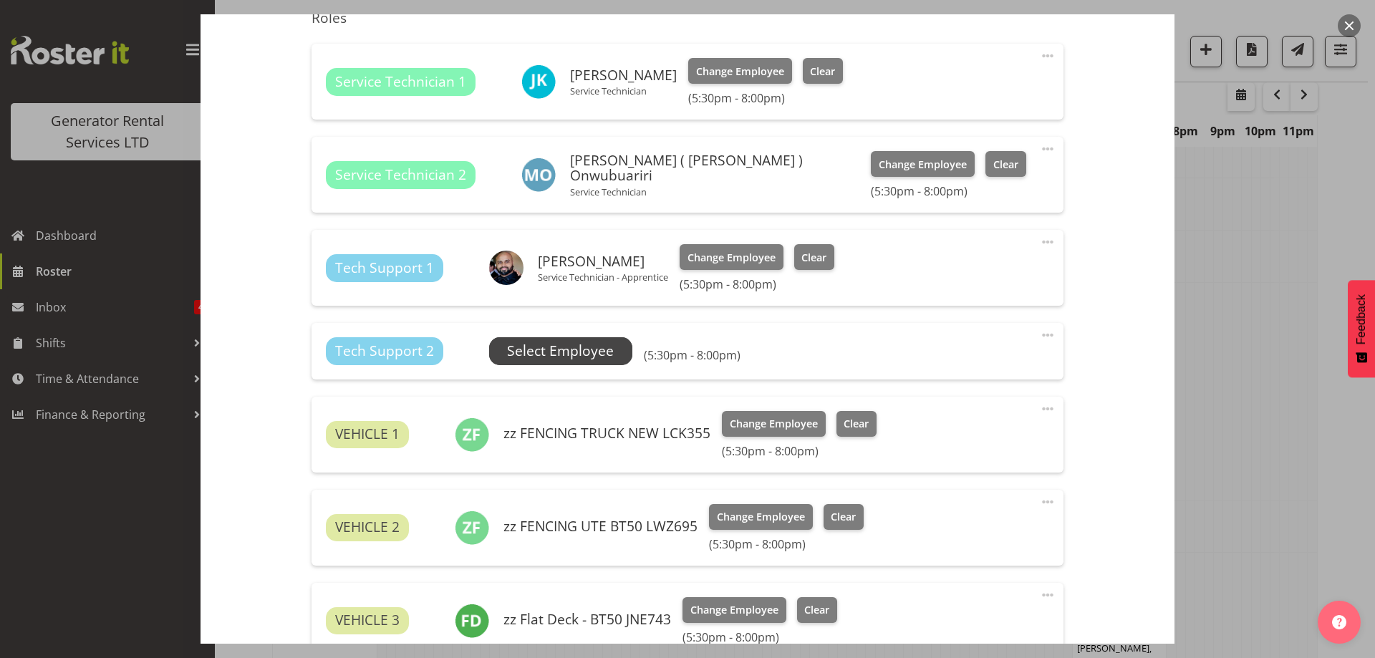
click at [567, 360] on span "Select Employee" at bounding box center [560, 351] width 107 height 21
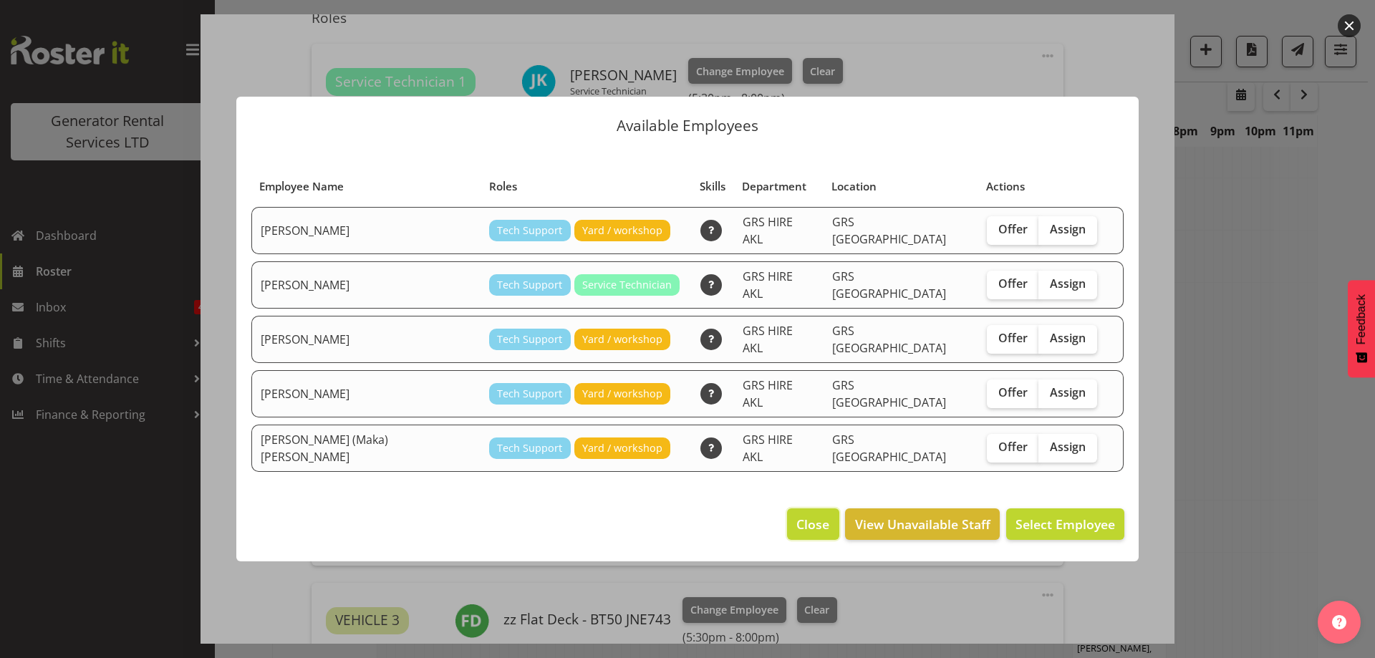
click at [800, 515] on span "Close" at bounding box center [812, 524] width 33 height 19
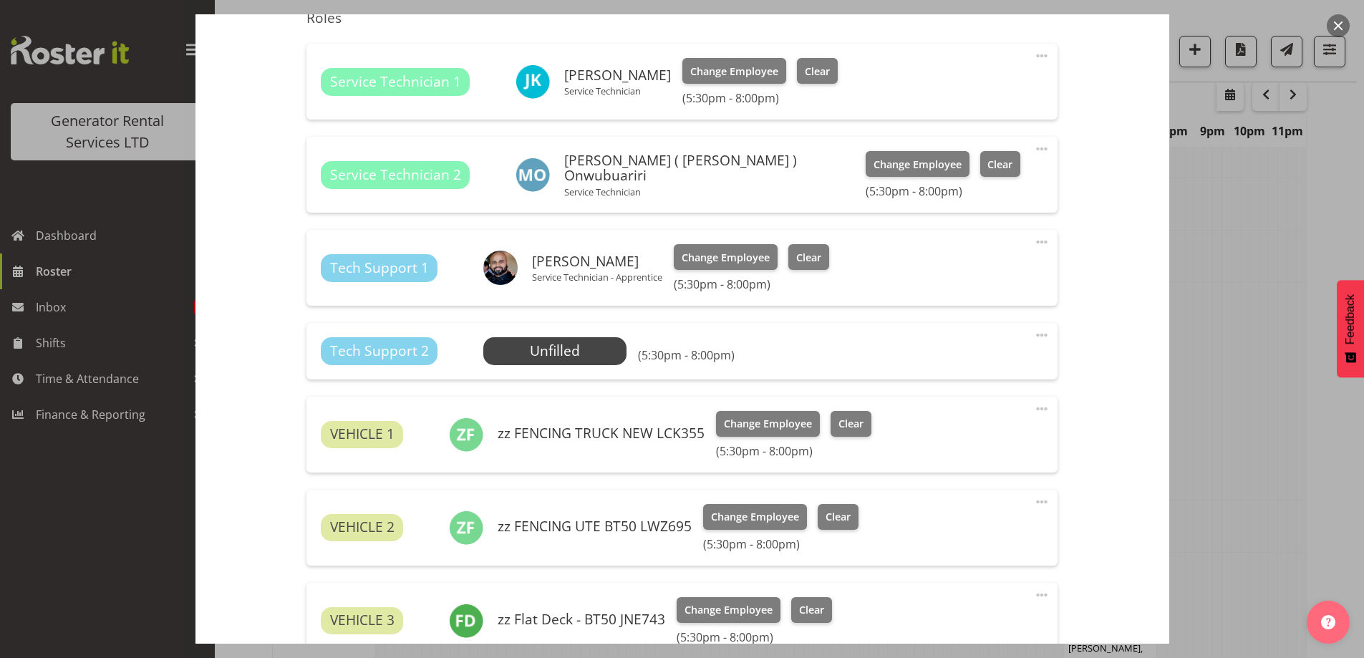
click at [1033, 334] on span at bounding box center [1041, 334] width 17 height 17
click at [939, 422] on link "Delete" at bounding box center [981, 418] width 137 height 26
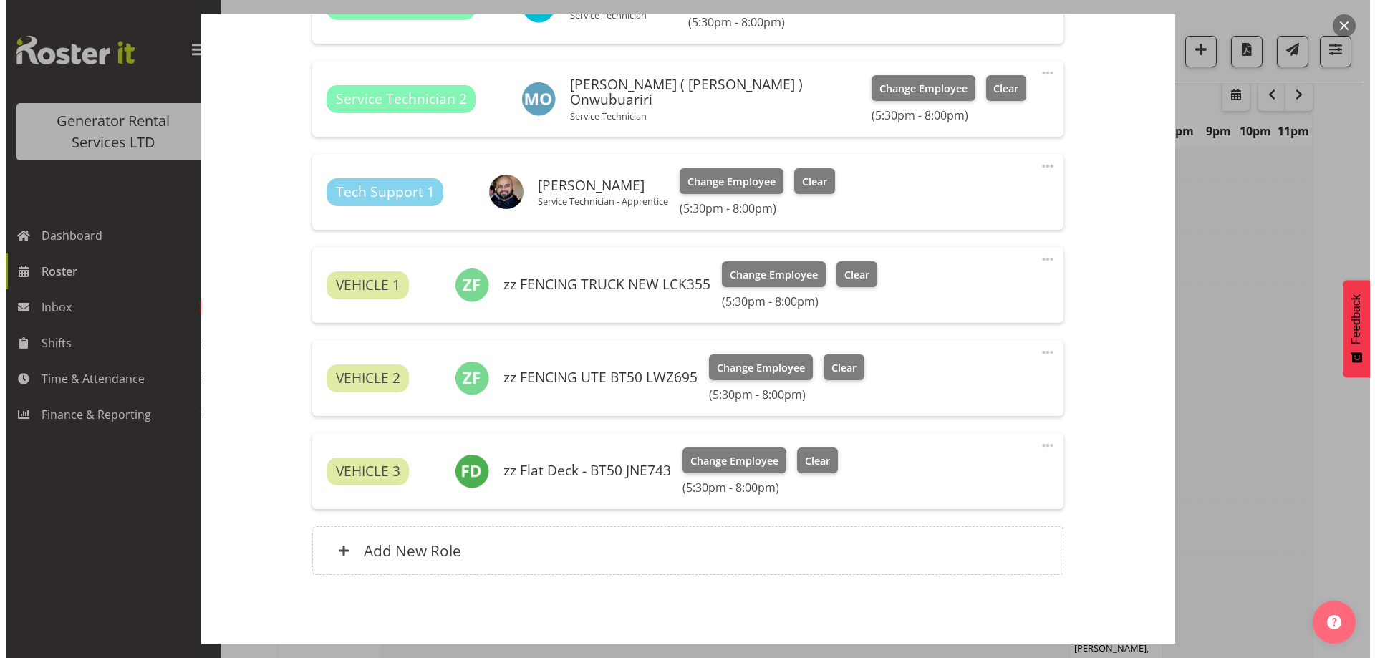
scroll to position [636, 0]
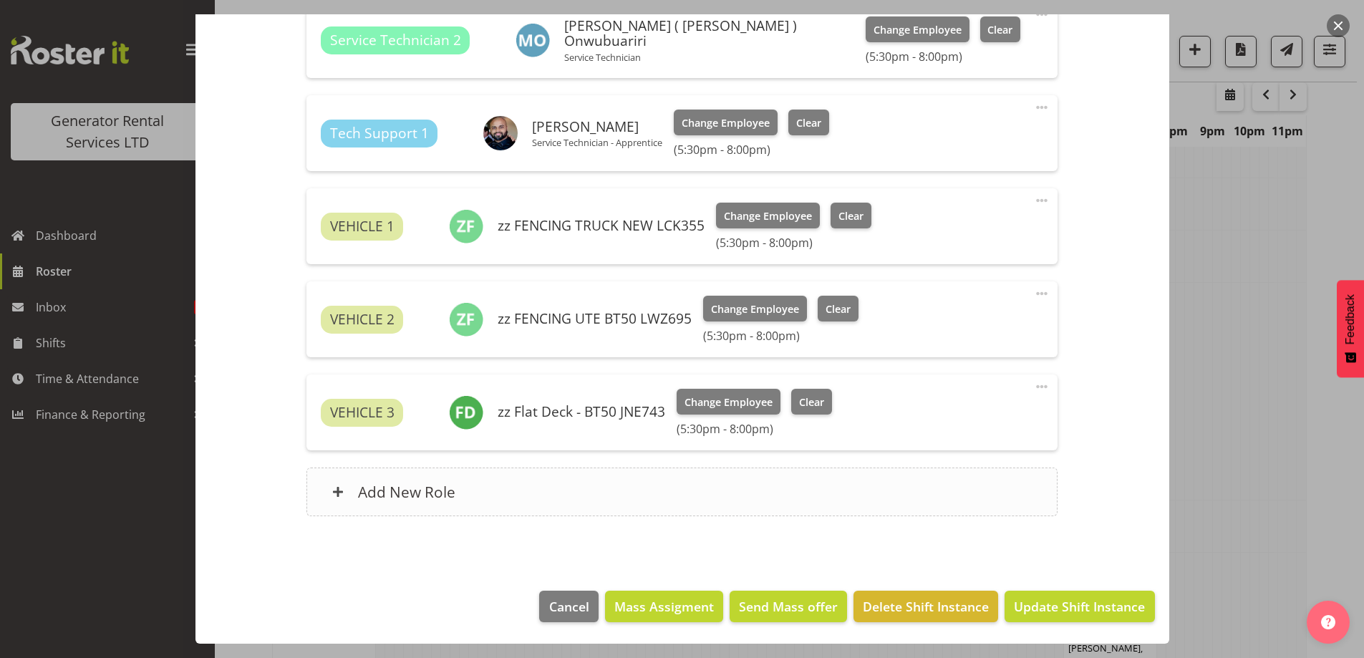
click at [715, 493] on div "Add New Role" at bounding box center [681, 492] width 751 height 49
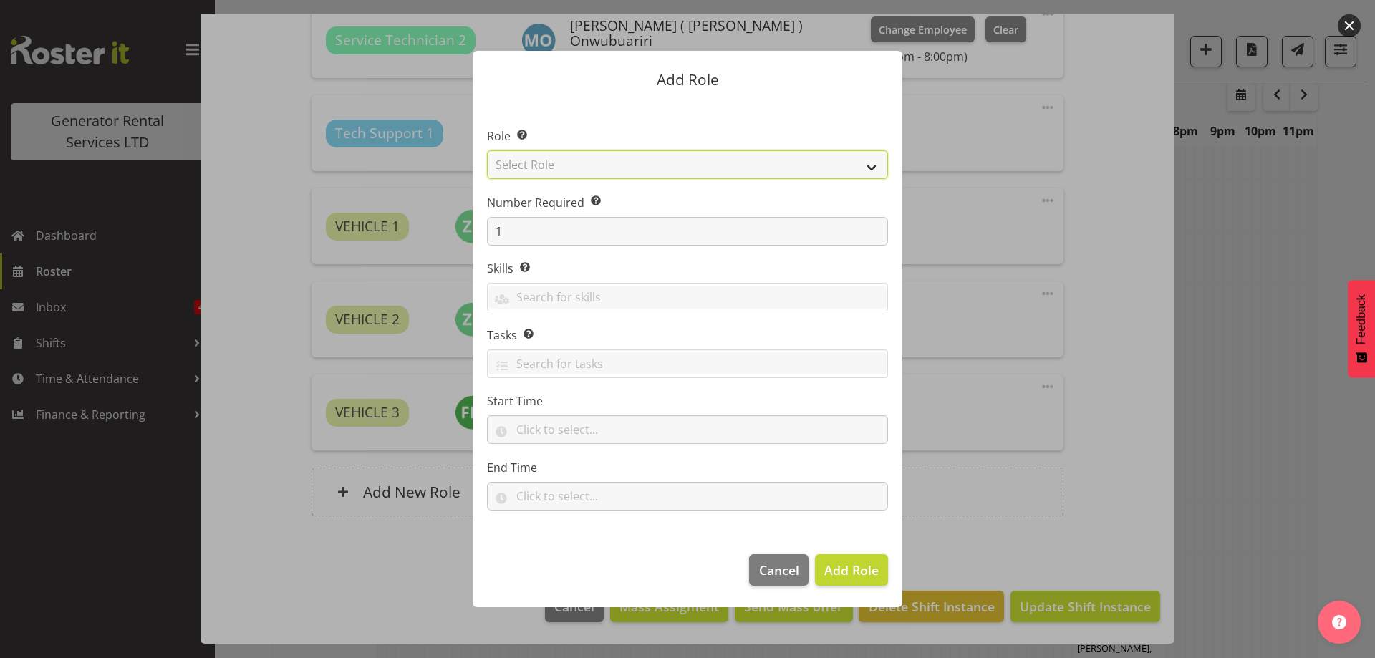
click at [599, 164] on select "Select Role Account Manager Electrician Engineering GM HSEQ manager MECH Mechan…" at bounding box center [687, 164] width 401 height 29
select select "21"
click at [487, 150] on select "Select Role Account Manager Electrician Engineering GM HSEQ manager MECH Mechan…" at bounding box center [687, 164] width 401 height 29
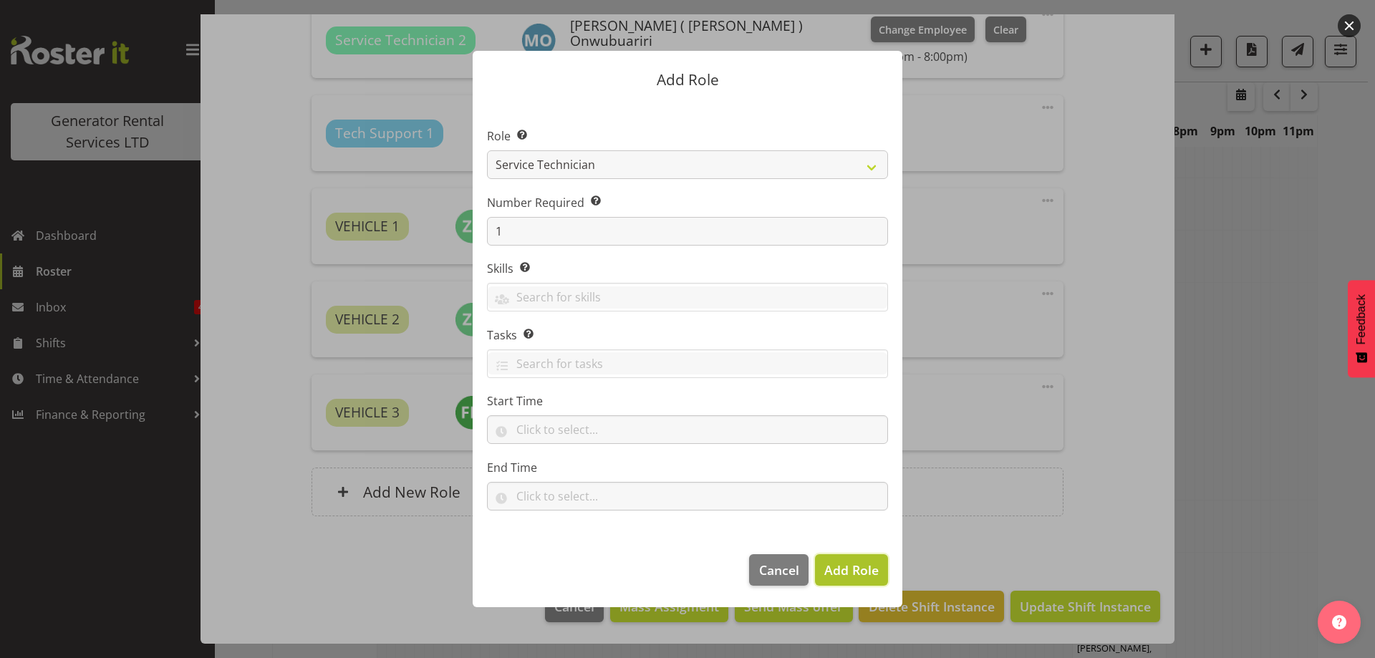
click at [853, 571] on span "Add Role" at bounding box center [851, 569] width 54 height 17
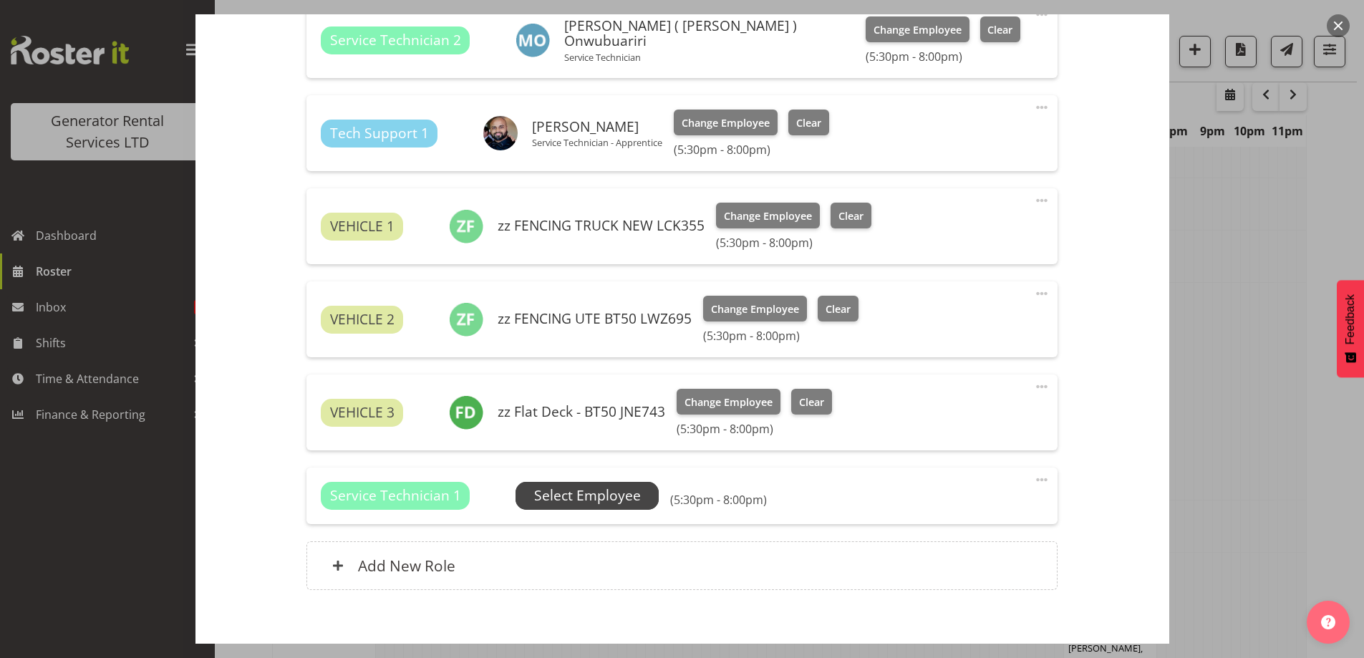
click at [566, 489] on span "Select Employee" at bounding box center [587, 495] width 107 height 21
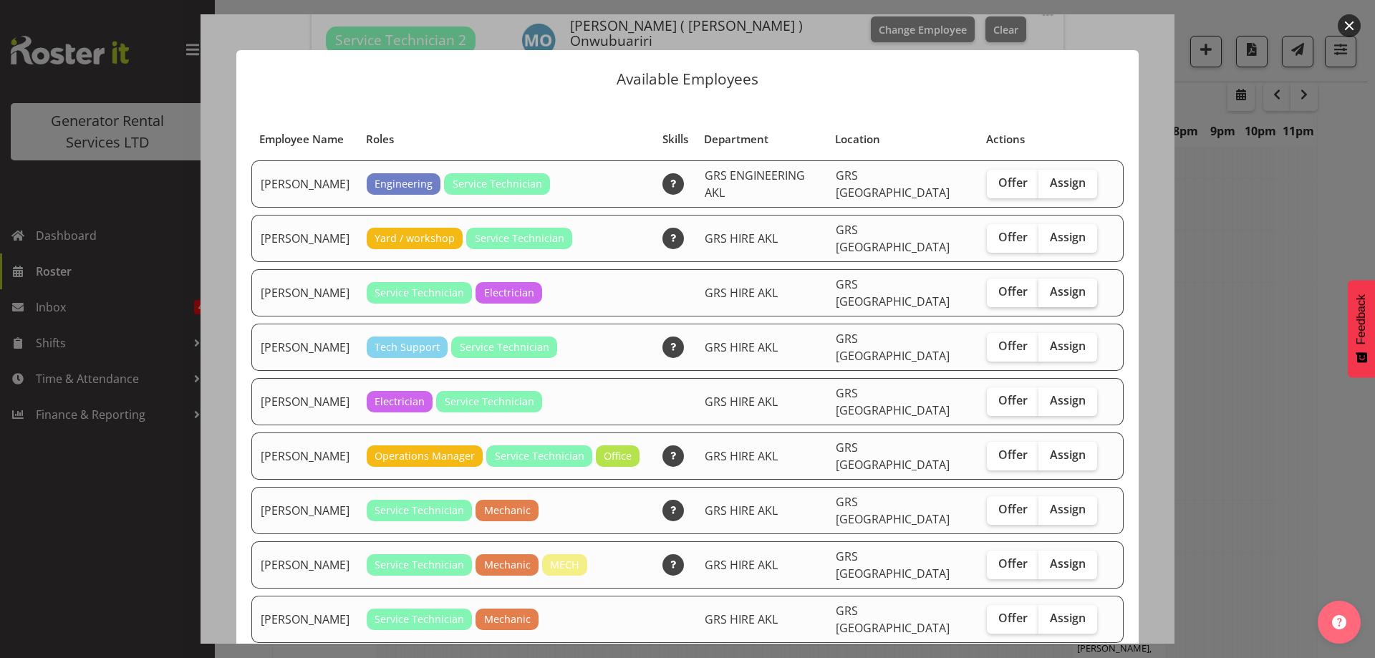
drag, startPoint x: 1043, startPoint y: 272, endPoint x: 1049, endPoint y: 295, distance: 23.6
click at [1050, 284] on span "Assign" at bounding box center [1068, 291] width 36 height 14
click at [1043, 287] on input "Assign" at bounding box center [1042, 291] width 9 height 9
checkbox input "true"
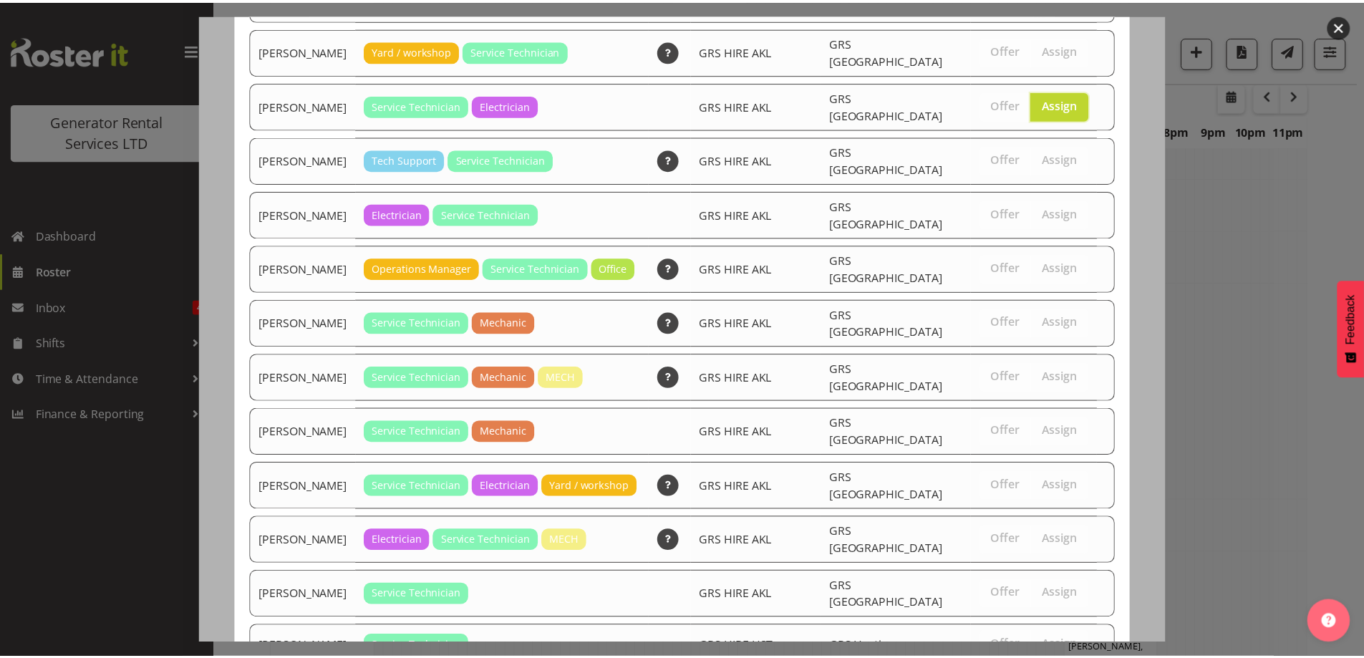
scroll to position [281, 0]
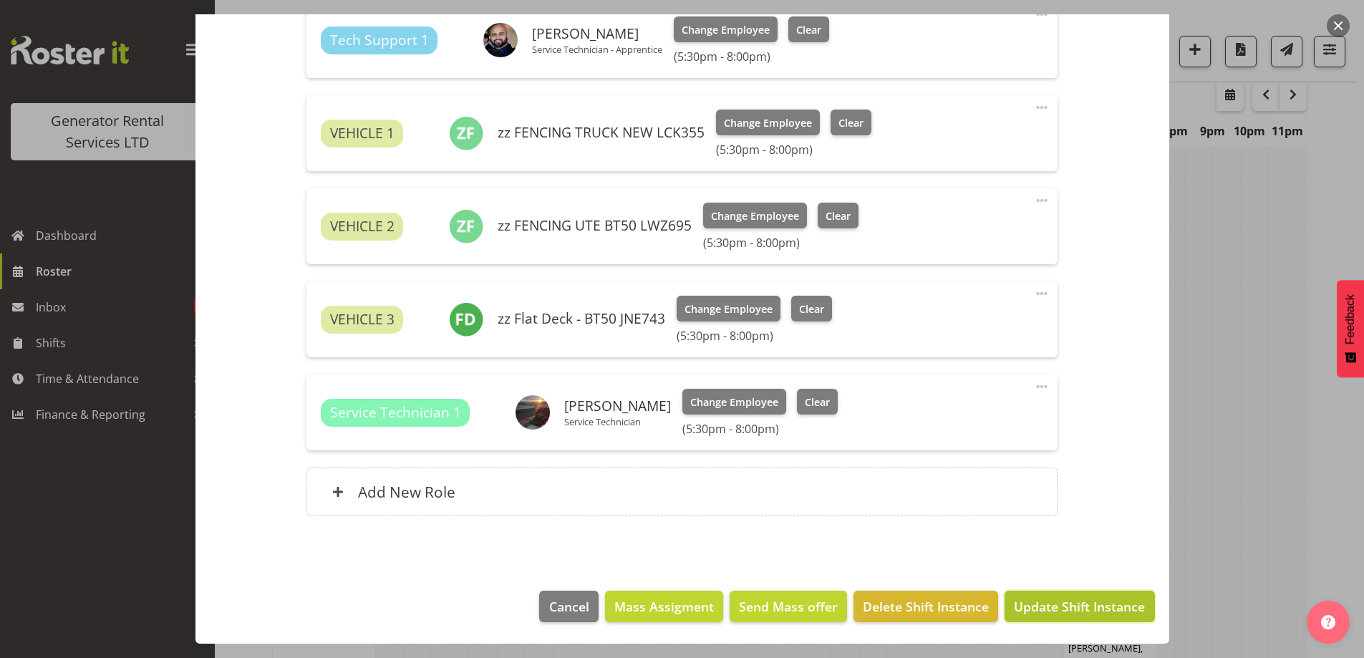
click at [1080, 596] on button "Update Shift Instance" at bounding box center [1079, 607] width 150 height 32
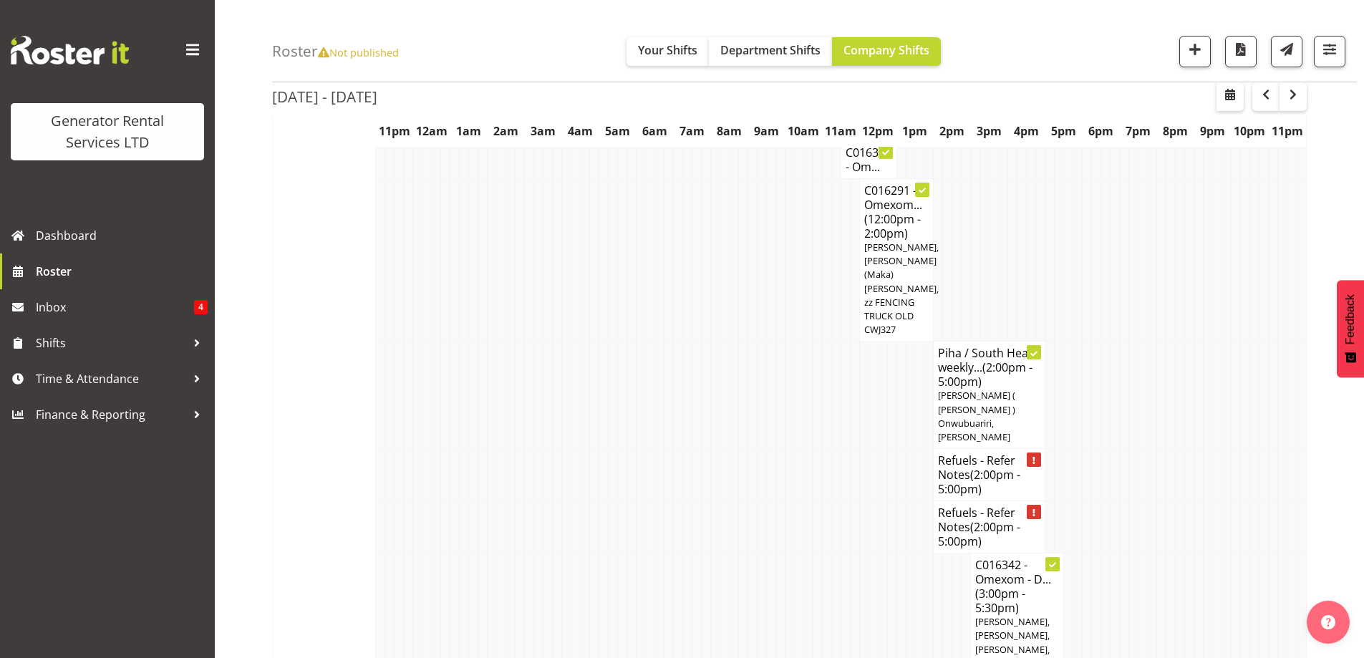
scroll to position [906, 0]
click at [286, 447] on td "[DATE] (Hide)" at bounding box center [324, 82] width 103 height 1418
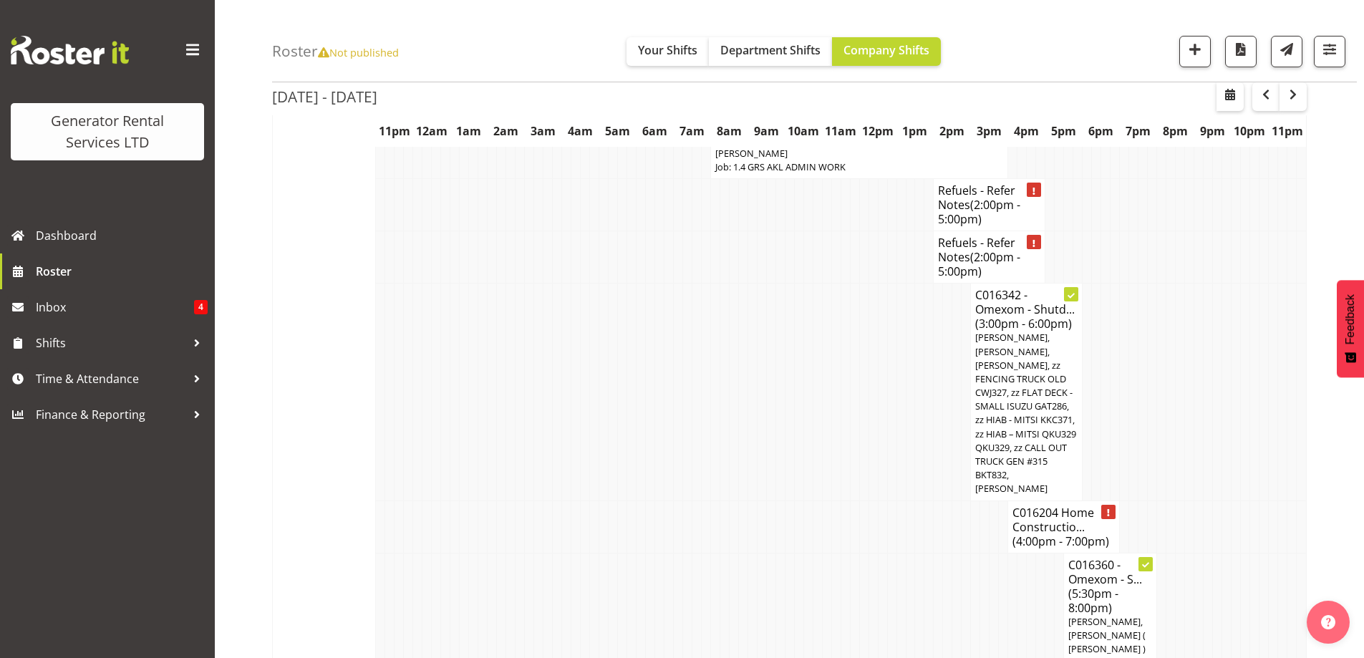
scroll to position [2338, 0]
click at [631, 500] on td at bounding box center [630, 526] width 9 height 52
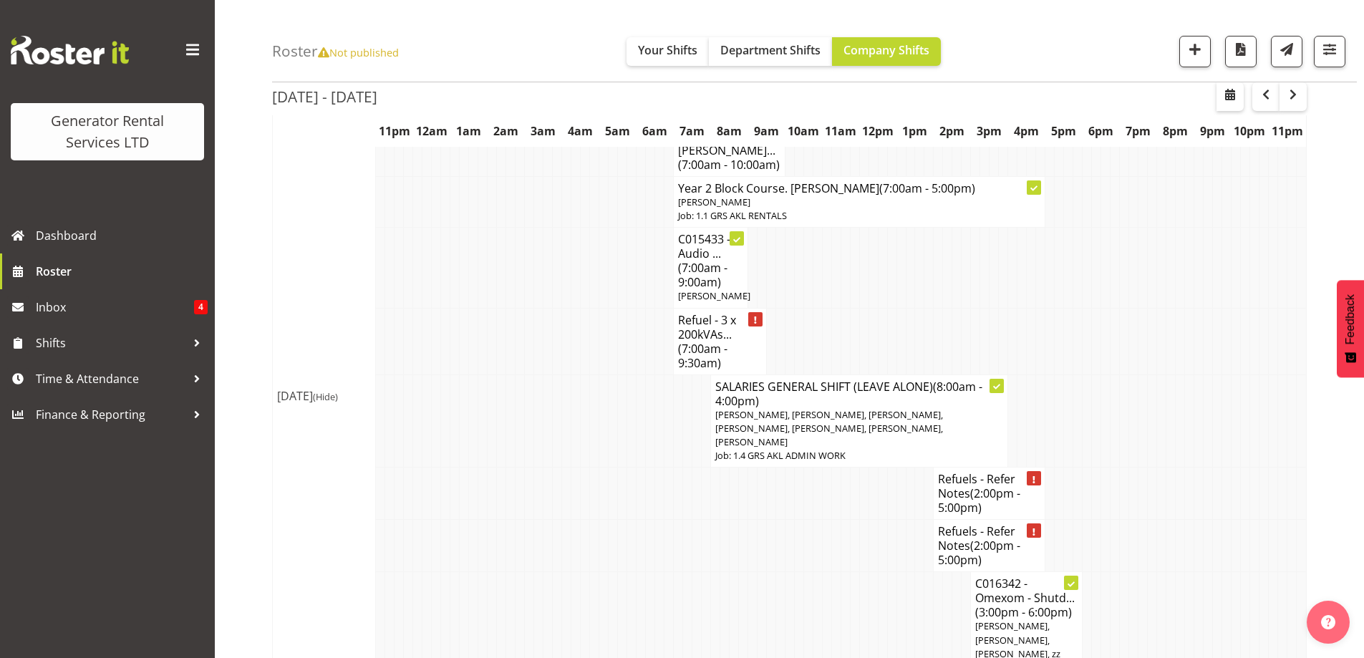
scroll to position [1980, 0]
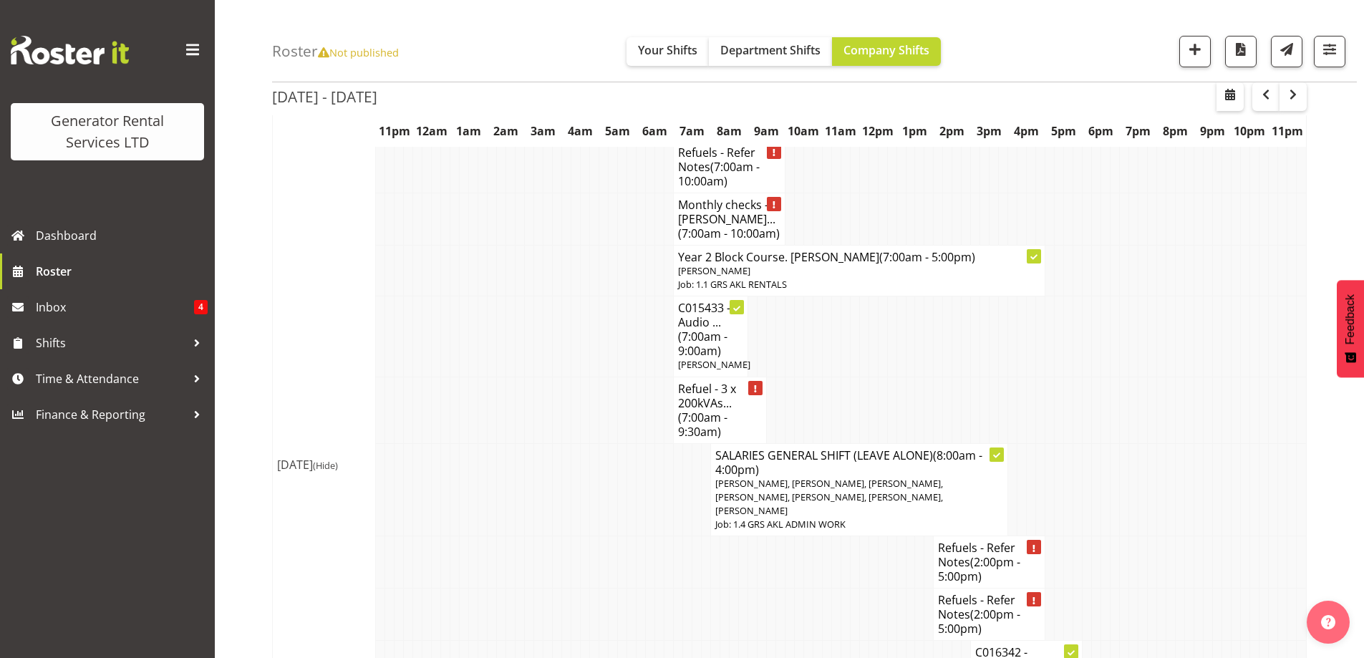
click at [664, 536] on td at bounding box center [668, 562] width 9 height 52
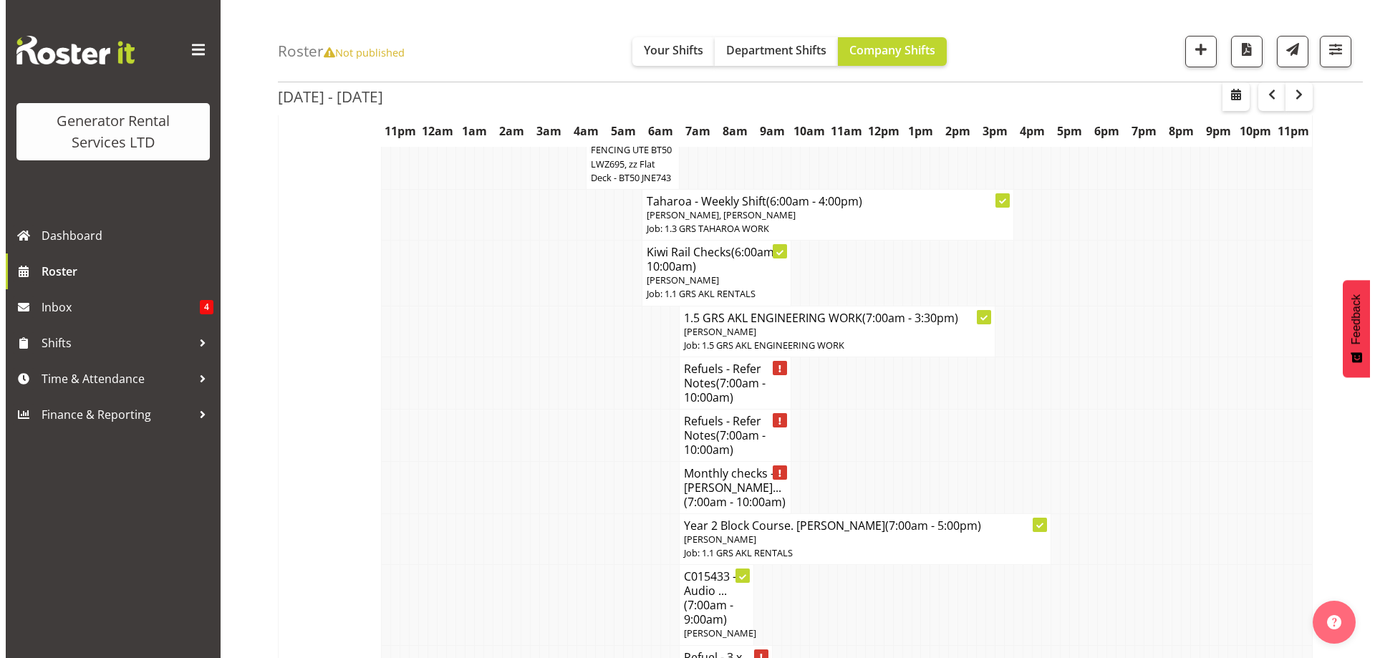
scroll to position [1693, 0]
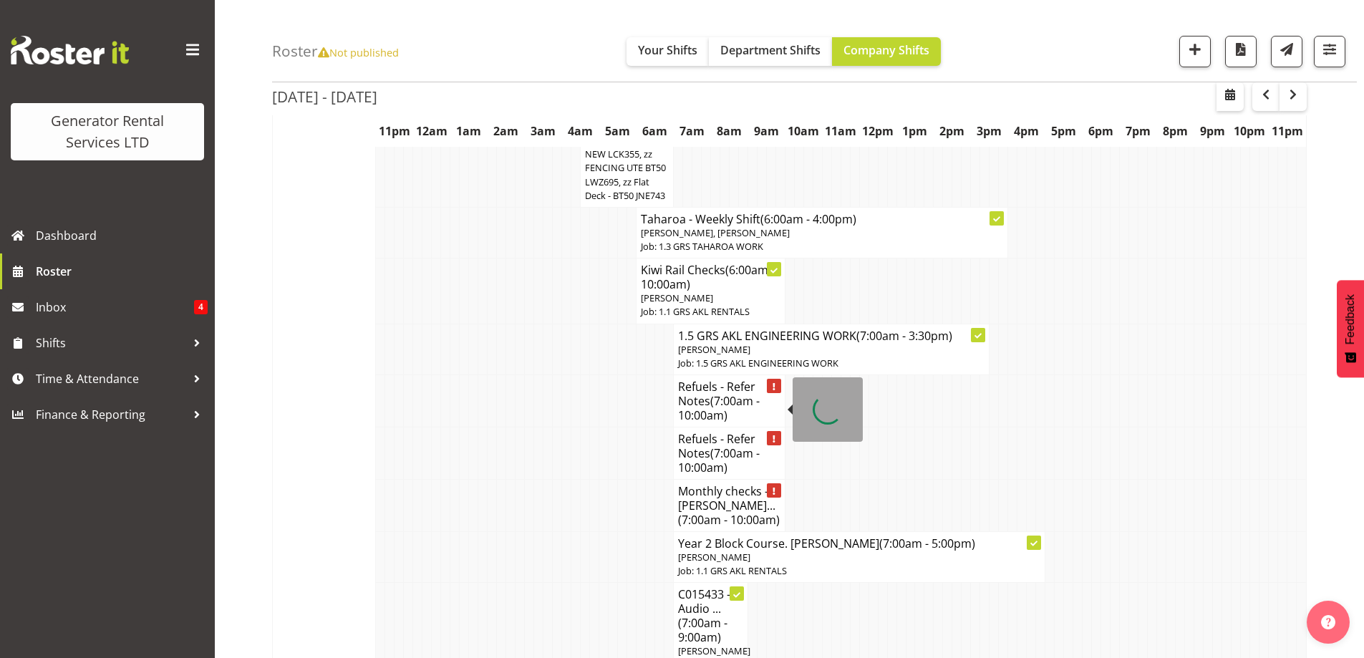
click at [718, 484] on h4 "Monthly checks - [PERSON_NAME]... (7:00am - 10:00am)" at bounding box center [729, 505] width 102 height 43
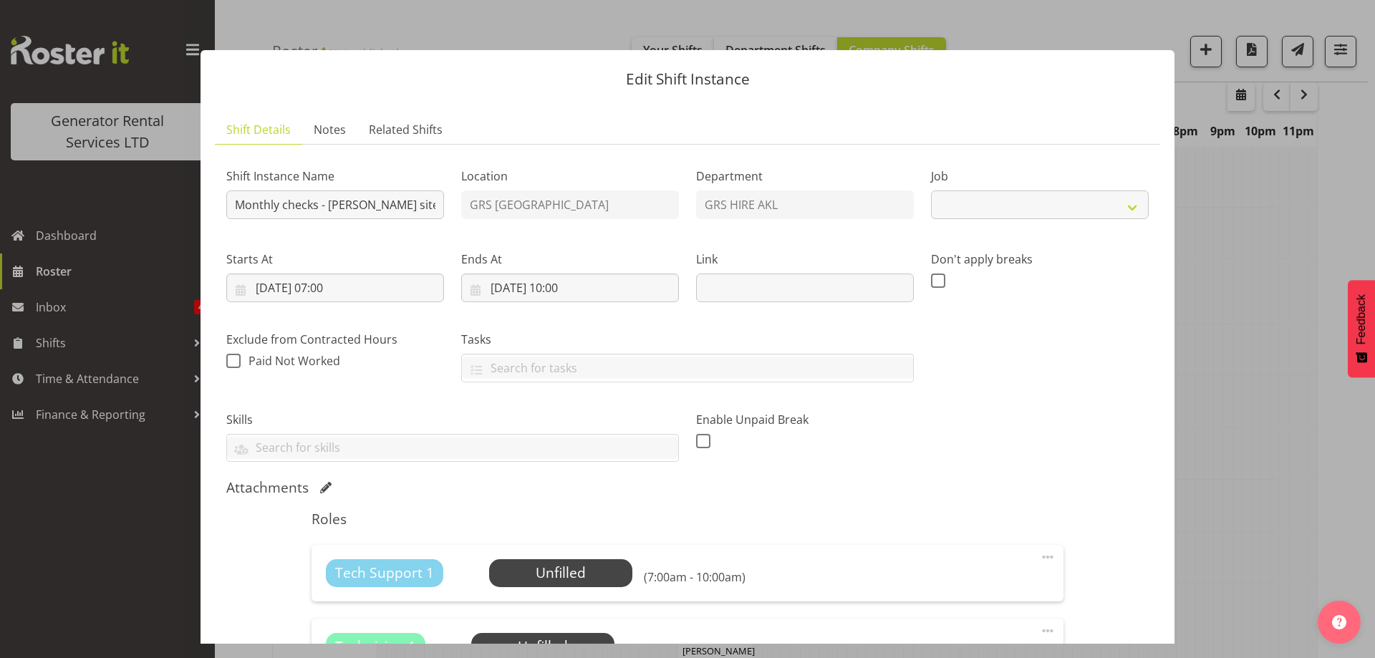
select select "9"
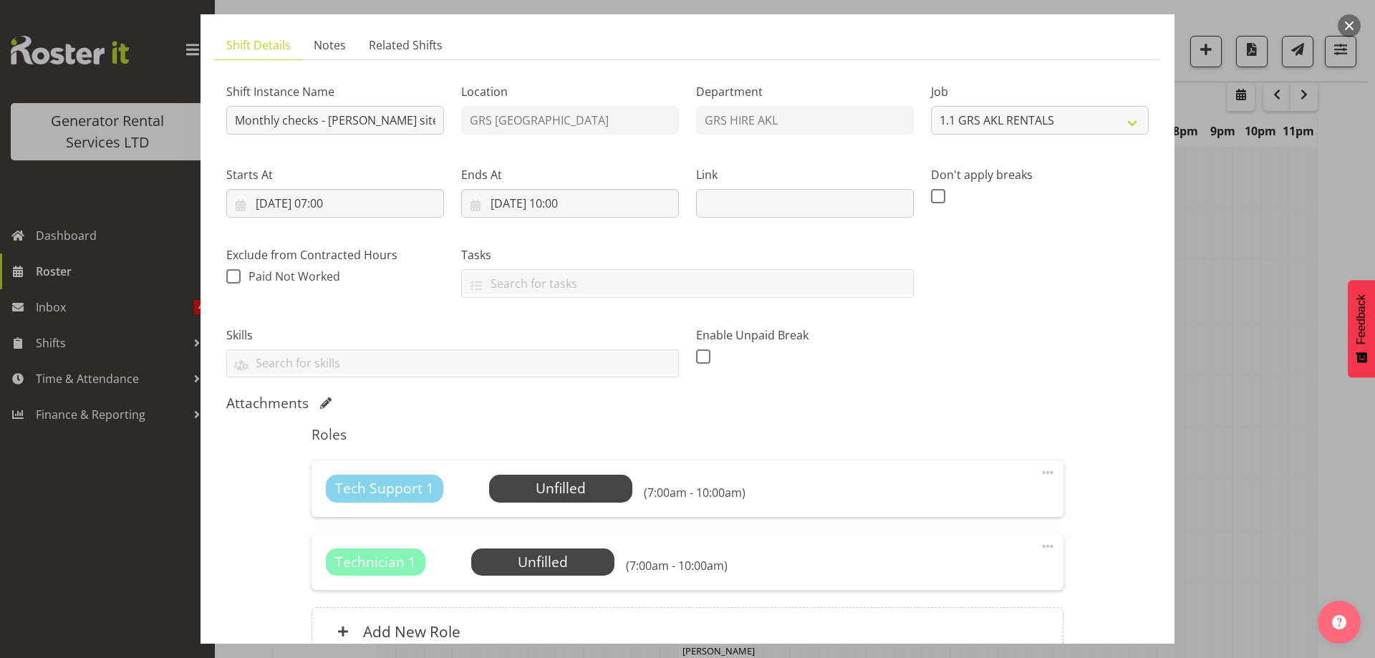
scroll to position [215, 0]
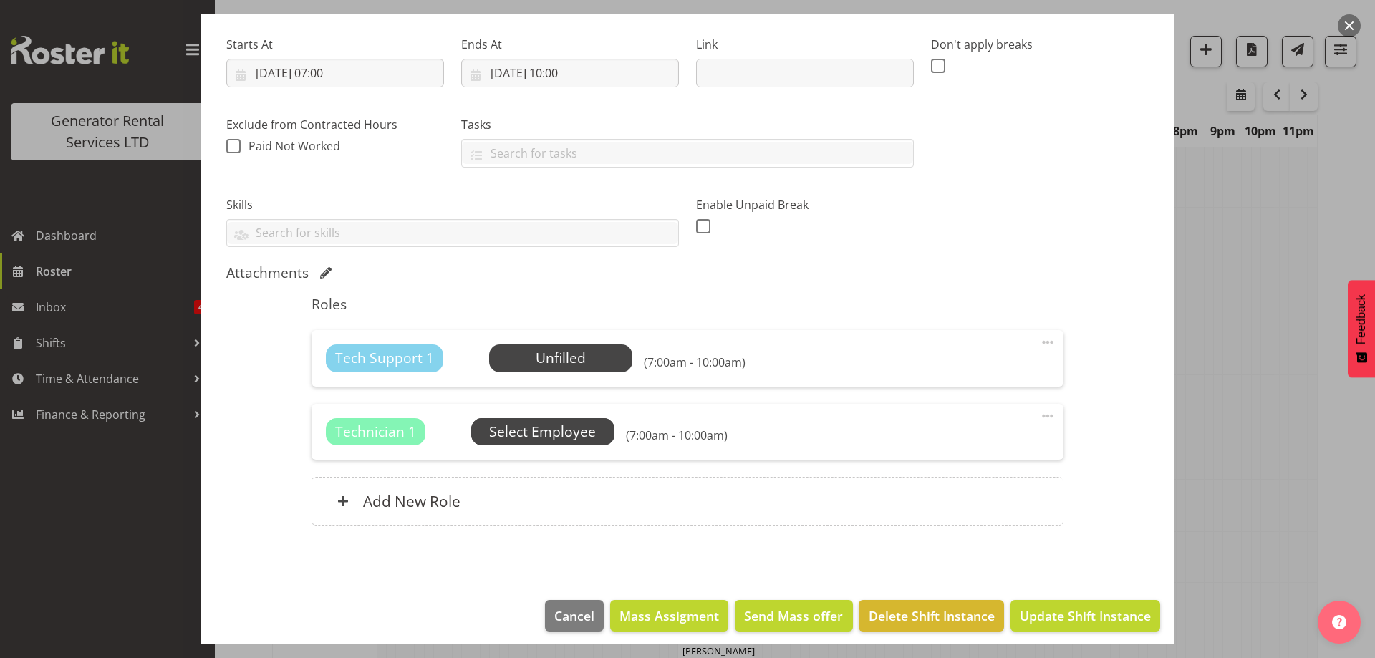
click at [578, 437] on span "Select Employee" at bounding box center [542, 432] width 107 height 21
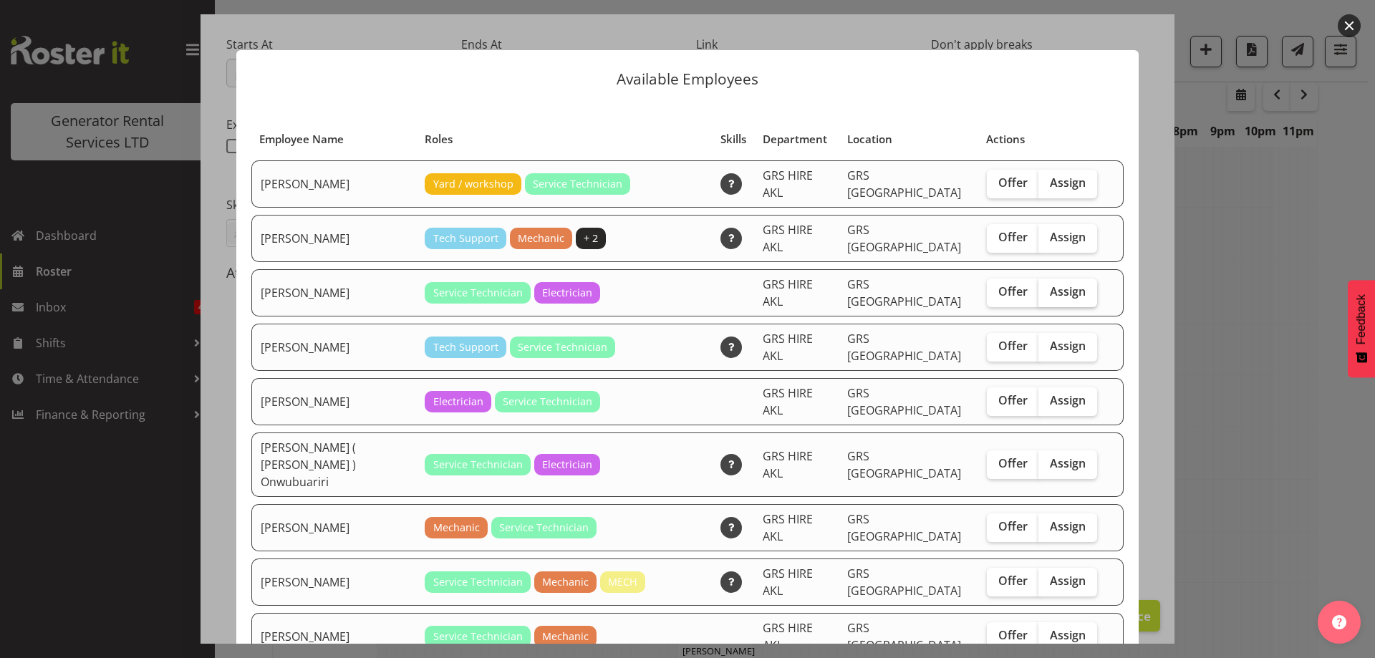
click at [1052, 284] on span "Assign" at bounding box center [1068, 291] width 36 height 14
click at [1047, 287] on input "Assign" at bounding box center [1042, 291] width 9 height 9
checkbox input "true"
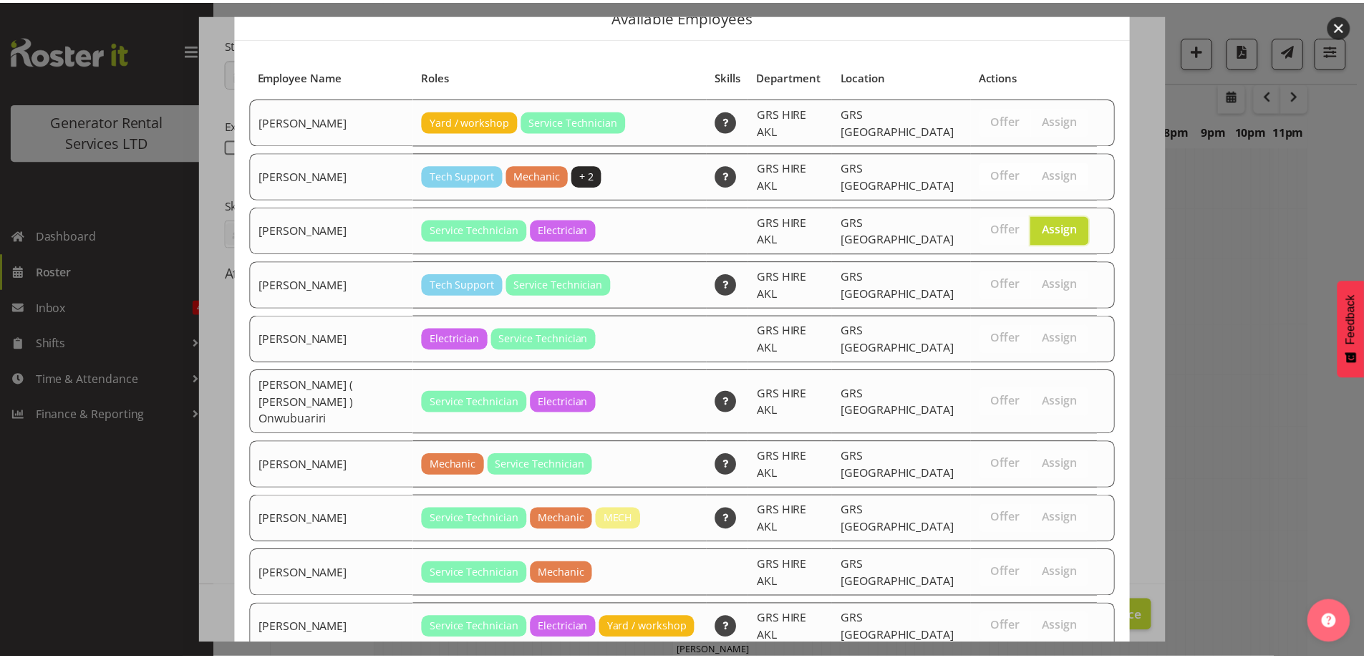
scroll to position [183, 0]
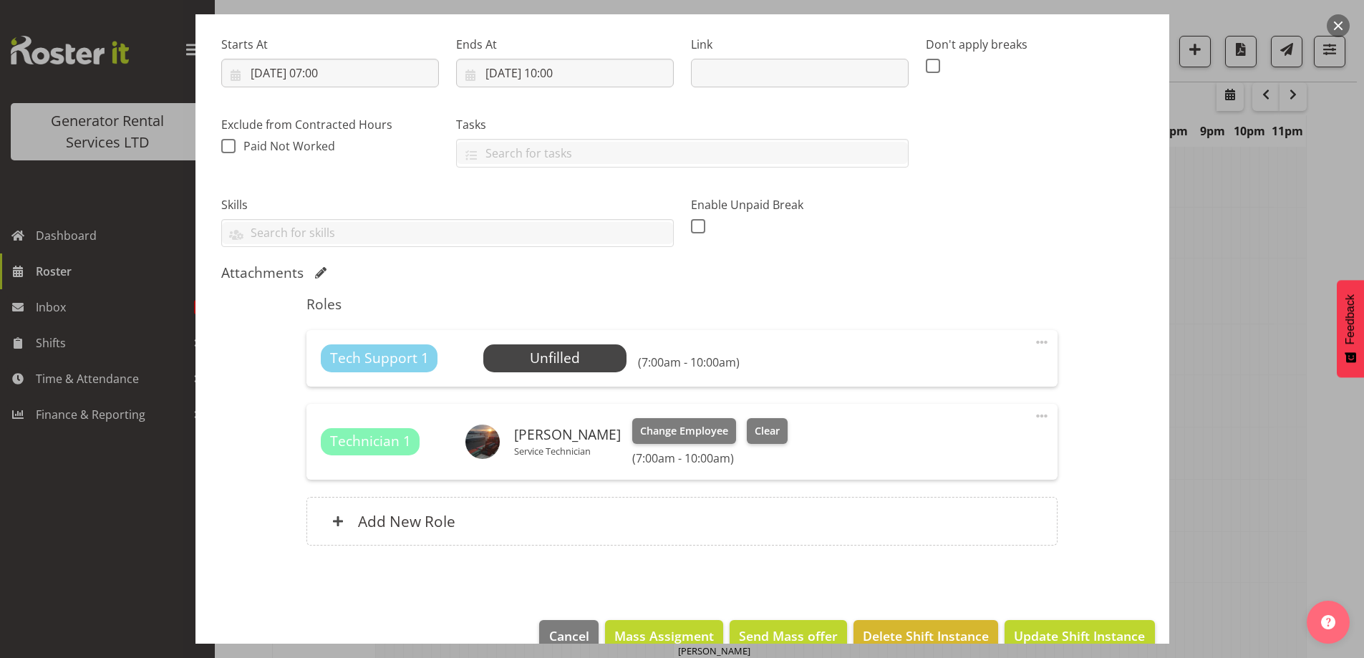
click at [1033, 342] on span at bounding box center [1041, 342] width 17 height 17
click at [939, 435] on link "Delete" at bounding box center [981, 425] width 137 height 26
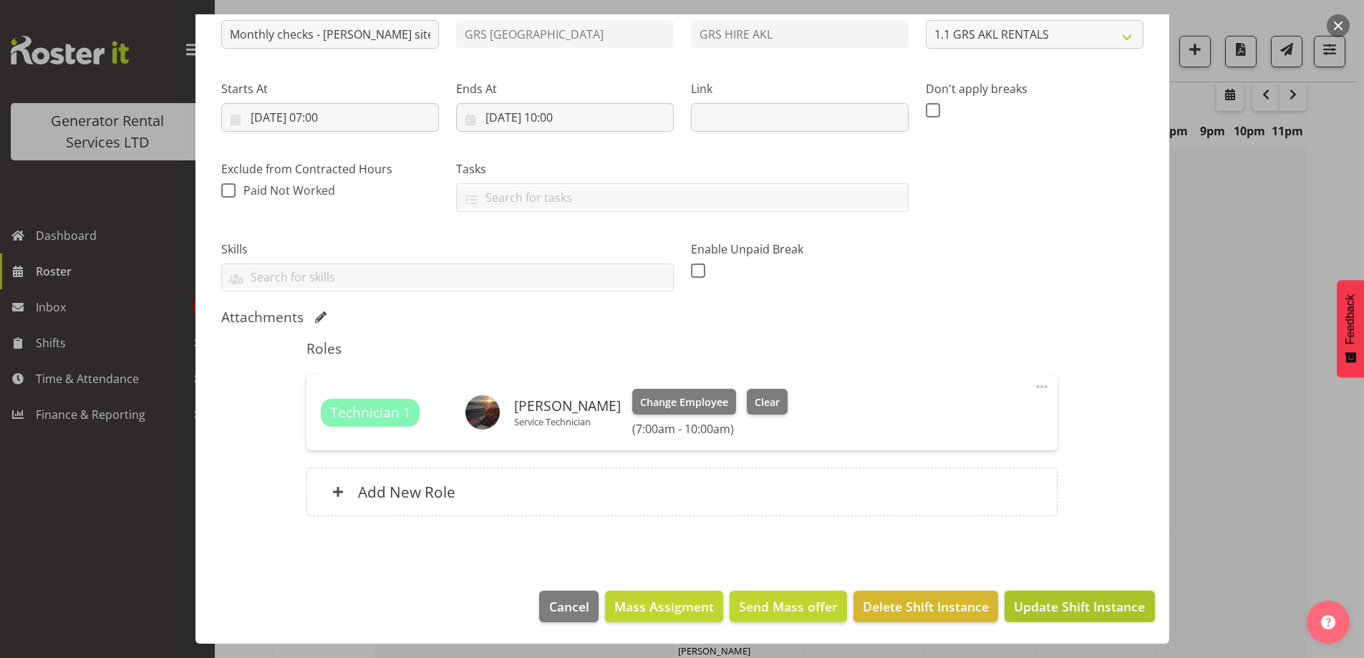
click at [1042, 591] on button "Update Shift Instance" at bounding box center [1079, 607] width 150 height 32
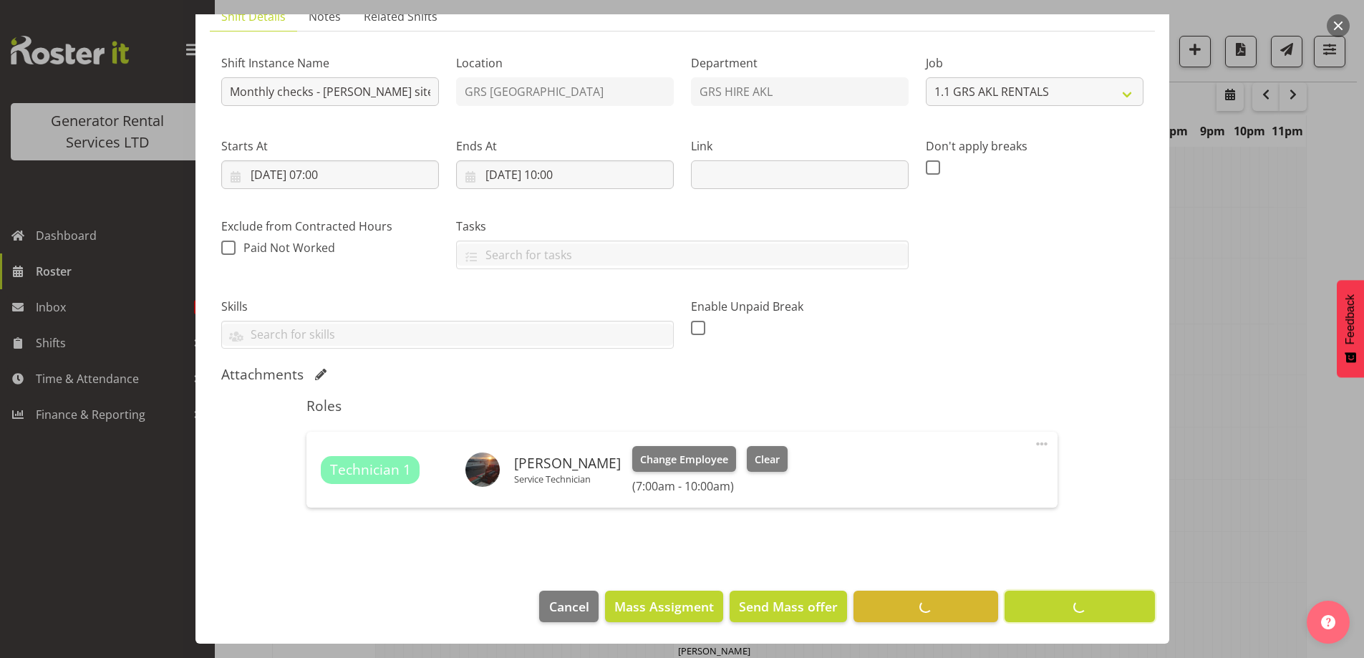
scroll to position [47, 0]
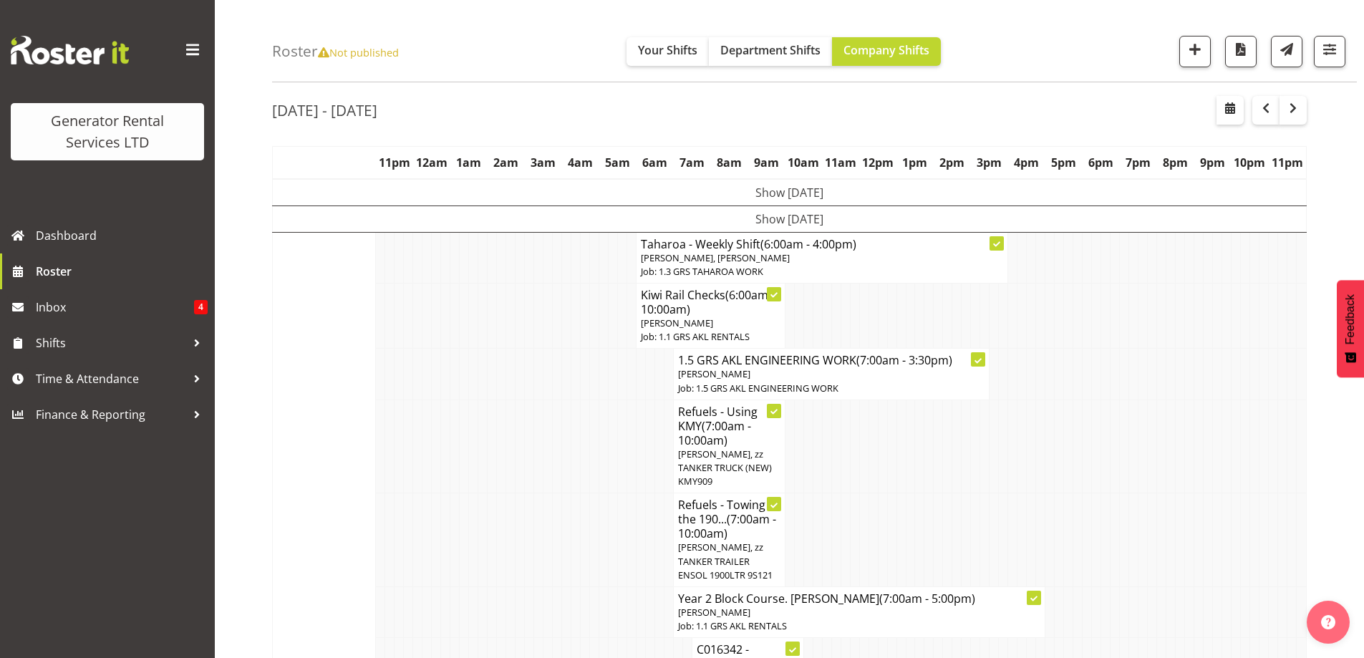
click at [612, 478] on td at bounding box center [613, 447] width 9 height 94
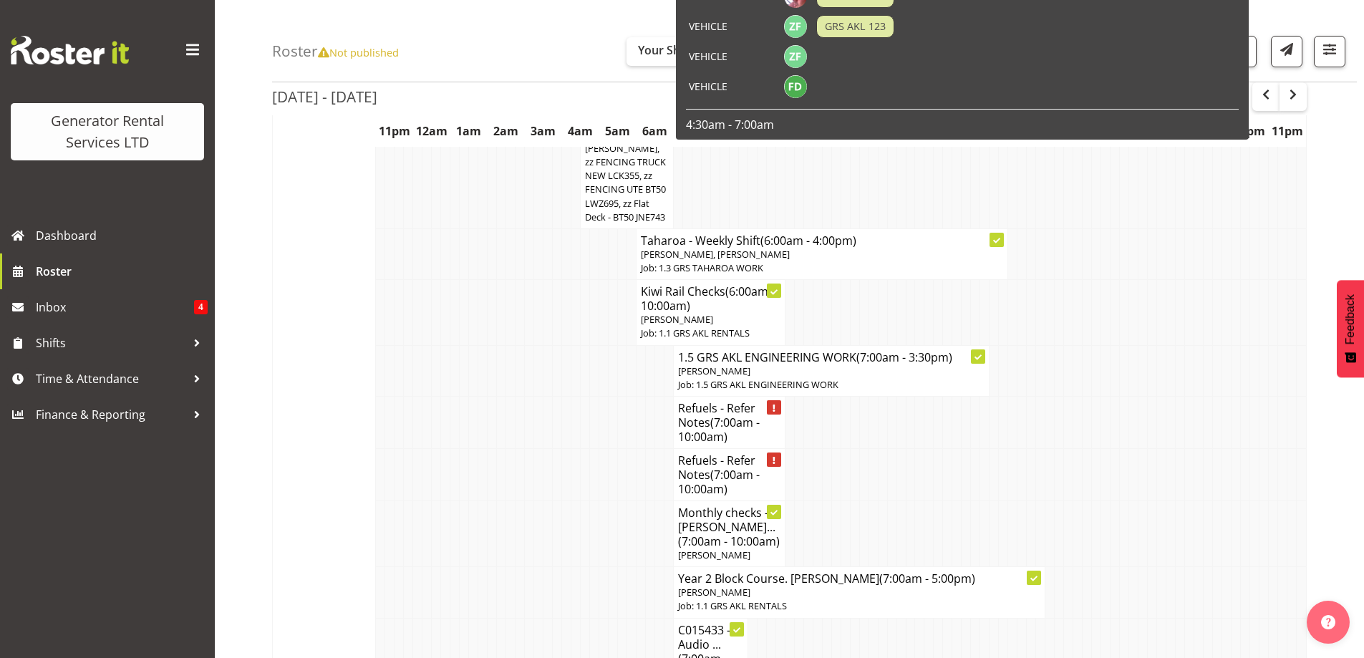
scroll to position [1693, 0]
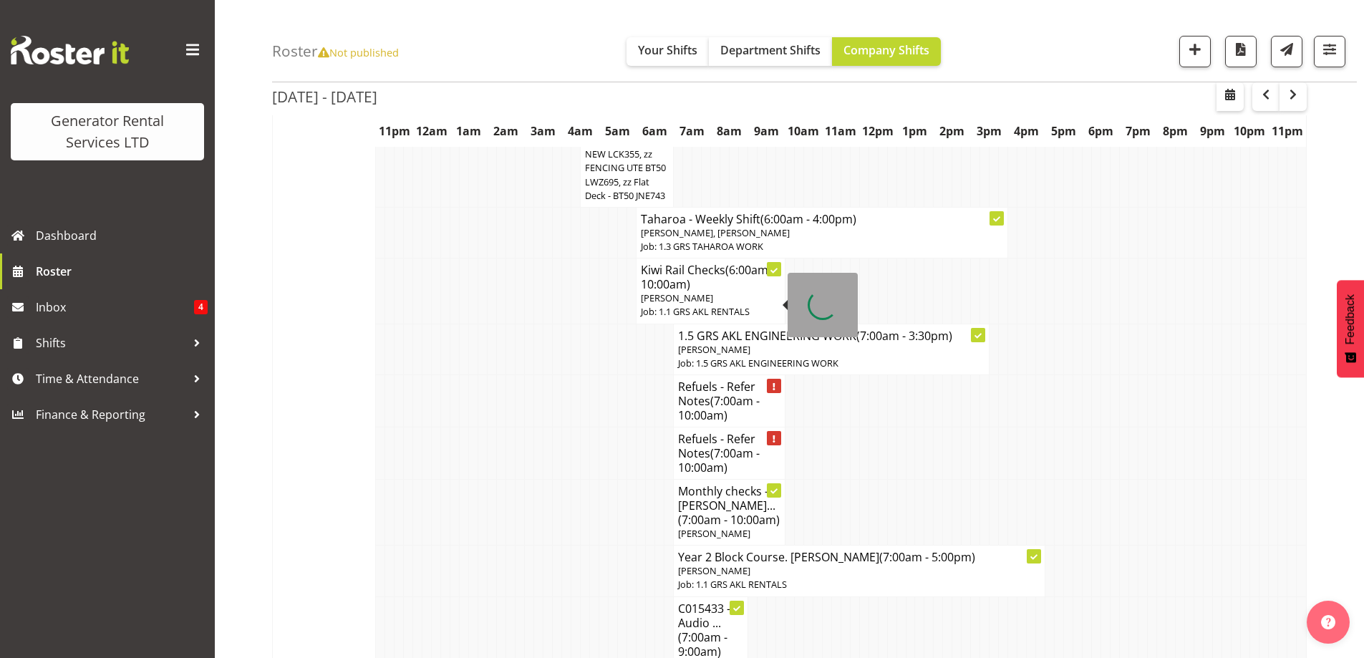
click at [730, 393] on span "(7:00am - 10:00am)" at bounding box center [719, 408] width 82 height 30
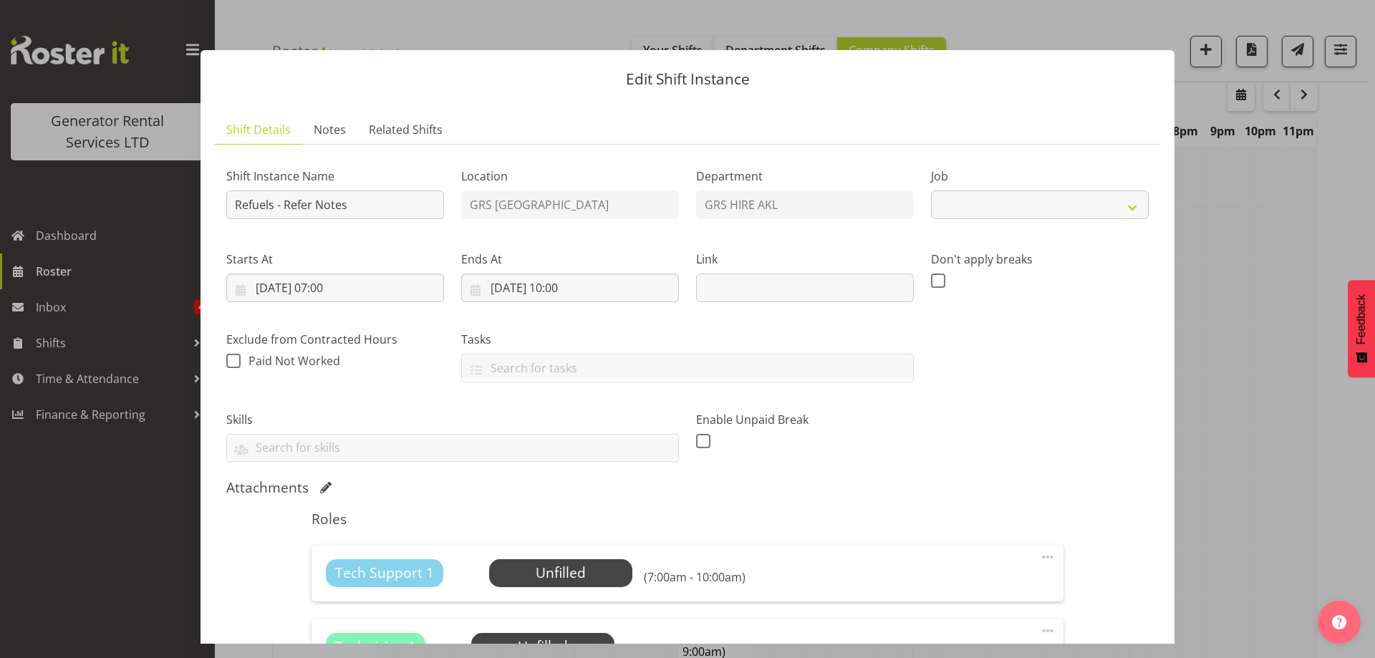
select select "9"
click at [324, 130] on span "Notes" at bounding box center [330, 129] width 32 height 17
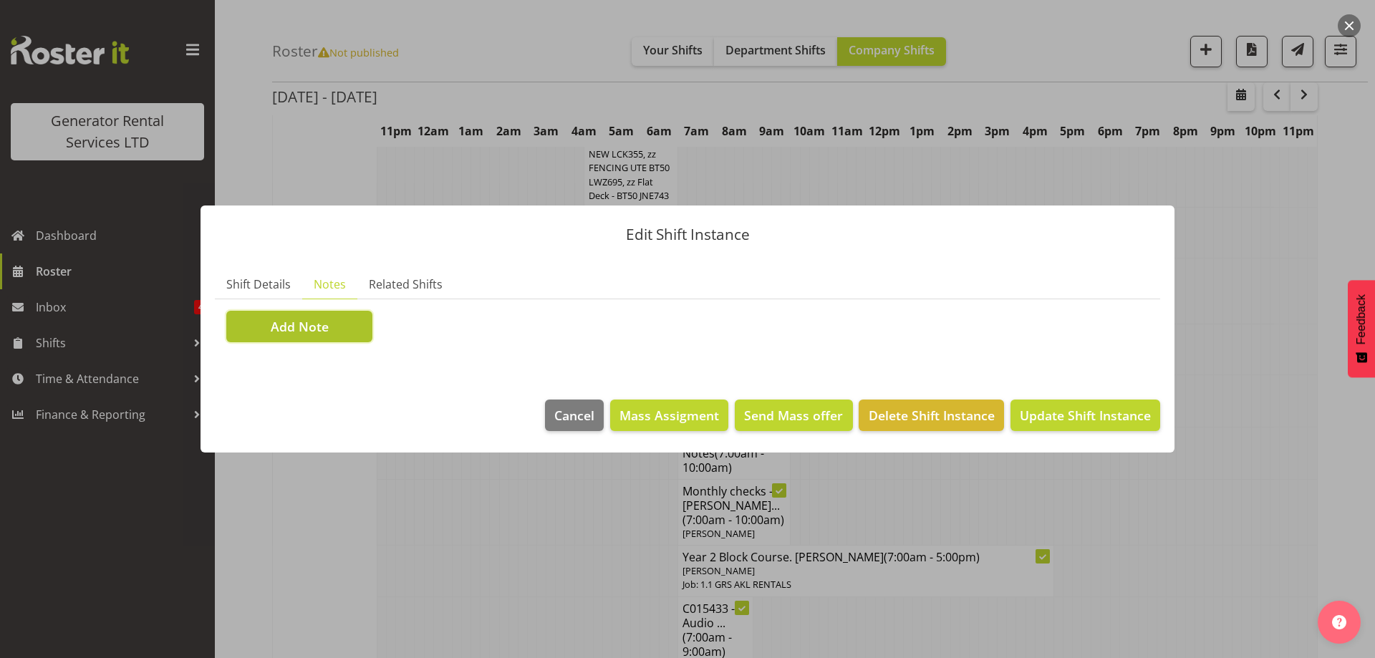
click at [362, 339] on button "Add Note" at bounding box center [299, 327] width 146 height 32
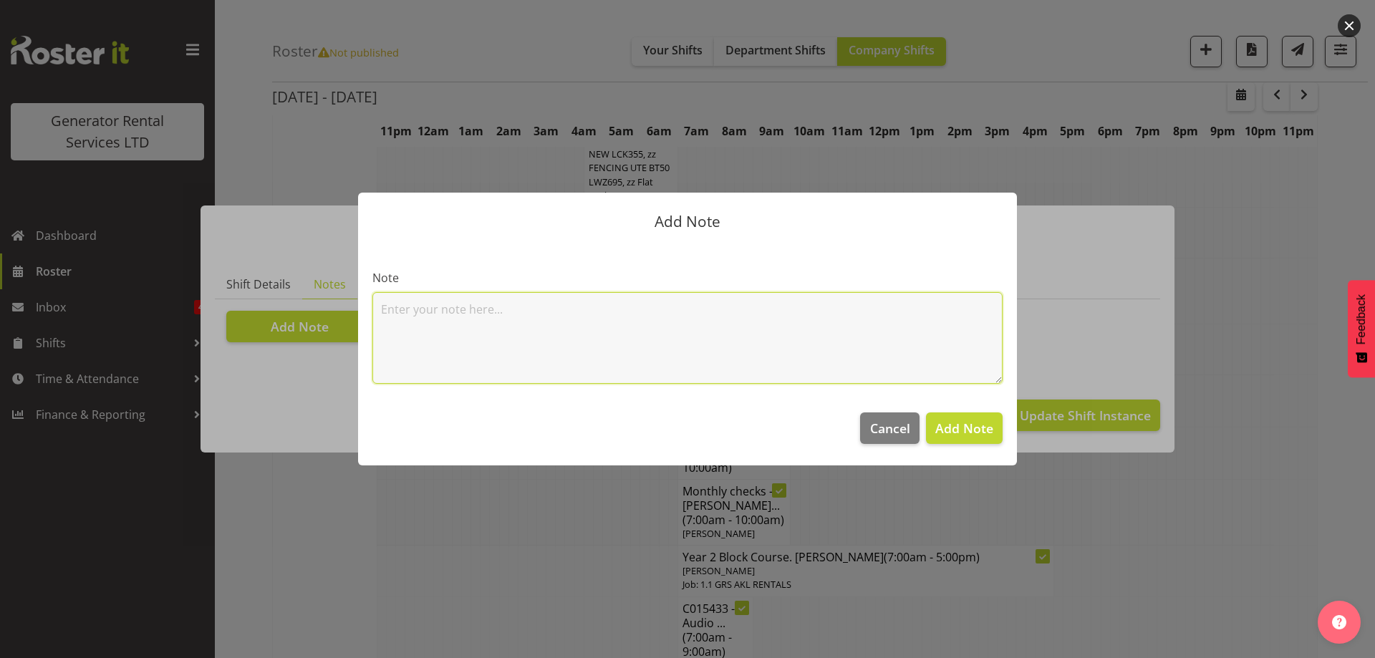
click at [434, 314] on textarea at bounding box center [687, 338] width 630 height 92
paste textarea "C016313 Infrapipe [STREET_ADDRESS]"
click at [711, 315] on textarea "C016313 Infrapipe [STREET_ADDRESS]" at bounding box center [687, 338] width 630 height 92
paste textarea "#308 @ [STREET_ADDRESS][PERSON_NAME]"
click at [599, 329] on textarea "C016313 Infrapipe 500kva, [STREET_ADDRESS] @ [STREET_ADDRESS][PERSON_NAME]" at bounding box center [687, 338] width 630 height 92
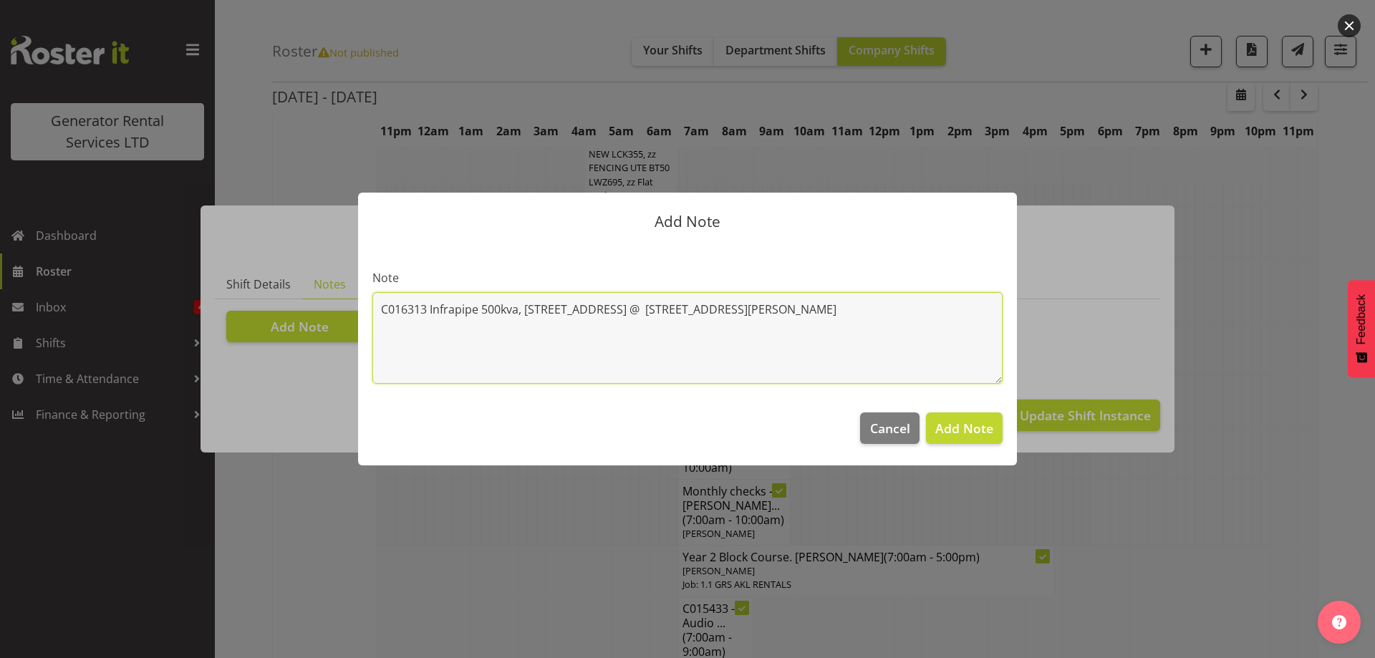
paste textarea "C016325 Counties Energy Gen 113 100kVA @ [STREET_ADDRESS][PERSON_NAME]"
click at [780, 339] on textarea "C016313 Infrapipe 500kva, [STREET_ADDRESS] @ [STREET_ADDRESS][GEOGRAPHIC_DATA][…" at bounding box center [687, 338] width 630 height 92
paste textarea "60kva @ [STREET_ADDRESS][PERSON_NAME] – [GEOGRAPHIC_DATA]"
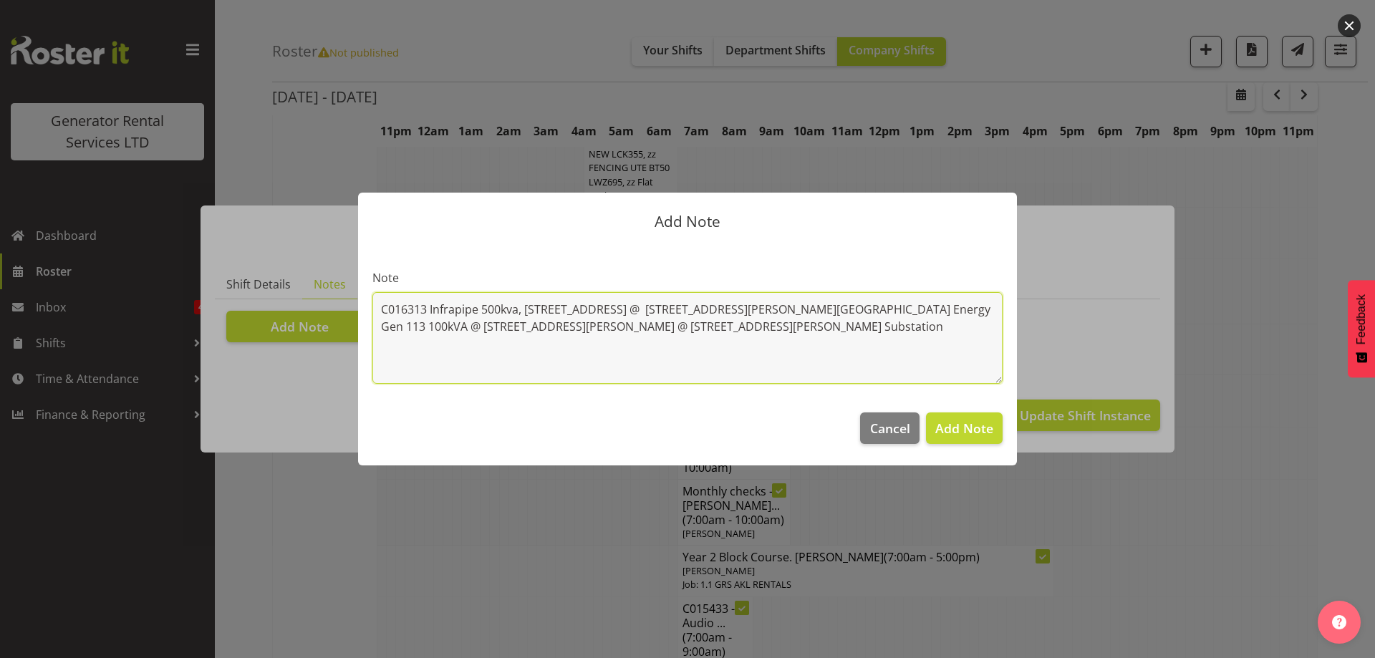
drag, startPoint x: 714, startPoint y: 360, endPoint x: 379, endPoint y: 343, distance: 335.5
click at [379, 343] on textarea "C016313 Infrapipe 500kva, [STREET_ADDRESS] @ [STREET_ADDRESS][PERSON_NAME][GEOG…" at bounding box center [687, 338] width 630 height 92
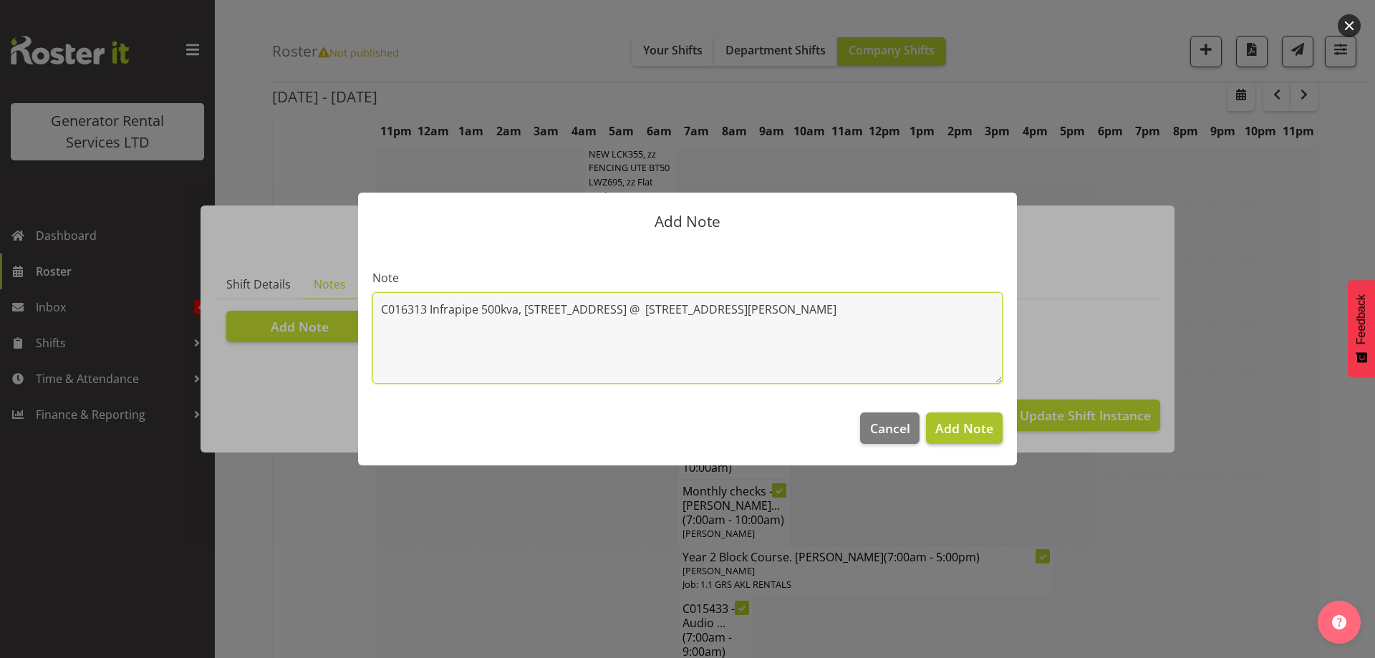
type textarea "C016313 Infrapipe 500kva, [STREET_ADDRESS] @ [STREET_ADDRESS][PERSON_NAME]"
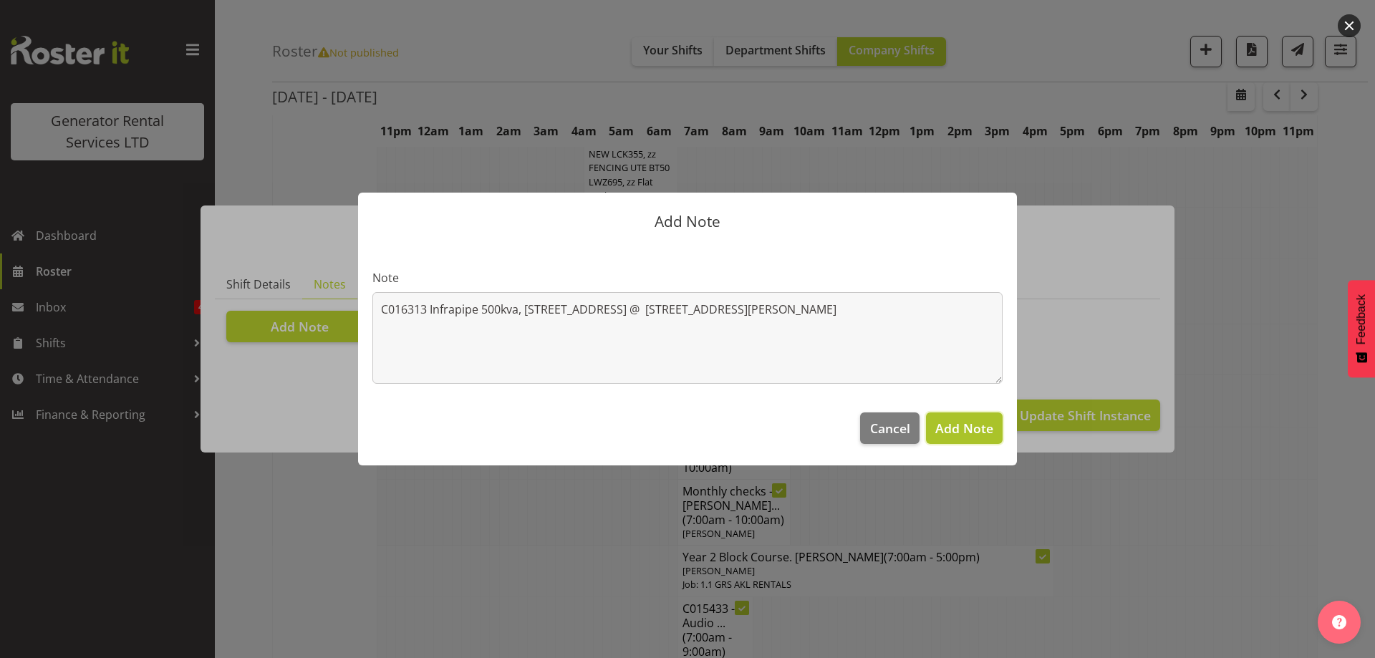
click at [966, 430] on span "Add Note" at bounding box center [964, 428] width 58 height 17
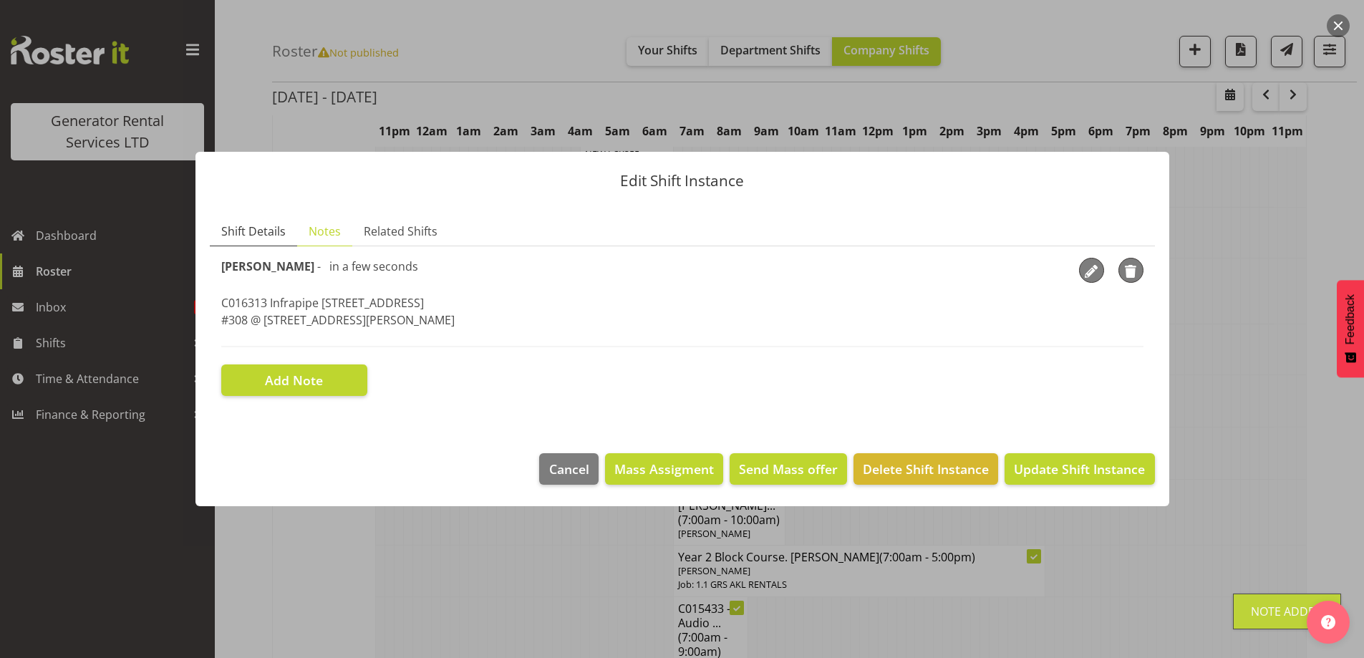
drag, startPoint x: 246, startPoint y: 231, endPoint x: 274, endPoint y: 248, distance: 32.8
click at [246, 232] on span "Shift Details" at bounding box center [253, 231] width 64 height 17
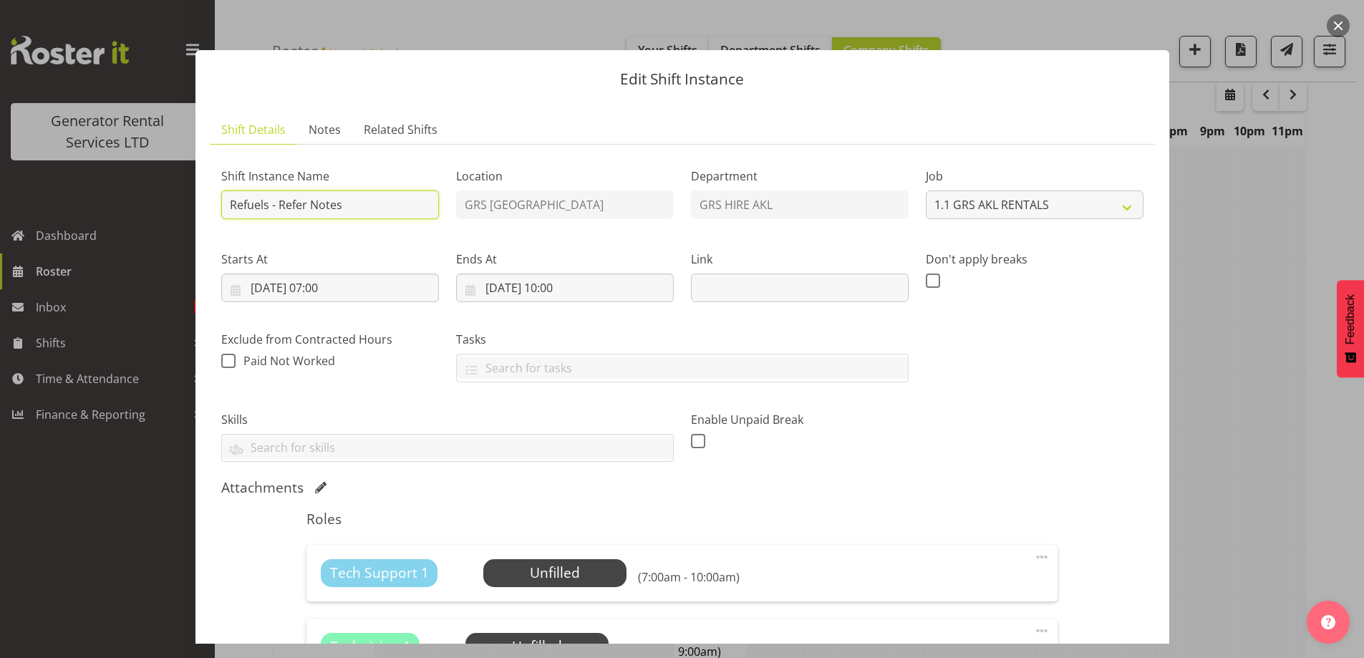
drag, startPoint x: 343, startPoint y: 205, endPoint x: 279, endPoint y: 206, distance: 63.7
click at [279, 206] on input "Refuels - Refer Notes" at bounding box center [330, 204] width 218 height 29
type input "Refuels - Using KMY"
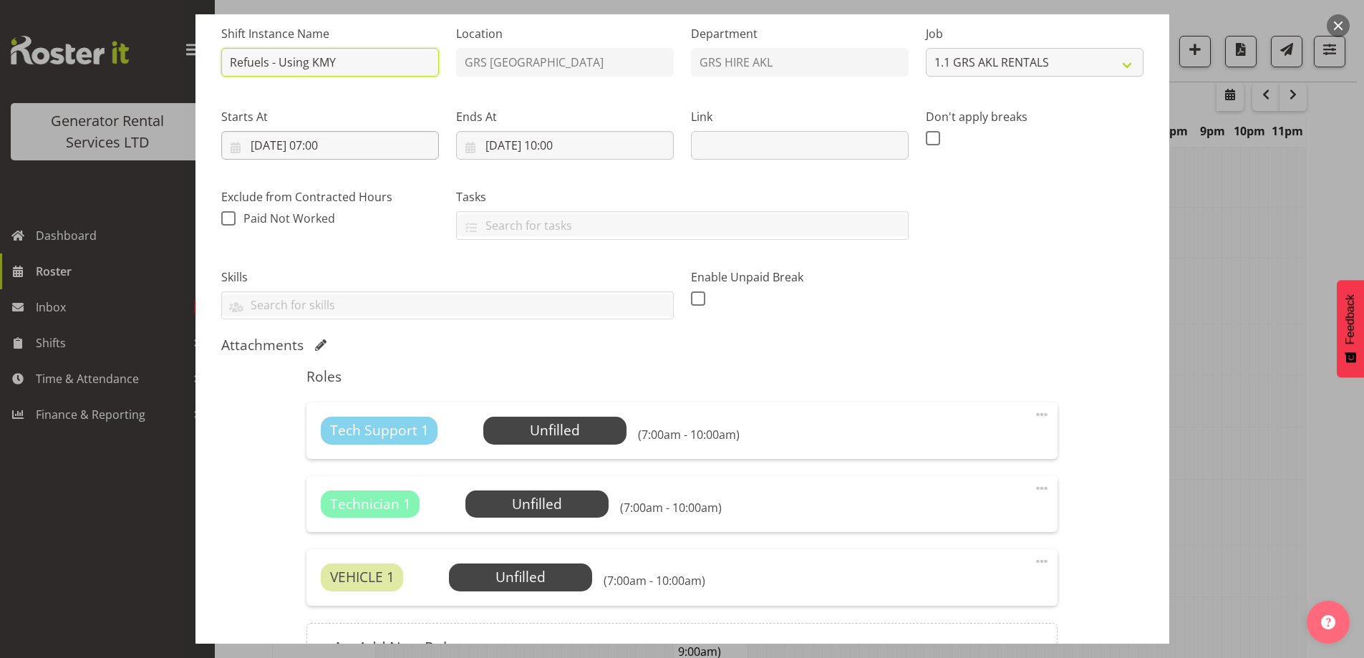
scroll to position [143, 0]
click at [555, 418] on span "Select Employee" at bounding box center [554, 429] width 143 height 27
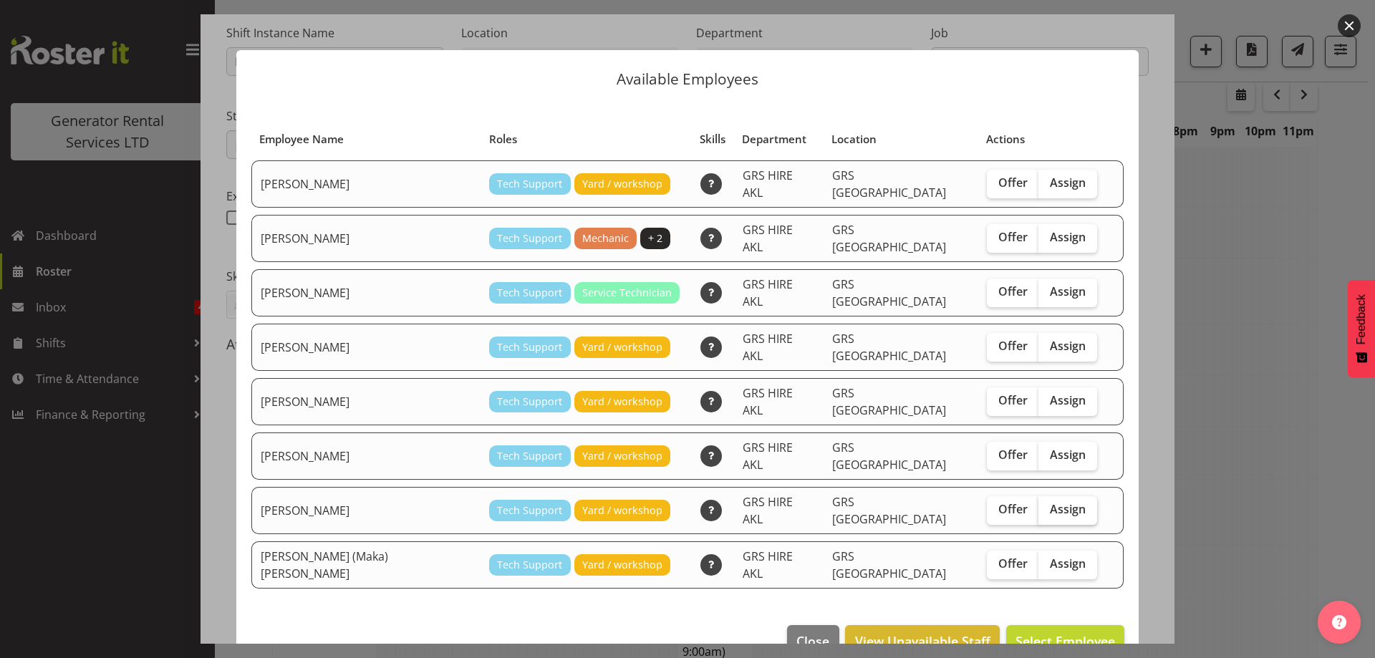
click at [1050, 502] on span "Assign" at bounding box center [1068, 509] width 36 height 14
click at [1040, 505] on input "Assign" at bounding box center [1042, 509] width 9 height 9
checkbox input "true"
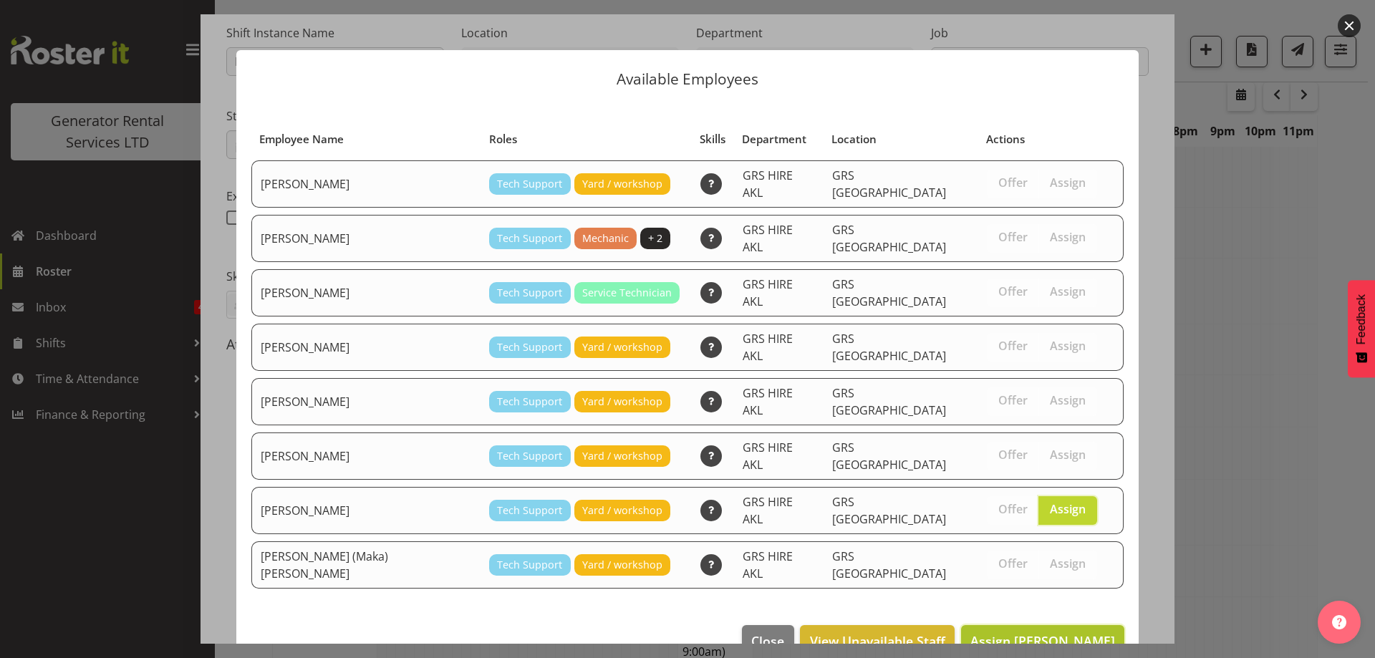
click at [1052, 632] on span "Assign [PERSON_NAME]" at bounding box center [1042, 640] width 145 height 17
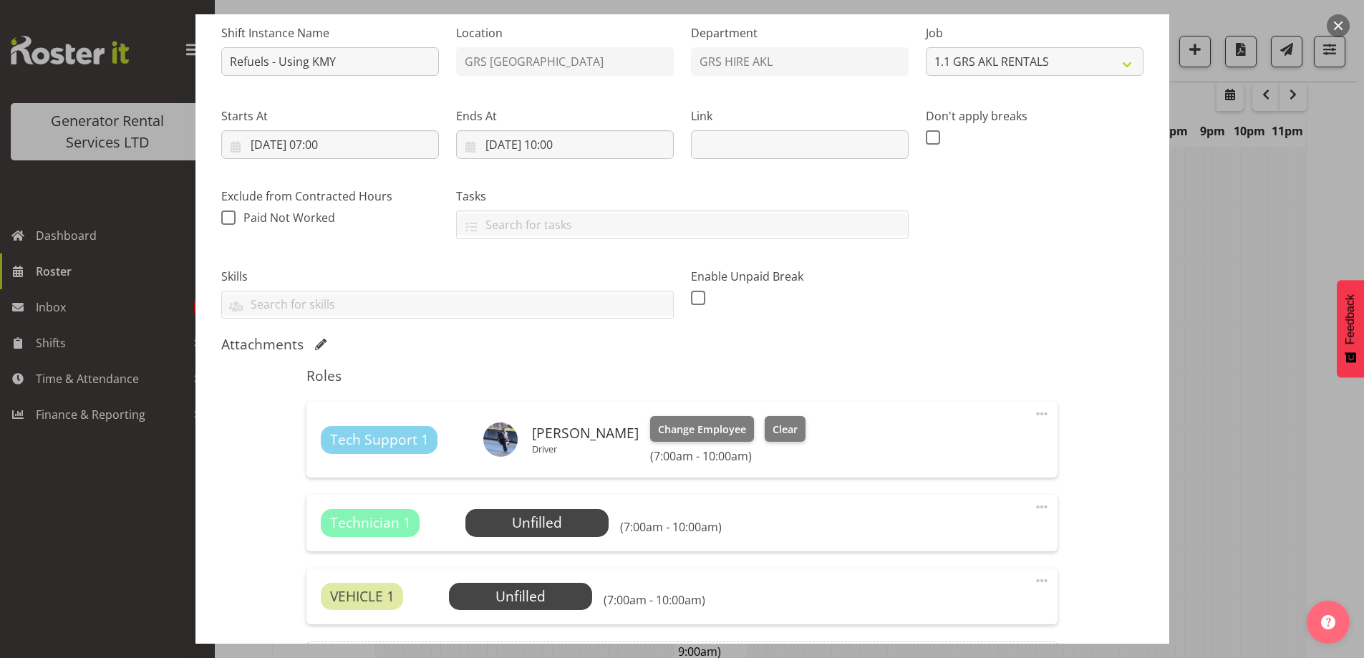
click at [1033, 506] on span at bounding box center [1041, 506] width 17 height 17
click at [964, 578] on link "Delete" at bounding box center [981, 590] width 137 height 26
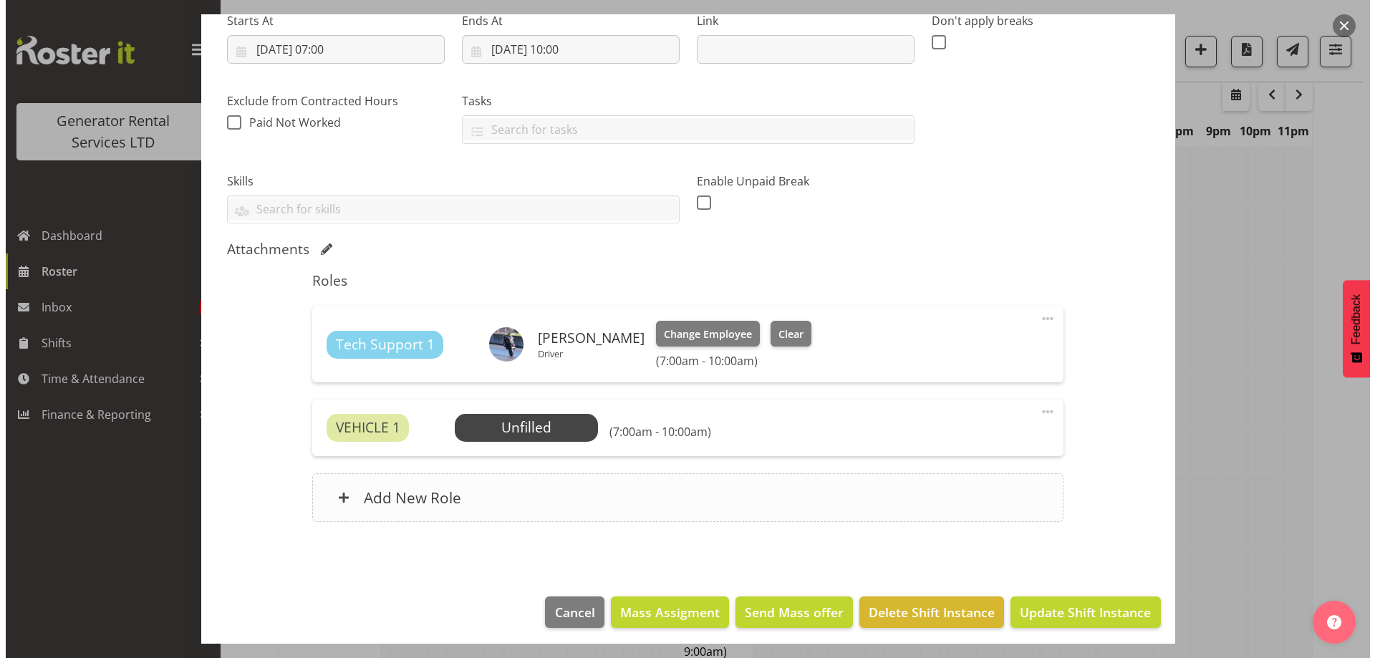
scroll to position [244, 0]
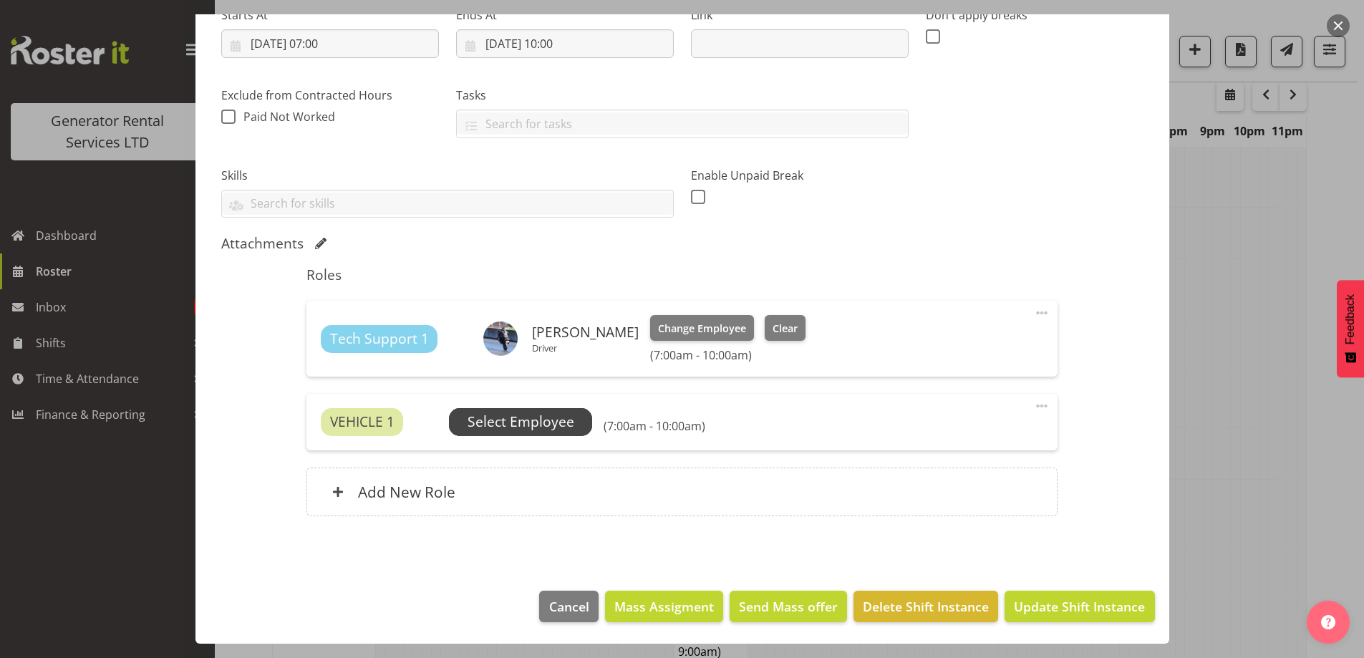
click at [546, 435] on span "Select Employee" at bounding box center [520, 421] width 143 height 27
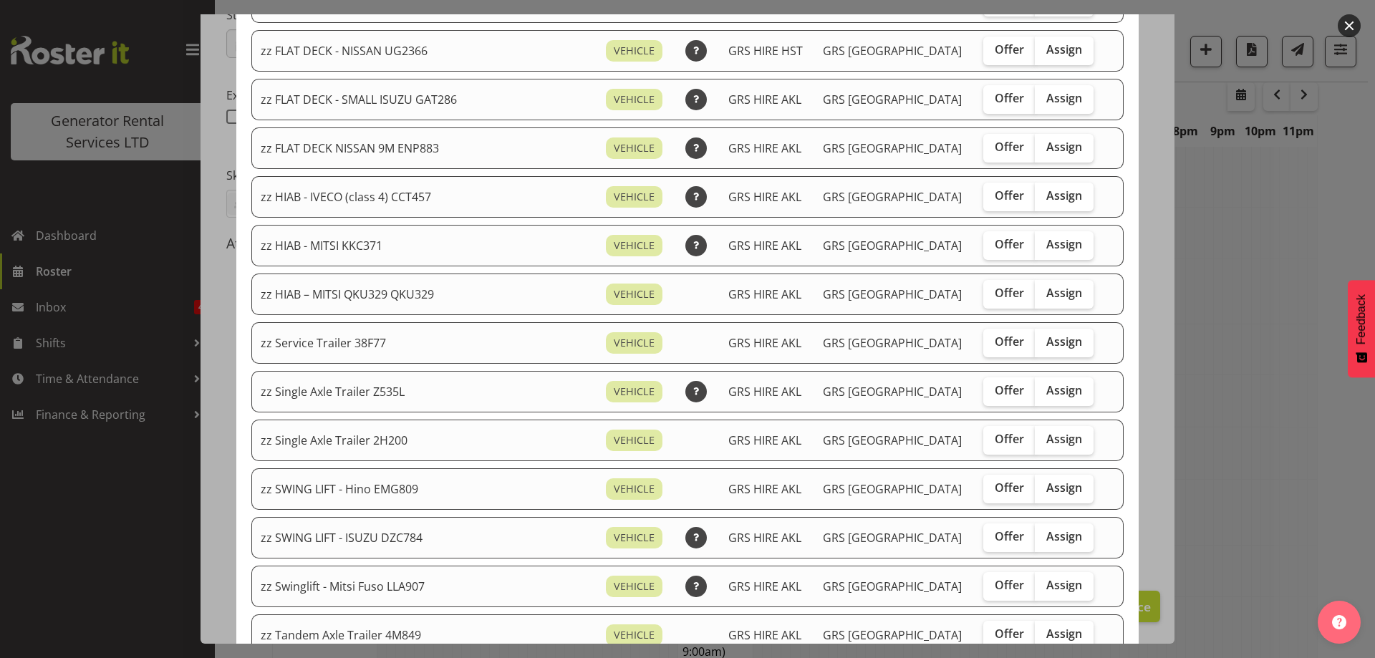
scroll to position [1002, 0]
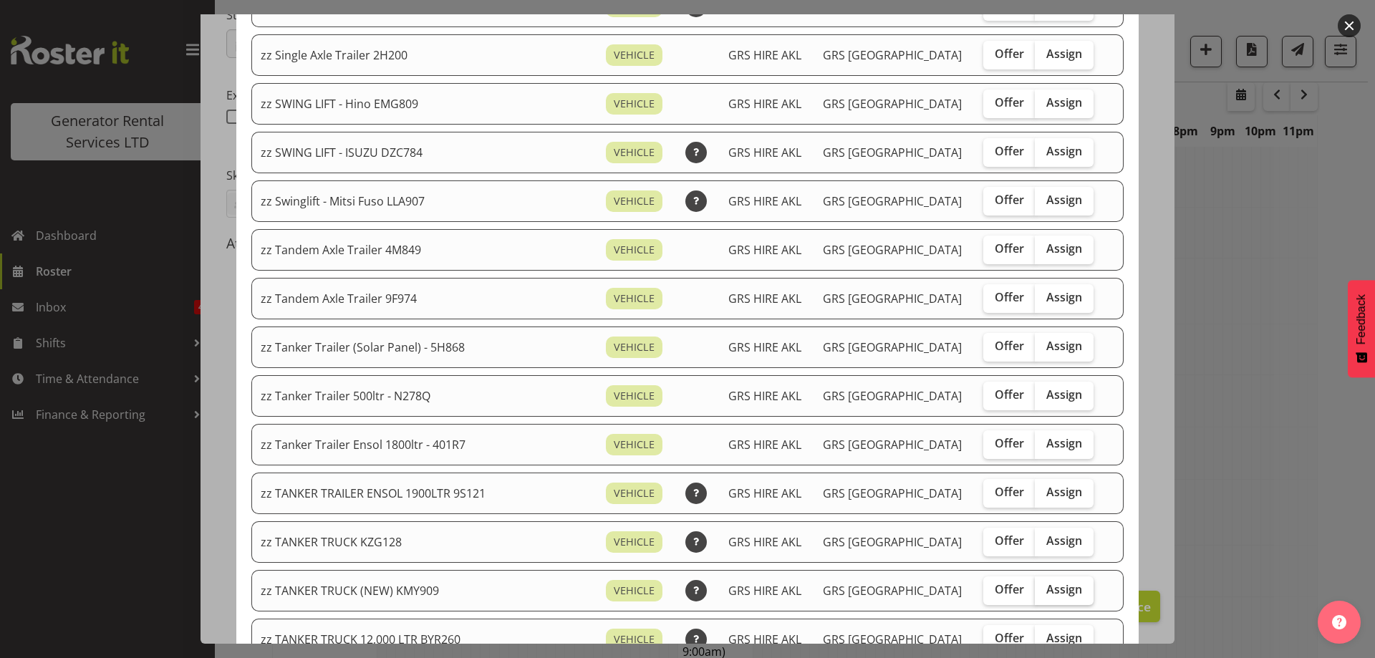
click at [1057, 599] on label "Assign" at bounding box center [1064, 590] width 59 height 29
click at [1044, 594] on input "Assign" at bounding box center [1039, 589] width 9 height 9
checkbox input "true"
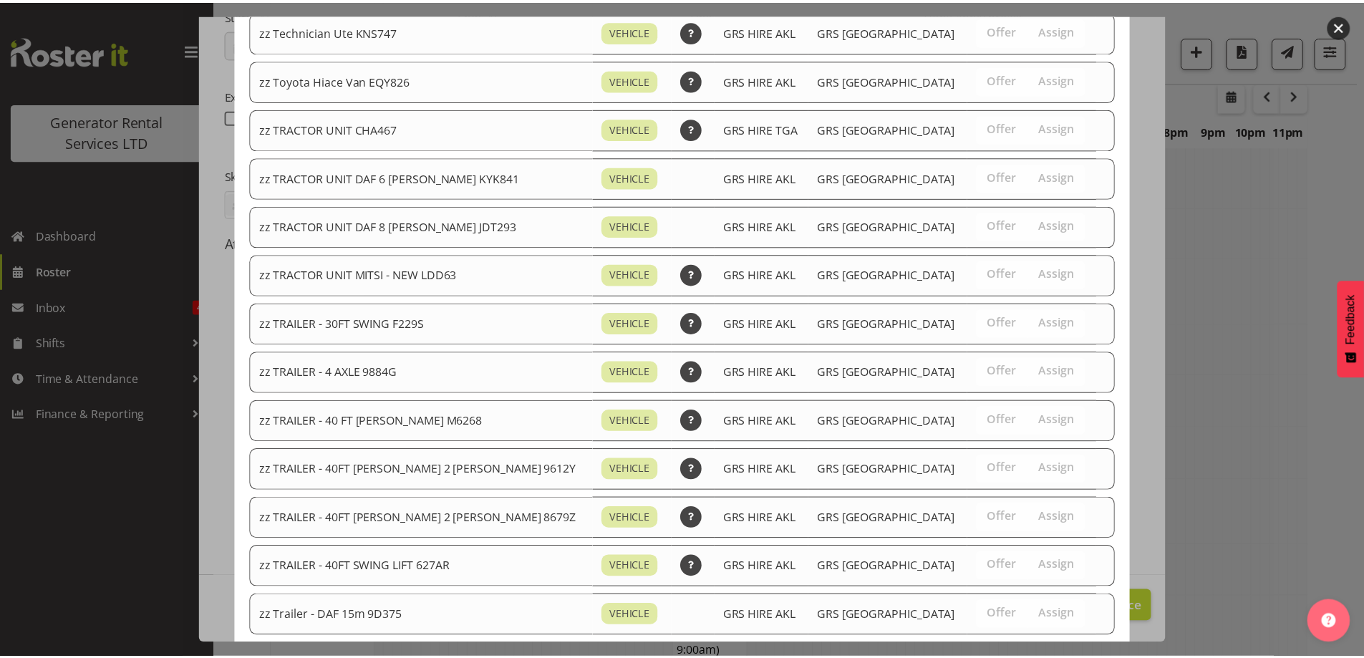
scroll to position [1790, 0]
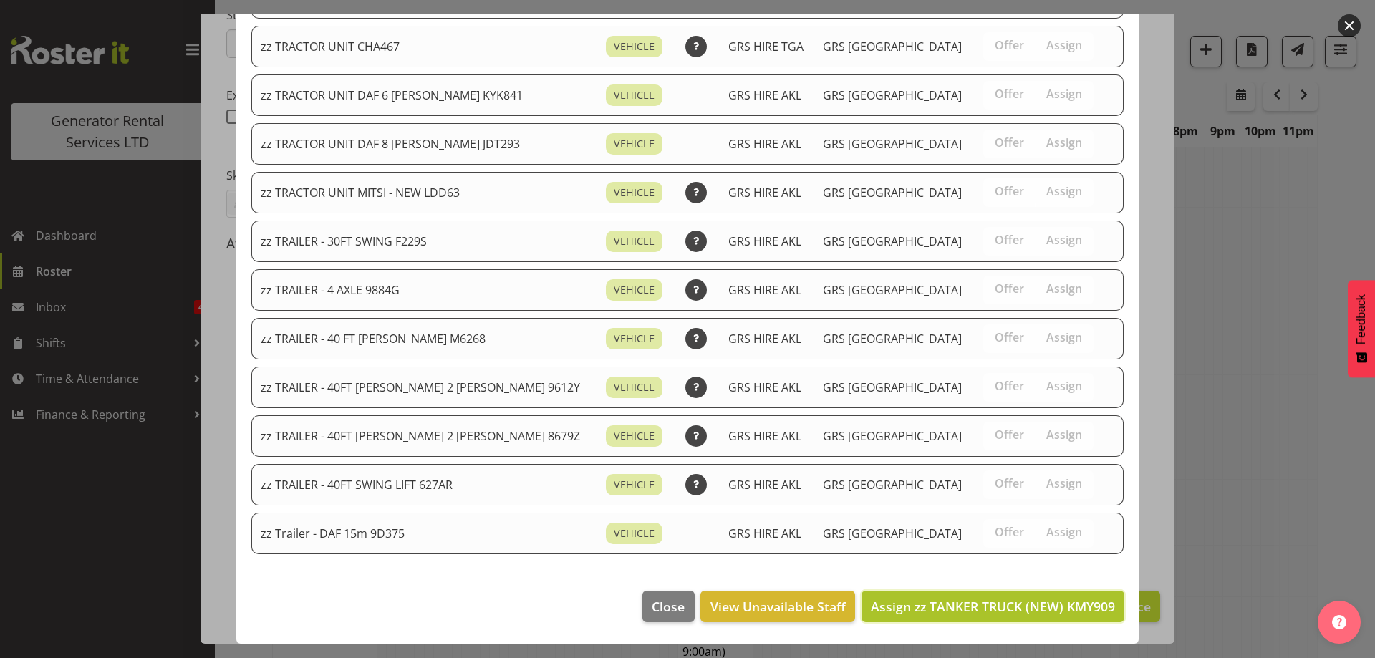
click at [1051, 594] on button "Assign zz TANKER TRUCK (NEW) KMY909" at bounding box center [992, 607] width 263 height 32
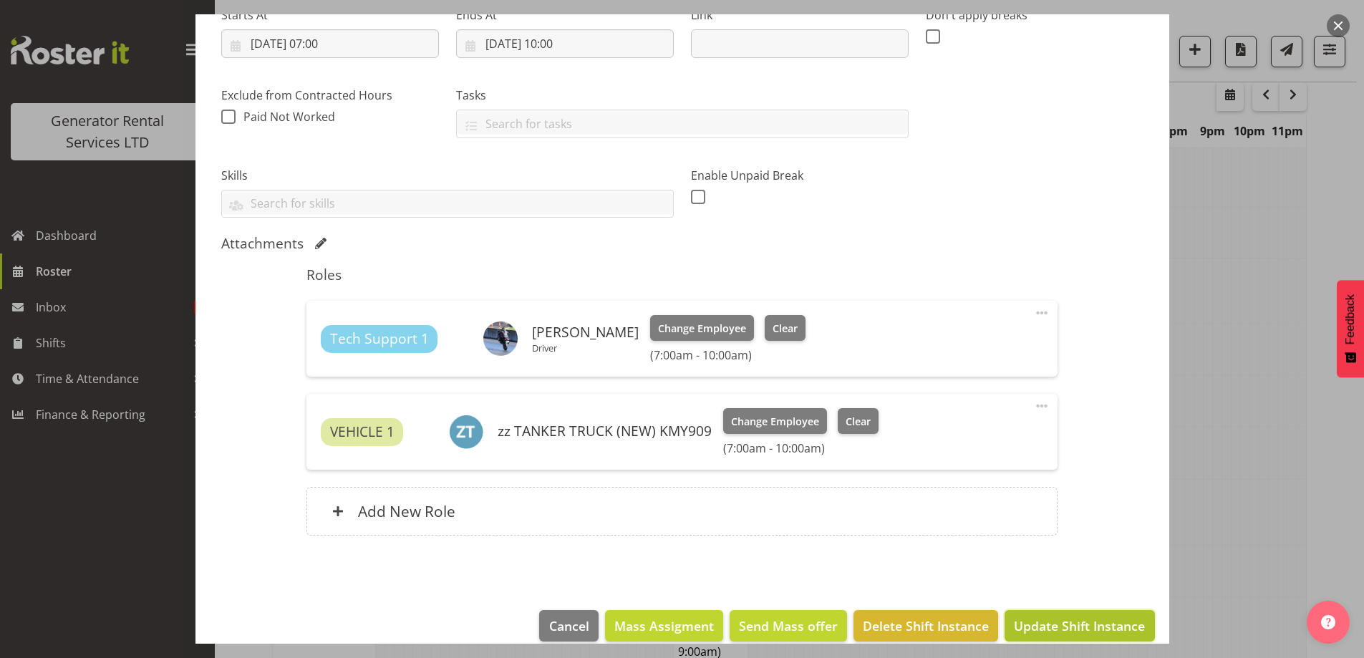
click at [1017, 618] on span "Update Shift Instance" at bounding box center [1079, 625] width 131 height 19
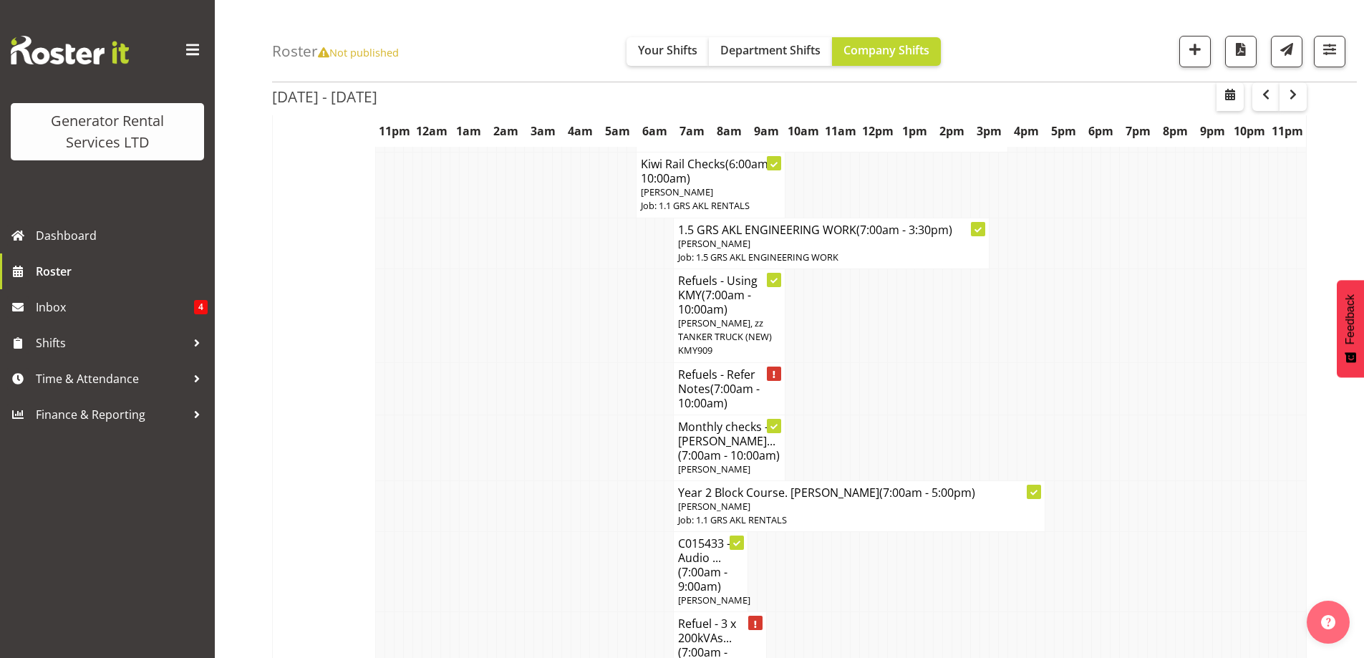
scroll to position [1836, 0]
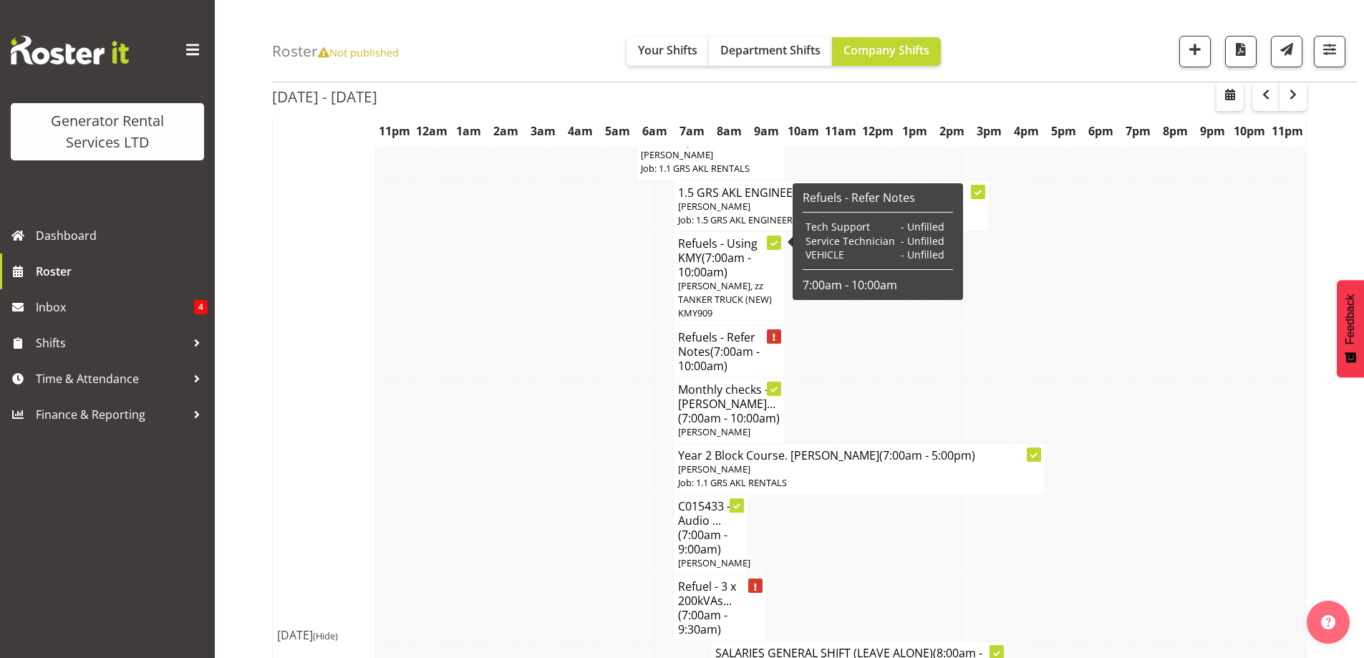
click at [729, 344] on span "(7:00am - 10:00am)" at bounding box center [719, 359] width 82 height 30
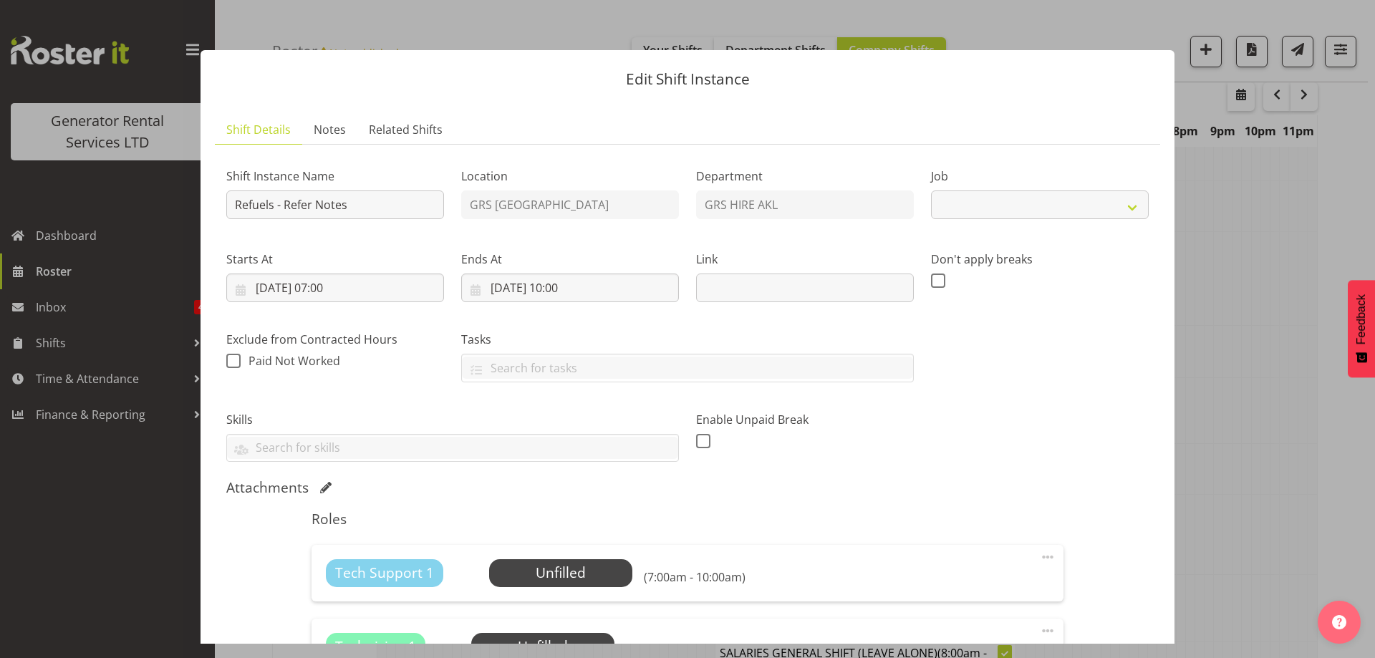
select select "9"
click at [329, 130] on span "Notes" at bounding box center [330, 129] width 32 height 17
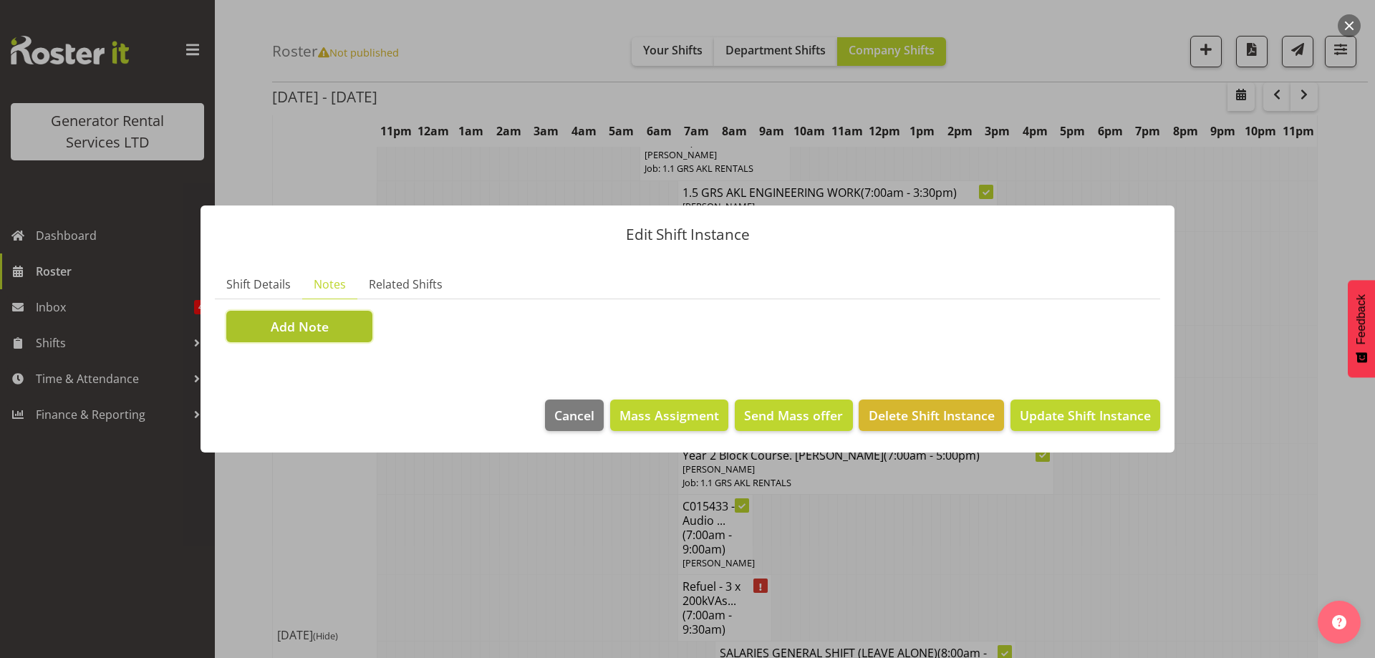
click at [354, 332] on button "Add Note" at bounding box center [299, 327] width 146 height 32
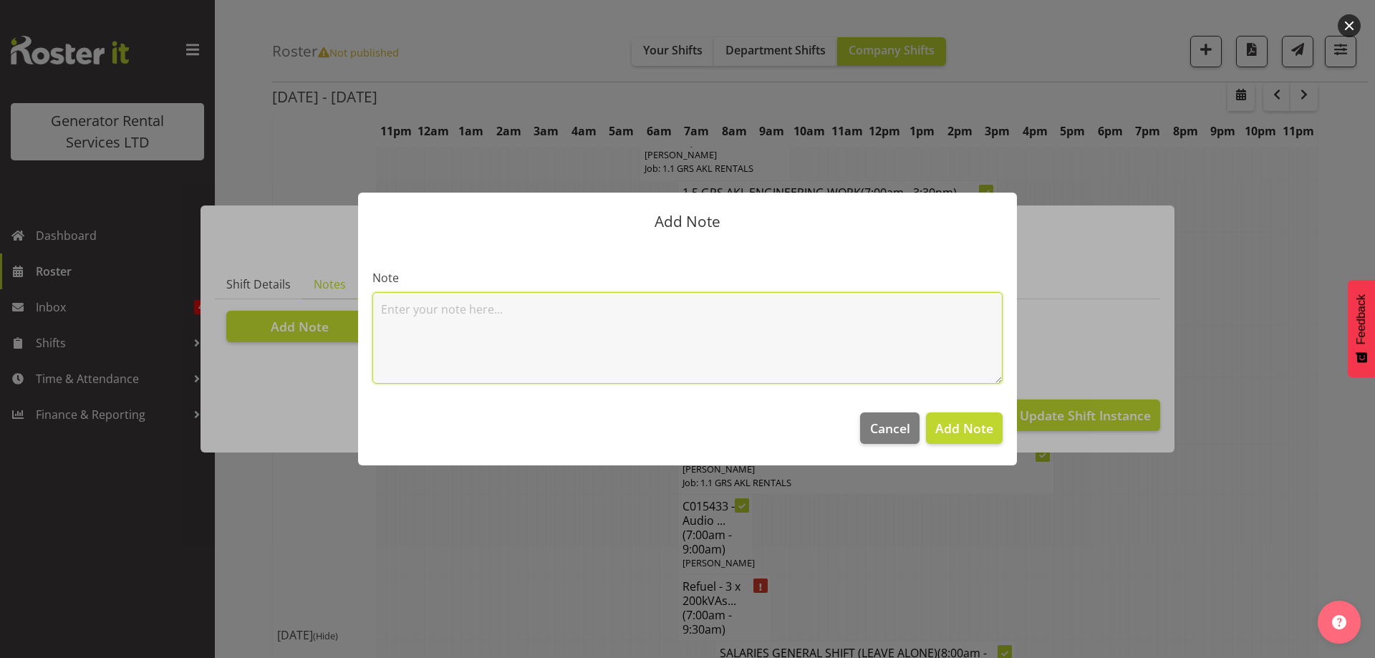
click at [437, 321] on textarea at bounding box center [687, 338] width 630 height 92
paste textarea "C016325 Counties Energy Gen 113 100kVA @ [STREET_ADDRESS][GEOGRAPHIC_DATA][PERS…"
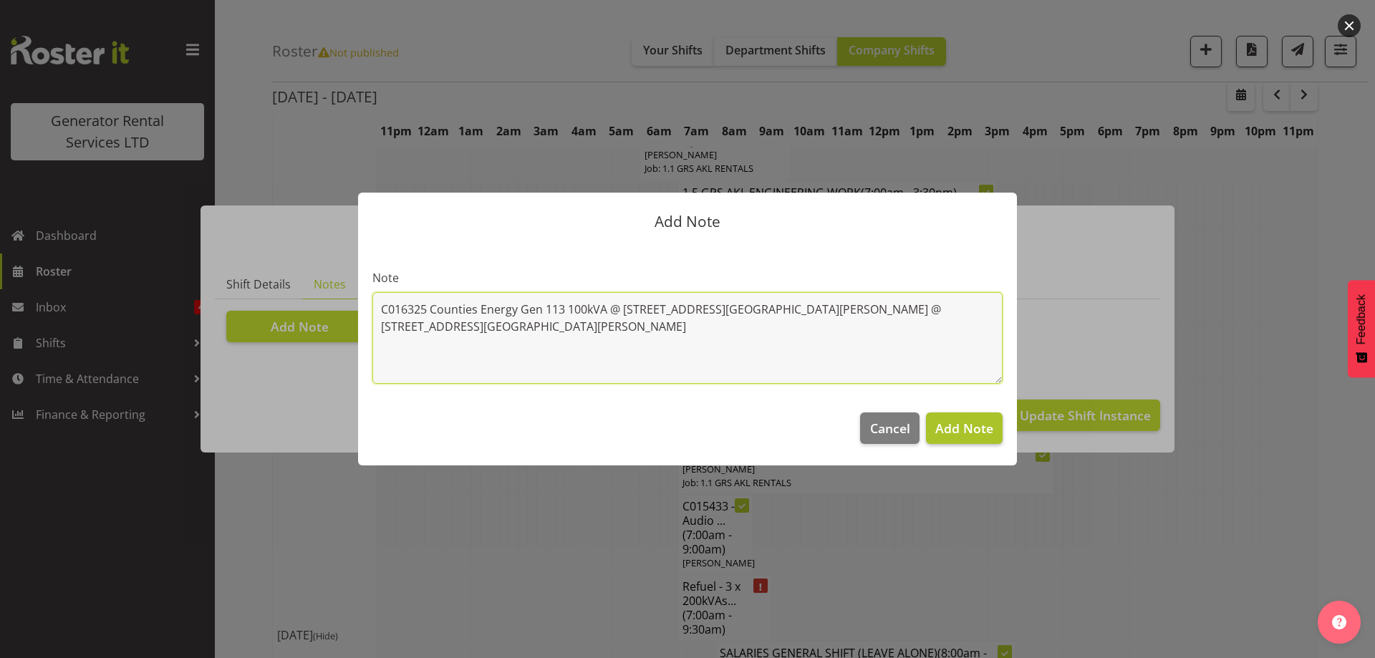
type textarea "C016325 Counties Energy Gen 113 100kVA @ [STREET_ADDRESS][GEOGRAPHIC_DATA][PERS…"
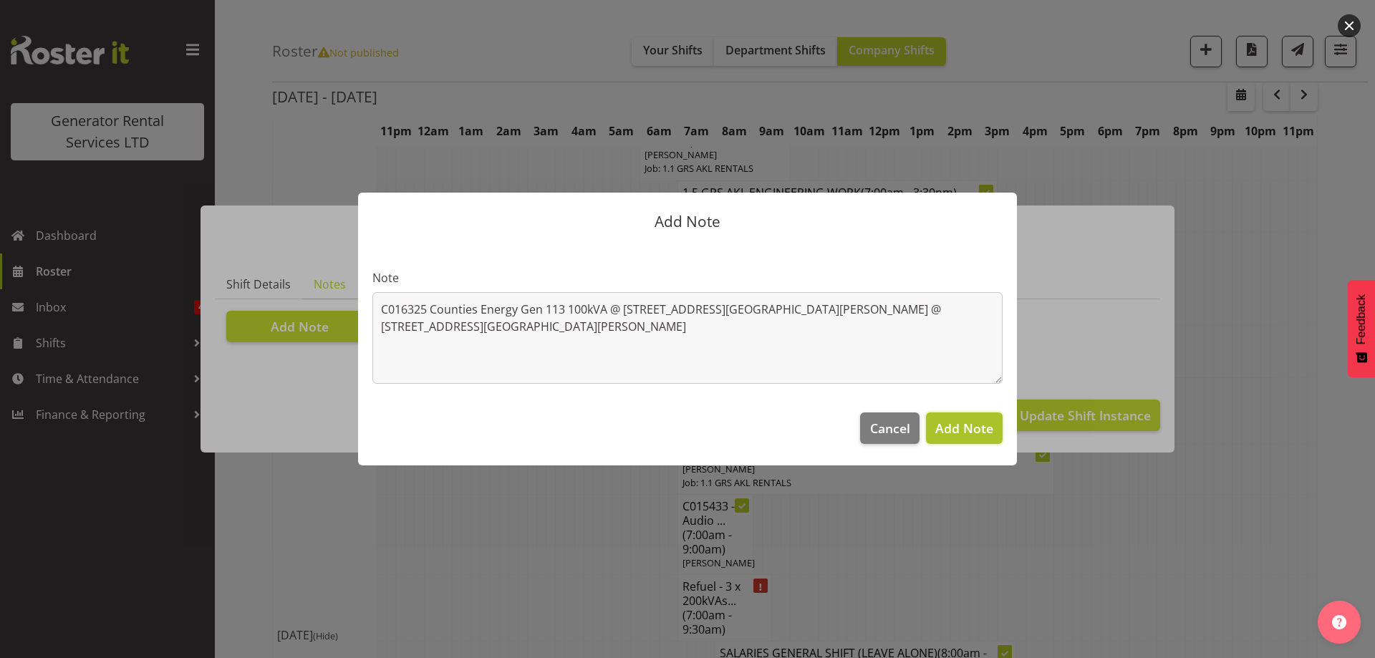
drag, startPoint x: 988, startPoint y: 435, endPoint x: 962, endPoint y: 432, distance: 26.6
click at [987, 435] on span "Add Note" at bounding box center [964, 428] width 58 height 17
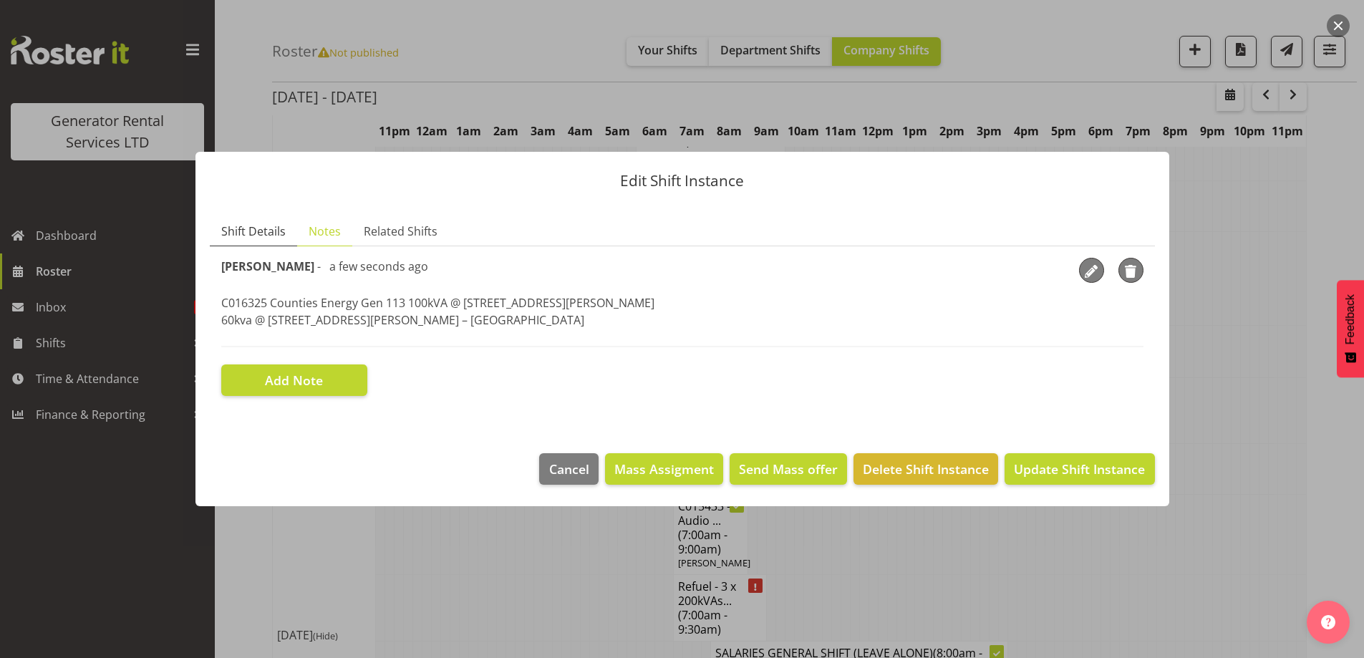
click at [240, 220] on link "Shift Details" at bounding box center [253, 231] width 87 height 29
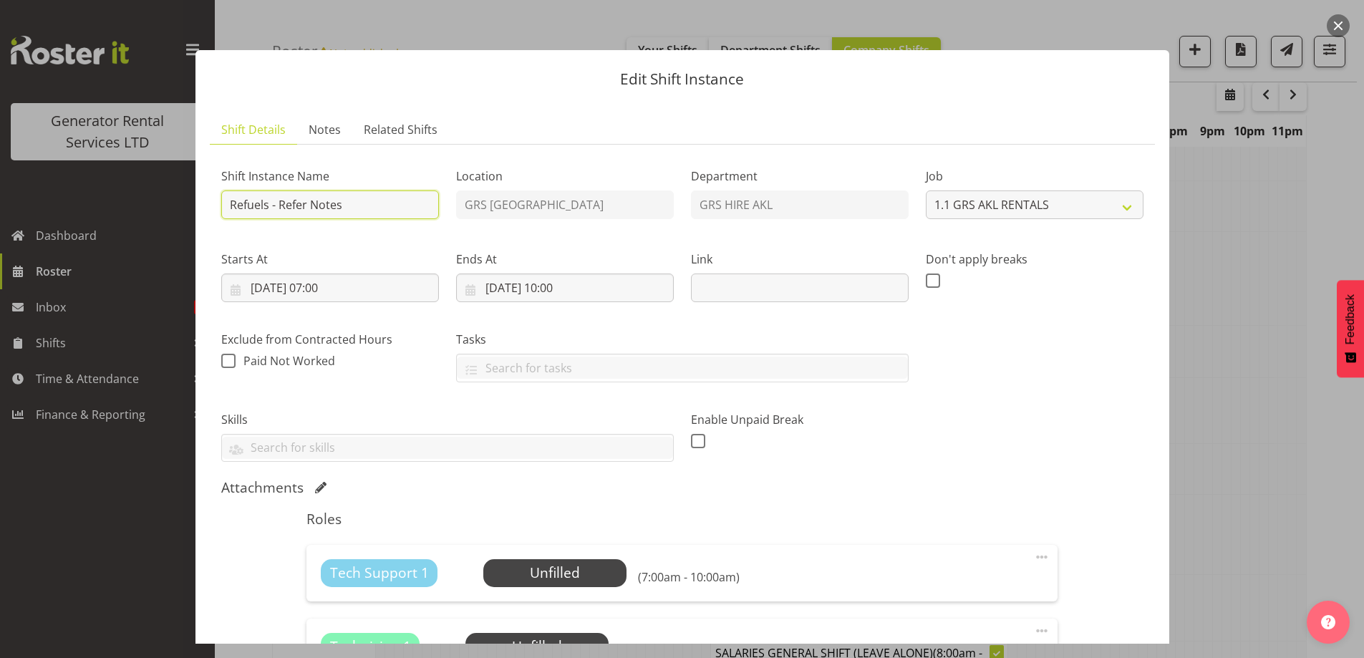
drag, startPoint x: 331, startPoint y: 203, endPoint x: 280, endPoint y: 203, distance: 51.5
click at [280, 203] on input "Refuels - Refer Notes" at bounding box center [330, 204] width 218 height 29
type input "Refuels - Towing the 1900ltr fuel trailer"
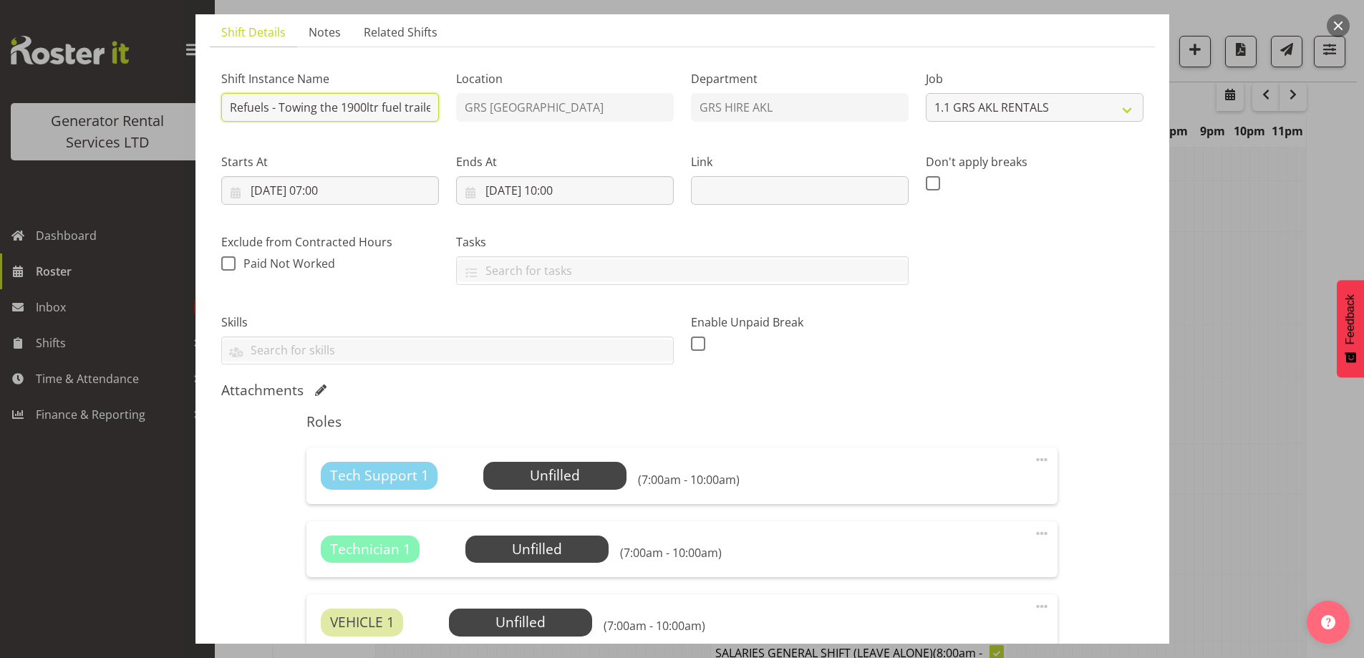
scroll to position [215, 0]
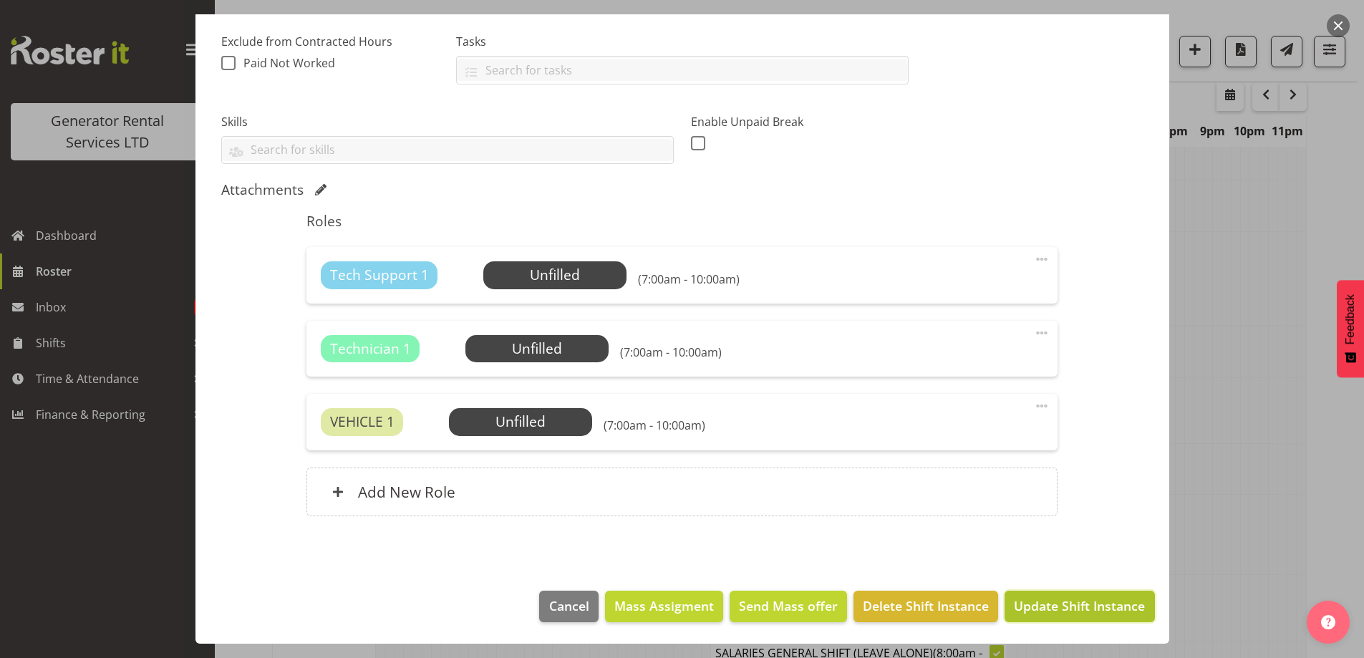
click at [1068, 609] on span "Update Shift Instance" at bounding box center [1079, 605] width 131 height 19
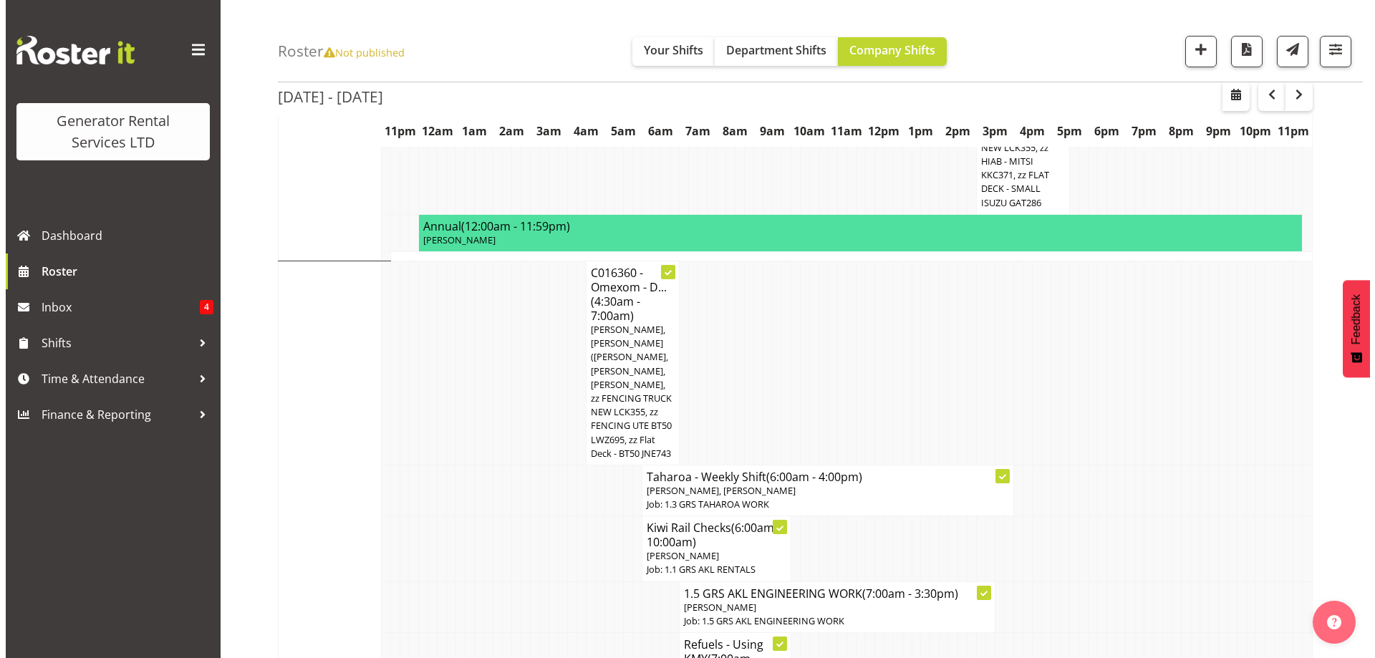
scroll to position [1622, 0]
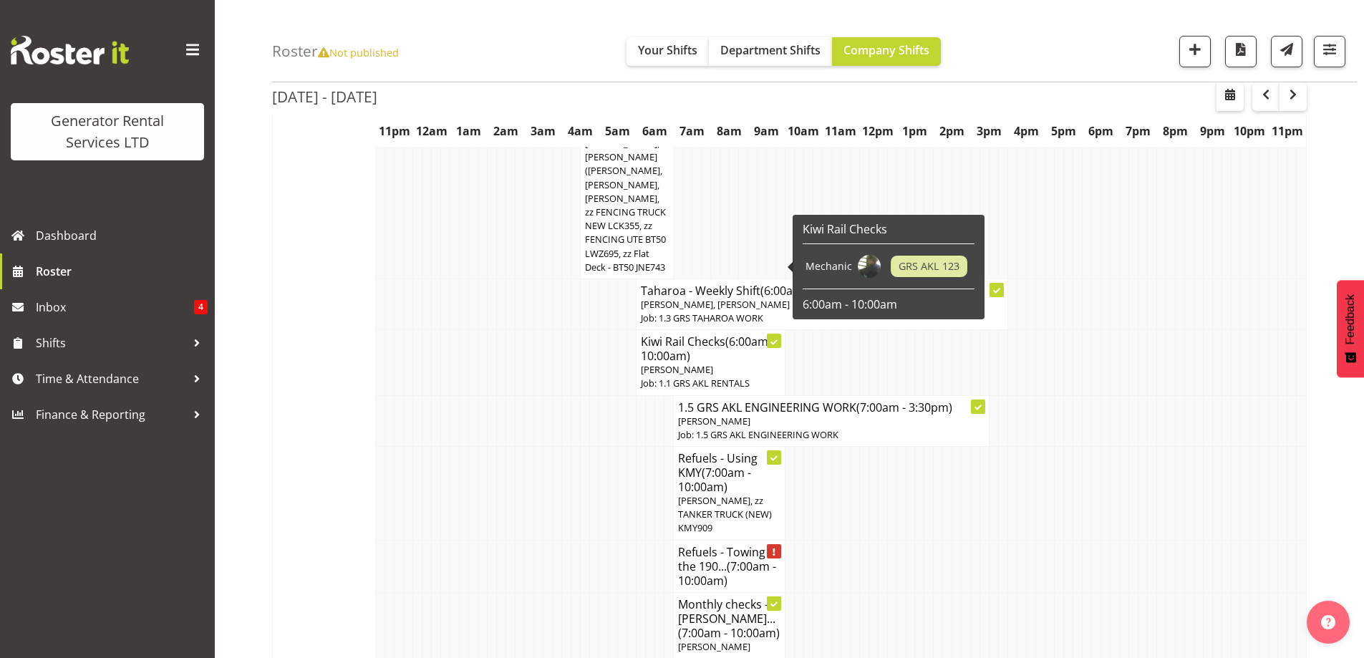
click at [710, 334] on h4 "Kiwi Rail Checks (6:00am - 10:00am)" at bounding box center [711, 348] width 140 height 29
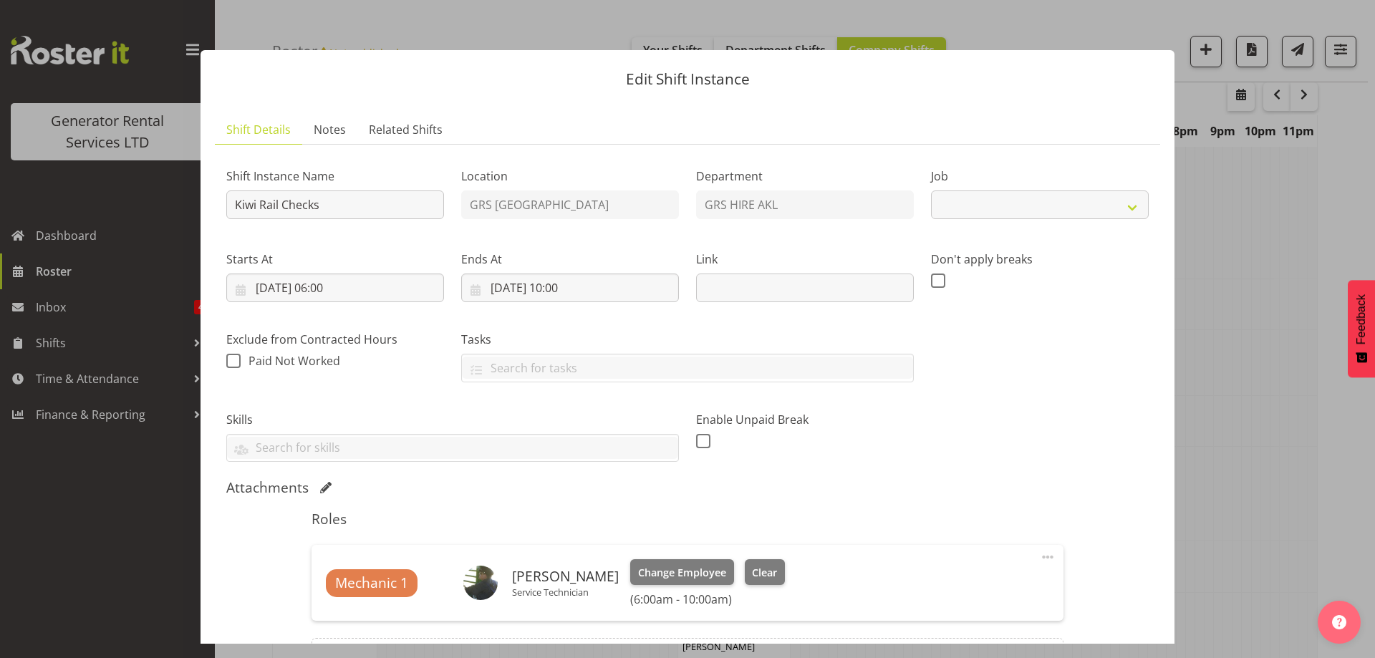
select select "9"
click at [407, 292] on input "[DATE] 06:00" at bounding box center [335, 287] width 218 height 29
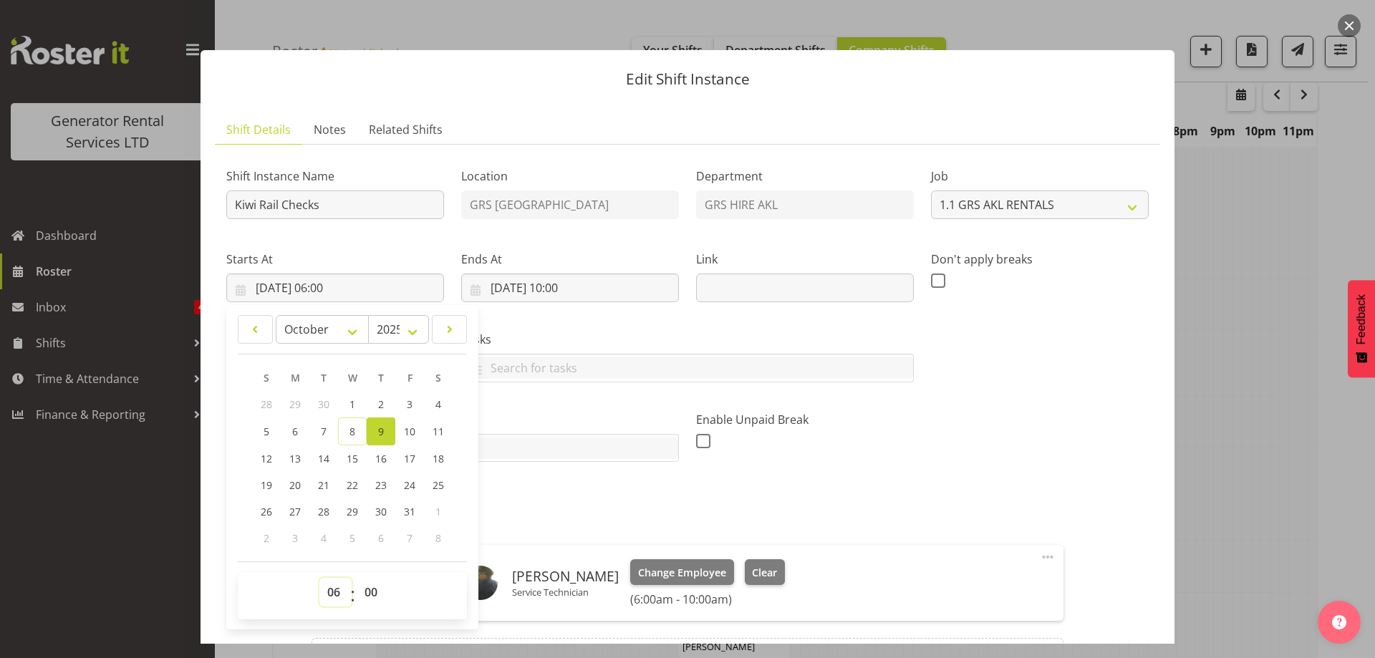
click at [333, 594] on select "00 01 02 03 04 05 06 07 08 09 10 11 12 13 14 15 16 17 18 19 20 21 22 23" at bounding box center [335, 592] width 32 height 29
select select "9"
click at [319, 578] on select "00 01 02 03 04 05 06 07 08 09 10 11 12 13 14 15 16 17 18 19 20 21 22 23" at bounding box center [335, 592] width 32 height 29
type input "[DATE] 09:00"
click at [611, 294] on input "[DATE] 10:00" at bounding box center [570, 287] width 218 height 29
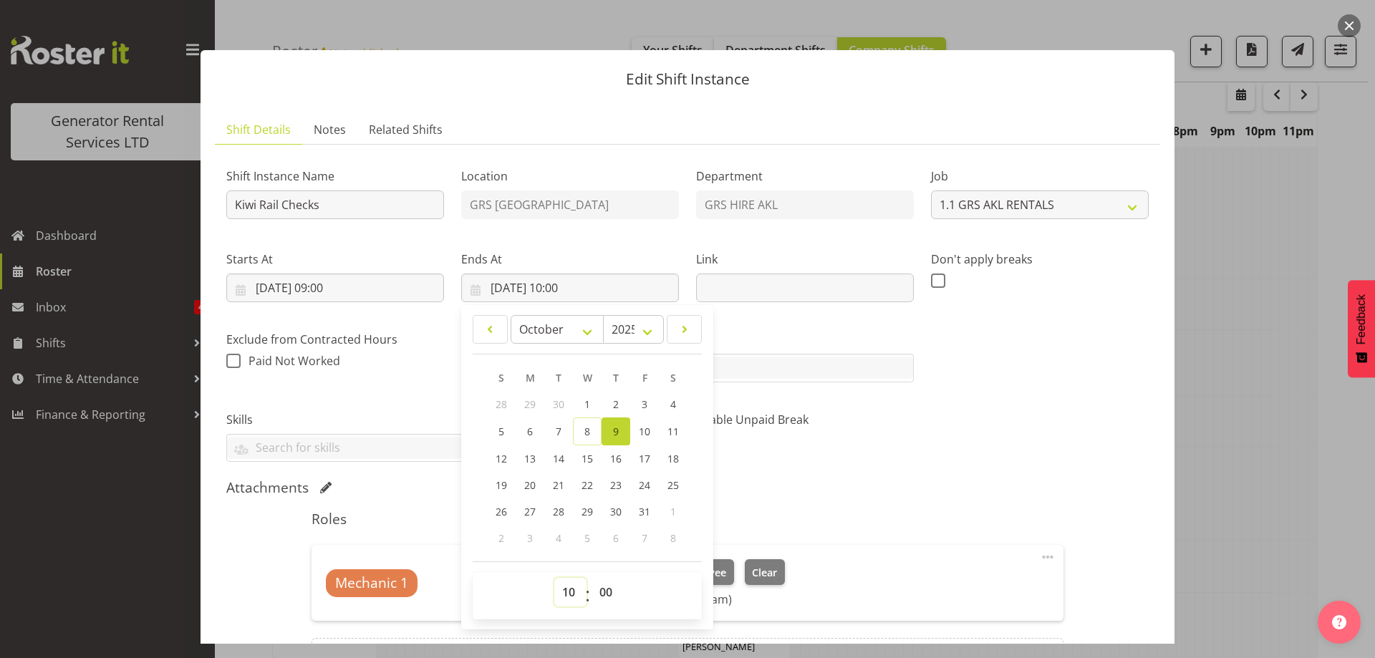
click at [571, 587] on select "00 01 02 03 04 05 06 07 08 09 10 11 12 13 14 15 16 17 18 19 20 21 22 23" at bounding box center [570, 592] width 32 height 29
select select "12"
click at [554, 578] on select "00 01 02 03 04 05 06 07 08 09 10 11 12 13 14 15 16 17 18 19 20 21 22 23" at bounding box center [570, 592] width 32 height 29
type input "[DATE] 12:00"
click at [900, 457] on div "Enable Unpaid Break" at bounding box center [804, 431] width 235 height 80
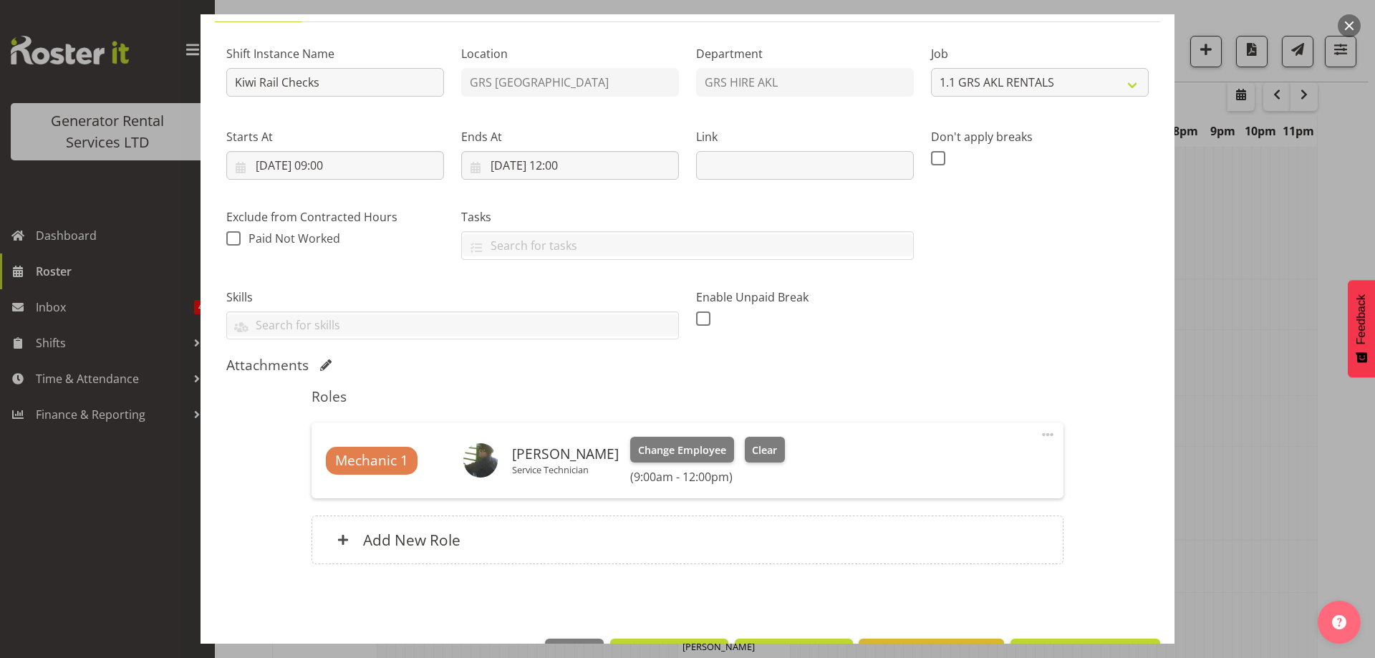
scroll to position [99, 0]
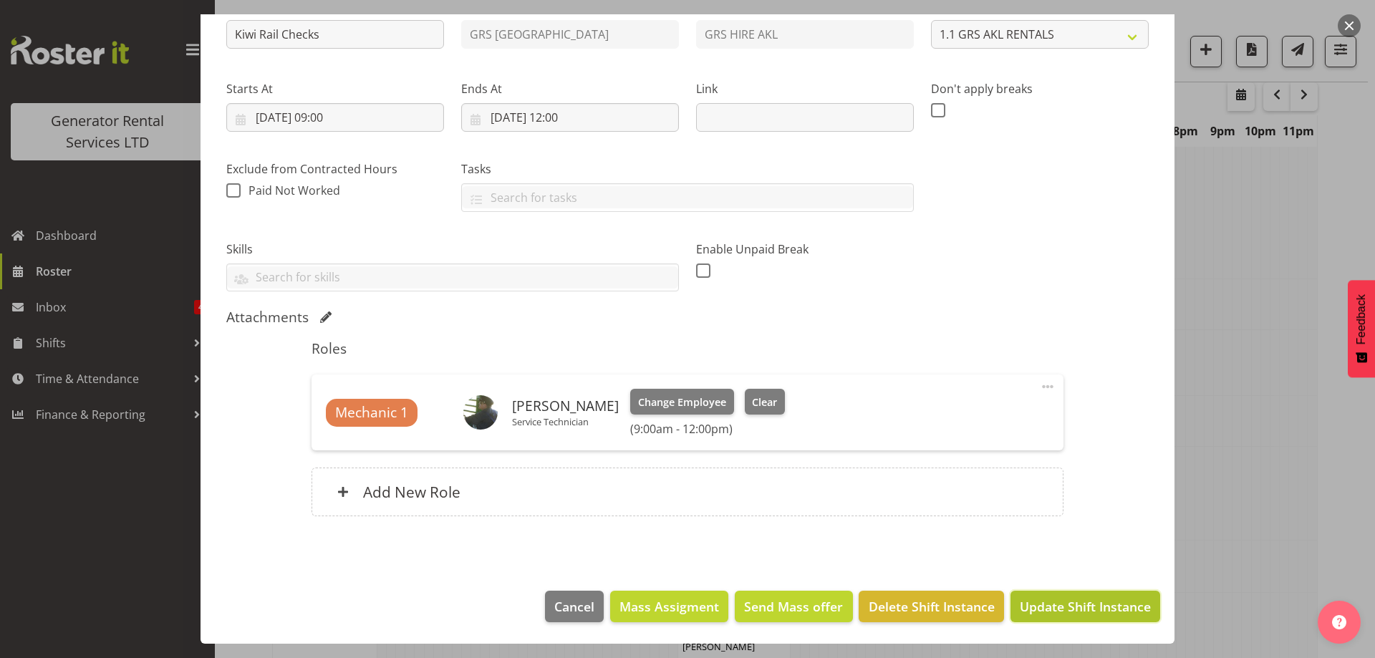
click at [1073, 604] on span "Update Shift Instance" at bounding box center [1085, 606] width 131 height 19
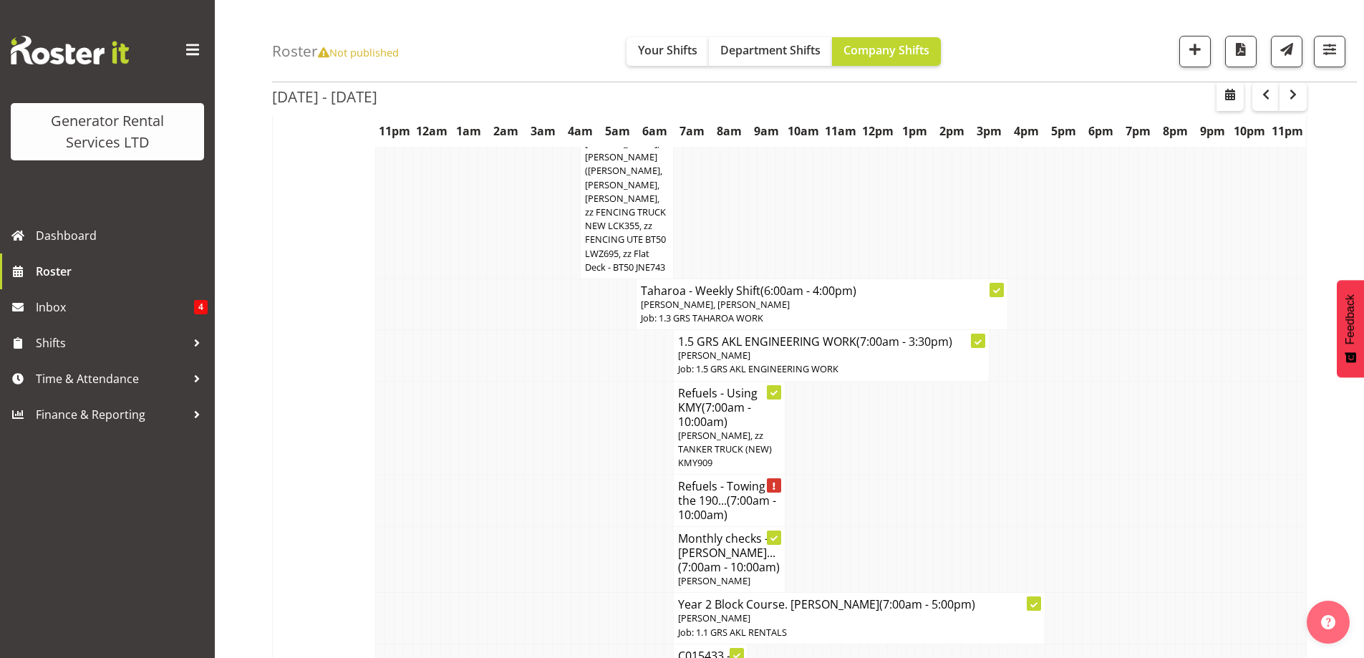
scroll to position [1693, 0]
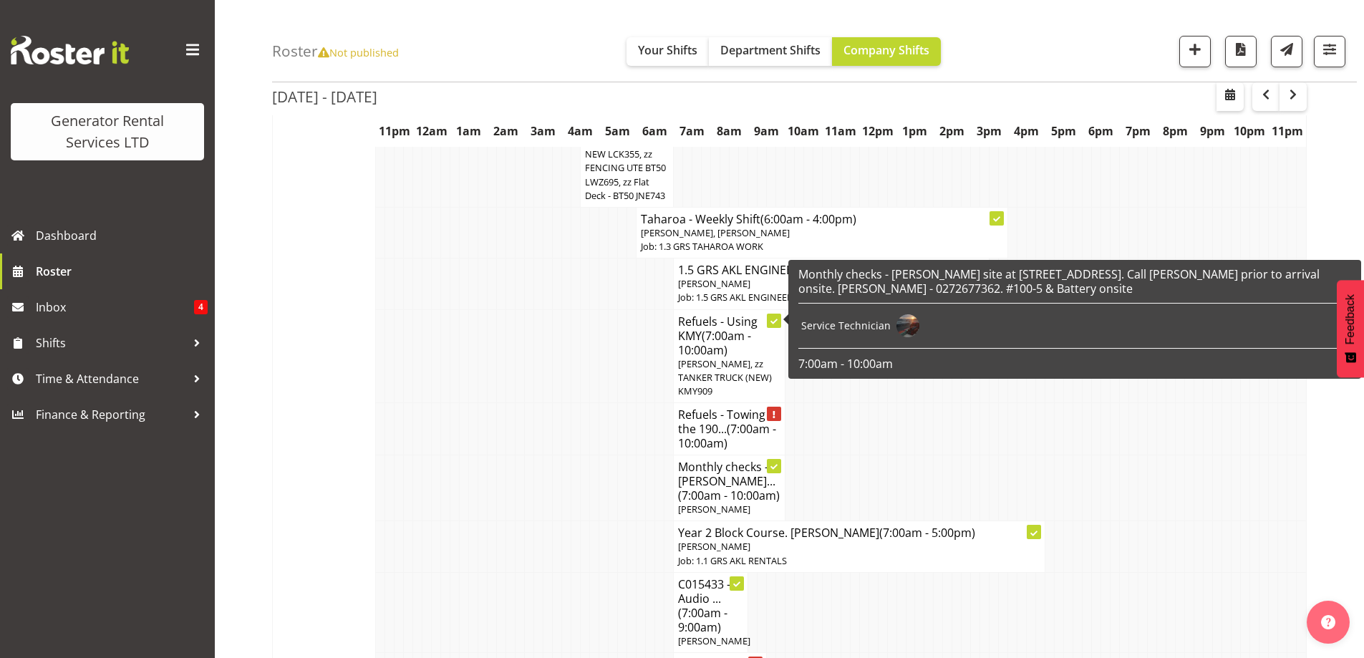
click at [715, 421] on span "(7:00am - 10:00am)" at bounding box center [727, 436] width 98 height 30
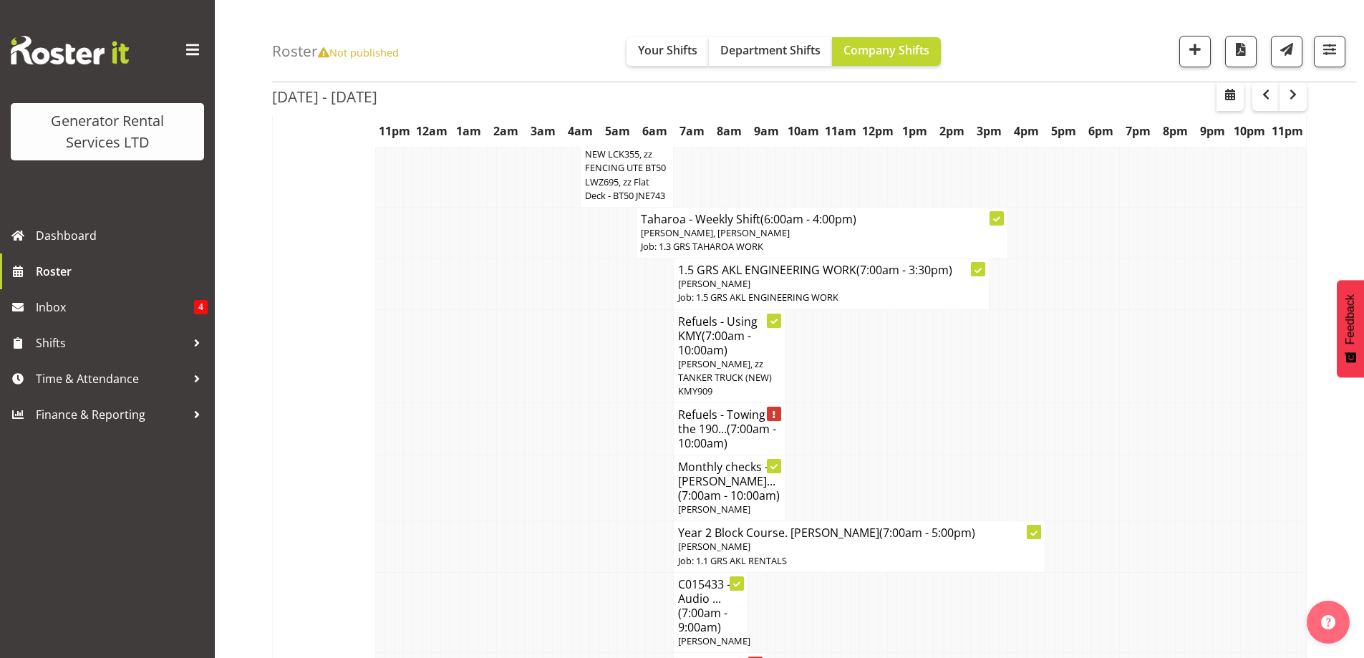
select select
select select "9"
select select "2025"
select select "7"
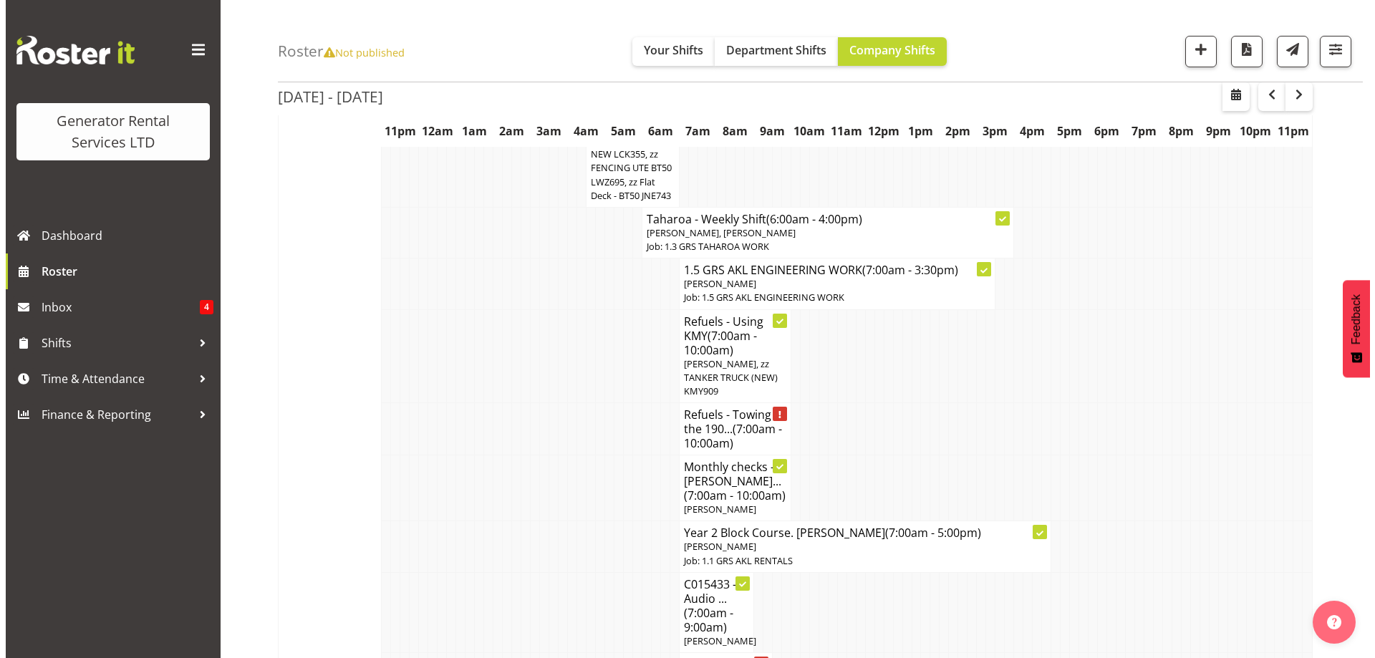
scroll to position [1686, 0]
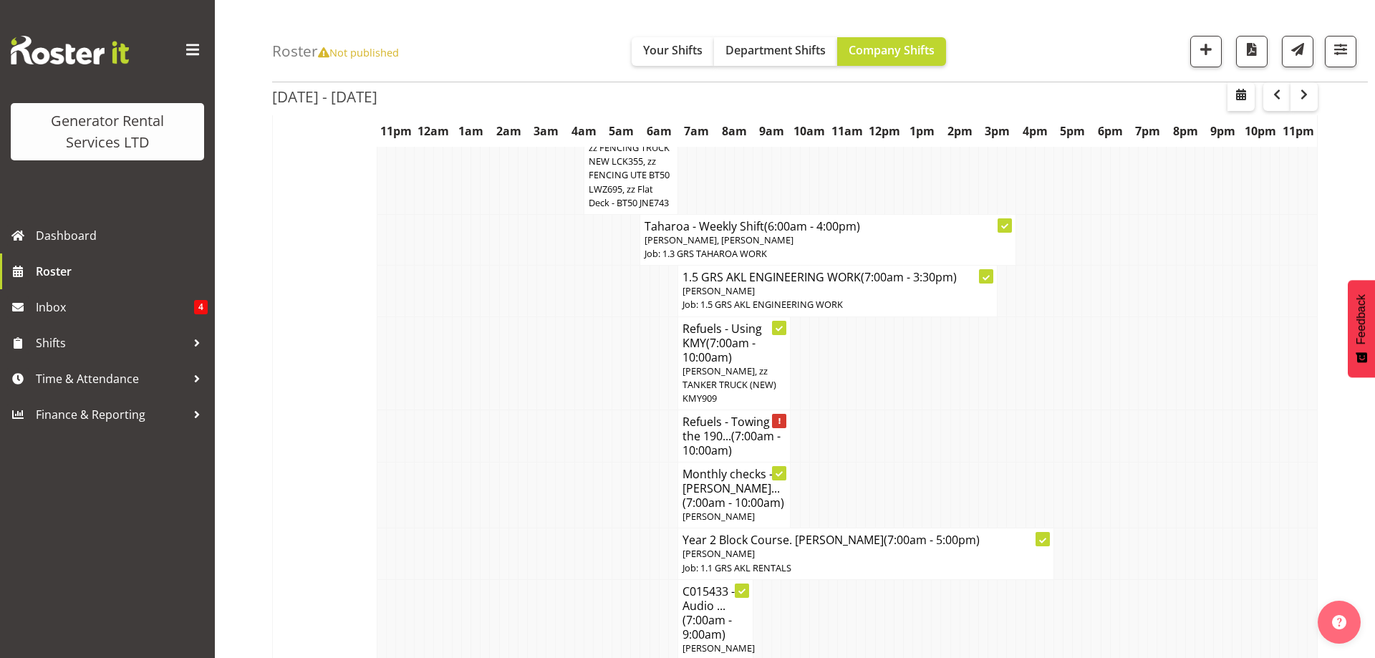
select select "9"
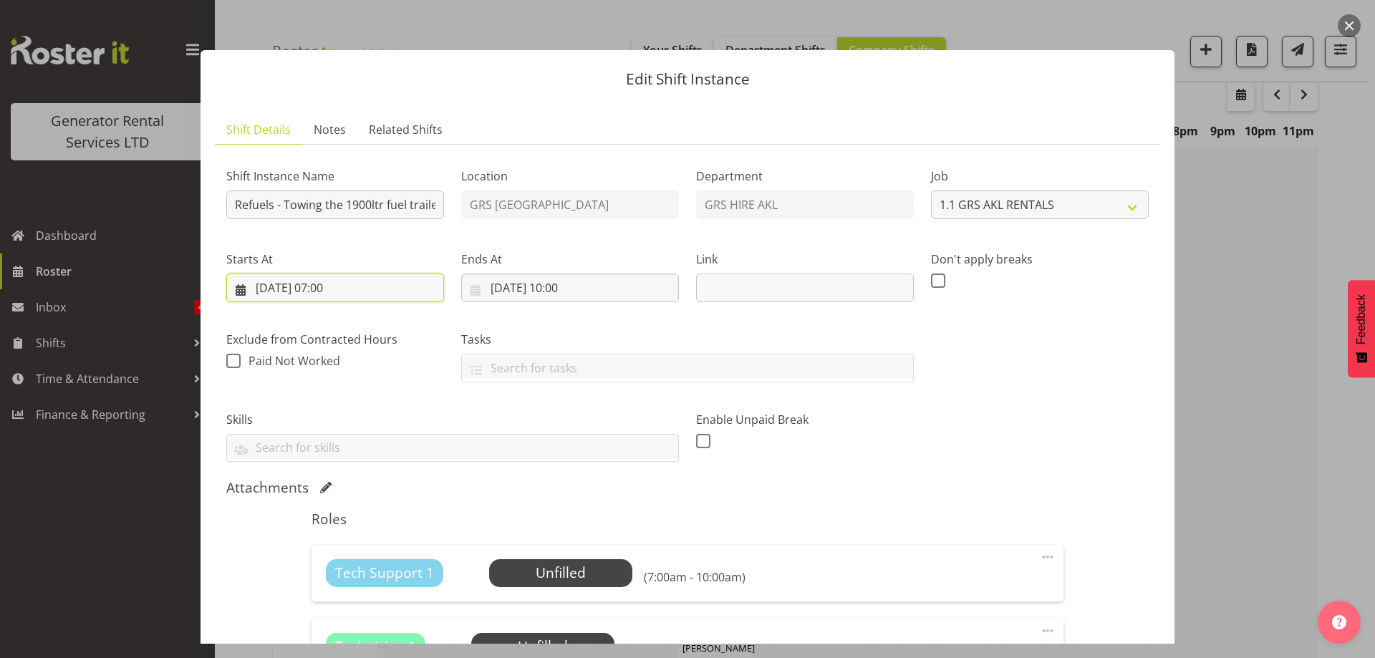
click at [393, 282] on input "[DATE] 07:00" at bounding box center [335, 287] width 218 height 29
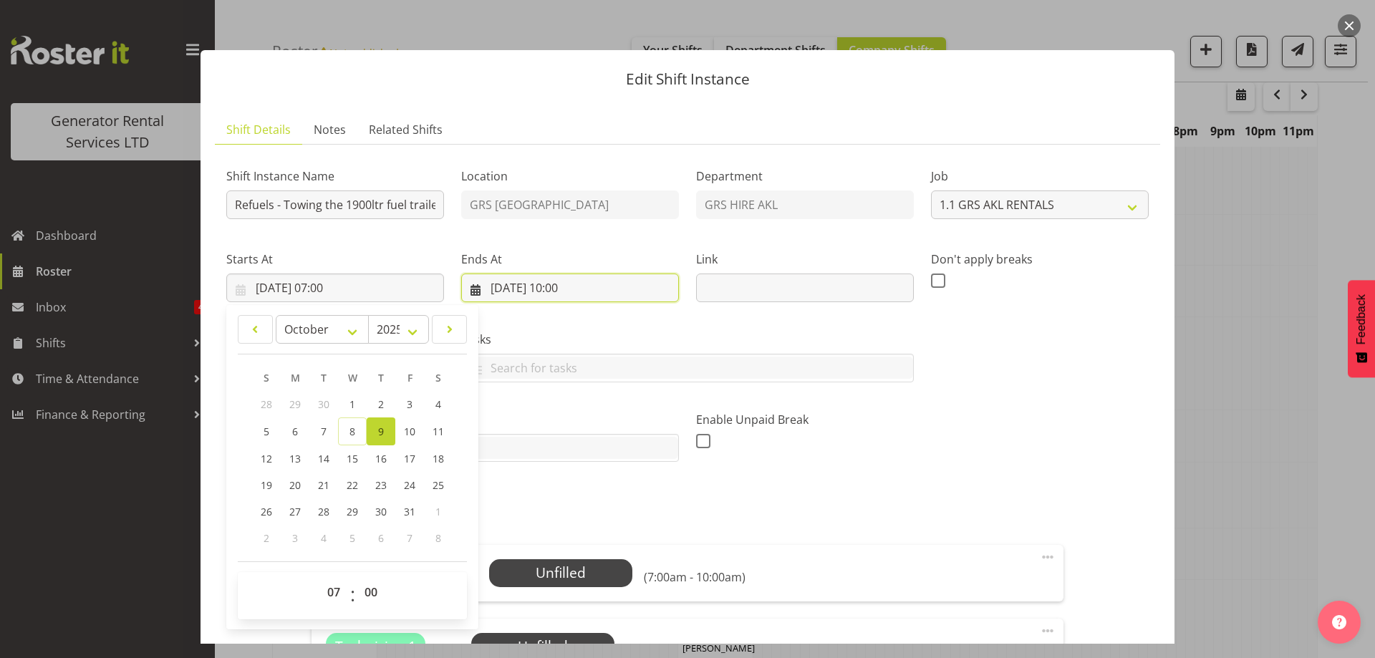
click at [577, 293] on input "[DATE] 10:00" at bounding box center [570, 287] width 218 height 29
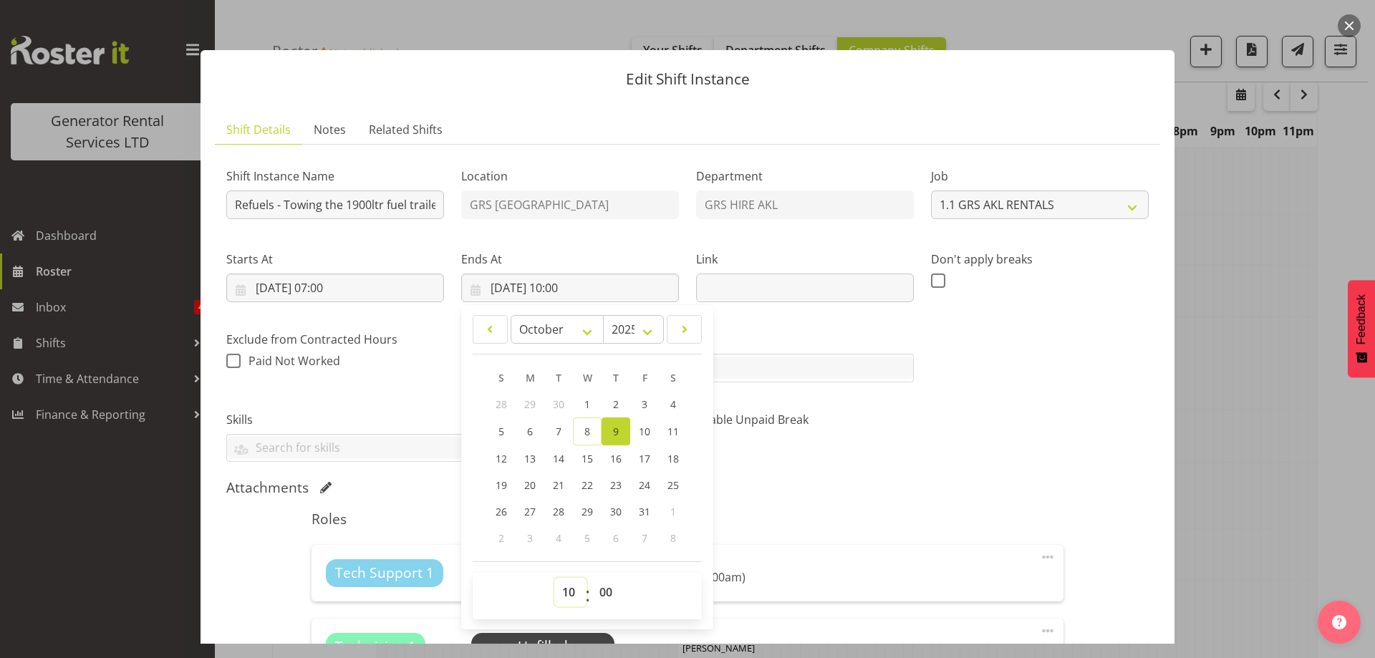
click at [566, 585] on select "00 01 02 03 04 05 06 07 08 09 10 11 12 13 14 15 16 17 18 19 20 21 22 23" at bounding box center [570, 592] width 32 height 29
select select "9"
click at [554, 578] on select "00 01 02 03 04 05 06 07 08 09 10 11 12 13 14 15 16 17 18 19 20 21 22 23" at bounding box center [570, 592] width 32 height 29
type input "[DATE] 09:00"
click at [810, 449] on div "Enable Unpaid Break" at bounding box center [805, 432] width 218 height 42
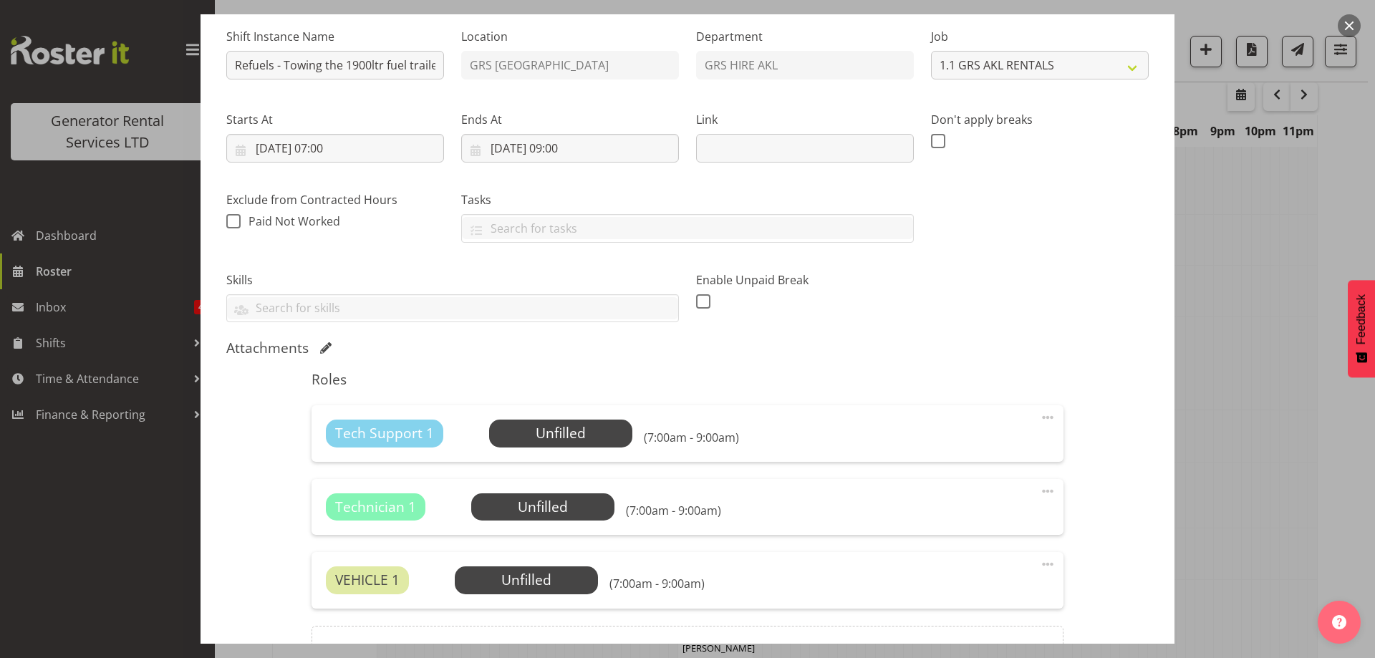
scroll to position [143, 0]
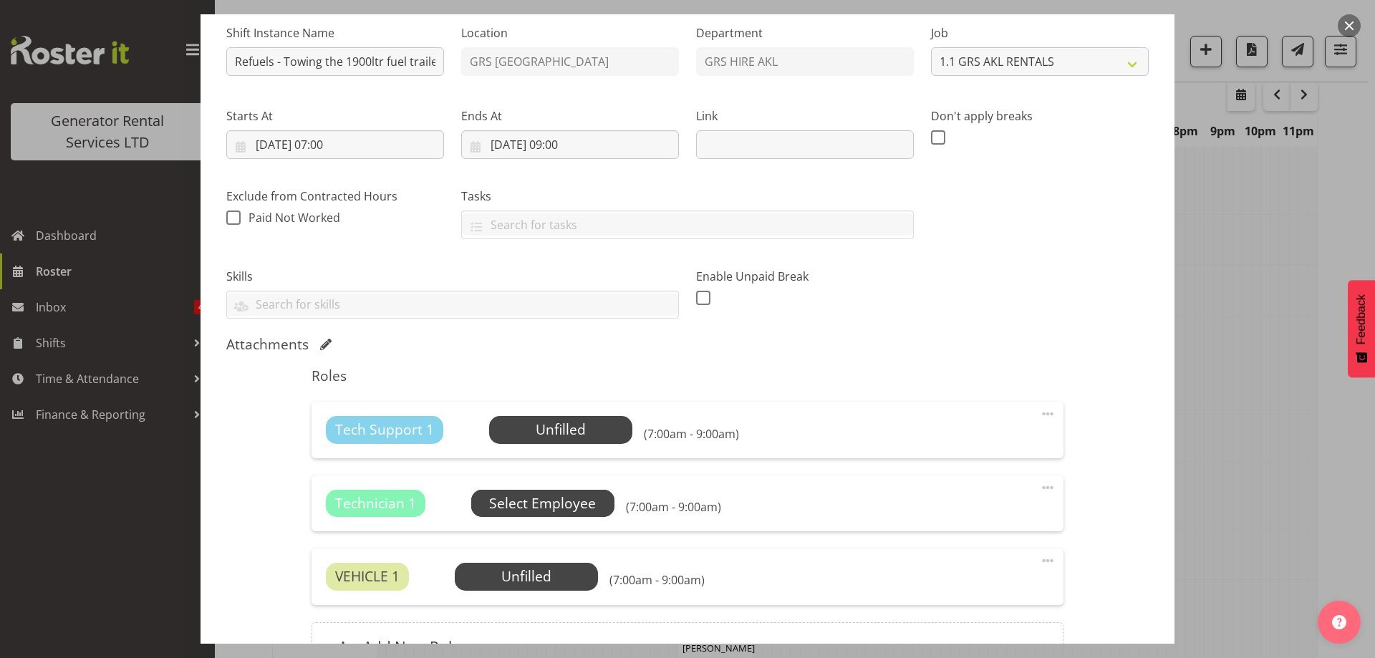
click at [512, 511] on span "Select Employee" at bounding box center [542, 503] width 107 height 21
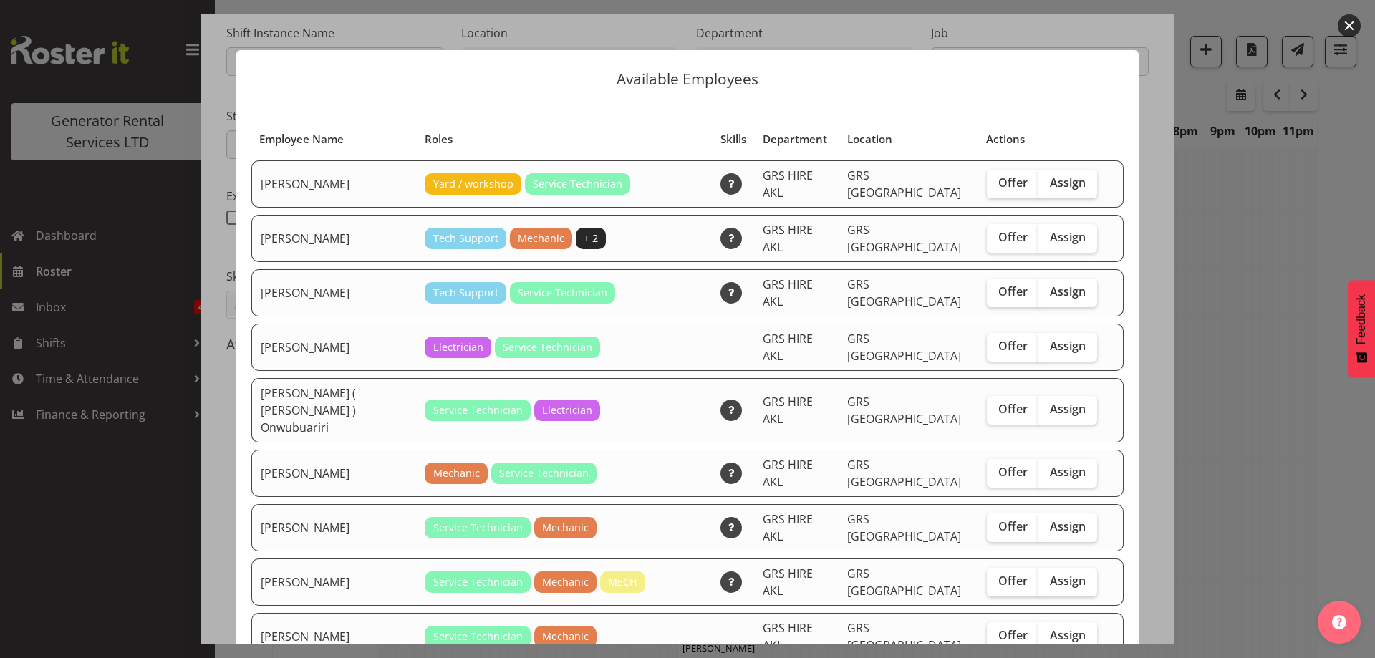
drag, startPoint x: 1073, startPoint y: 475, endPoint x: 1022, endPoint y: 590, distance: 125.3
click at [1072, 519] on span "Assign" at bounding box center [1068, 526] width 36 height 14
click at [1047, 522] on input "Assign" at bounding box center [1042, 526] width 9 height 9
checkbox input "true"
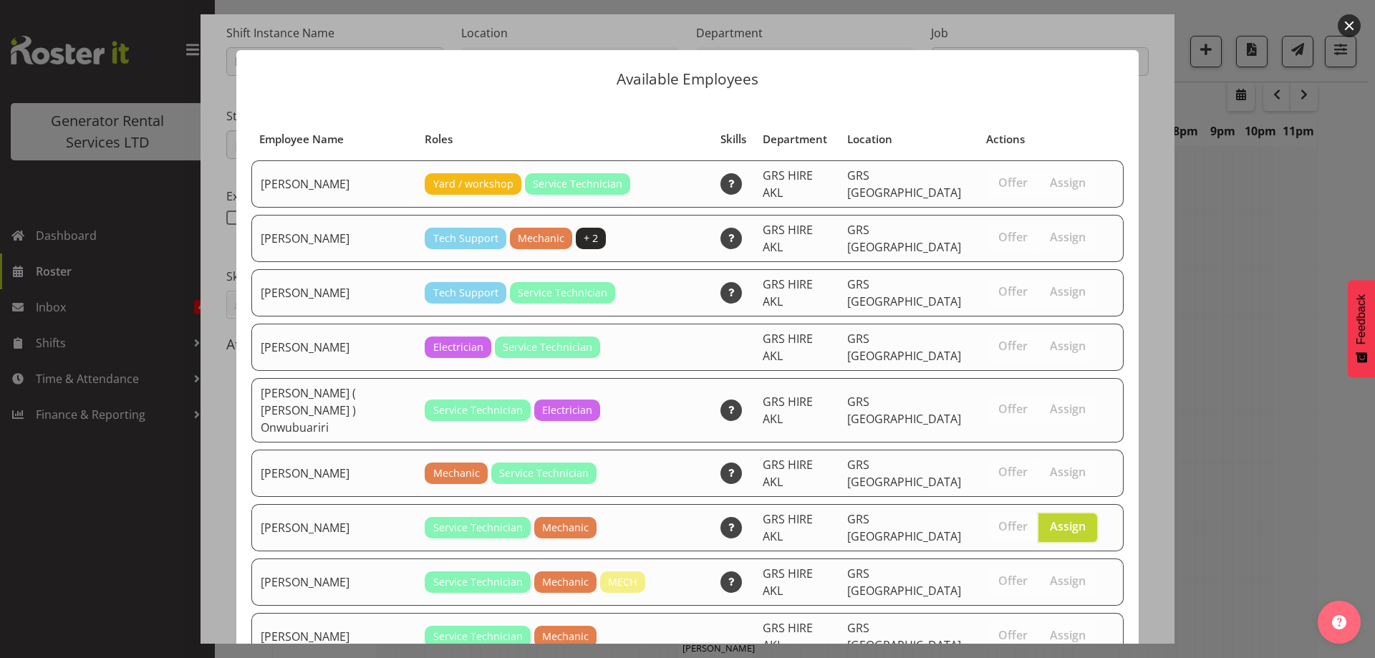
scroll to position [183, 0]
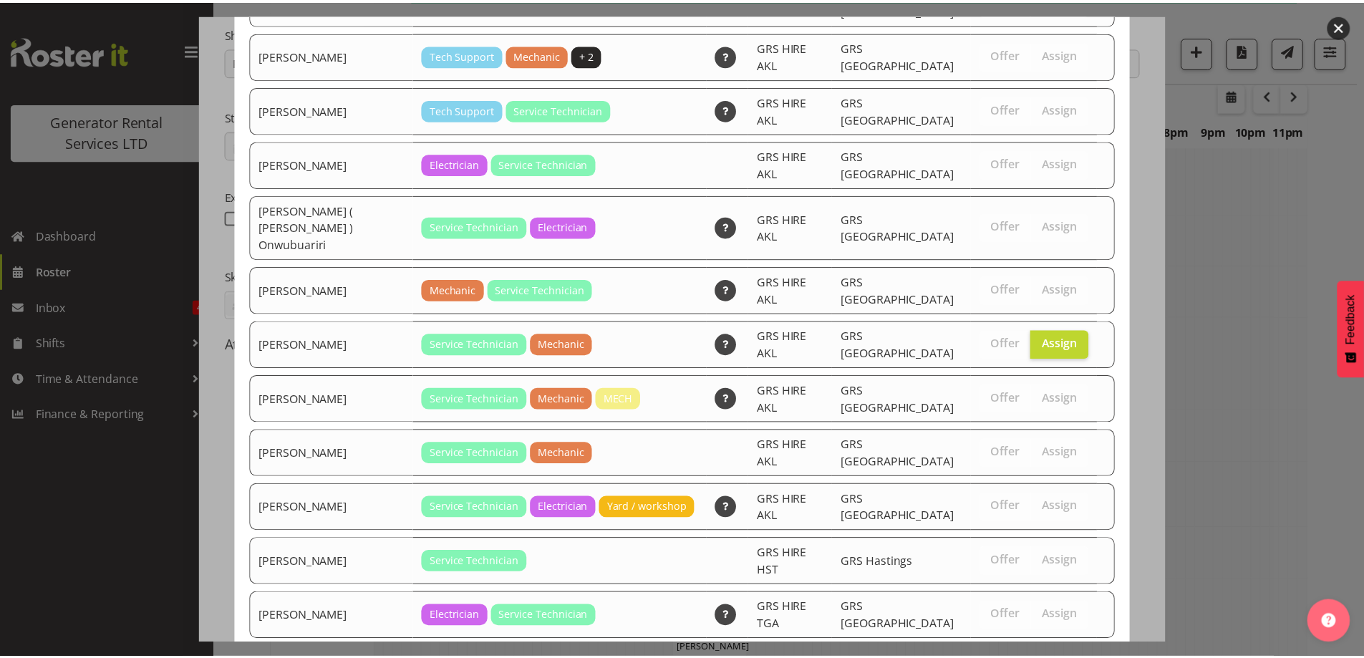
scroll to position [1693, 0]
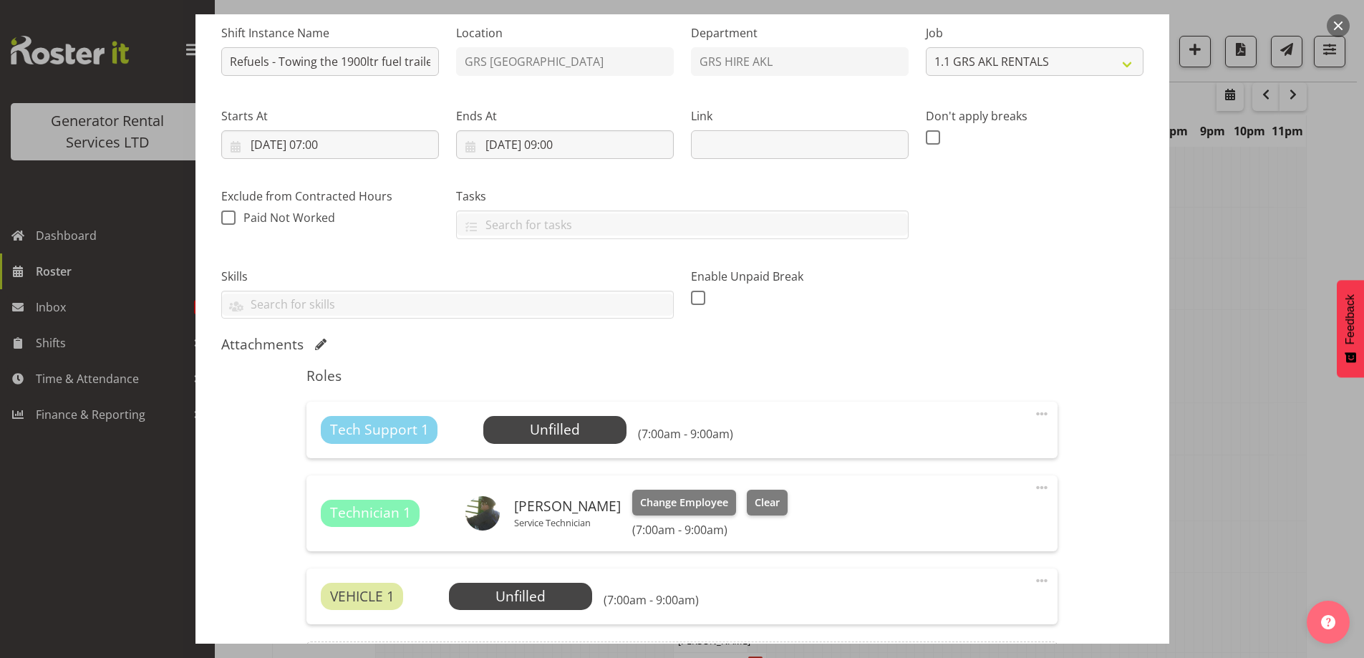
drag, startPoint x: 1023, startPoint y: 414, endPoint x: 1031, endPoint y: 419, distance: 9.3
click at [1033, 415] on span at bounding box center [1041, 413] width 17 height 17
click at [965, 500] on link "Delete" at bounding box center [981, 497] width 137 height 26
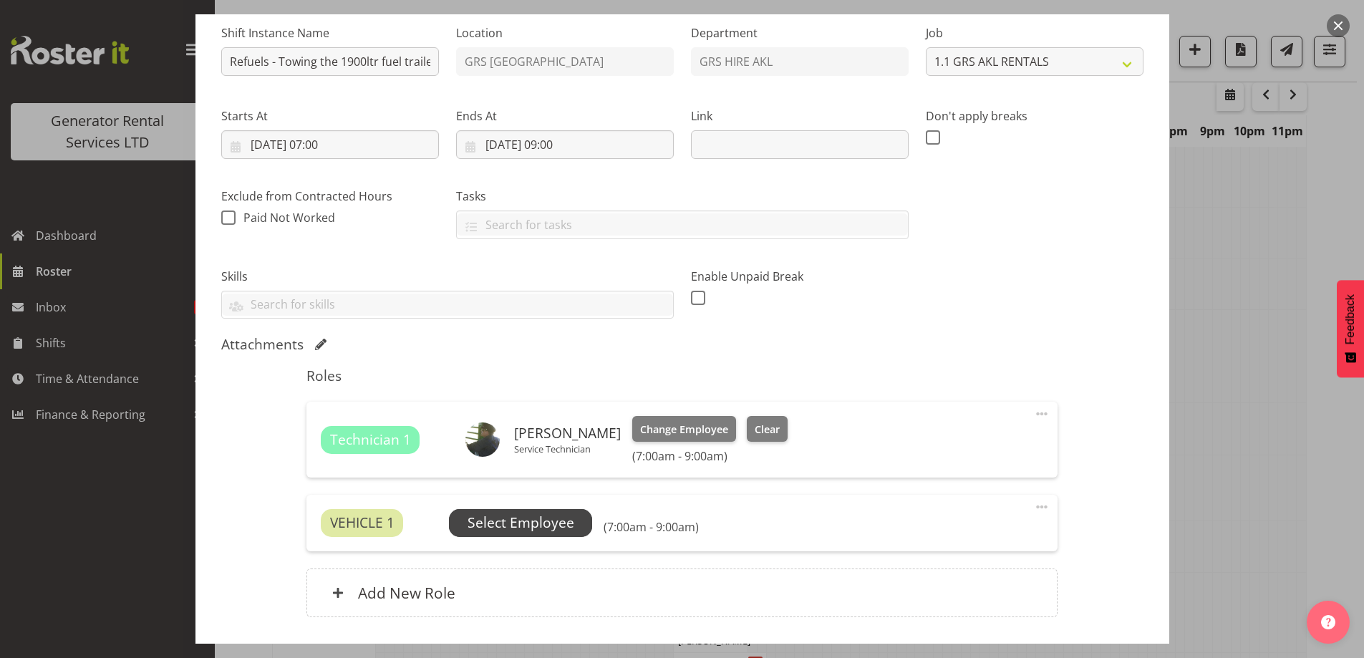
click at [546, 528] on span "Select Employee" at bounding box center [521, 523] width 107 height 21
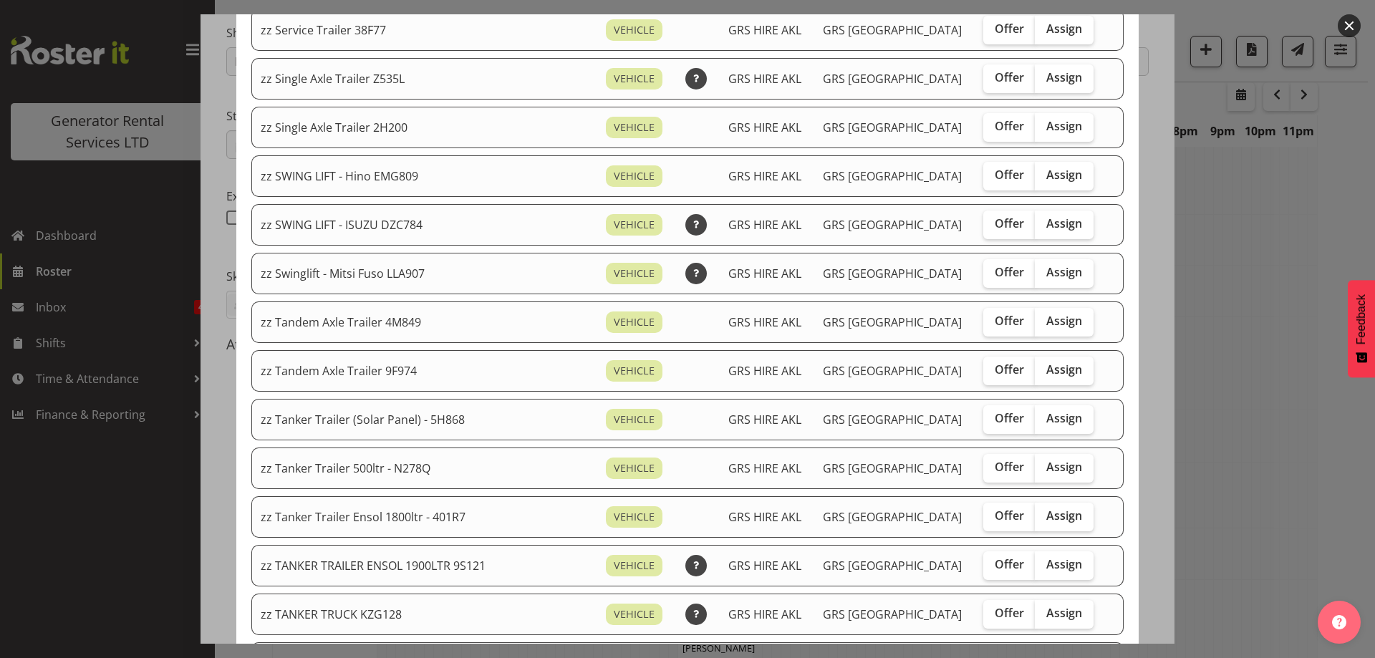
scroll to position [931, 0]
click at [1046, 566] on span "Assign" at bounding box center [1064, 563] width 36 height 14
click at [1035, 566] on input "Assign" at bounding box center [1039, 563] width 9 height 9
checkbox input "true"
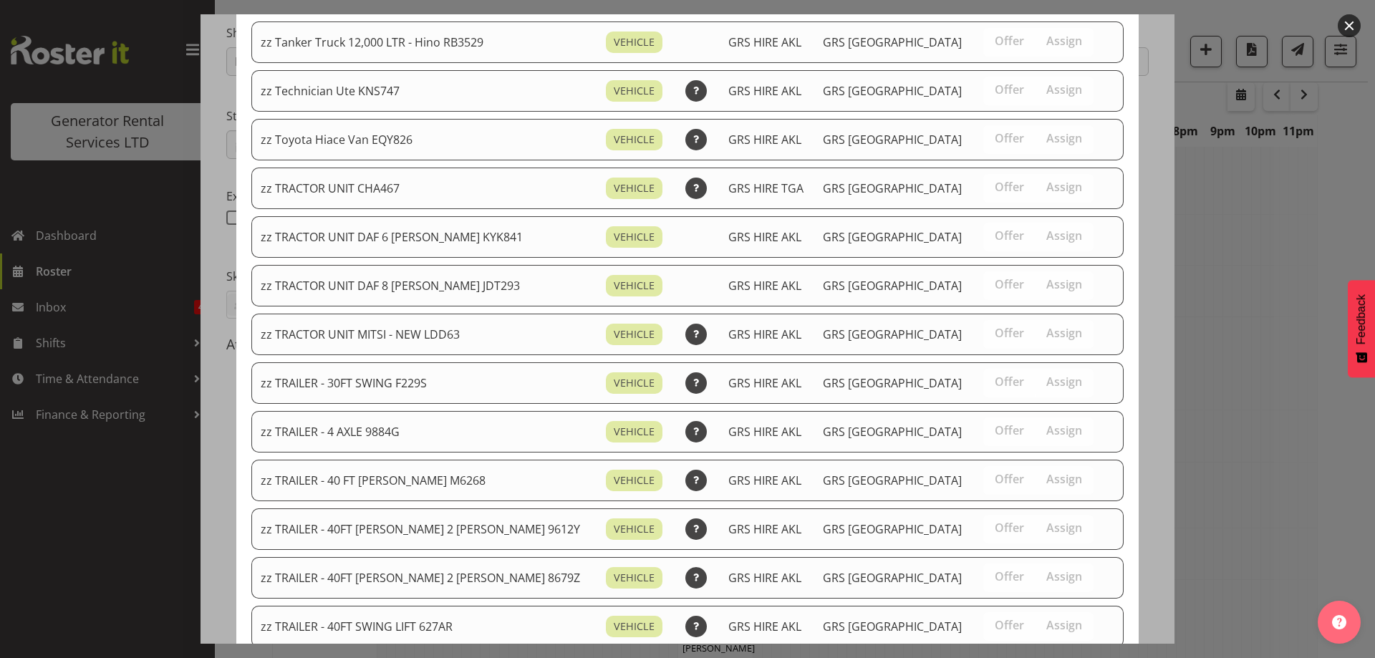
scroll to position [1741, 0]
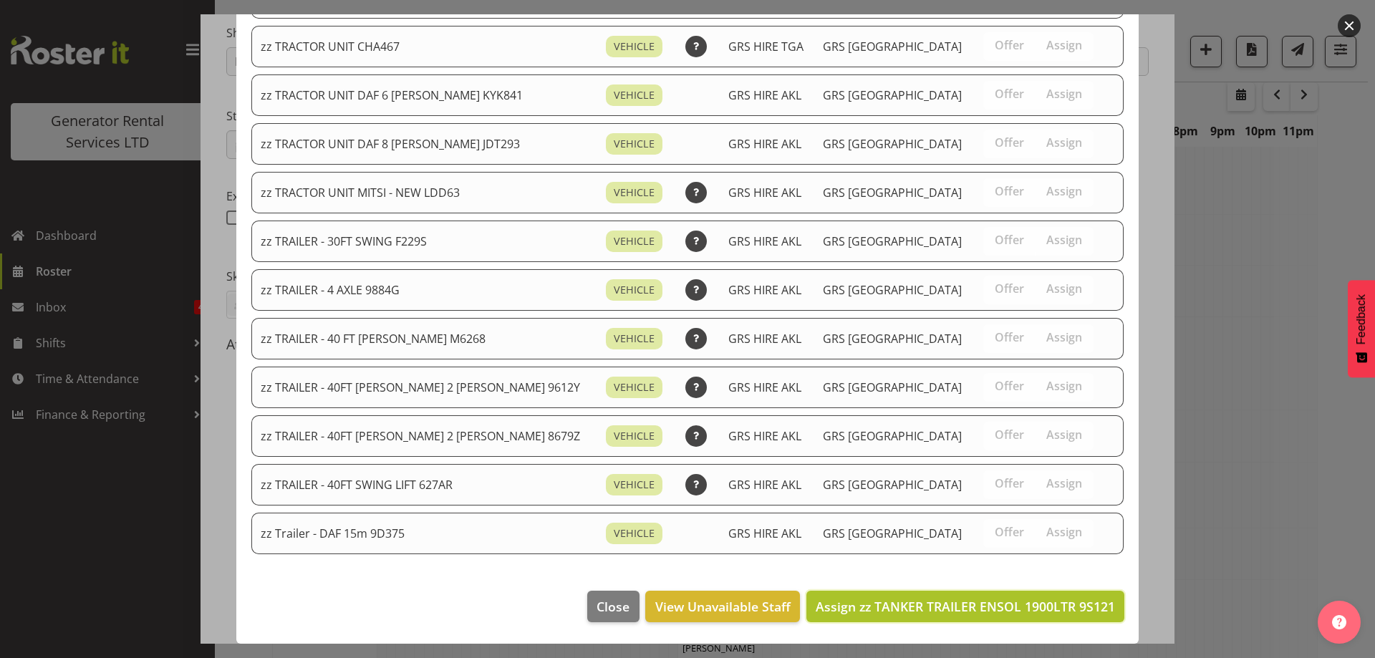
click at [1006, 601] on span "Assign zz TANKER TRAILER ENSOL 1900LTR 9S121" at bounding box center [964, 606] width 299 height 17
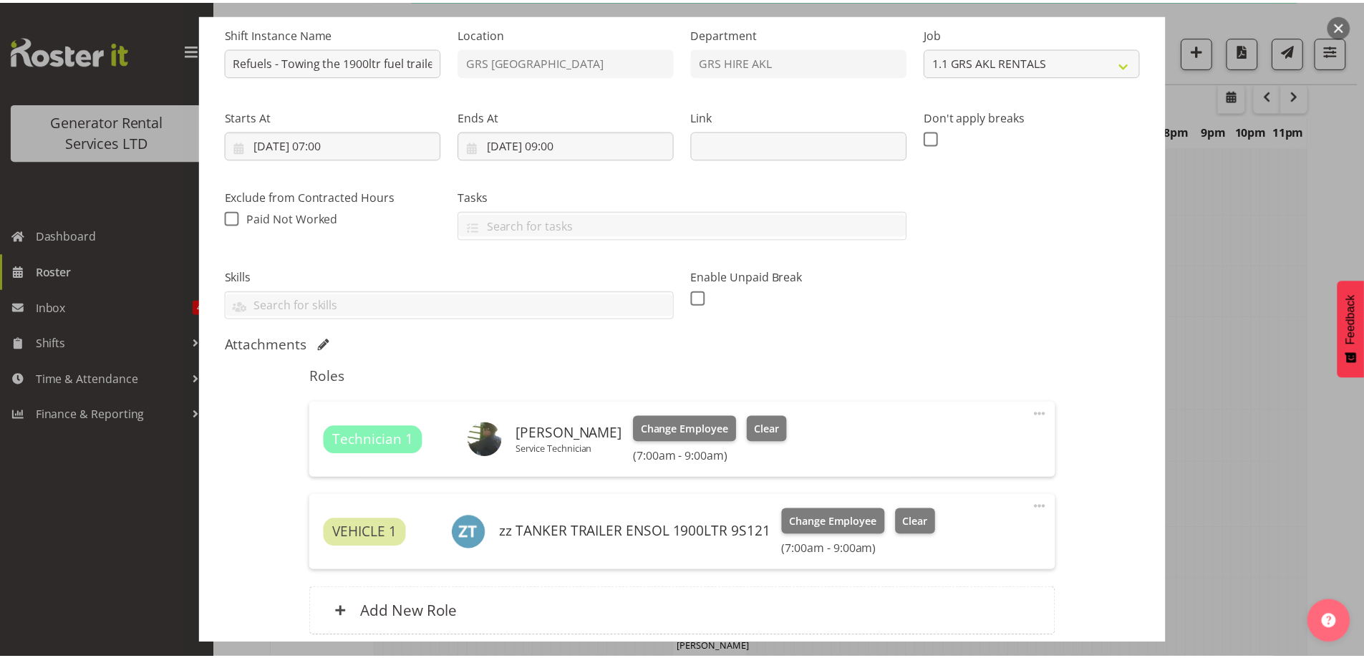
scroll to position [1693, 0]
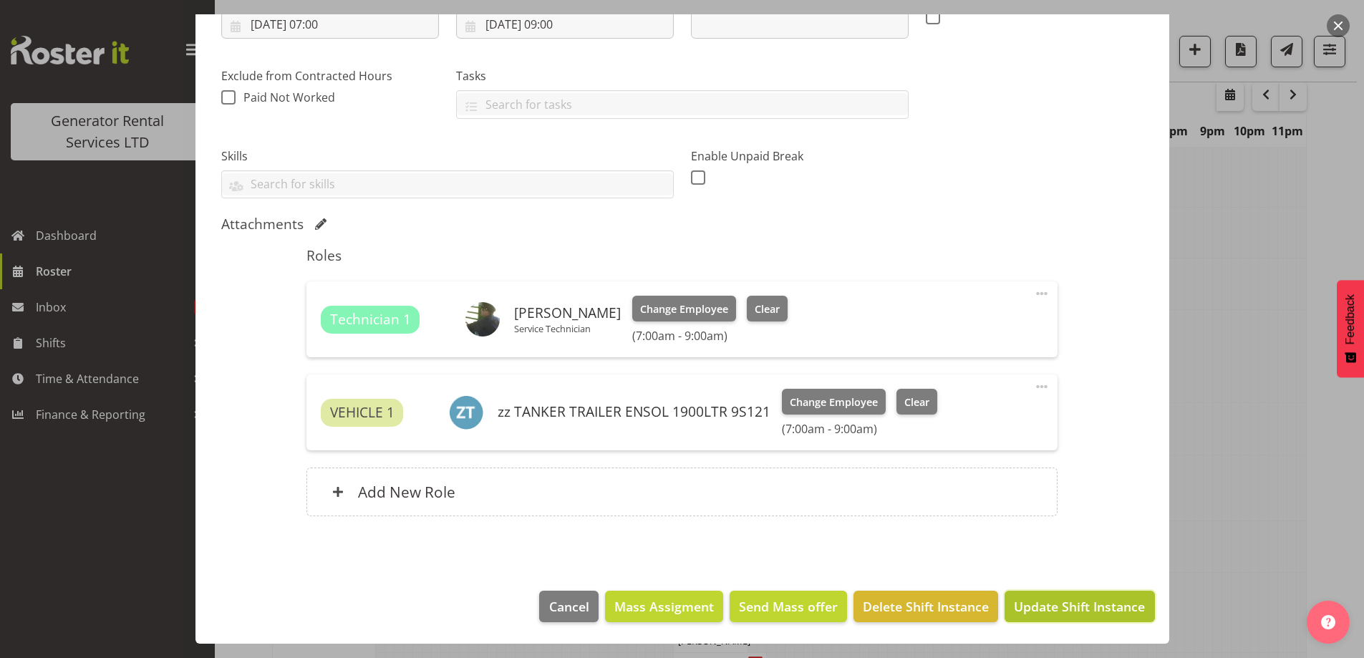
click at [1055, 611] on span "Update Shift Instance" at bounding box center [1079, 606] width 131 height 19
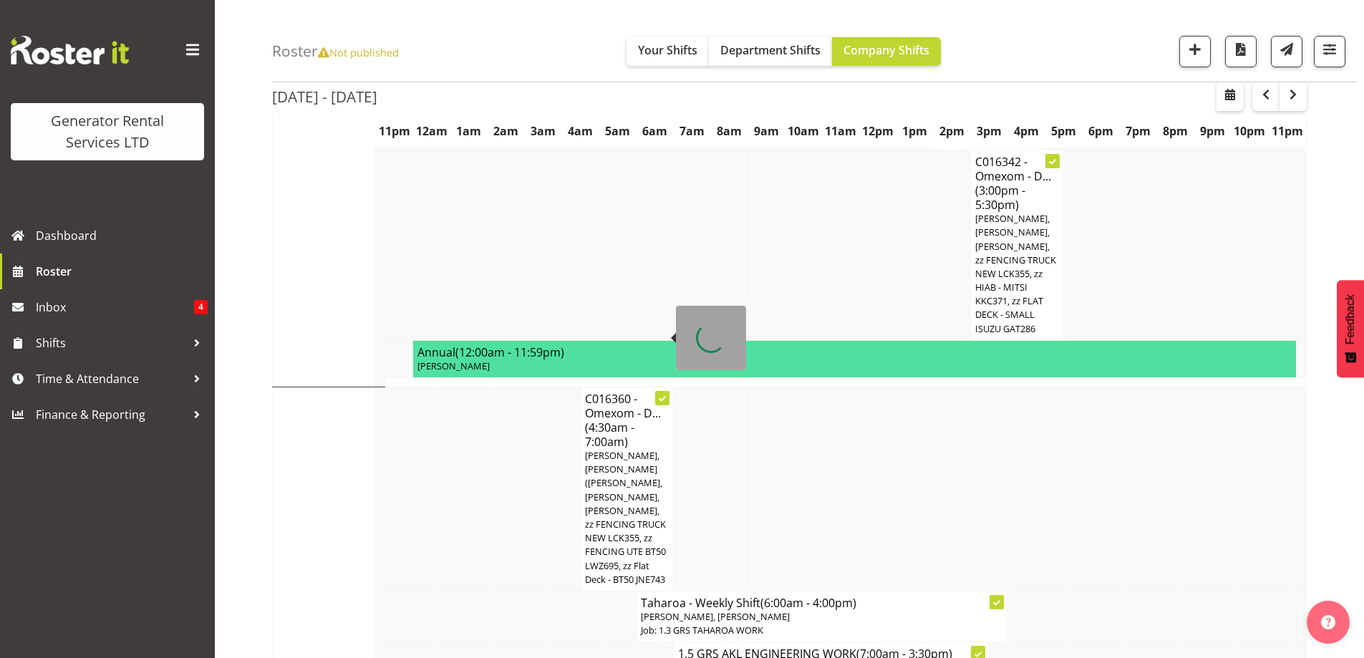
scroll to position [1622, 0]
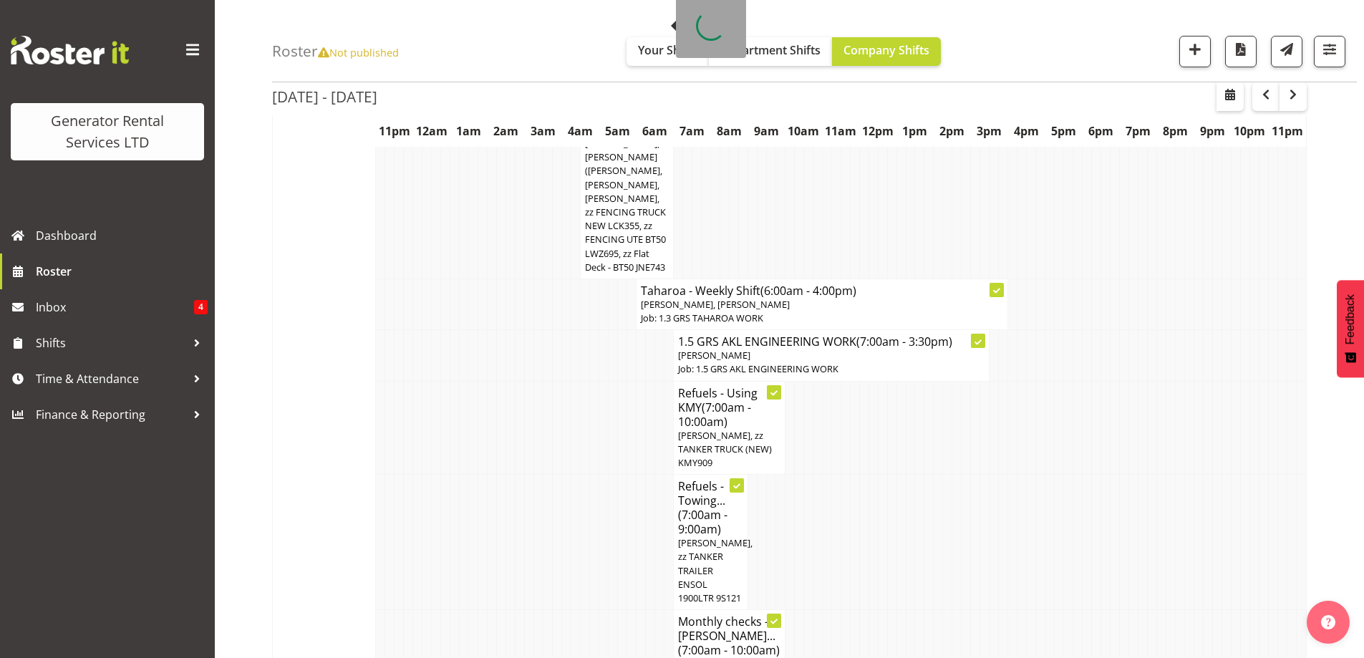
click at [603, 490] on td at bounding box center [603, 542] width 9 height 135
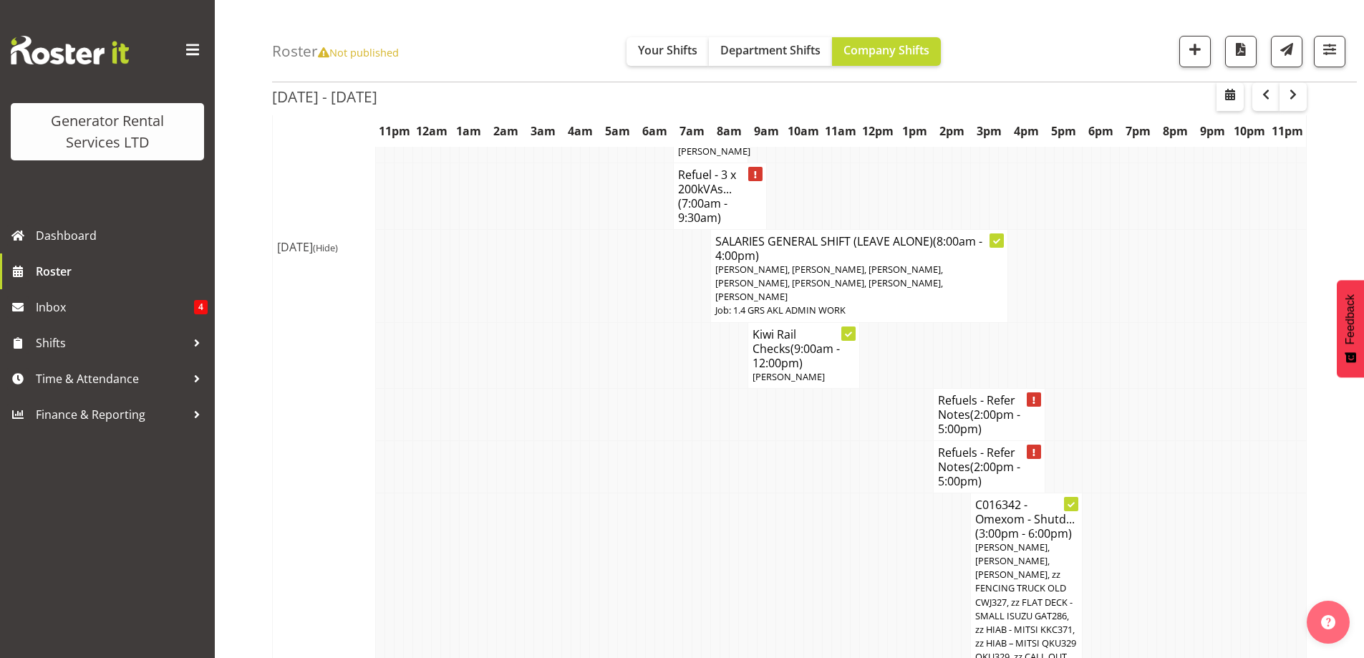
scroll to position [1980, 0]
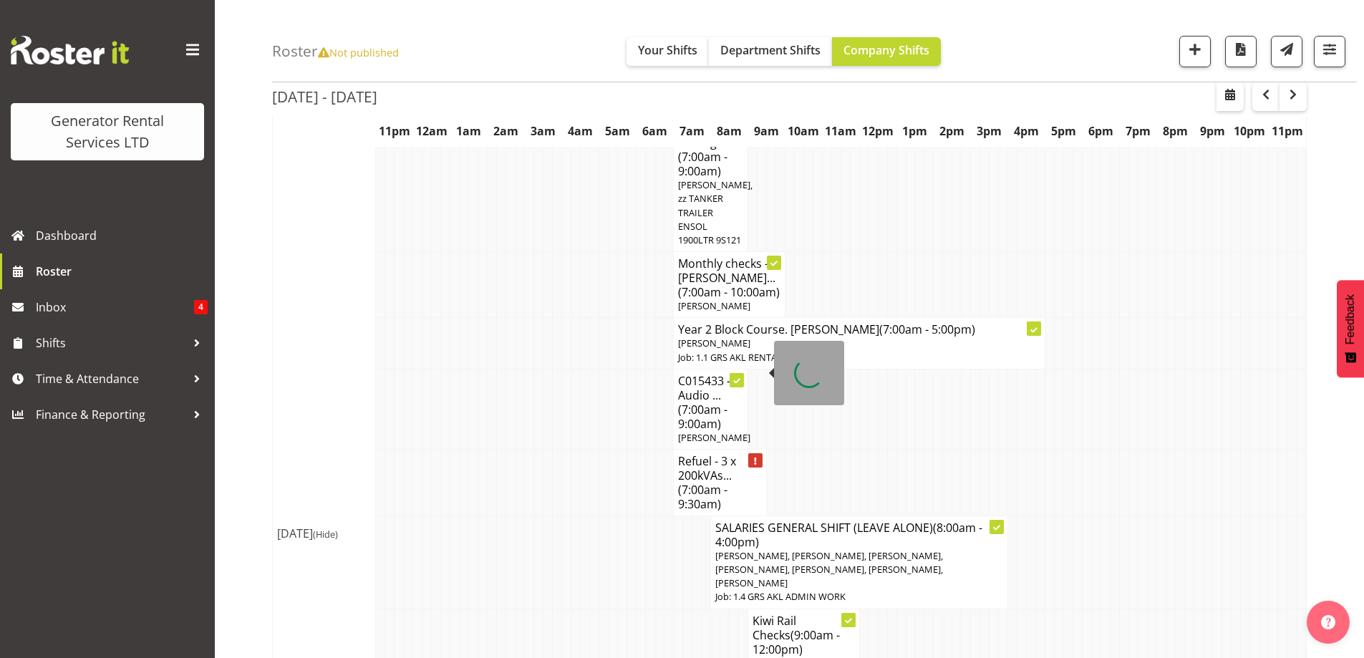
click at [706, 482] on span "(7:00am - 9:30am)" at bounding box center [702, 497] width 49 height 30
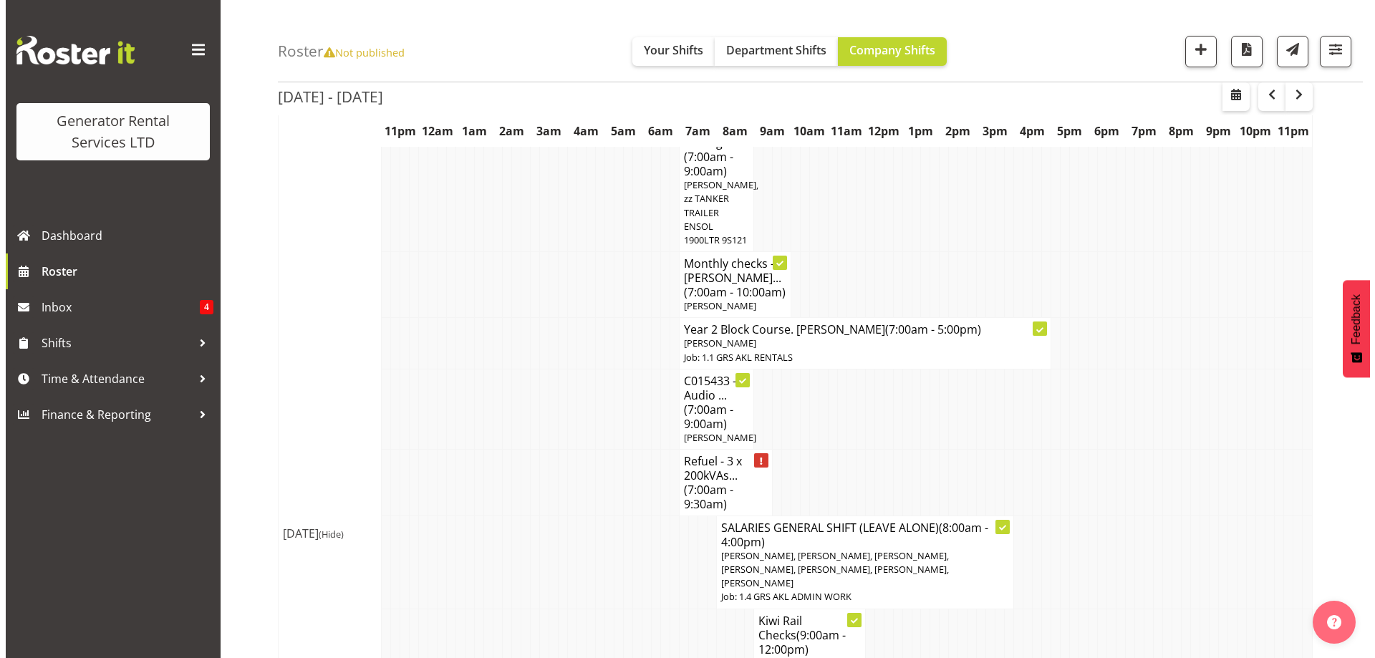
scroll to position [1972, 0]
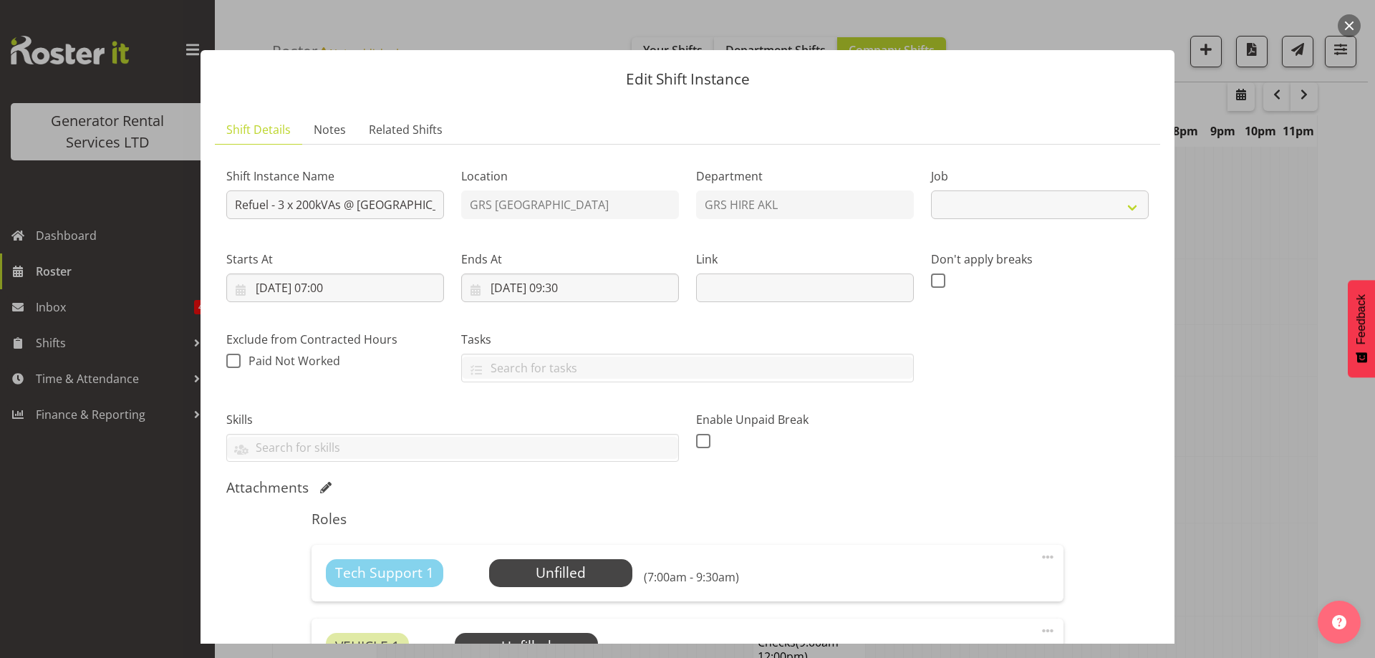
select select "7504"
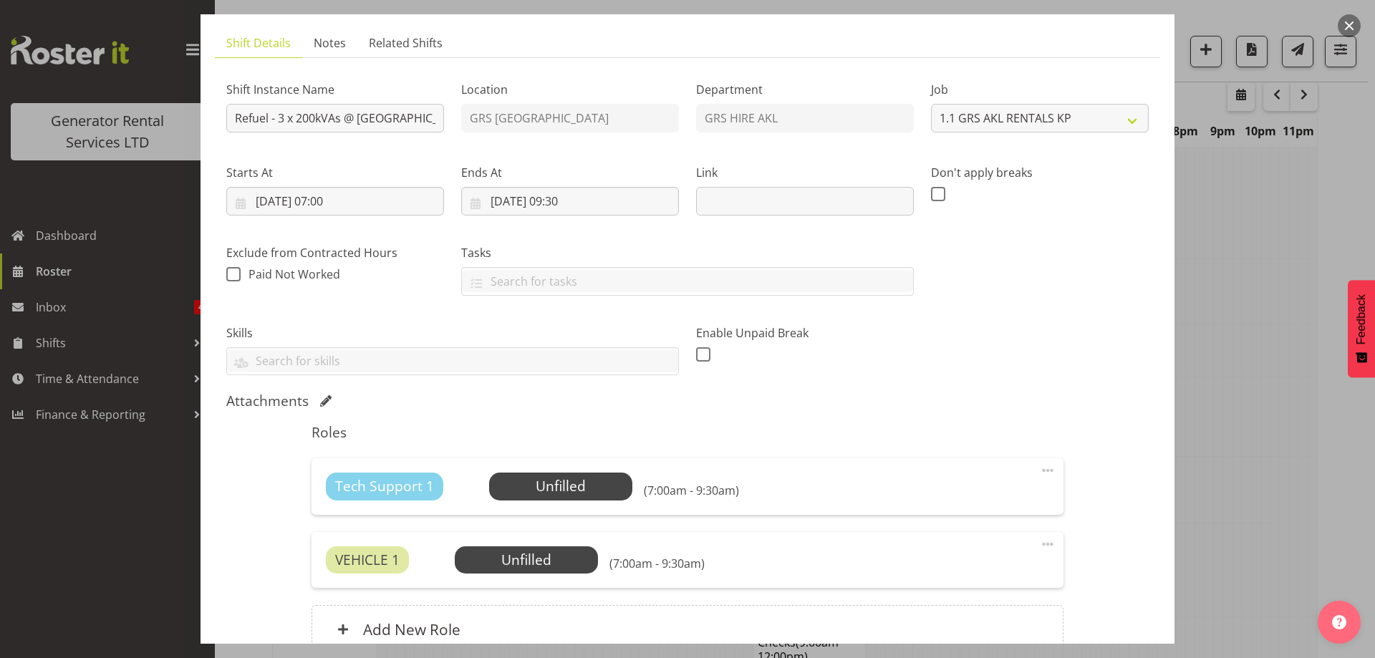
scroll to position [215, 0]
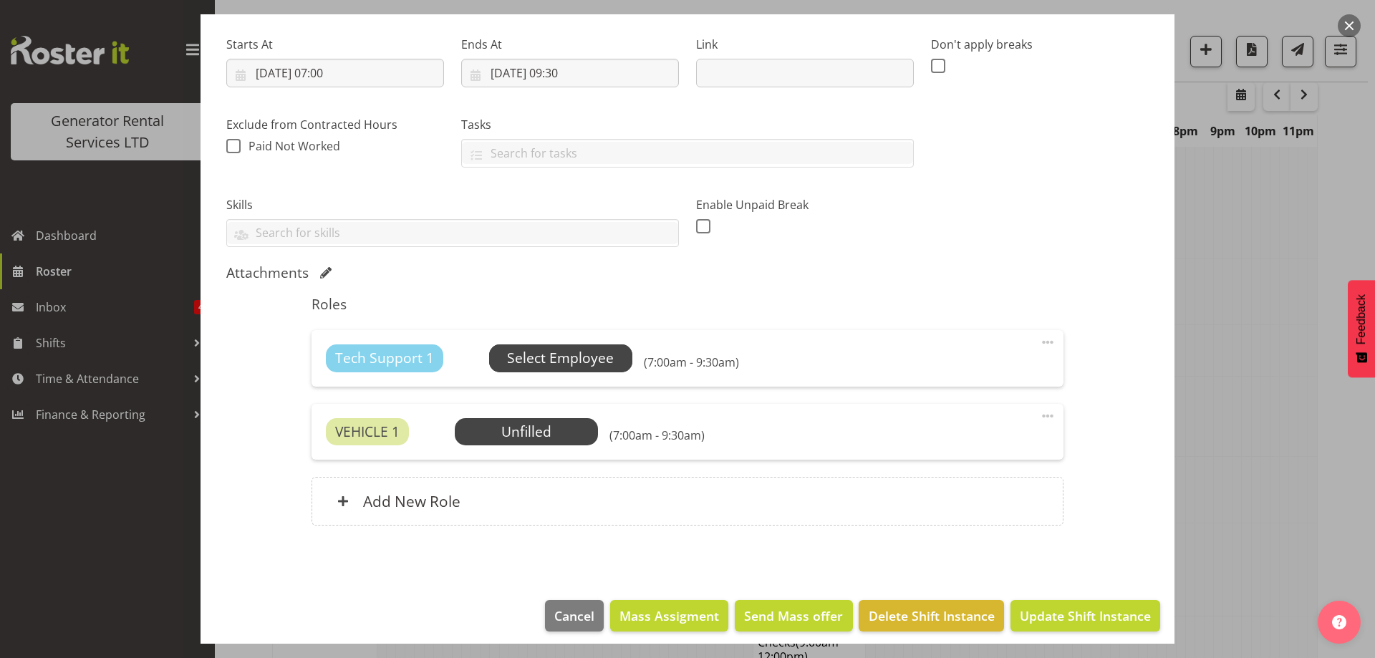
click at [553, 369] on span "Select Employee" at bounding box center [560, 357] width 143 height 27
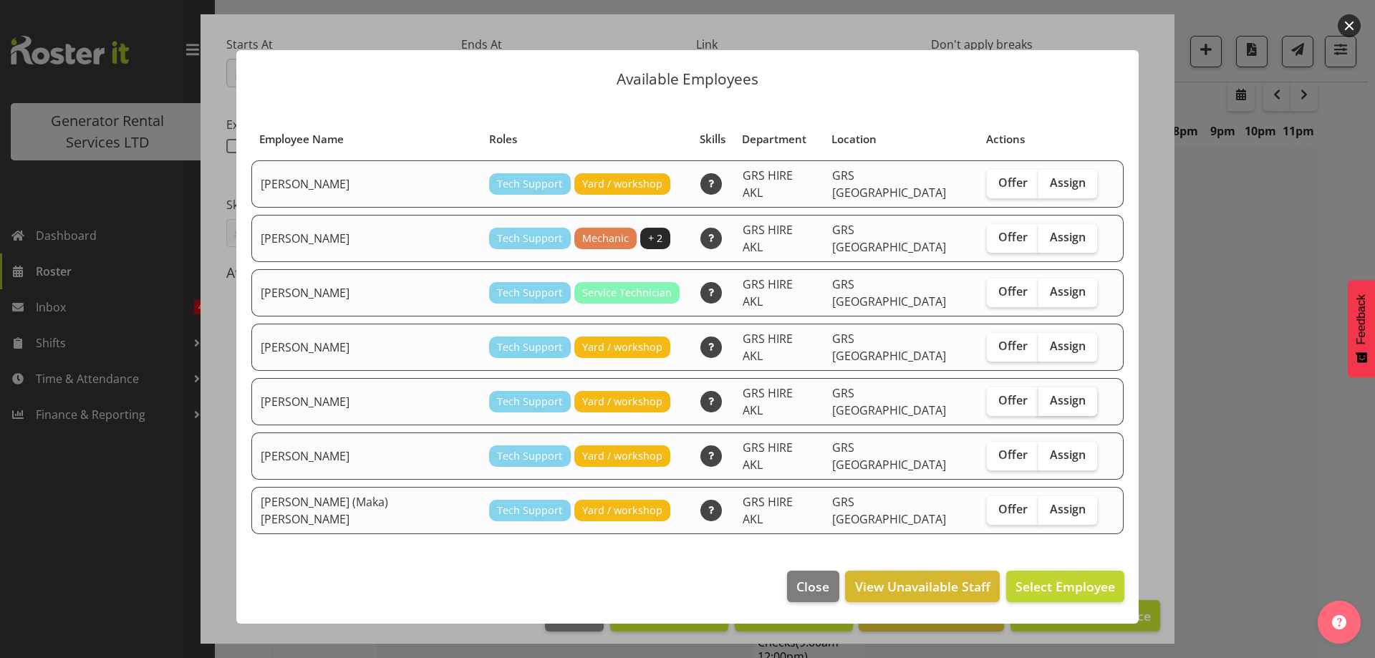
click at [1050, 393] on span "Assign" at bounding box center [1068, 400] width 36 height 14
click at [1038, 396] on input "Assign" at bounding box center [1042, 400] width 9 height 9
checkbox input "true"
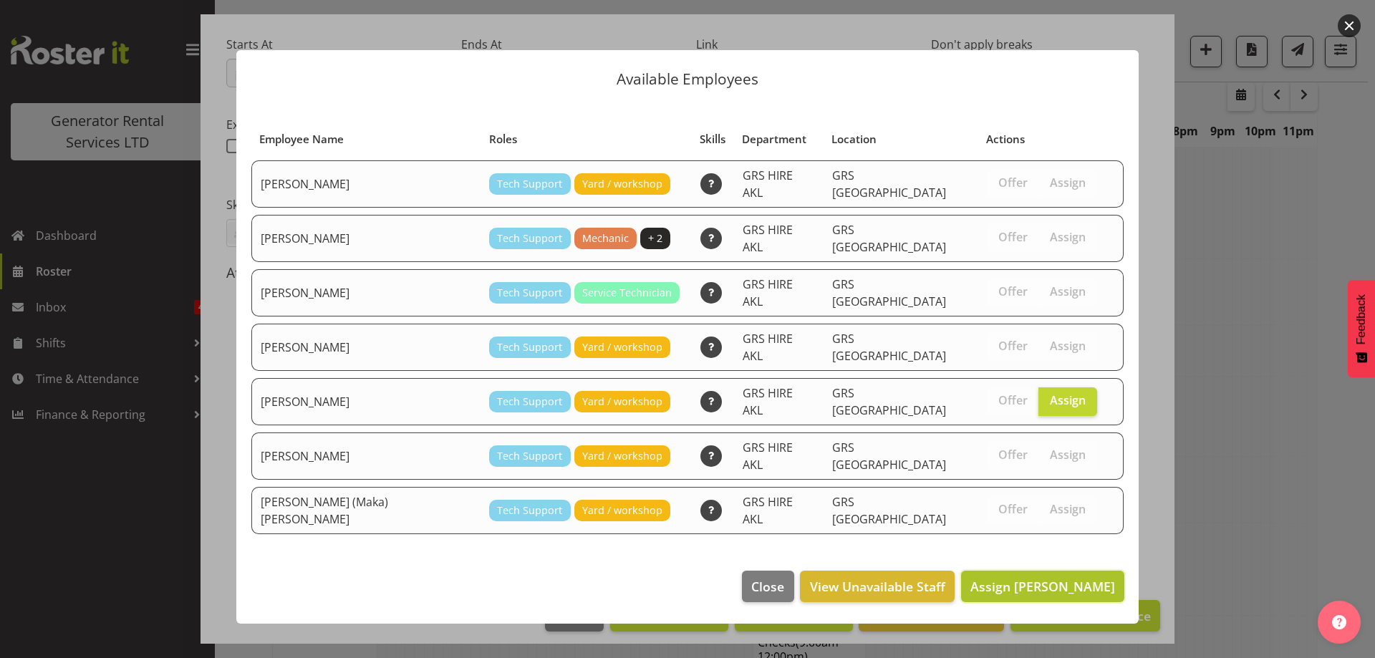
click at [1050, 578] on span "Assign [PERSON_NAME]" at bounding box center [1042, 586] width 145 height 17
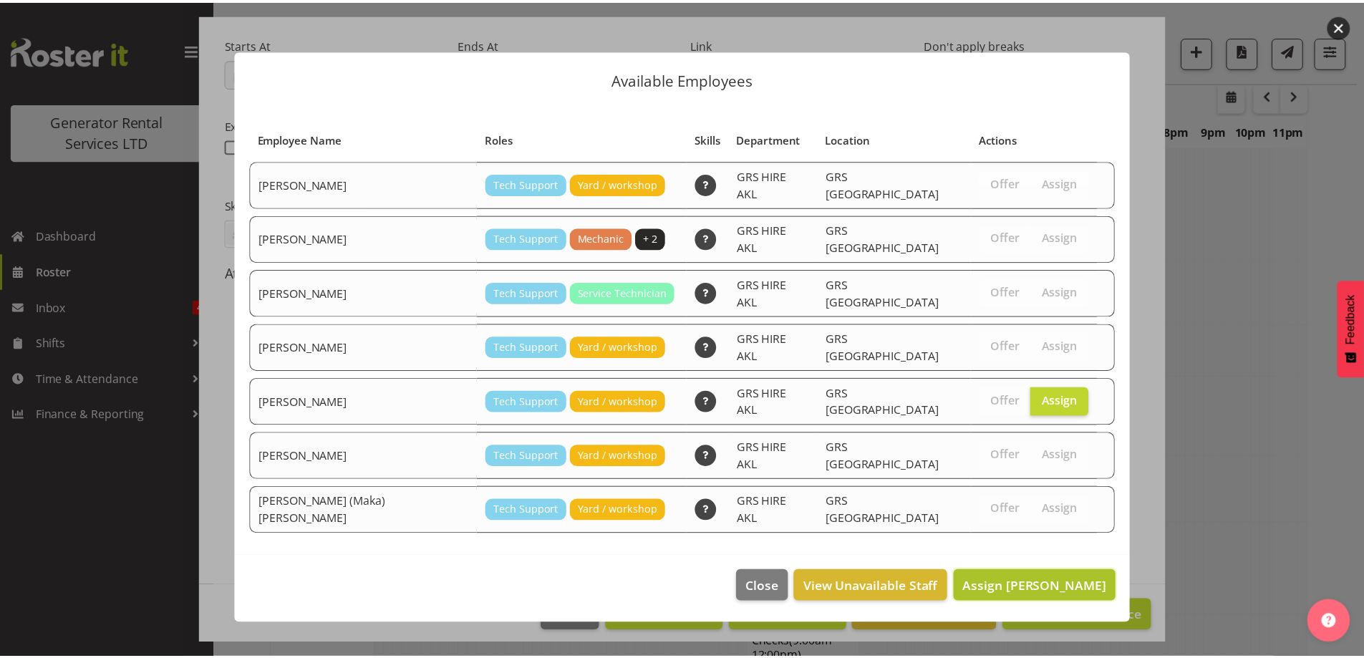
scroll to position [1980, 0]
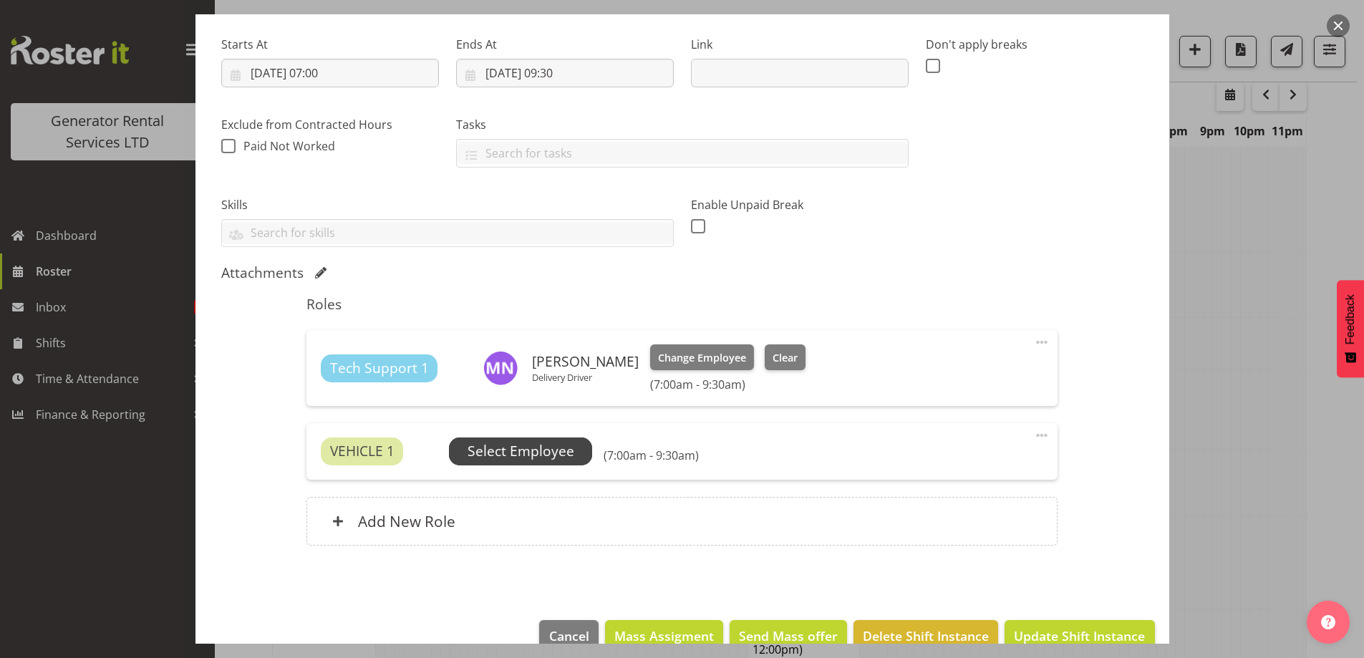
click at [537, 439] on span "Select Employee" at bounding box center [520, 450] width 143 height 27
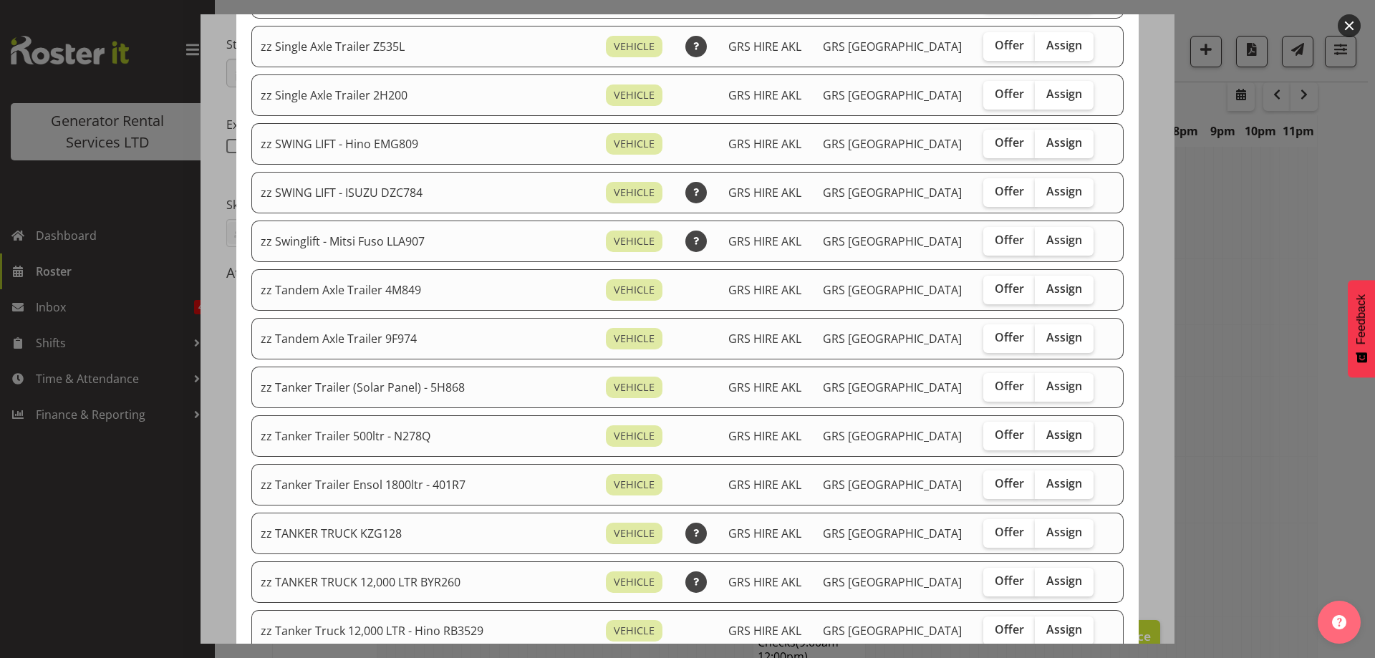
scroll to position [1002, 0]
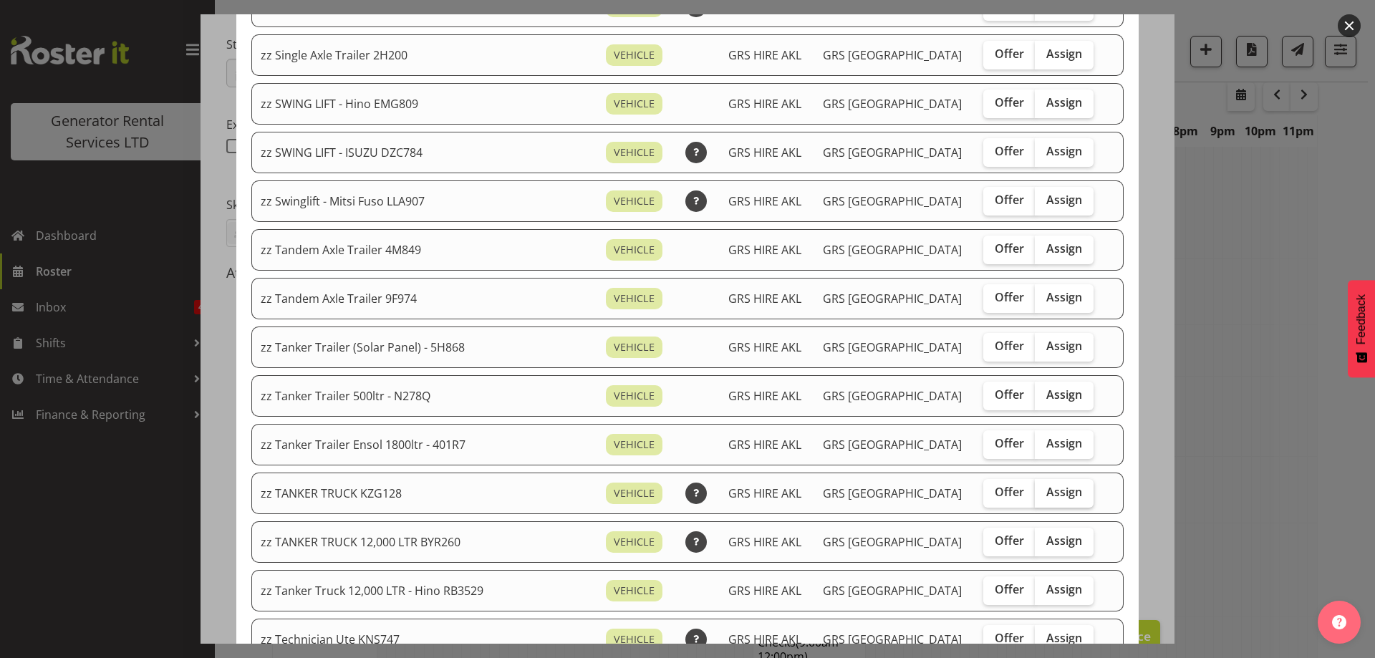
click at [1041, 500] on label "Assign" at bounding box center [1064, 493] width 59 height 29
click at [1041, 497] on input "Assign" at bounding box center [1039, 492] width 9 height 9
checkbox input "true"
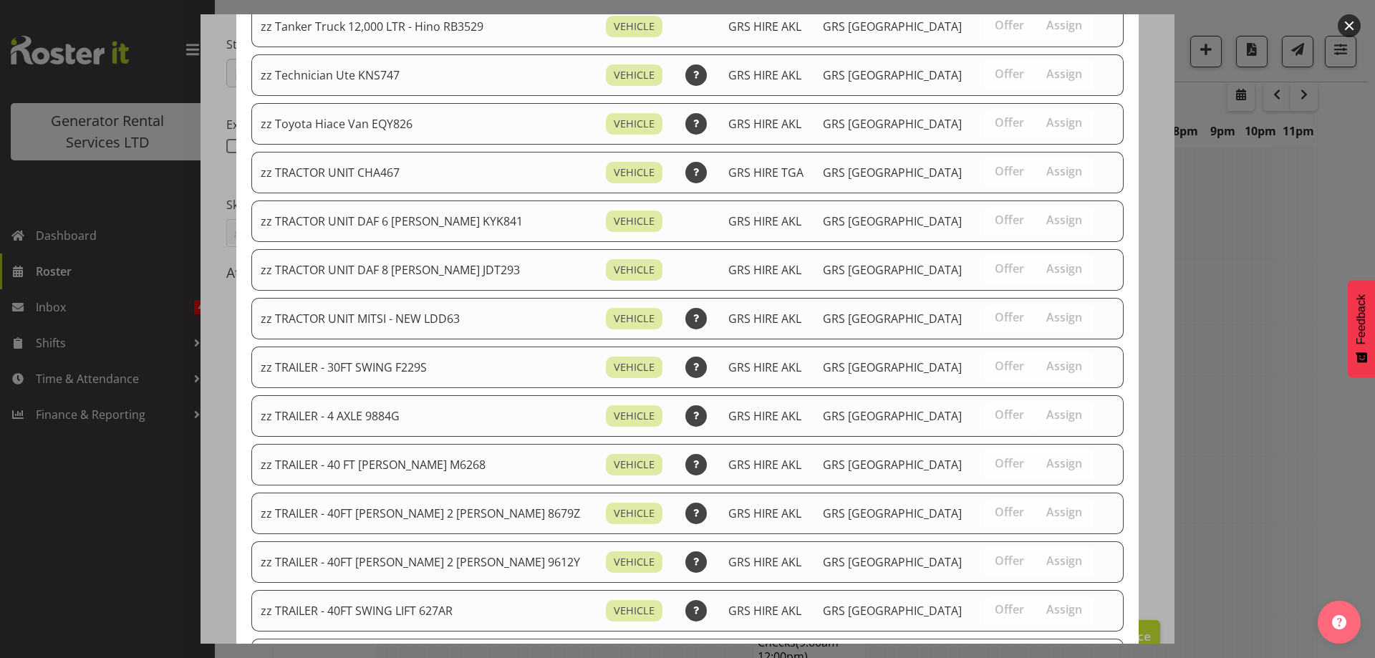
scroll to position [1693, 0]
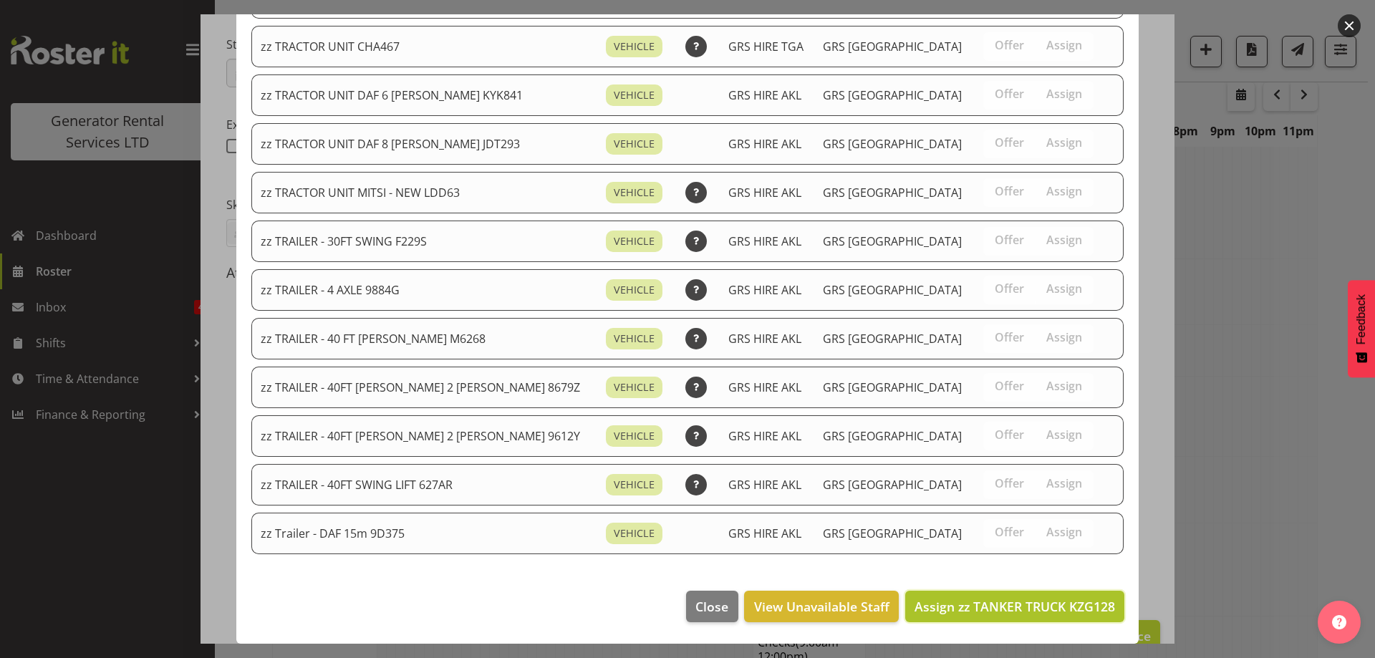
click at [1033, 603] on span "Assign zz TANKER TRUCK KZG128" at bounding box center [1014, 606] width 200 height 17
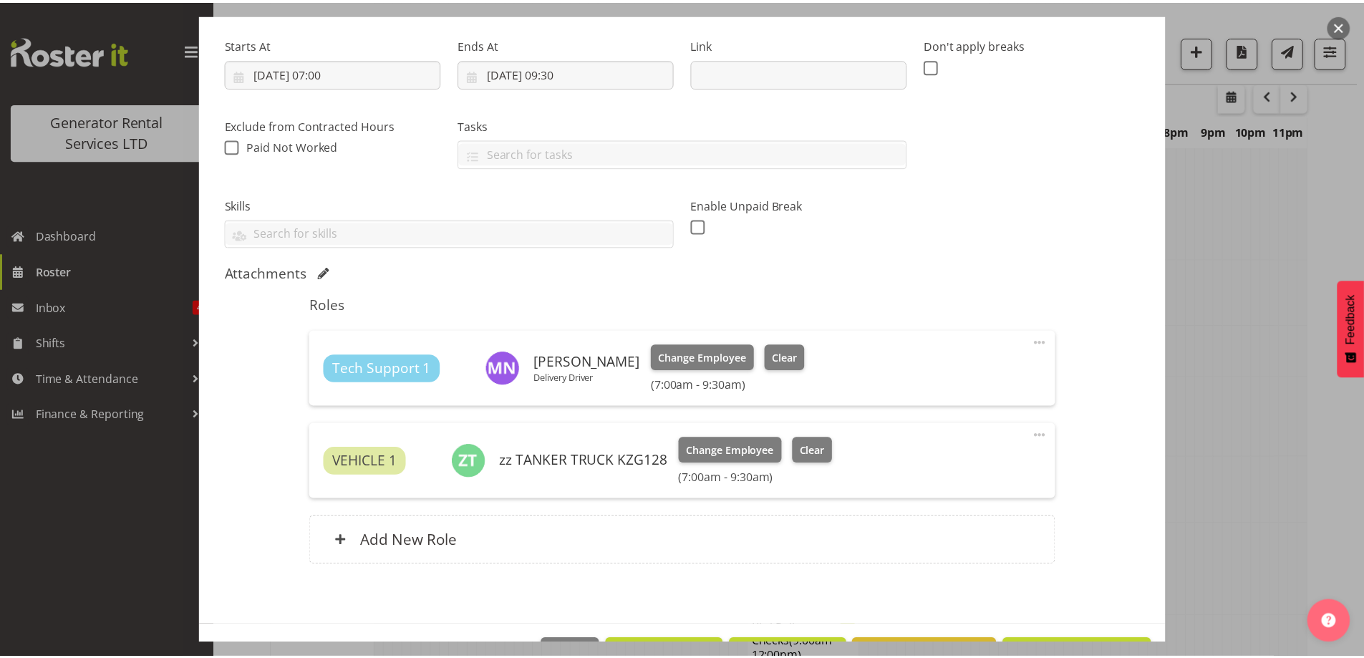
scroll to position [1980, 0]
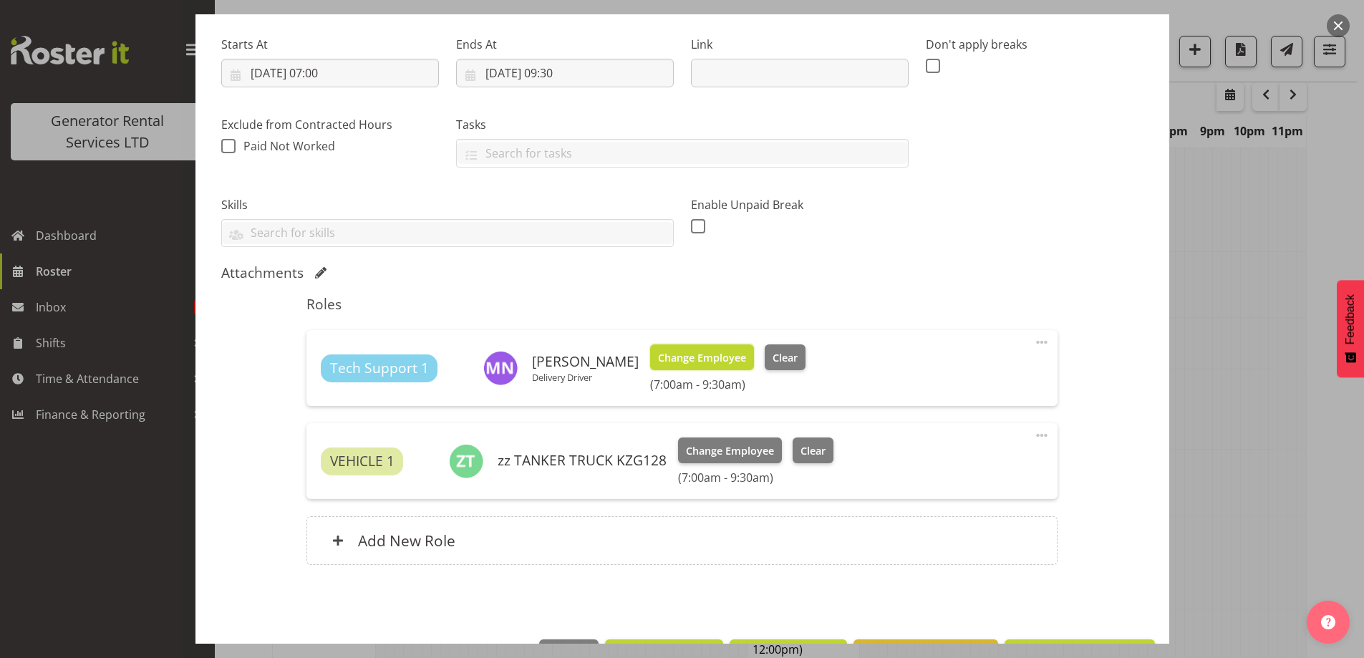
click at [684, 367] on button "Change Employee" at bounding box center [702, 357] width 104 height 26
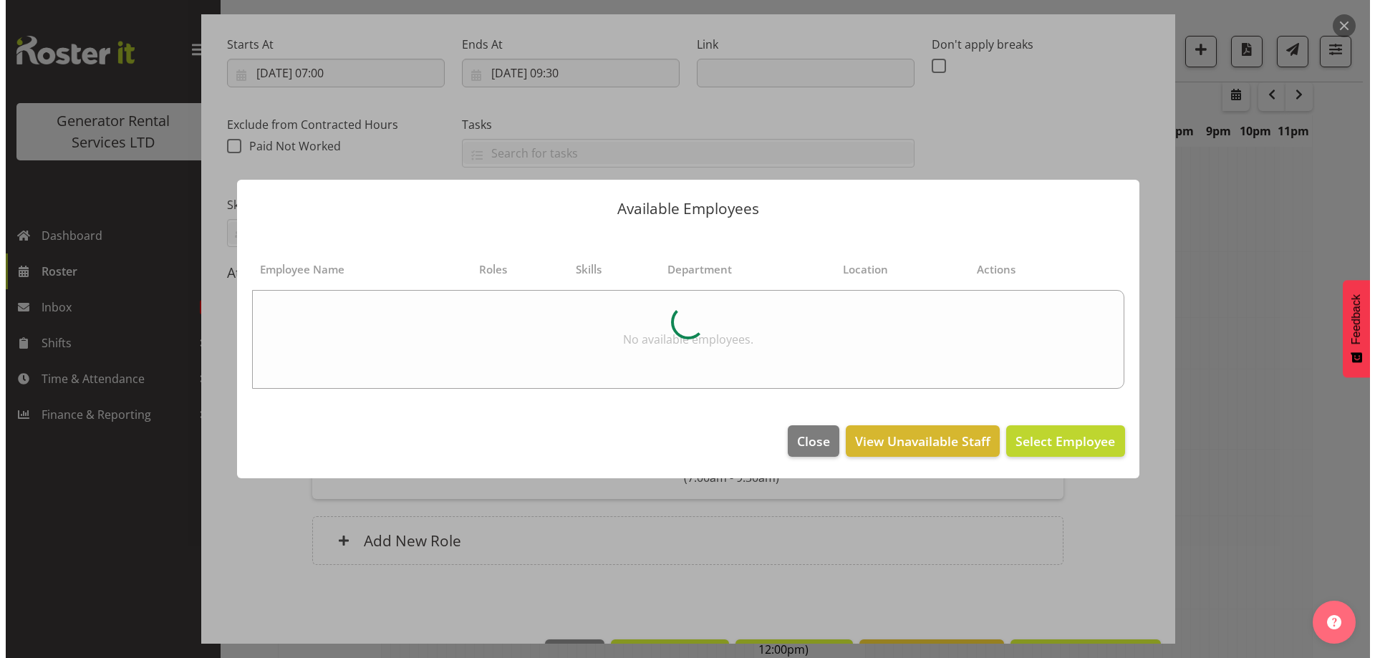
scroll to position [1972, 0]
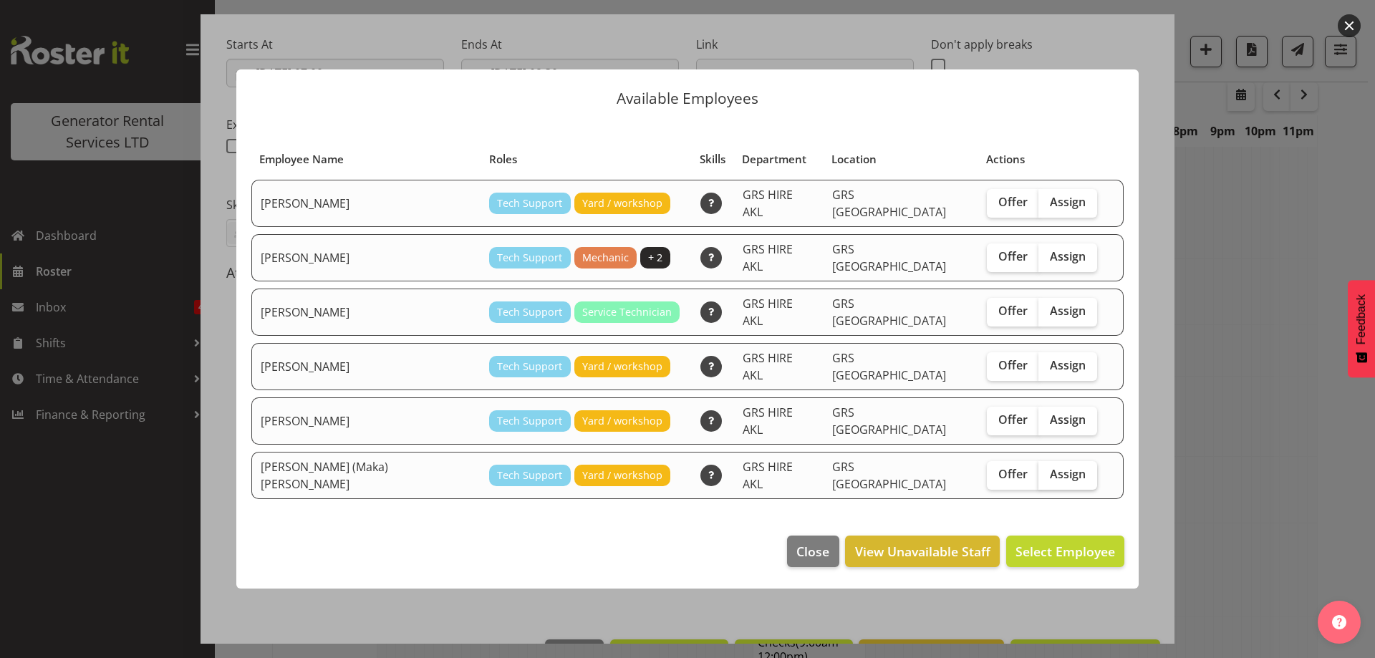
click at [1050, 465] on label "Assign" at bounding box center [1067, 475] width 59 height 29
click at [1047, 470] on input "Assign" at bounding box center [1042, 474] width 9 height 9
checkbox input "true"
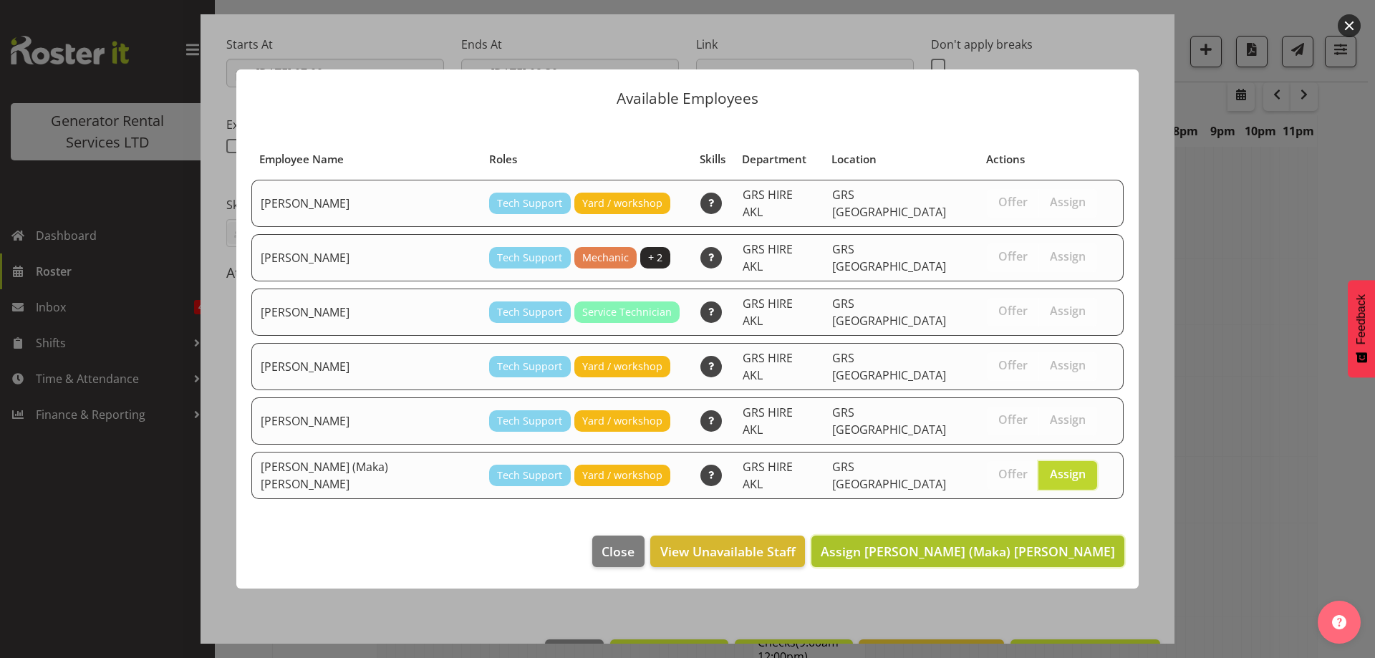
click at [1056, 543] on span "Assign [PERSON_NAME] (Maka) [PERSON_NAME]" at bounding box center [967, 551] width 294 height 17
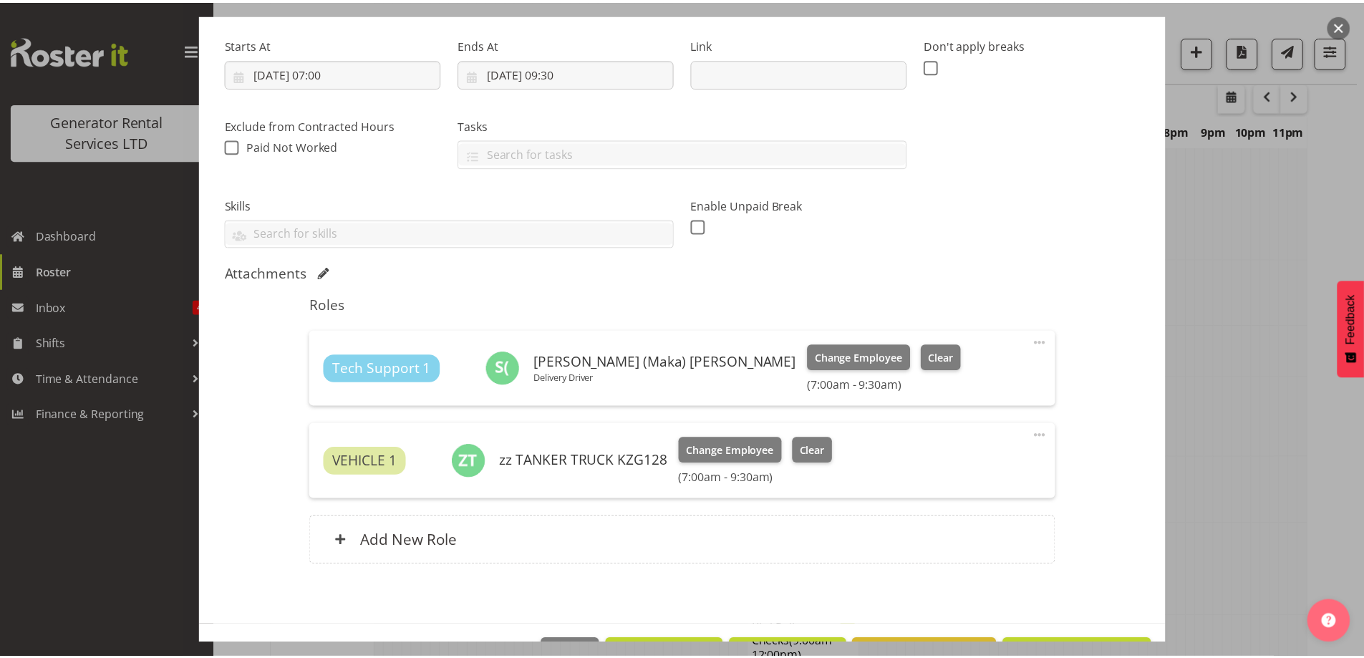
scroll to position [1980, 0]
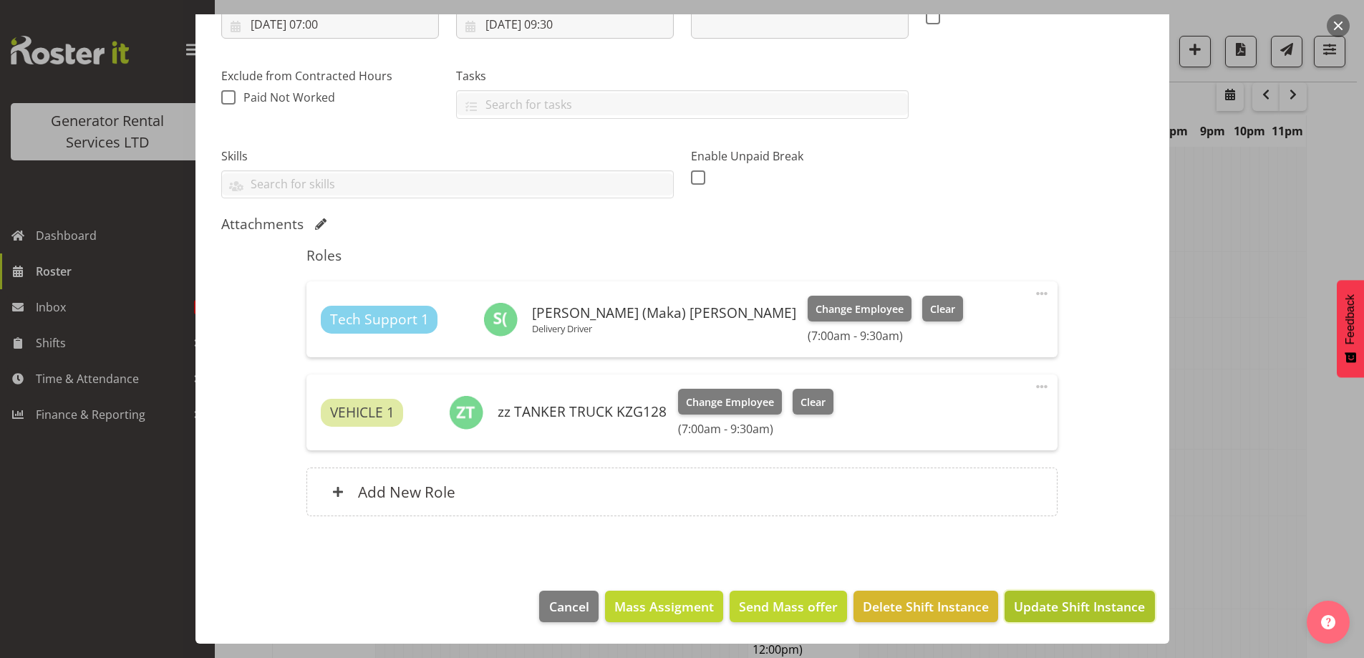
click at [1103, 601] on span "Update Shift Instance" at bounding box center [1079, 606] width 131 height 19
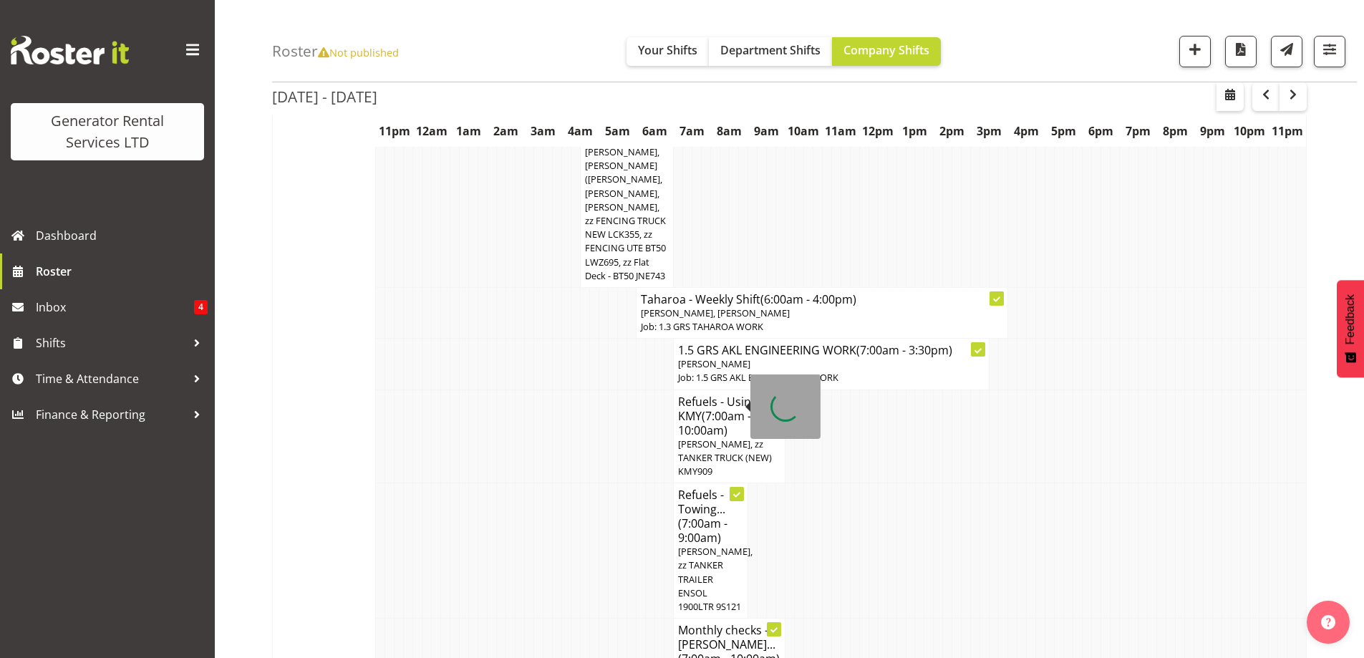
scroll to position [2123, 0]
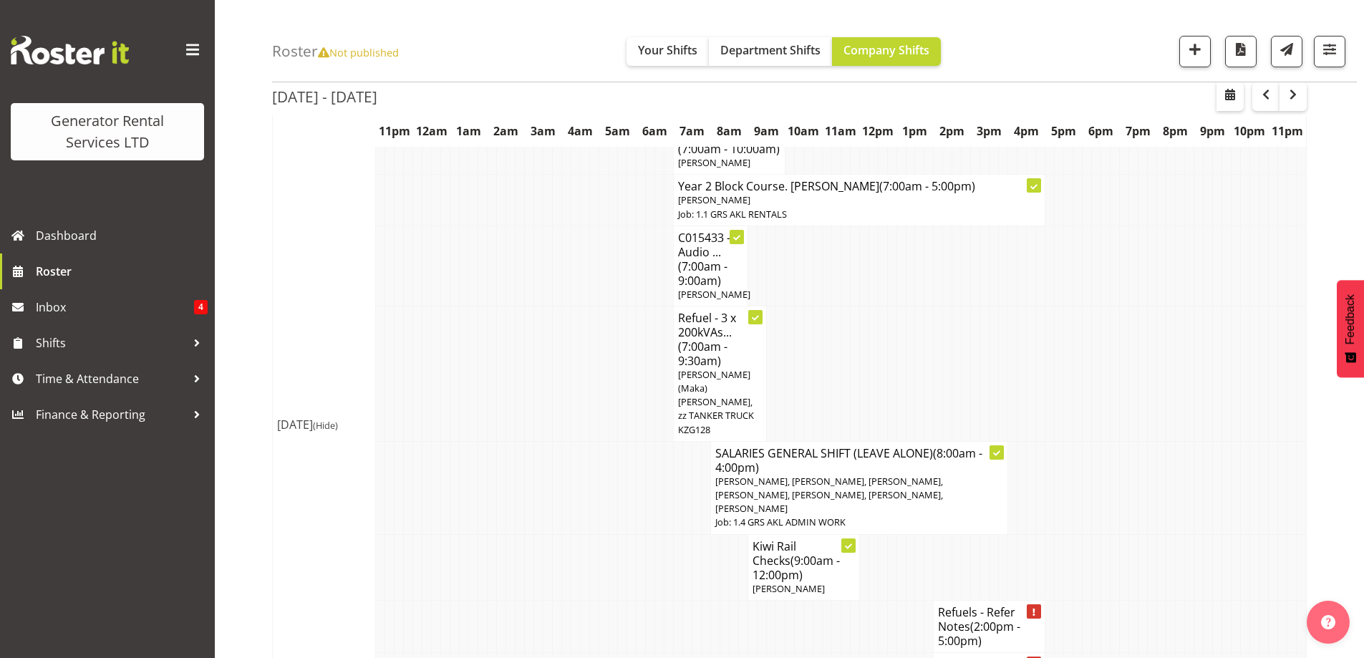
click at [603, 534] on td at bounding box center [603, 567] width 9 height 66
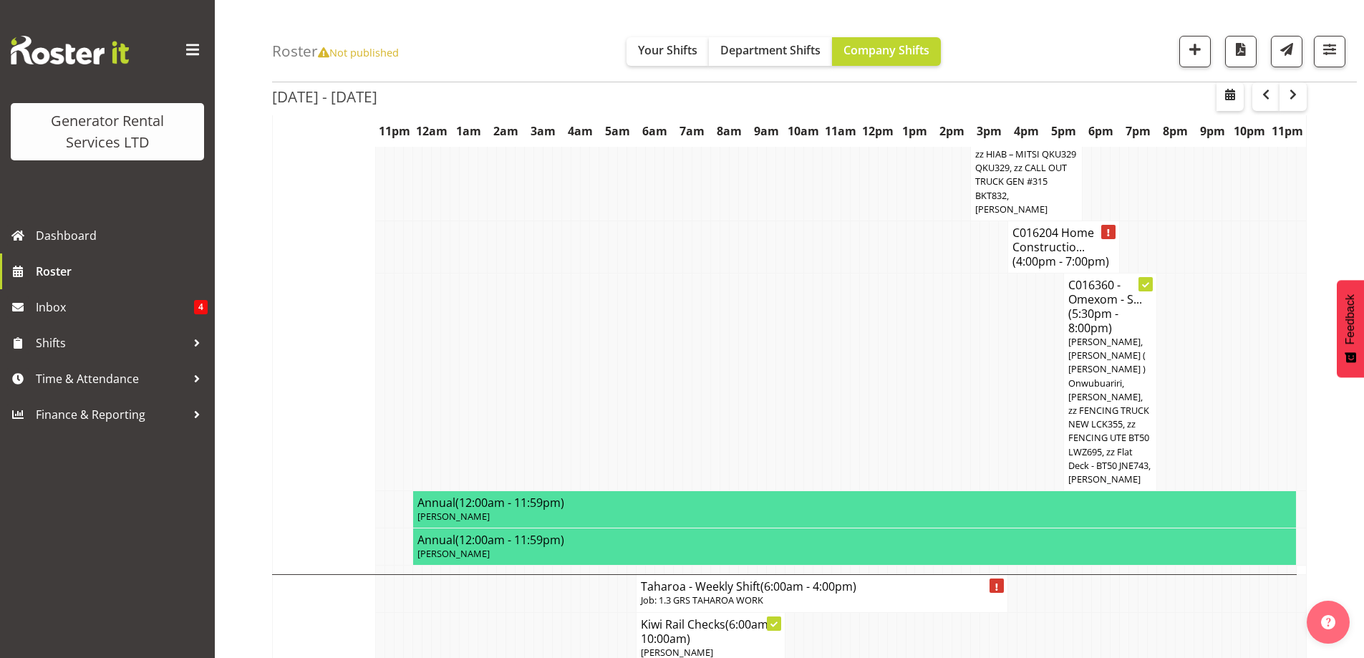
scroll to position [2767, 0]
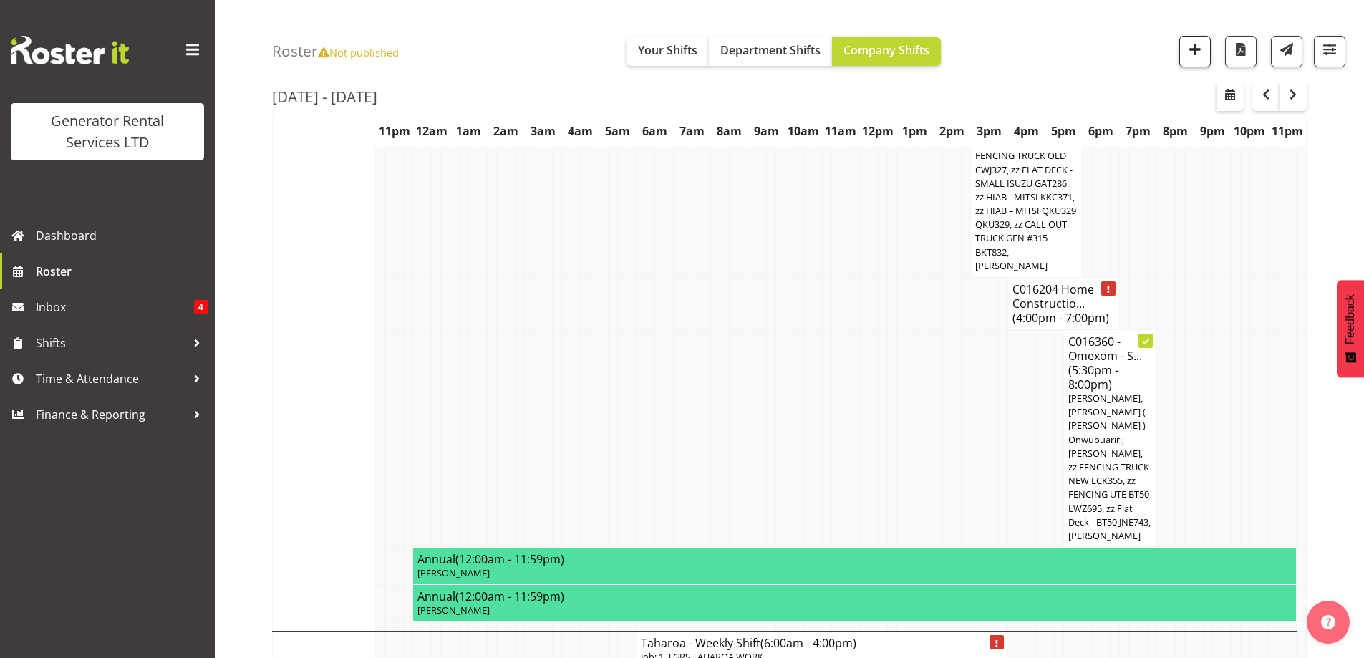
drag, startPoint x: 1164, startPoint y: 49, endPoint x: 1180, endPoint y: 50, distance: 15.8
click at [1169, 50] on div "Roster Not published Your Shifts Department Shifts Company Shifts 1 Locations C…" at bounding box center [814, 41] width 1085 height 82
click at [1190, 48] on span "button" at bounding box center [1195, 49] width 19 height 19
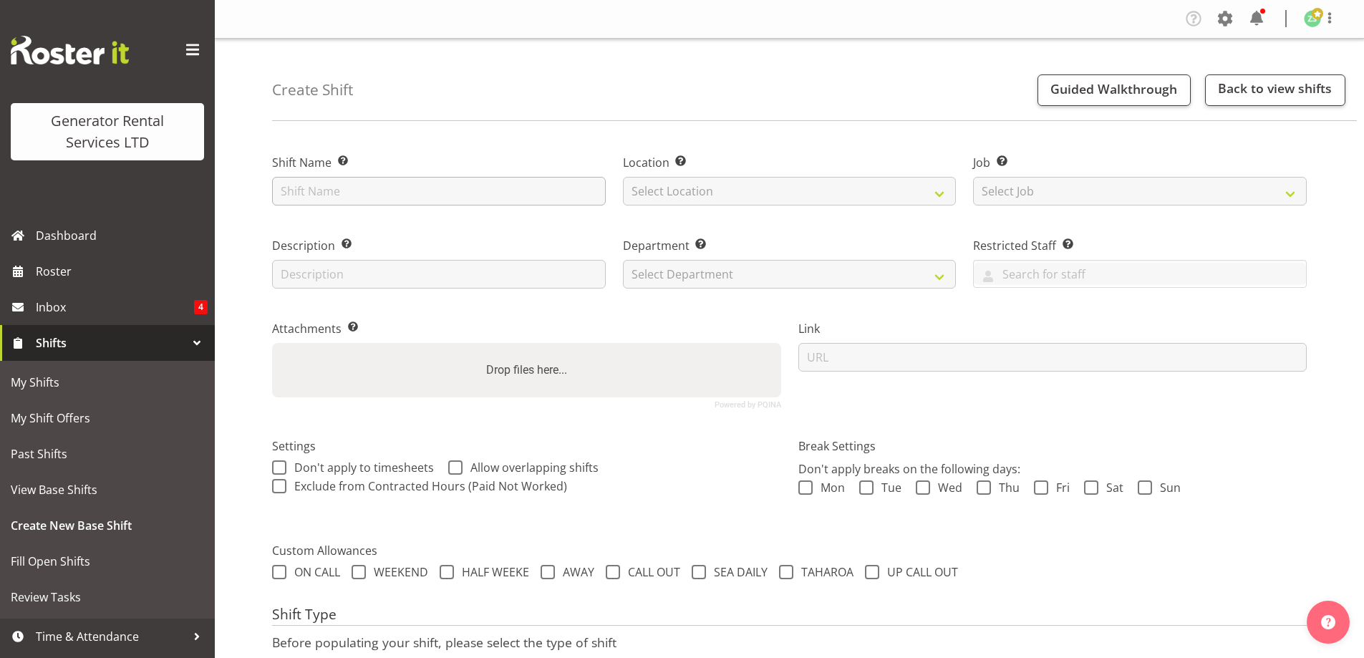
click at [395, 198] on input "text" at bounding box center [439, 191] width 334 height 29
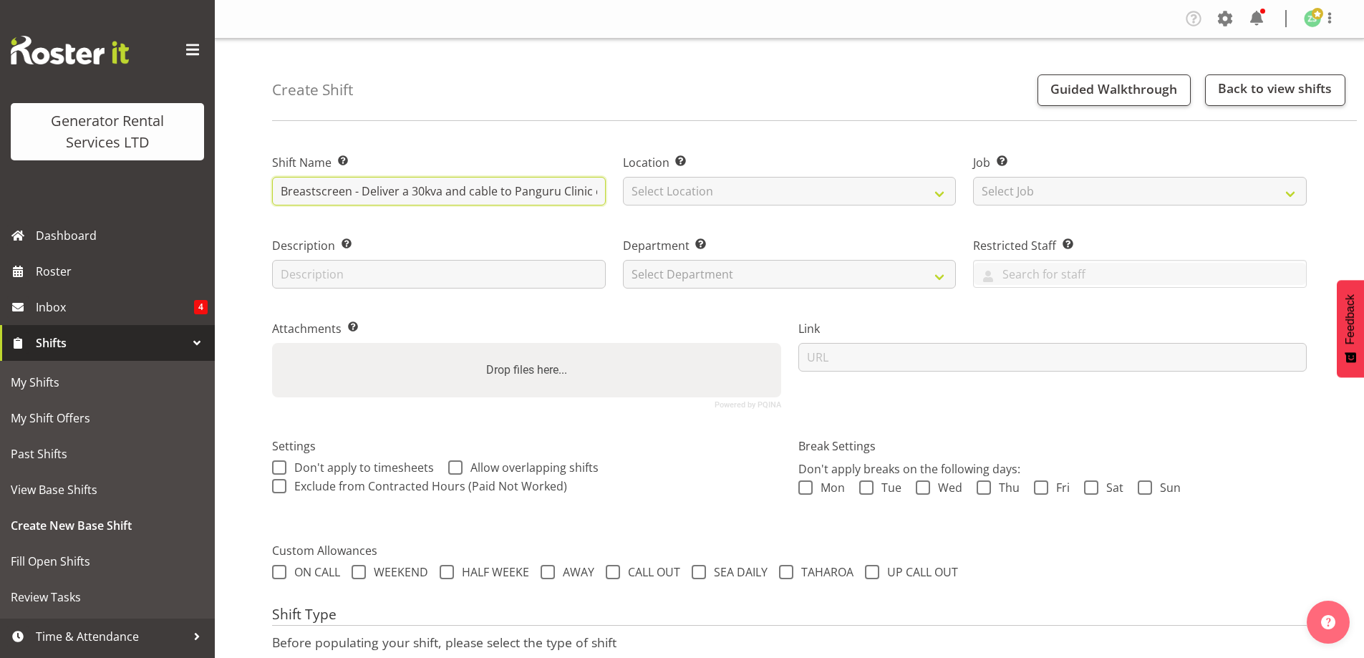
scroll to position [0, 36]
drag, startPoint x: 483, startPoint y: 193, endPoint x: 704, endPoint y: 211, distance: 222.0
click at [704, 211] on div "Shift Name Enter a name for the shift (e.g. Day Shift). Breastscreen - Deliver …" at bounding box center [789, 276] width 1052 height 284
click at [603, 190] on input "Breastscreen - Deliver a 30kva and cable to Panguru Clinic carpark" at bounding box center [439, 191] width 334 height 29
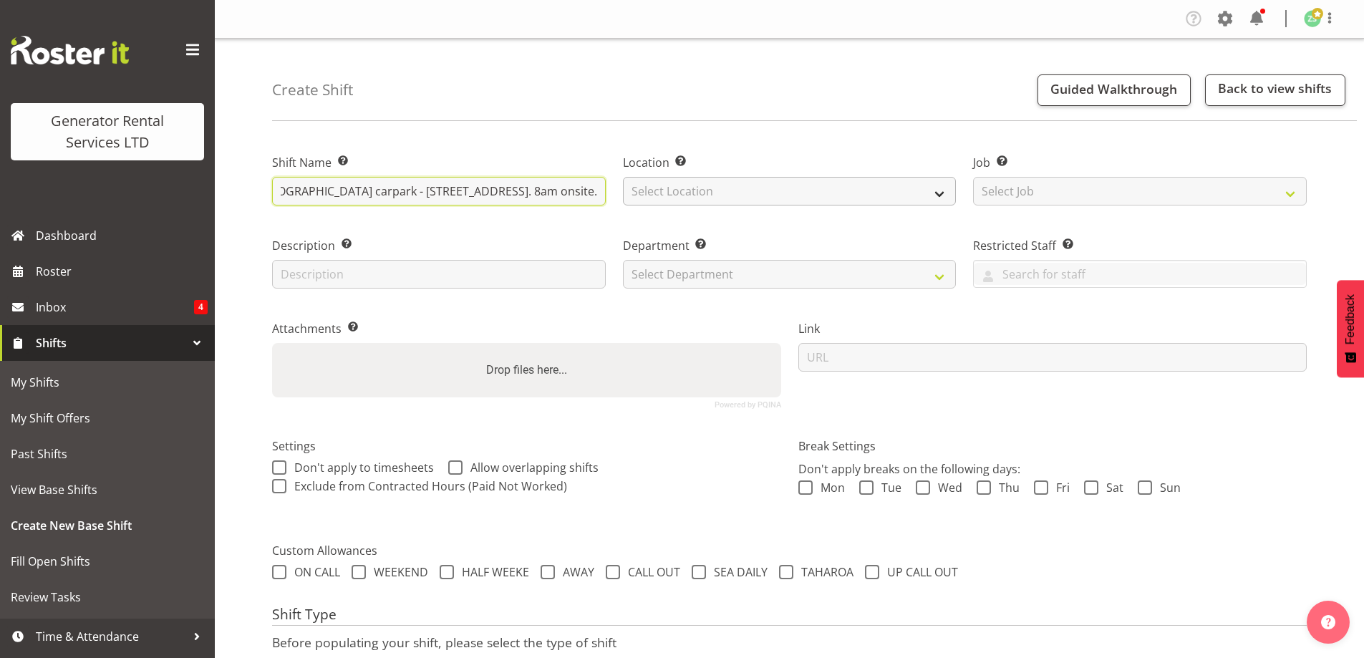
type input "Breastscreen - Deliver a 30kva and cable to Panguru Clinic carpark - 2189 West …"
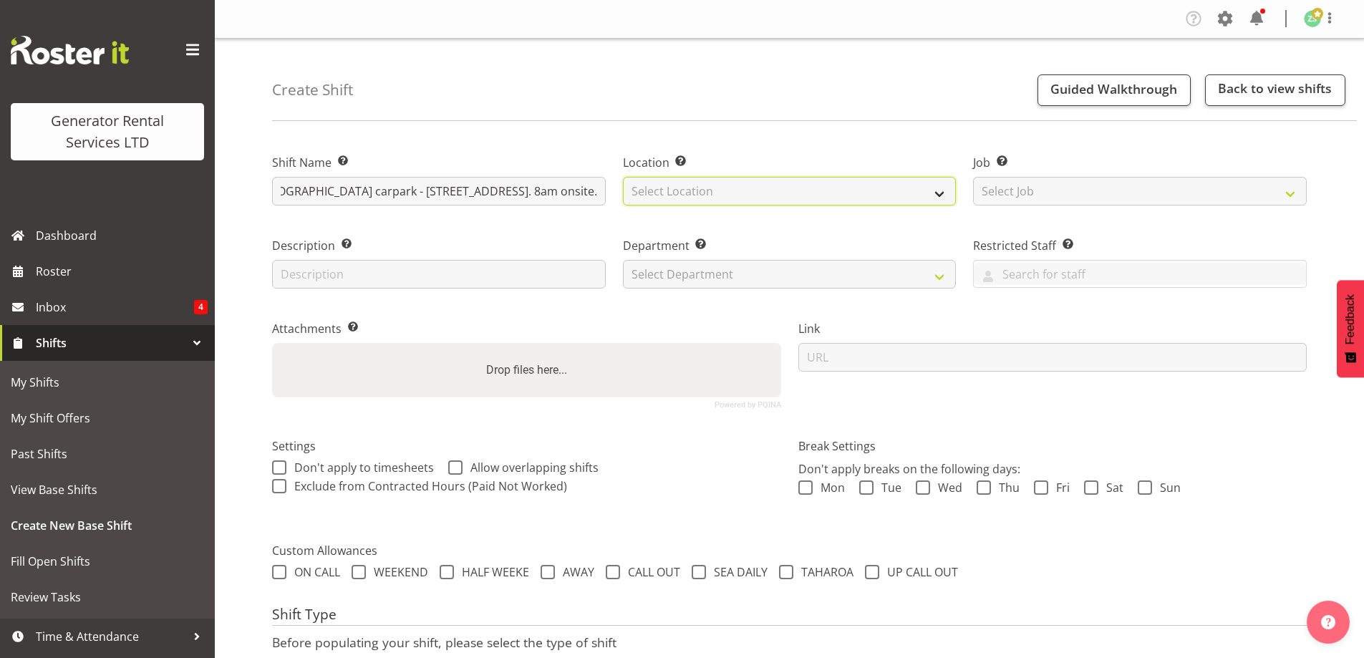
scroll to position [0, 0]
click at [669, 189] on select "Select Location GRS Auckland" at bounding box center [790, 191] width 334 height 29
select select "28"
click at [623, 177] on select "Select Location GRS Auckland" at bounding box center [790, 191] width 334 height 29
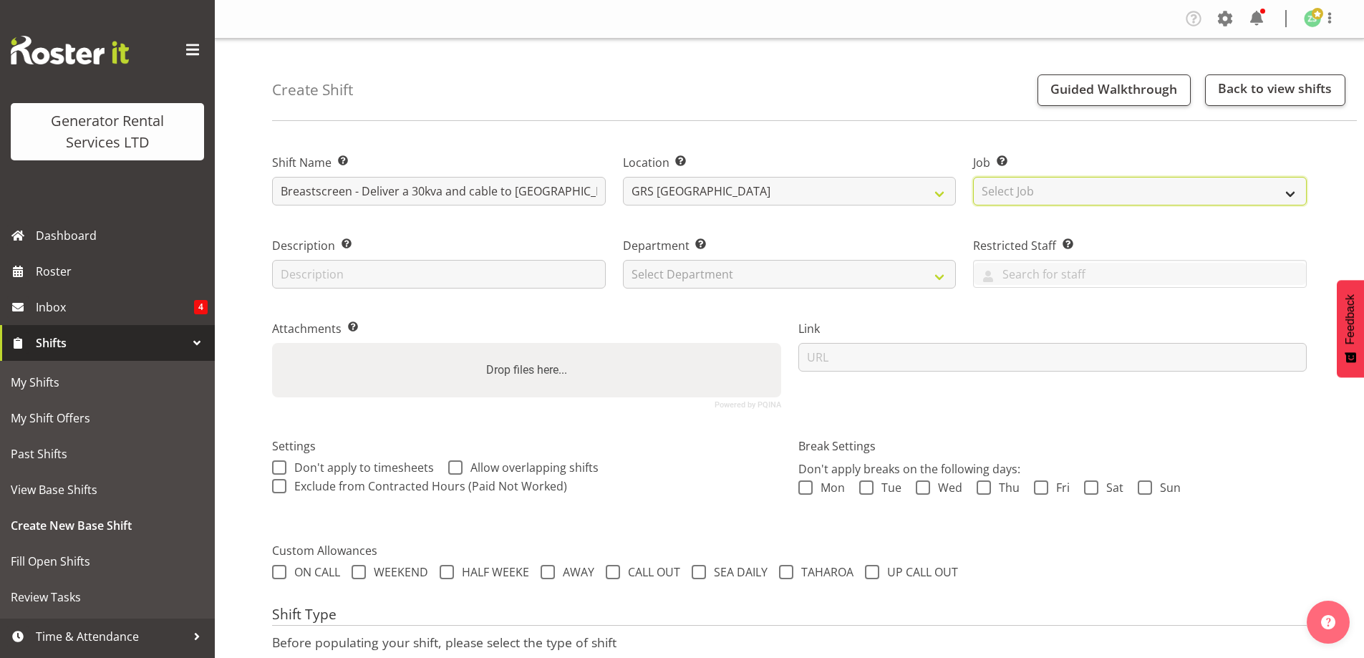
click at [1030, 195] on select "Select Job Create new job 1.1 GRS AKL RENTALS 1.1 GRS AKL RENTALS AC 1.1 GRS AK…" at bounding box center [1140, 191] width 334 height 29
select select "9"
click at [973, 177] on select "Select Job Create new job 1.1 GRS AKL RENTALS 1.1 GRS AKL RENTALS AC 1.1 GRS AK…" at bounding box center [1140, 191] width 334 height 29
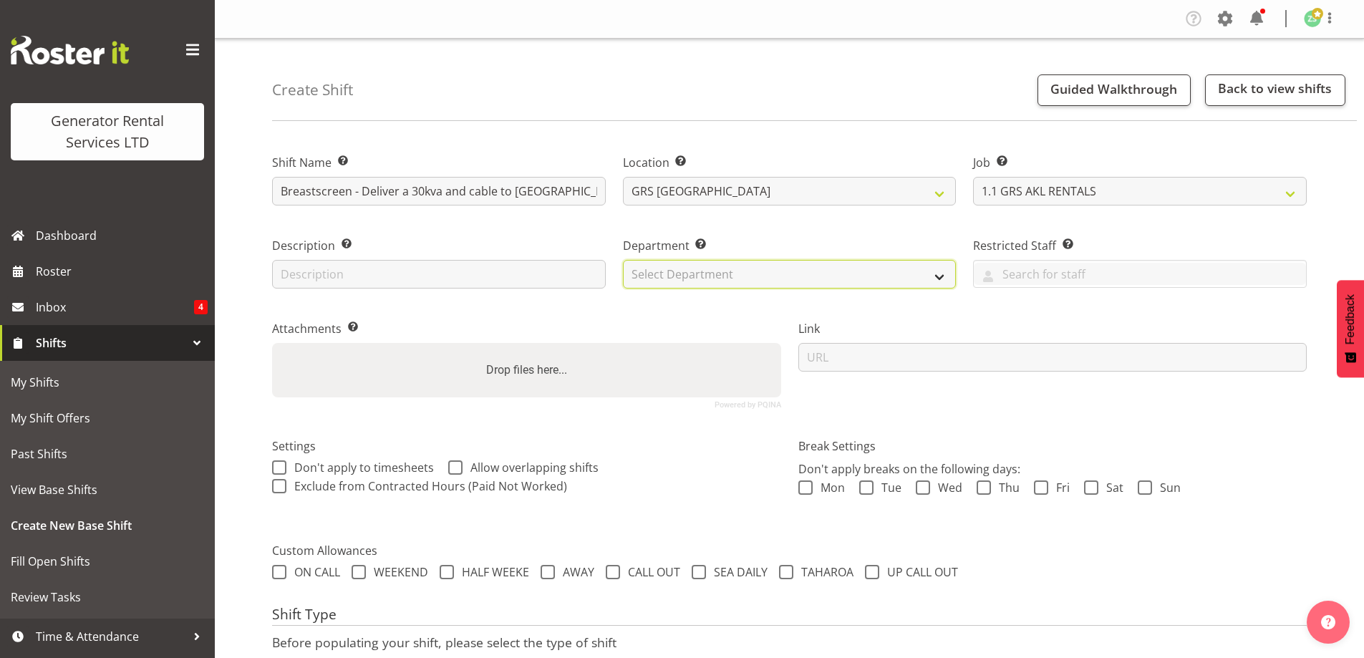
click at [868, 271] on select "Select Department GRS ADMIN AKL GRS HIRE AKL GRS HIRE TGA GRS HIRE HST GRS ENGI…" at bounding box center [790, 274] width 334 height 29
select select "20"
click at [623, 260] on select "Select Department GRS ADMIN AKL GRS HIRE AKL GRS HIRE TGA GRS HIRE HST GRS ENGI…" at bounding box center [790, 274] width 334 height 29
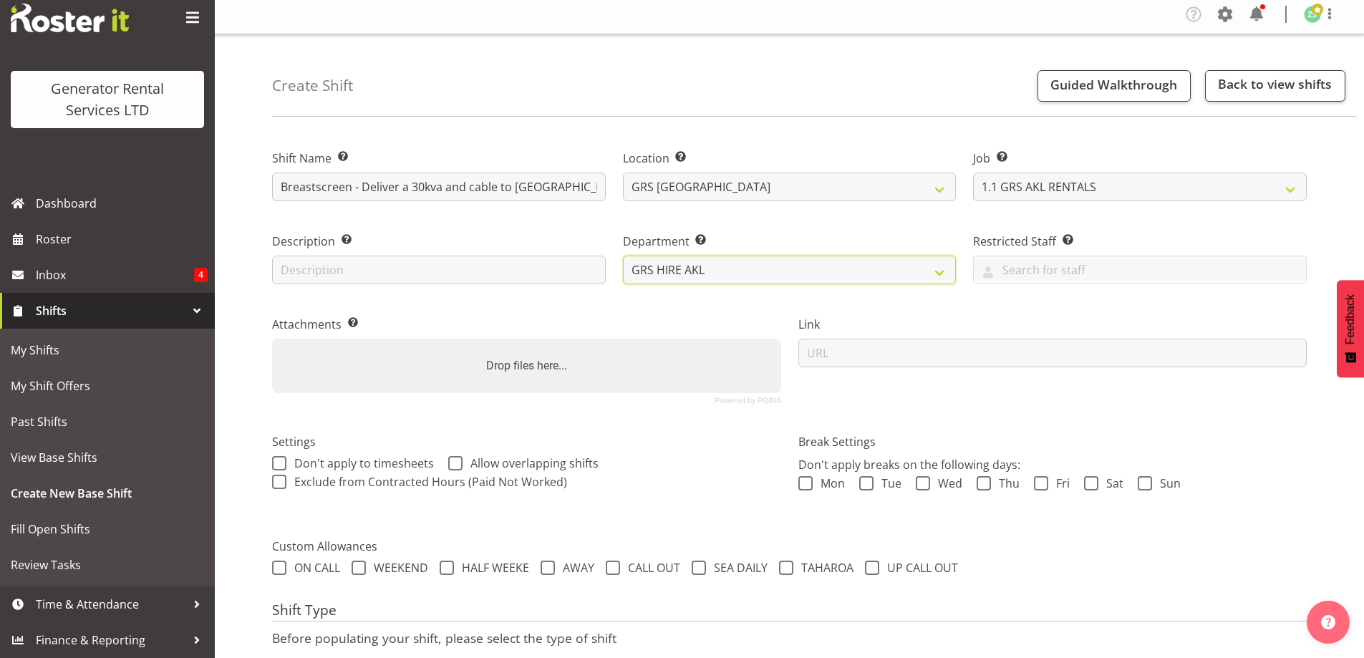
scroll to position [117, 0]
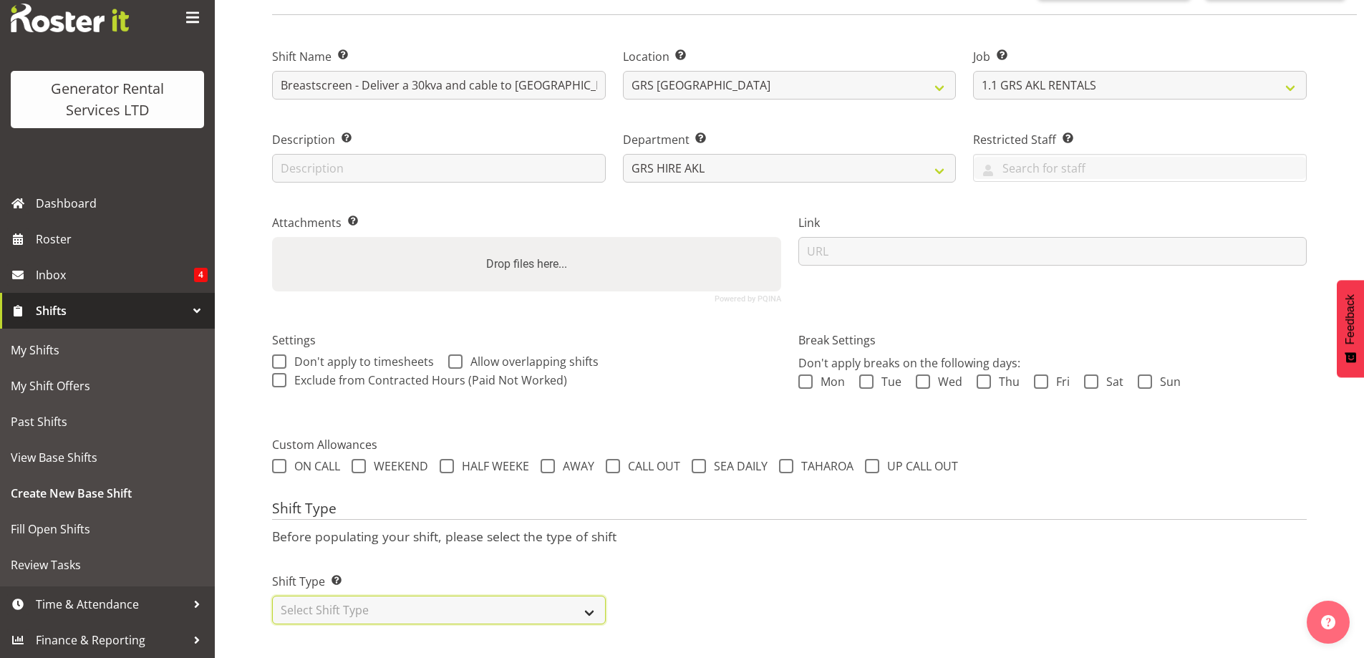
click at [392, 596] on select "Select Shift Type One Off Shift Recurring Shift Rotating Shift" at bounding box center [439, 610] width 334 height 29
select select "one_off"
click at [272, 596] on select "Select Shift Type One Off Shift Recurring Shift Rotating Shift" at bounding box center [439, 610] width 334 height 29
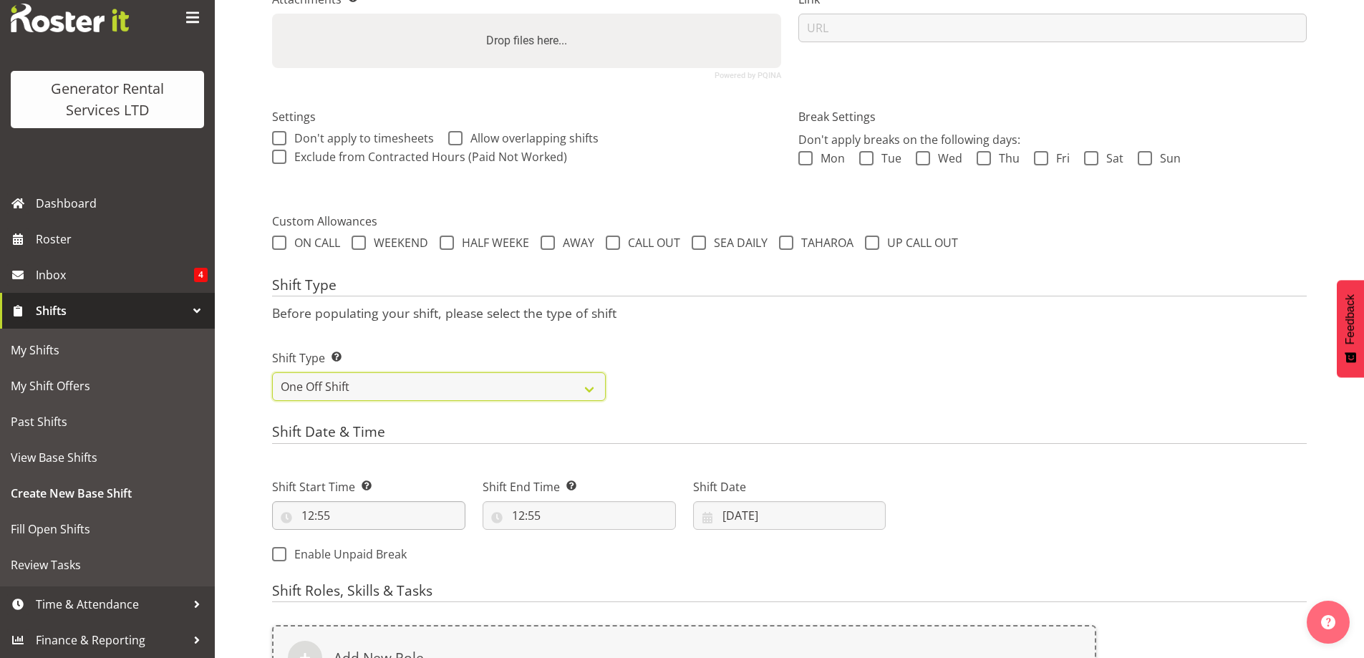
scroll to position [331, 0]
click at [377, 518] on input "12:55" at bounding box center [368, 513] width 193 height 29
drag, startPoint x: 364, startPoint y: 548, endPoint x: 366, endPoint y: 537, distance: 11.5
click at [365, 545] on select "00 01 02 03 04 05 06 07 08 09 10 11 12 13 14 15 16 17 18 19 20 21 22 23" at bounding box center [370, 550] width 32 height 29
select select "3"
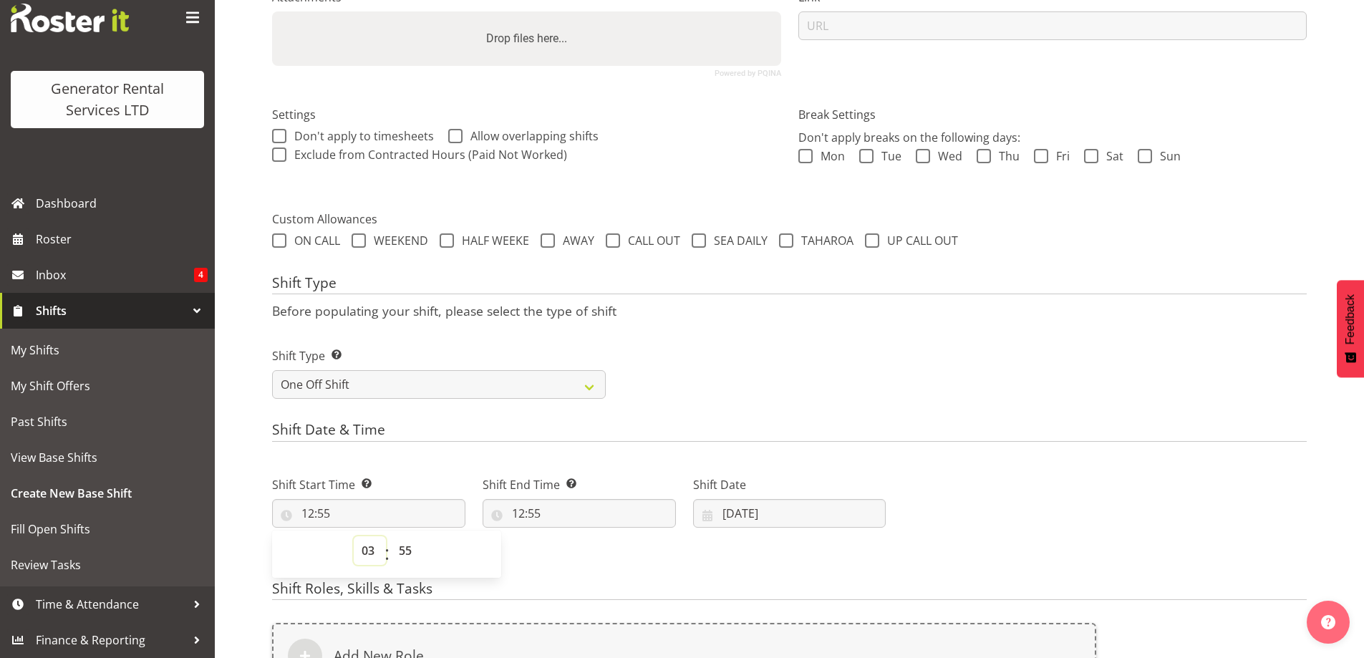
click at [354, 536] on select "00 01 02 03 04 05 06 07 08 09 10 11 12 13 14 15 16 17 18 19 20 21 22 23" at bounding box center [370, 550] width 32 height 29
type input "03:55"
drag, startPoint x: 414, startPoint y: 551, endPoint x: 412, endPoint y: 539, distance: 11.7
click at [414, 549] on select "00 01 02 03 04 05 06 07 08 09 10 11 12 13 14 15 16 17 18 19 20 21 22 23 24 25 2…" at bounding box center [407, 550] width 32 height 29
select select "30"
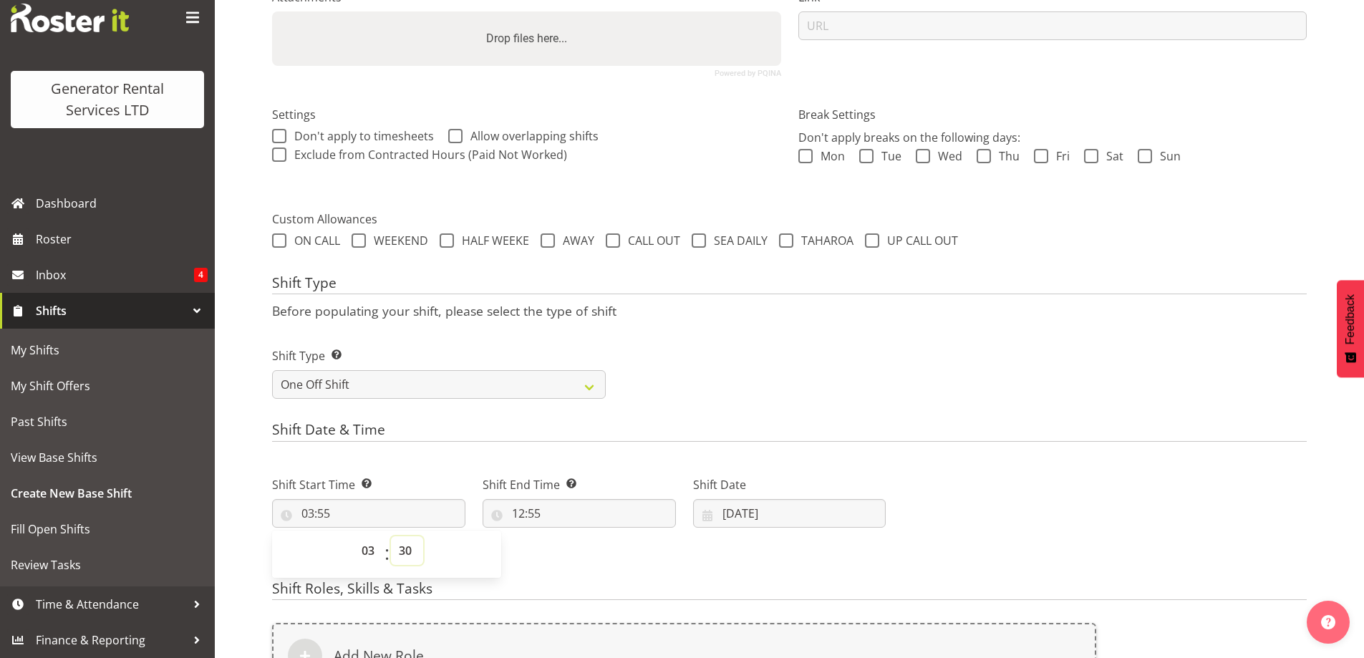
click at [391, 536] on select "00 01 02 03 04 05 06 07 08 09 10 11 12 13 14 15 16 17 18 19 20 21 22 23 24 25 2…" at bounding box center [407, 550] width 32 height 29
type input "03:30"
click at [596, 515] on input "12:55" at bounding box center [579, 513] width 193 height 29
click at [570, 547] on select "00 01 02 03 04 05 06 07 08 09 10 11 12 13 14 15 16 17 18 19 20 21 22 23" at bounding box center [580, 550] width 32 height 29
select select "17"
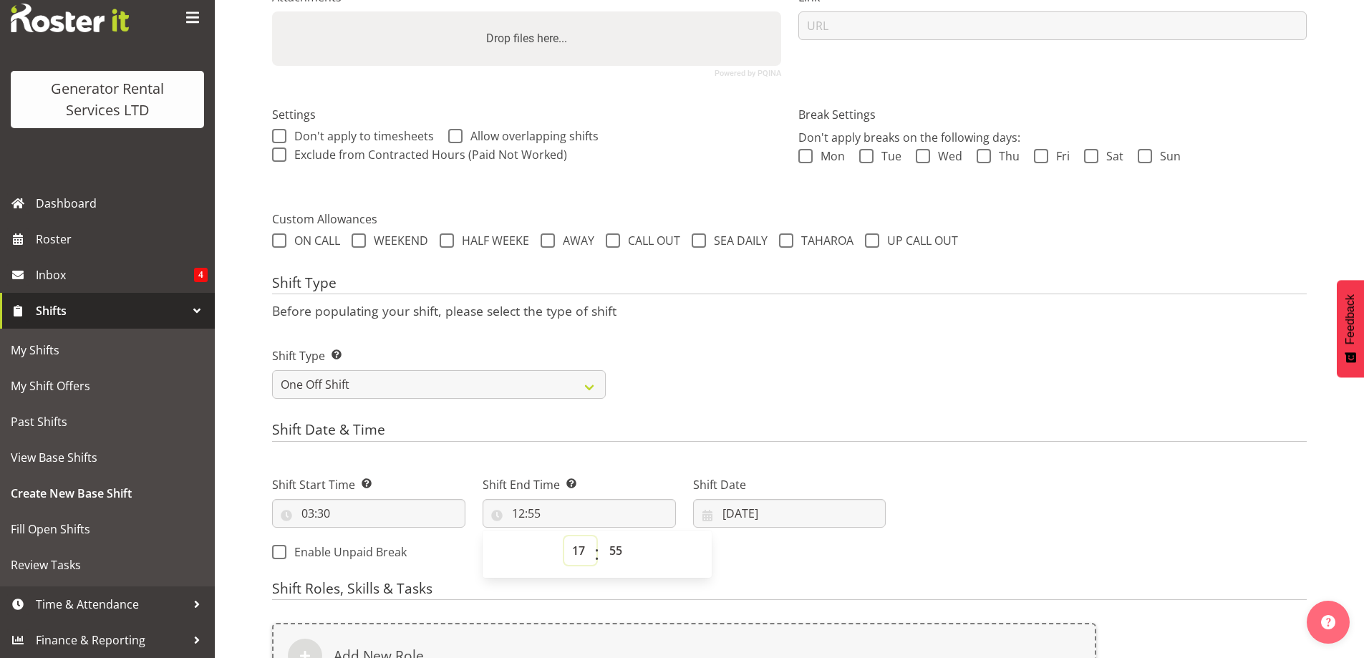
click at [564, 536] on select "00 01 02 03 04 05 06 07 08 09 10 11 12 13 14 15 16 17 18 19 20 21 22 23" at bounding box center [580, 550] width 32 height 29
type input "17:55"
click at [624, 548] on select "00 01 02 03 04 05 06 07 08 09 10 11 12 13 14 15 16 17 18 19 20 21 22 23 24 25 2…" at bounding box center [617, 550] width 32 height 29
select select "0"
click at [601, 536] on select "00 01 02 03 04 05 06 07 08 09 10 11 12 13 14 15 16 17 18 19 20 21 22 23 24 25 2…" at bounding box center [617, 550] width 32 height 29
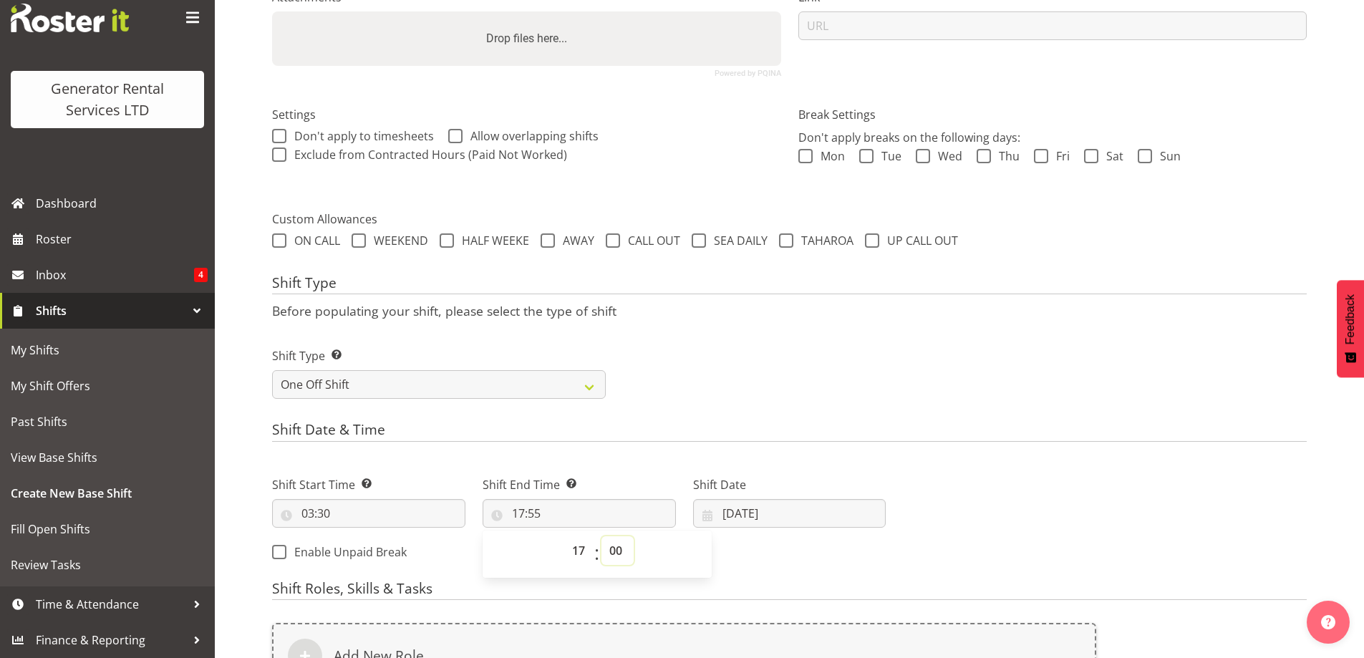
type input "17:00"
click at [810, 523] on input "08/10/2025" at bounding box center [789, 513] width 193 height 29
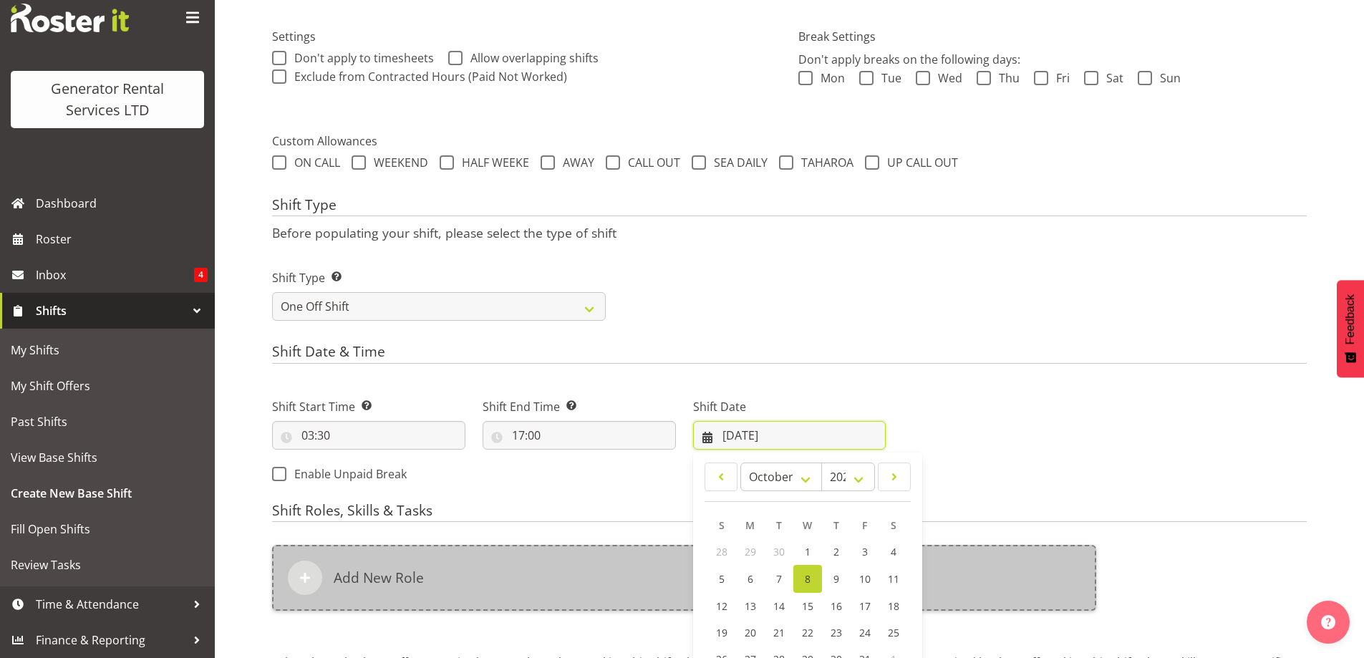
scroll to position [546, 0]
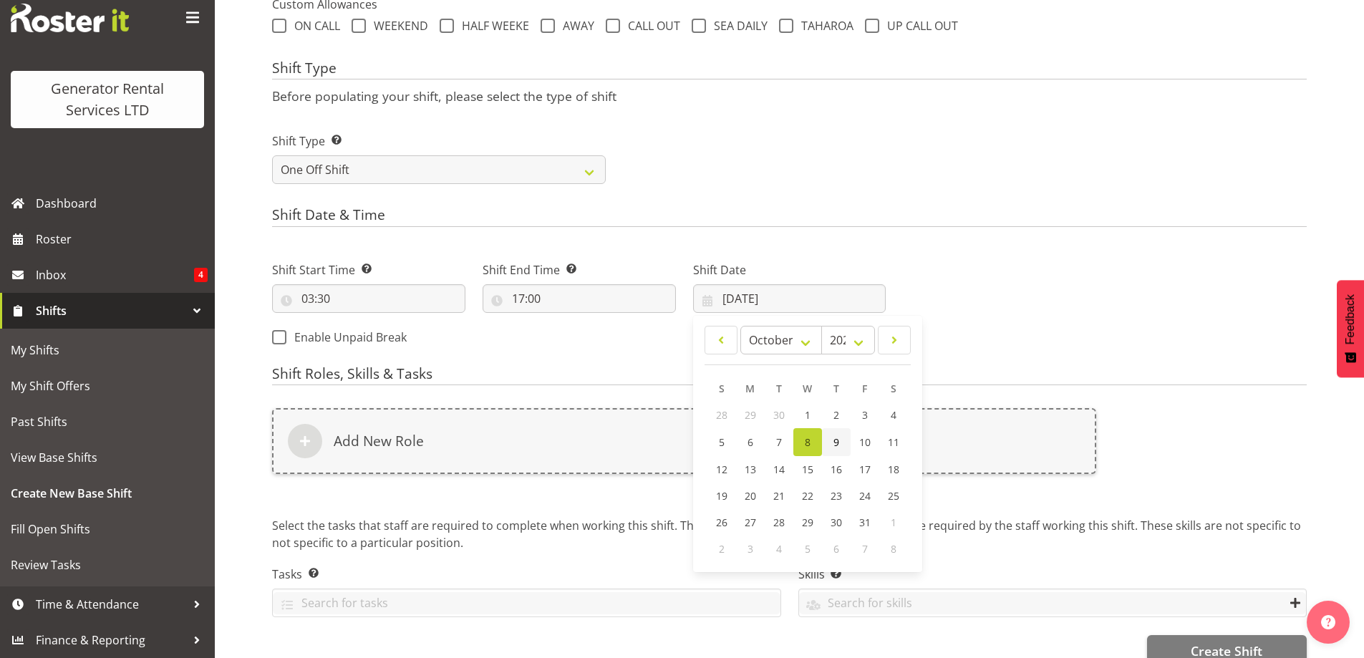
click at [842, 443] on link "9" at bounding box center [836, 442] width 29 height 28
type input "09/10/2025"
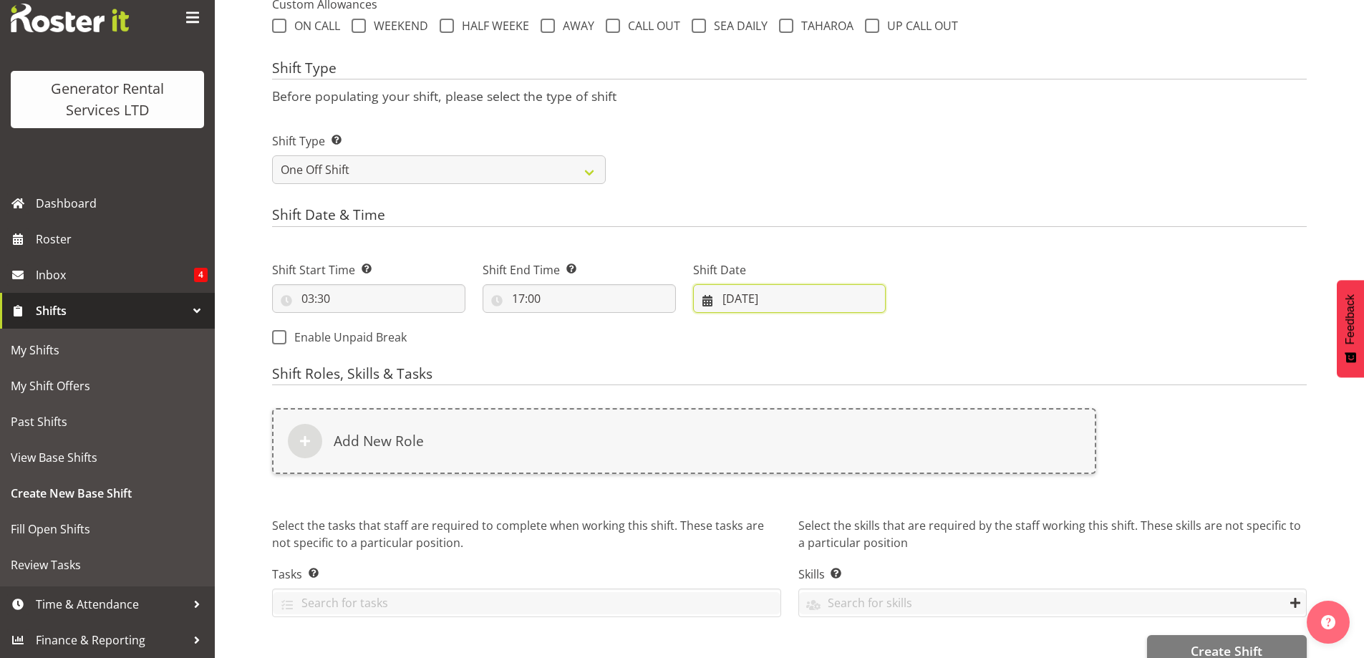
click at [795, 296] on input "09/10/2025" at bounding box center [789, 298] width 193 height 29
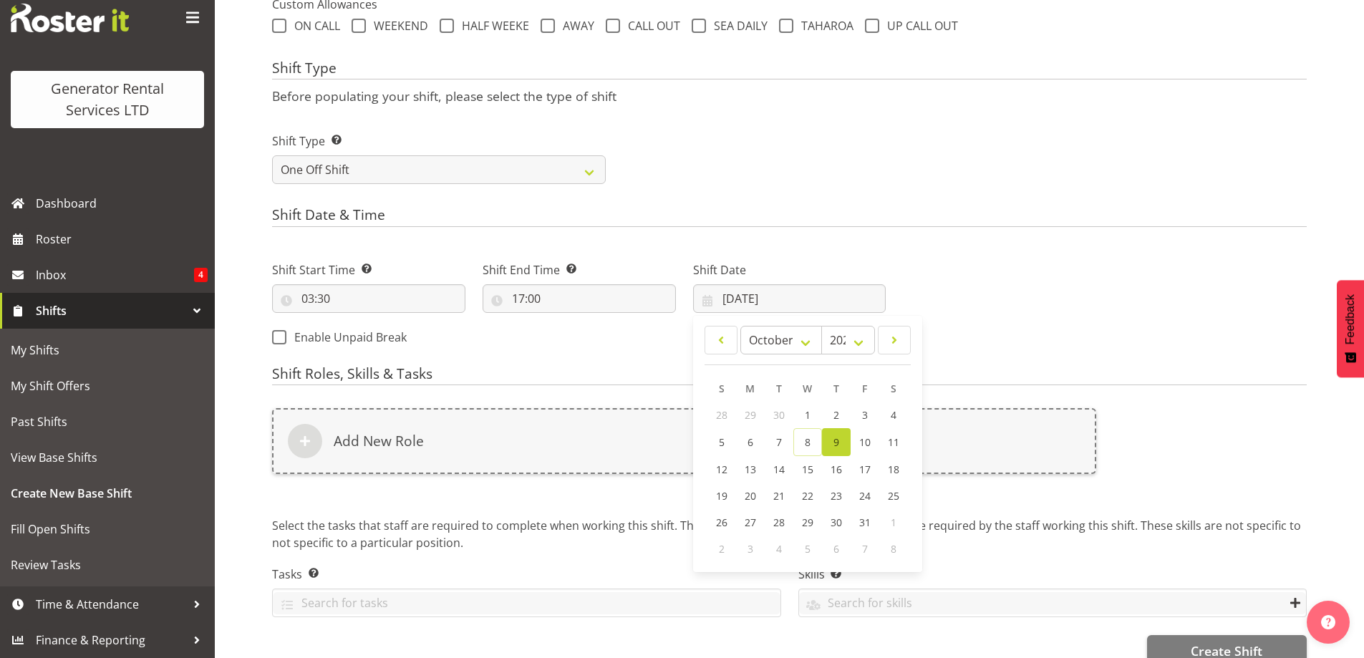
click at [967, 326] on div "Next Shifts" at bounding box center [1104, 299] width 421 height 116
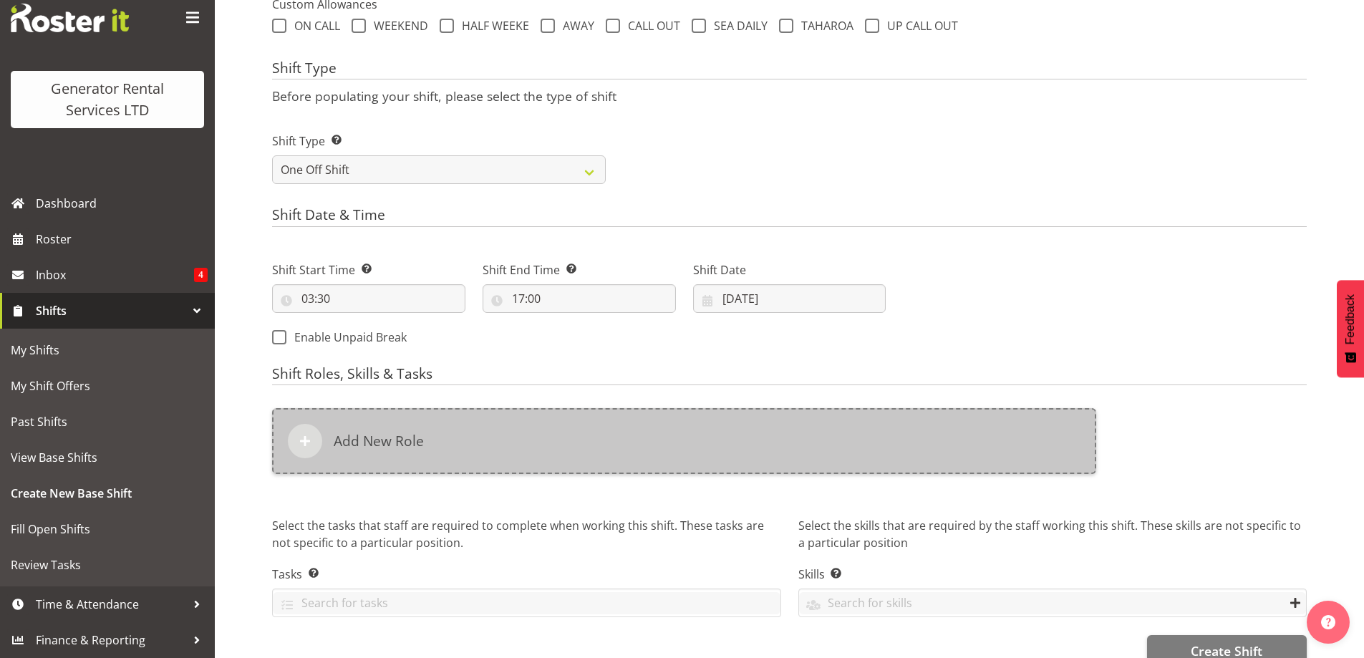
click at [697, 425] on div "Add New Role" at bounding box center [684, 441] width 824 height 66
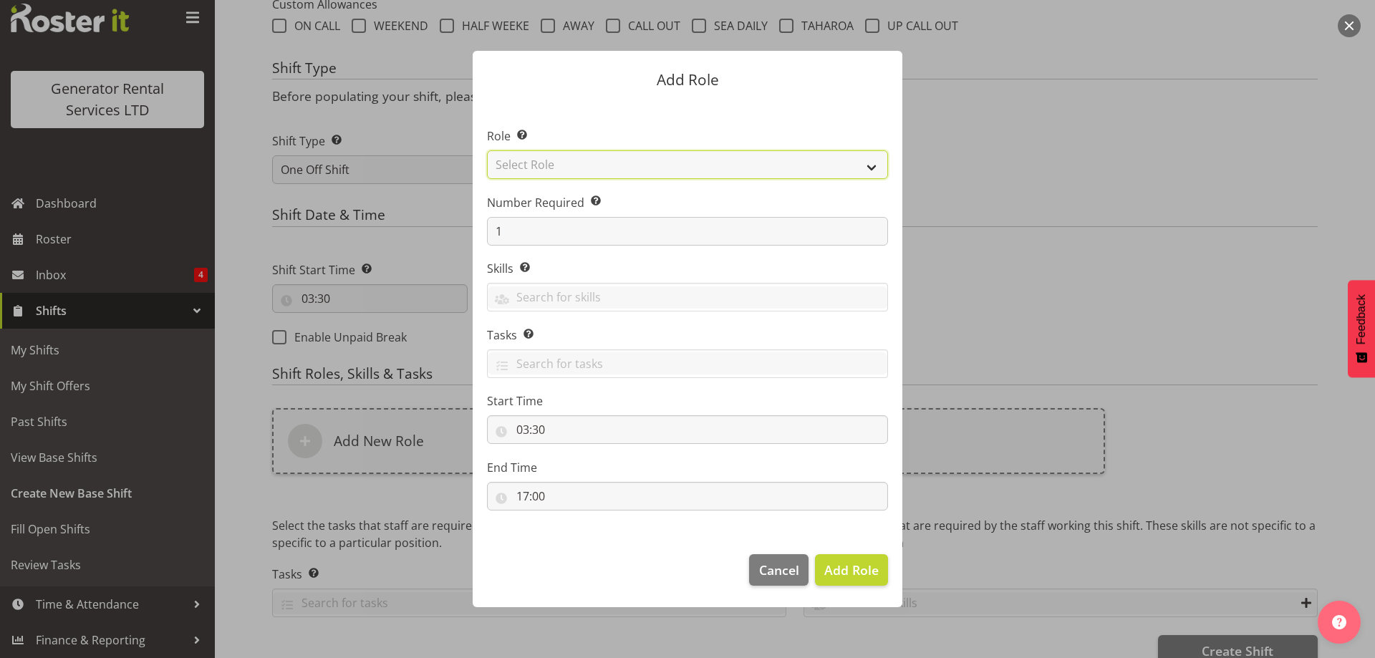
click at [664, 165] on select "Select Role Account Manager Electrician Engineering GM HSEQ manager MECH Mechan…" at bounding box center [687, 164] width 401 height 29
select select "20"
click at [487, 150] on select "Select Role Account Manager Electrician Engineering GM HSEQ manager MECH Mechan…" at bounding box center [687, 164] width 401 height 29
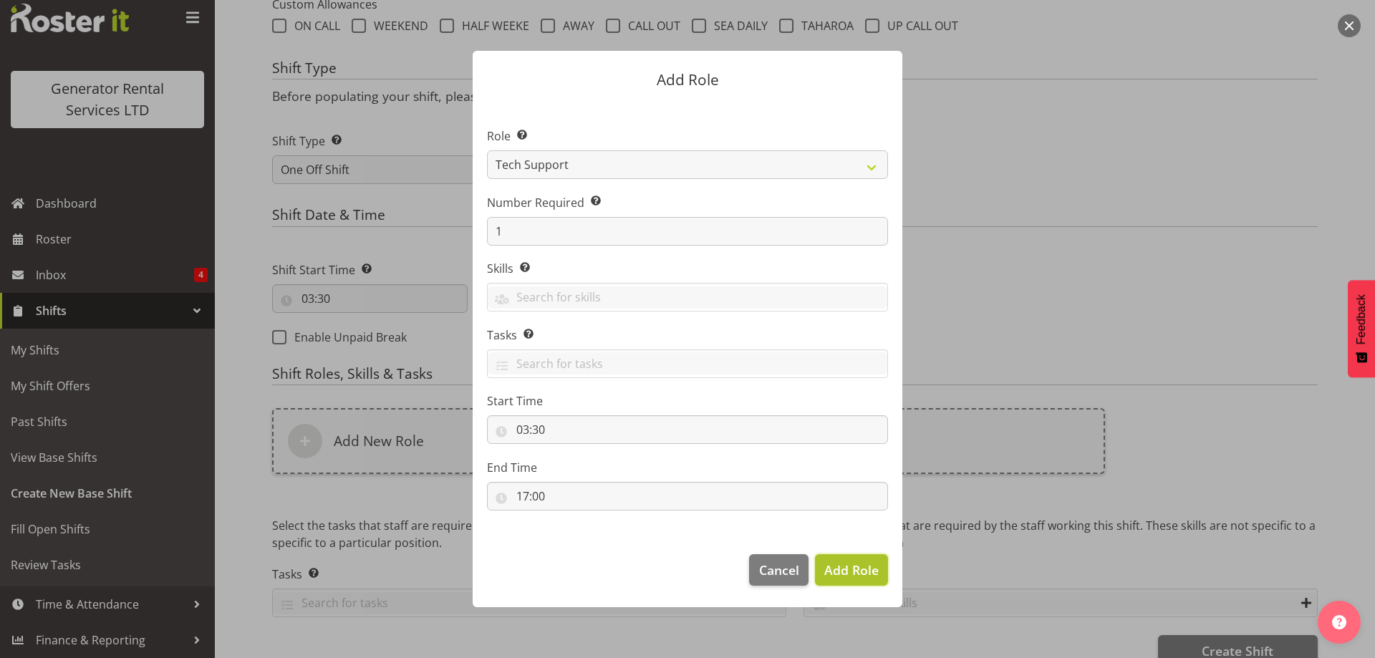
click at [848, 574] on span "Add Role" at bounding box center [851, 569] width 54 height 17
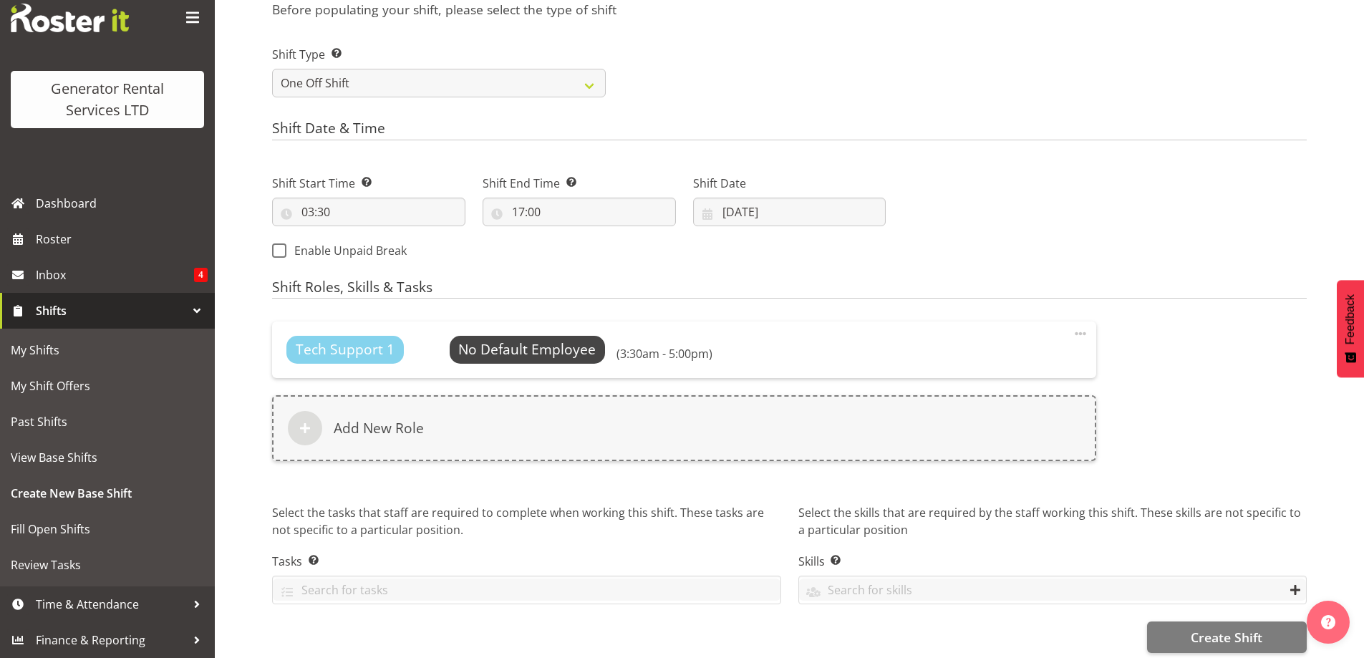
scroll to position [649, 0]
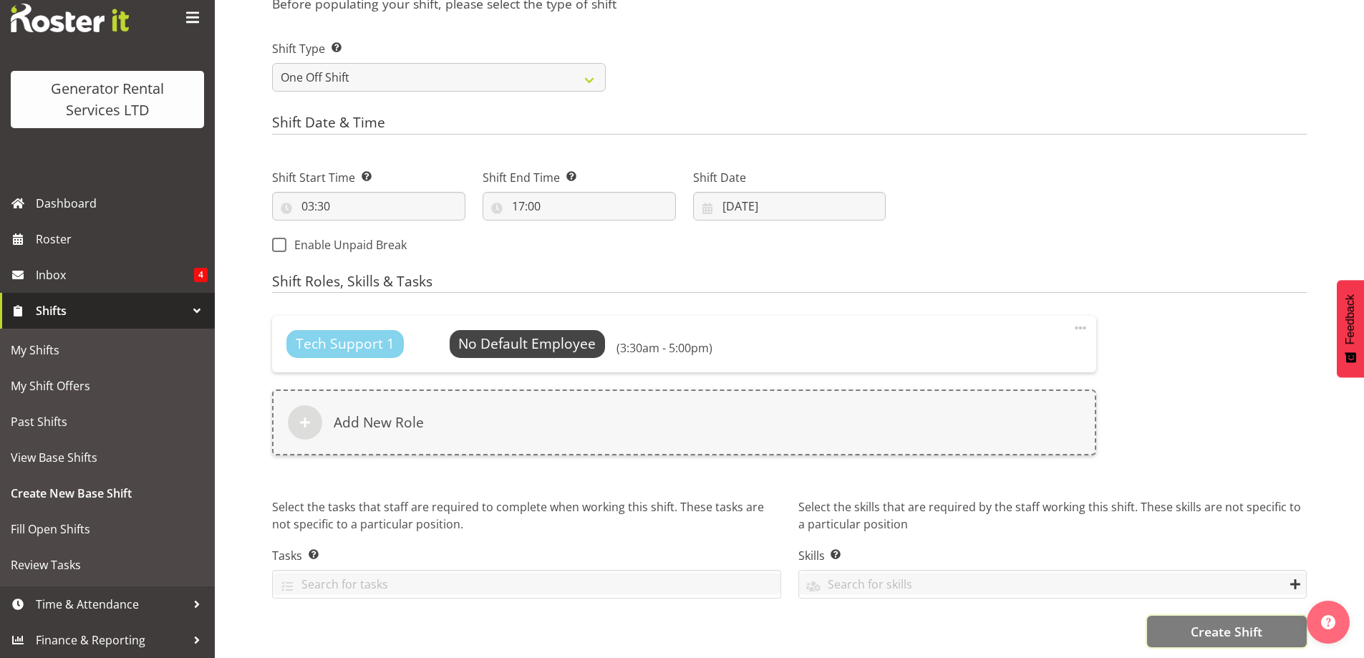
click at [1200, 622] on span "Create Shift" at bounding box center [1227, 631] width 72 height 19
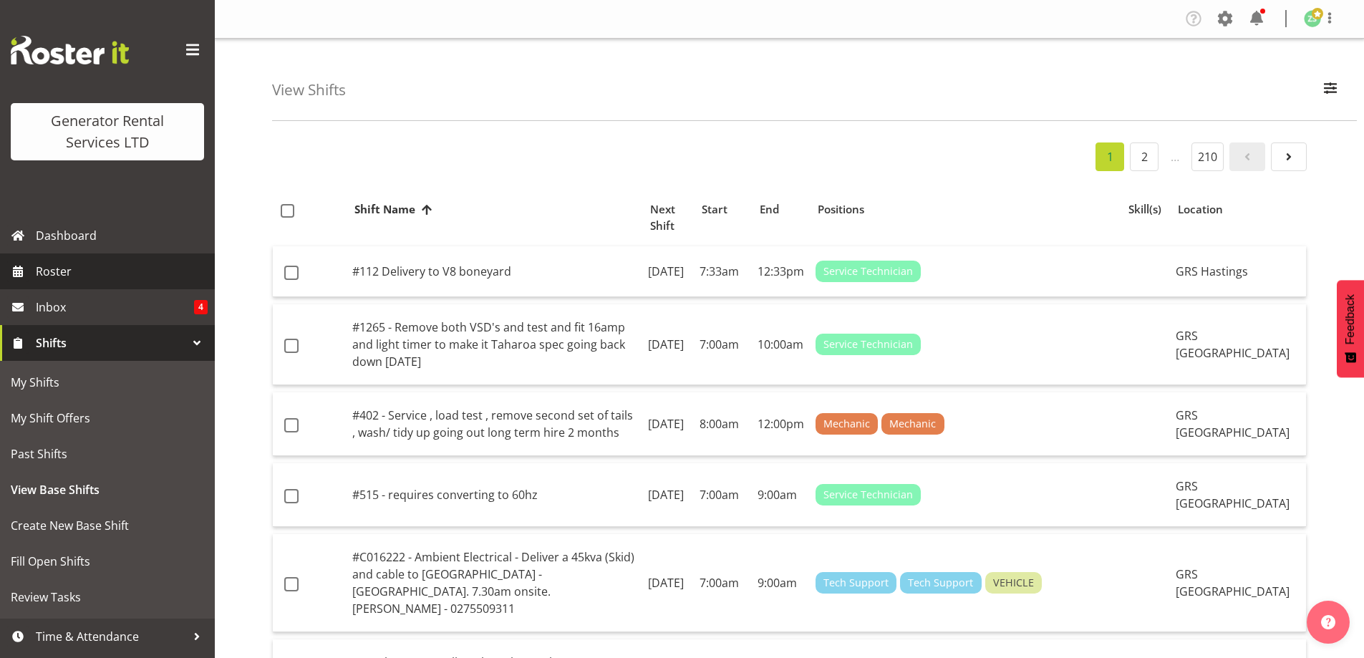
click at [37, 276] on span "Roster" at bounding box center [122, 271] width 172 height 21
